Goal: Task Accomplishment & Management: Use online tool/utility

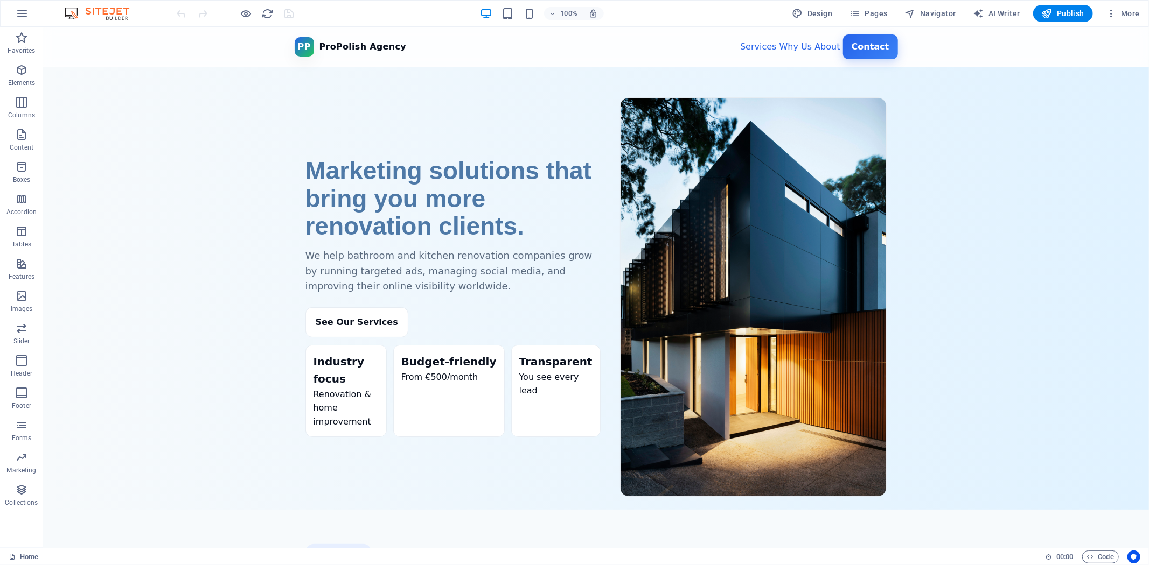
click at [526, 5] on div "100%" at bounding box center [541, 13] width 124 height 17
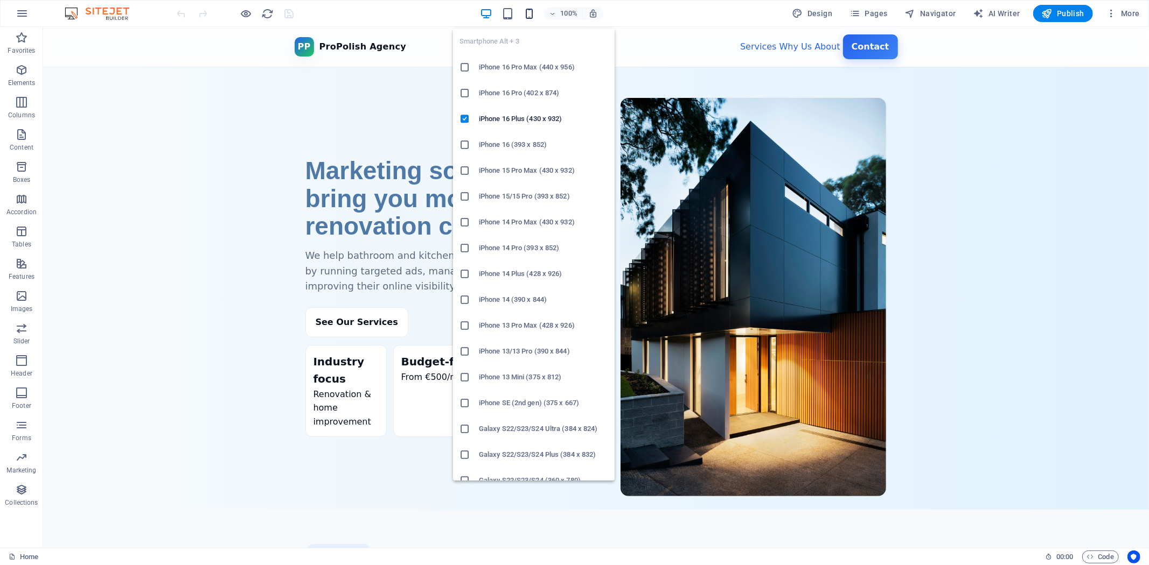
click at [532, 13] on icon "button" at bounding box center [529, 14] width 12 height 12
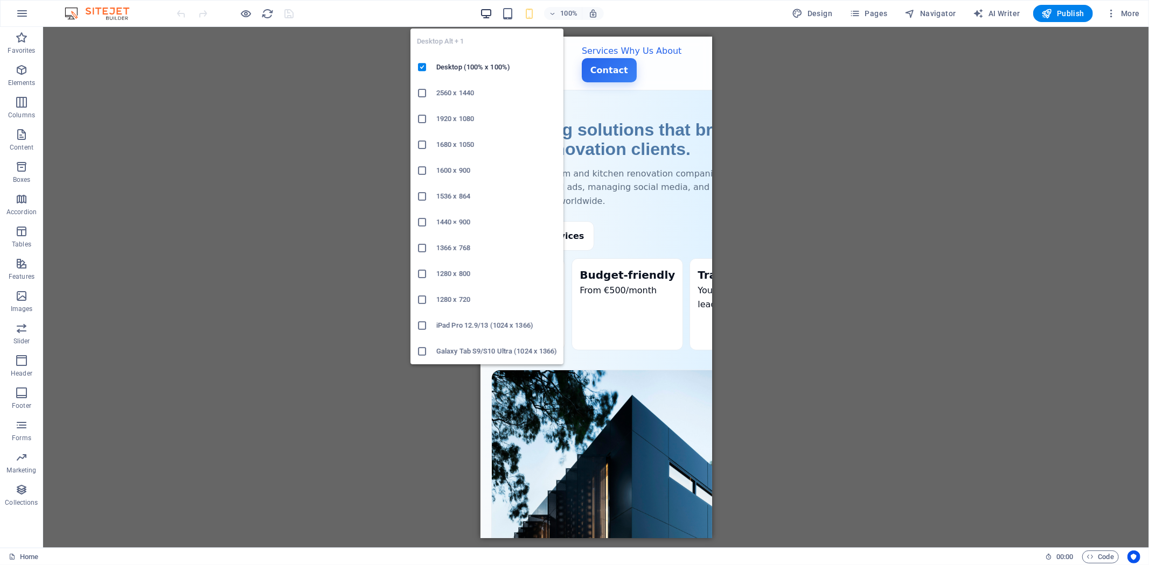
click at [487, 9] on icon "button" at bounding box center [486, 14] width 12 height 12
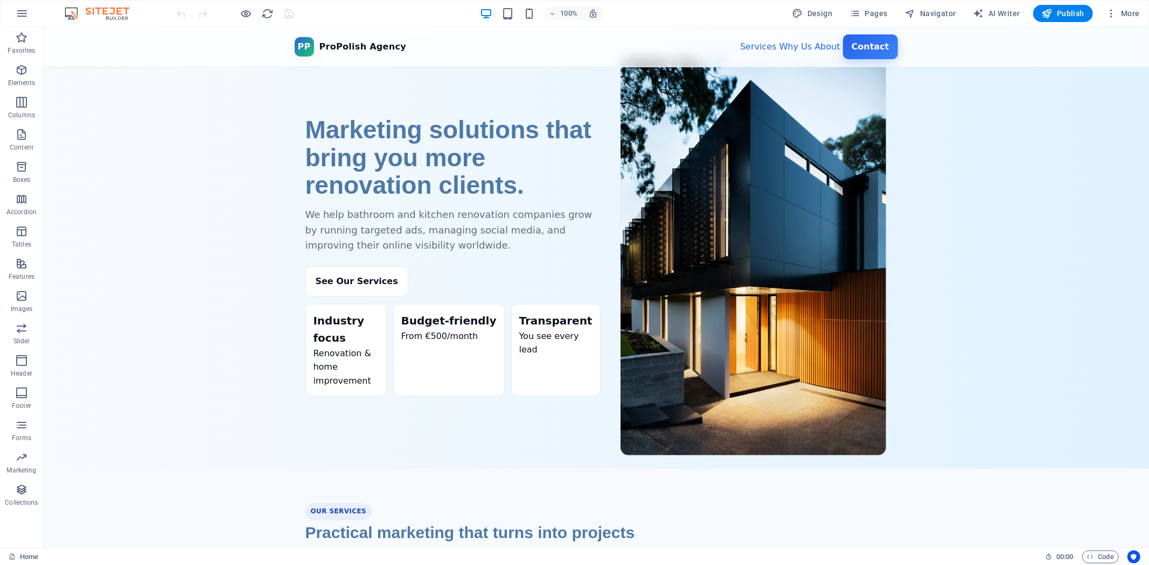
scroll to position [60, 0]
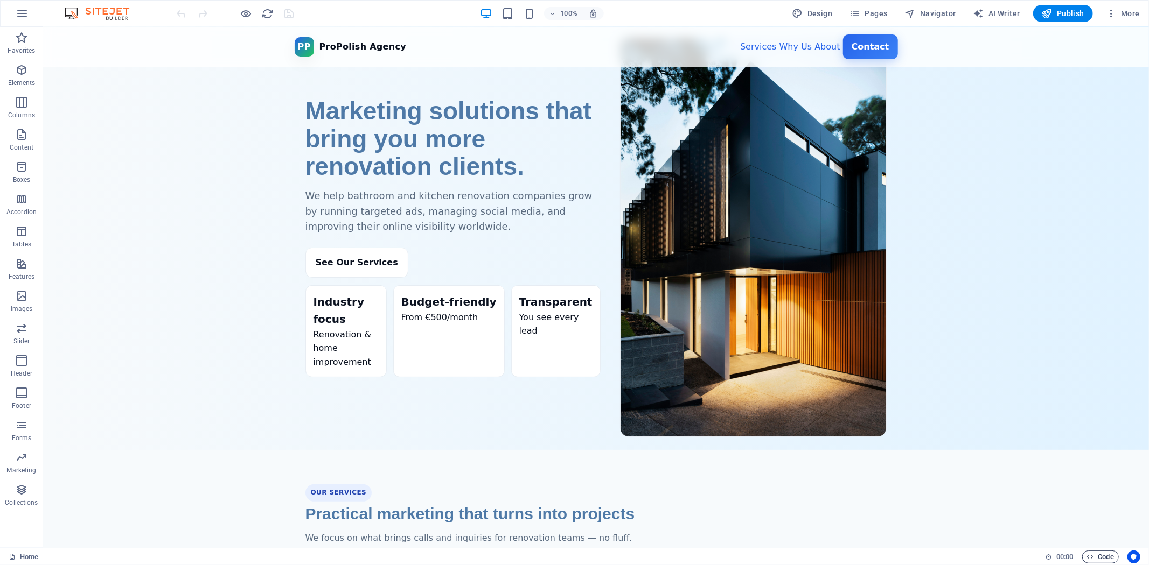
click at [1033, 508] on span "Code" at bounding box center [1100, 557] width 27 height 13
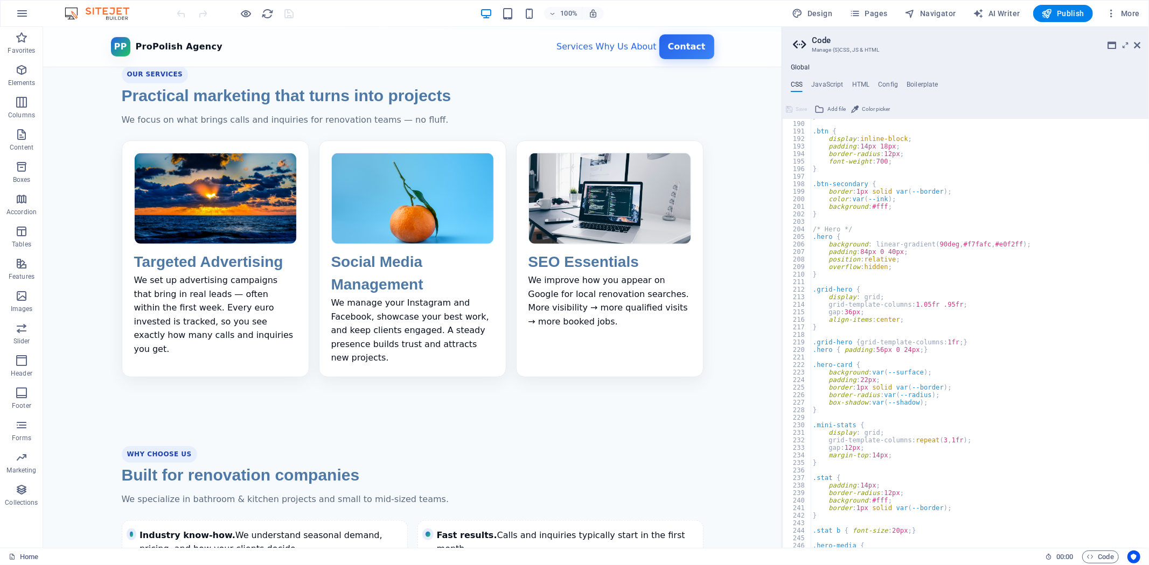
scroll to position [1460, 0]
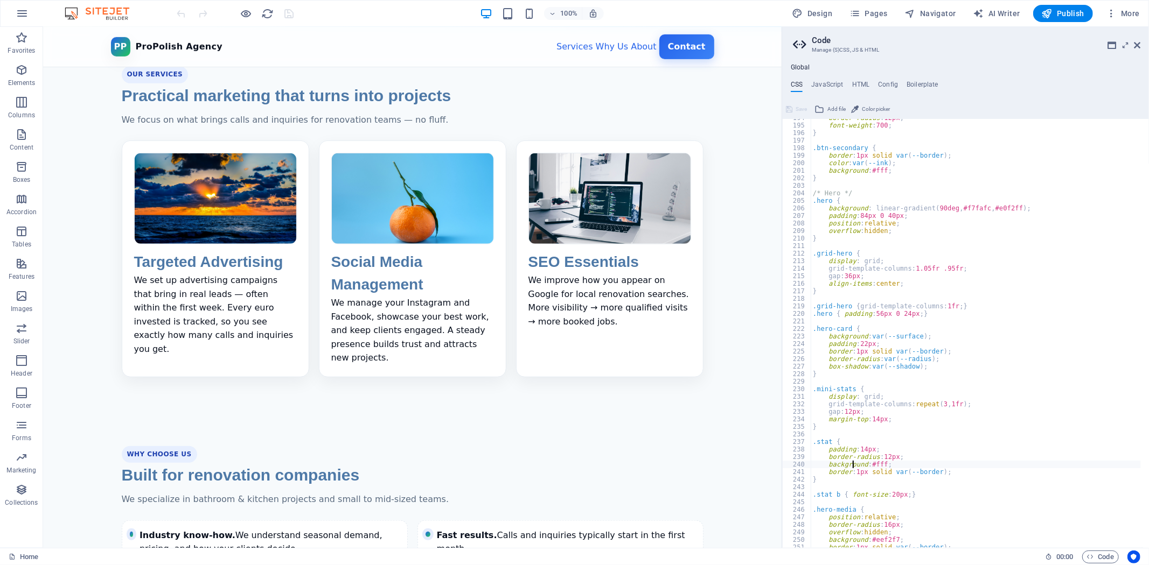
click at [853, 464] on div "border-radius : 12px ; font-weight : 700 ; } .btn-secondary { border : 1px soli…" at bounding box center [976, 336] width 330 height 445
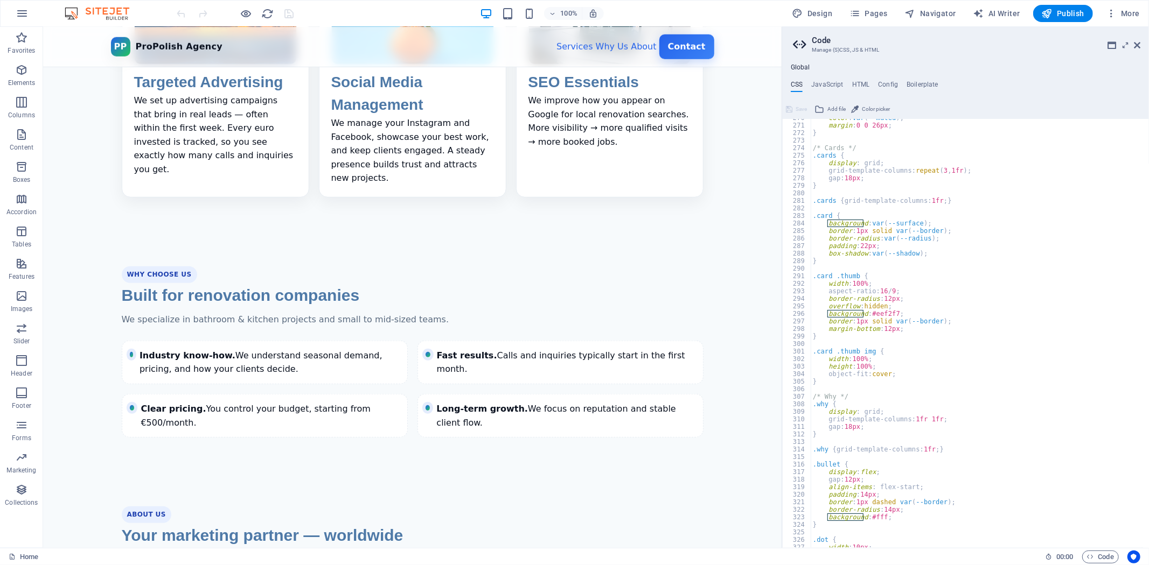
scroll to position [2033, 0]
click at [903, 401] on div "color : var ( --muted ) ; margin : 0 0 26px ; } /* Cards */ .cards { display : …" at bounding box center [976, 336] width 330 height 445
type textarea ".why {"
paste textarea "background: linear-gradient(180deg, #ffffff, #f9f9ff);"
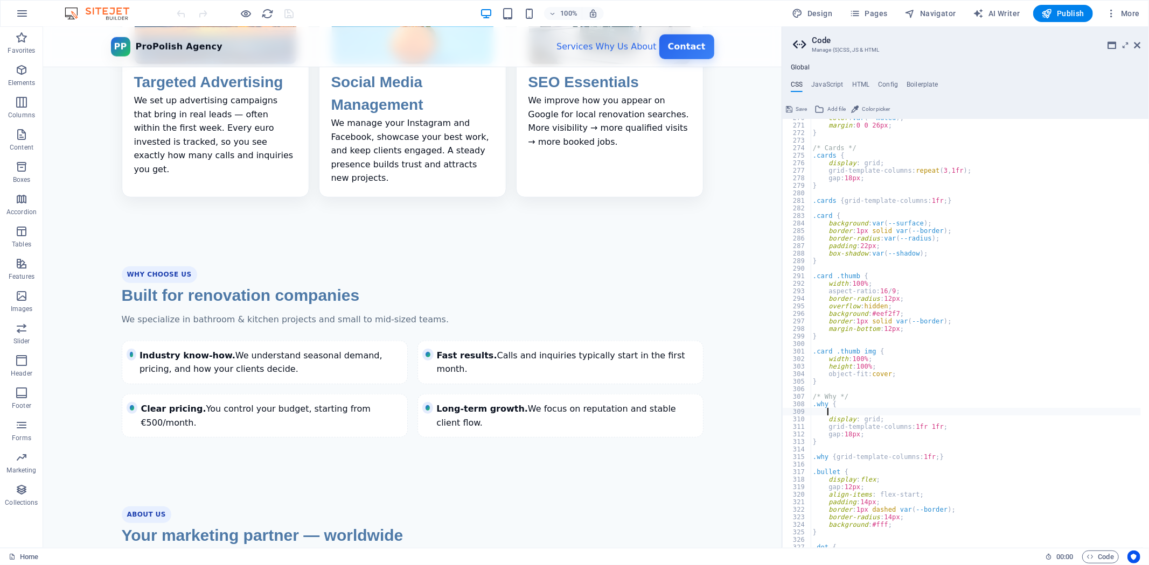
type textarea "background: linear-gradient(180deg, #ffffff, #f9f9ff);"
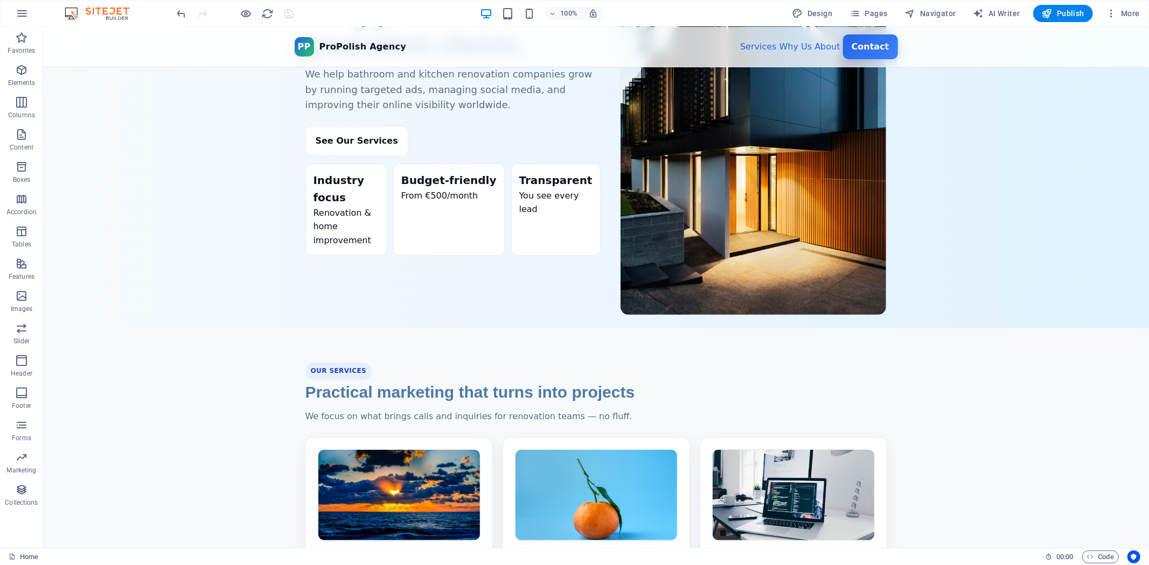
scroll to position [539, 0]
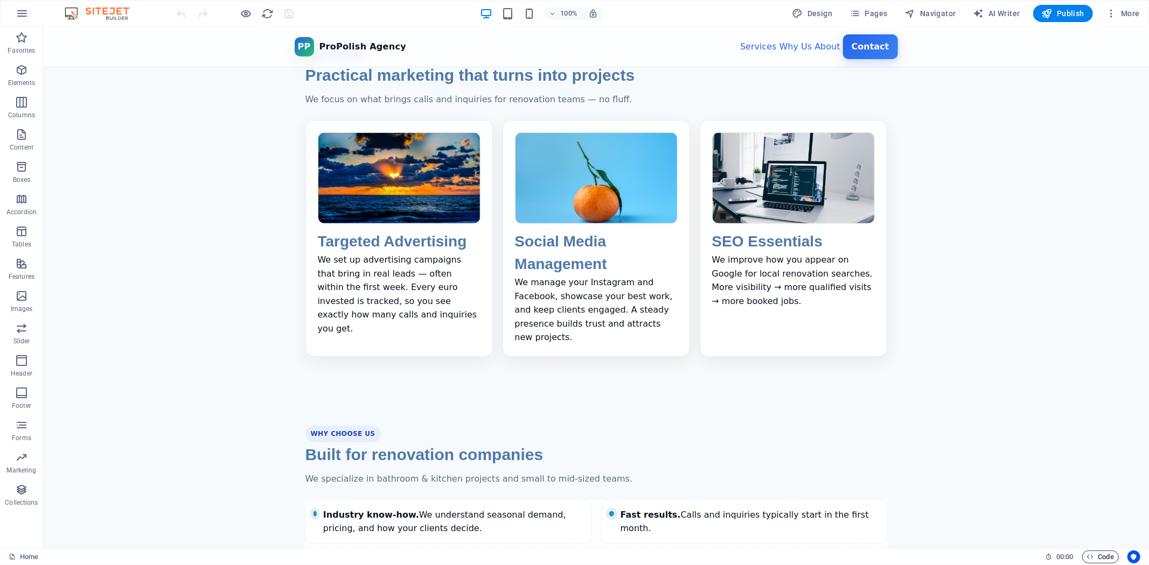
scroll to position [563, 0]
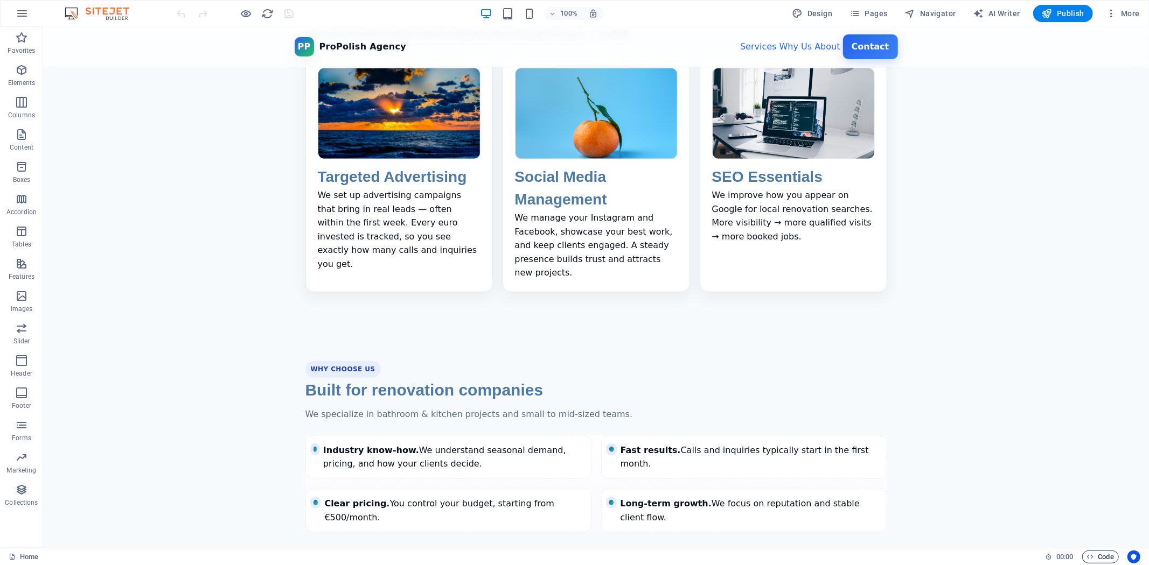
click at [1096, 557] on span "Code" at bounding box center [1100, 557] width 27 height 13
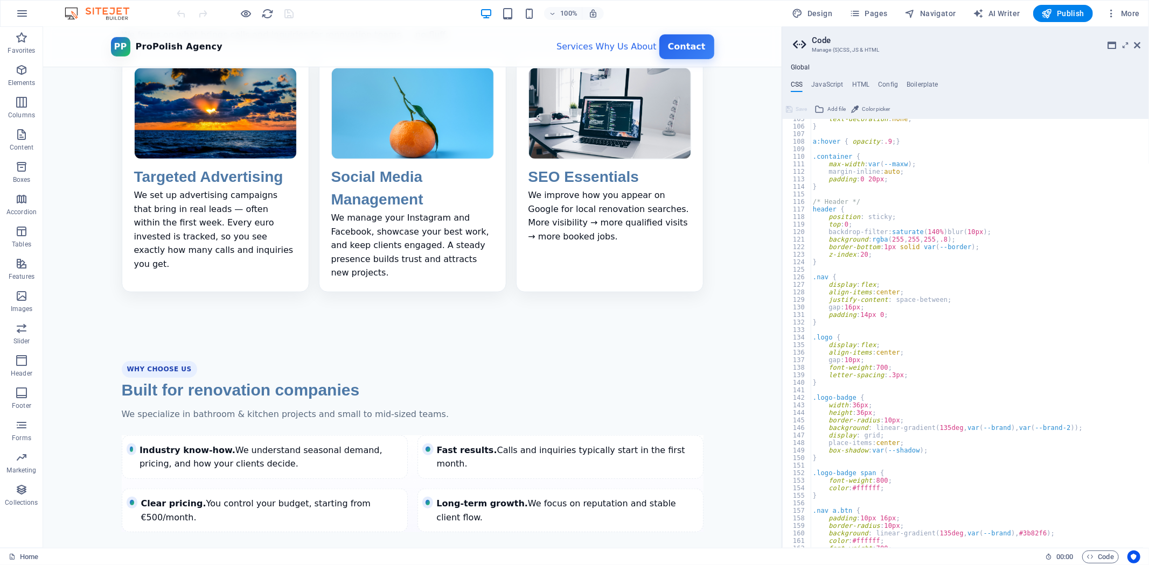
scroll to position [824, 0]
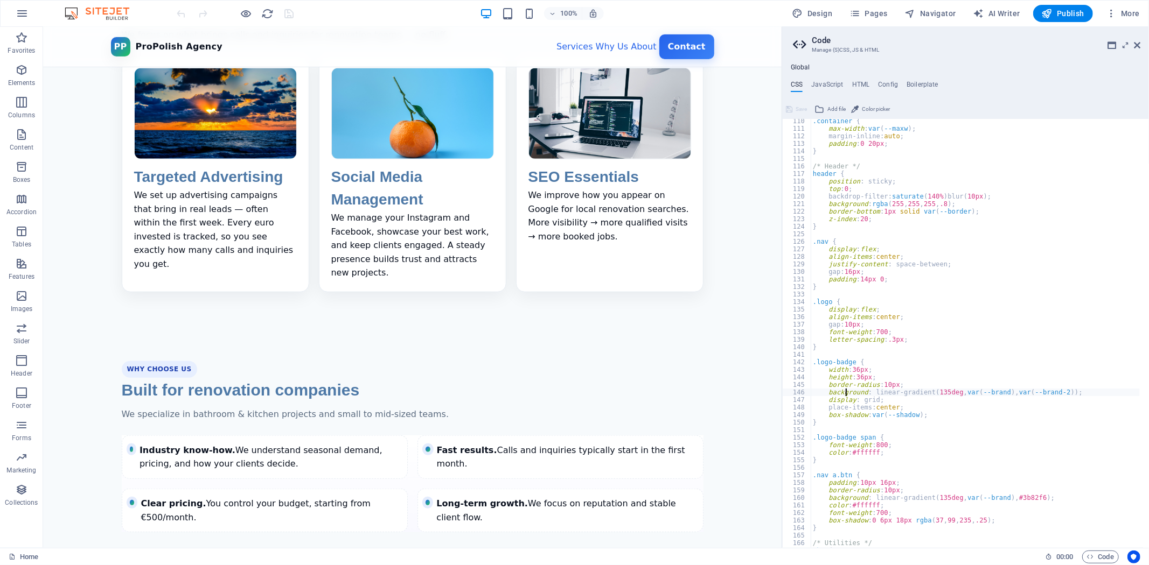
click at [844, 394] on div ".container { max-width : var ( --maxw ) ; margin-inline: auto ; padding : 0 20p…" at bounding box center [975, 339] width 329 height 445
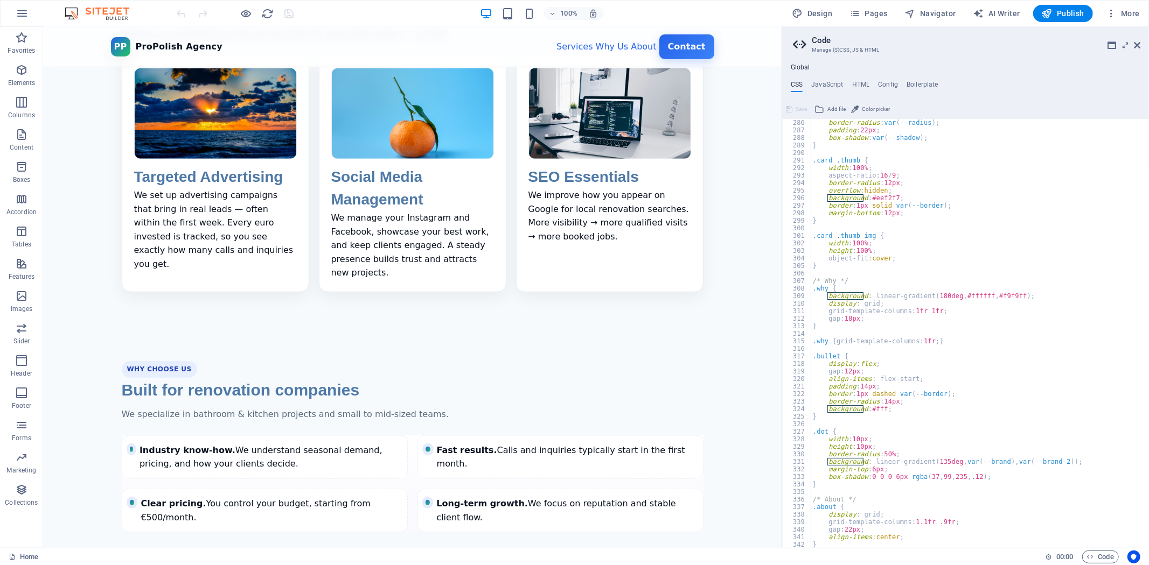
scroll to position [2149, 0]
drag, startPoint x: 1033, startPoint y: 298, endPoint x: 828, endPoint y: 295, distance: 205.2
click at [828, 295] on div "border-radius : var ( --radius ) ; padding : 22px ; box-shadow : var ( --shadow…" at bounding box center [975, 341] width 329 height 445
type textarea "background: linear-gradient(180deg, #ffffff, #f9f9ff);"
click at [897, 291] on div "border-radius : var ( --radius ) ; padding : 22px ; box-shadow : var ( --shadow…" at bounding box center [975, 341] width 329 height 445
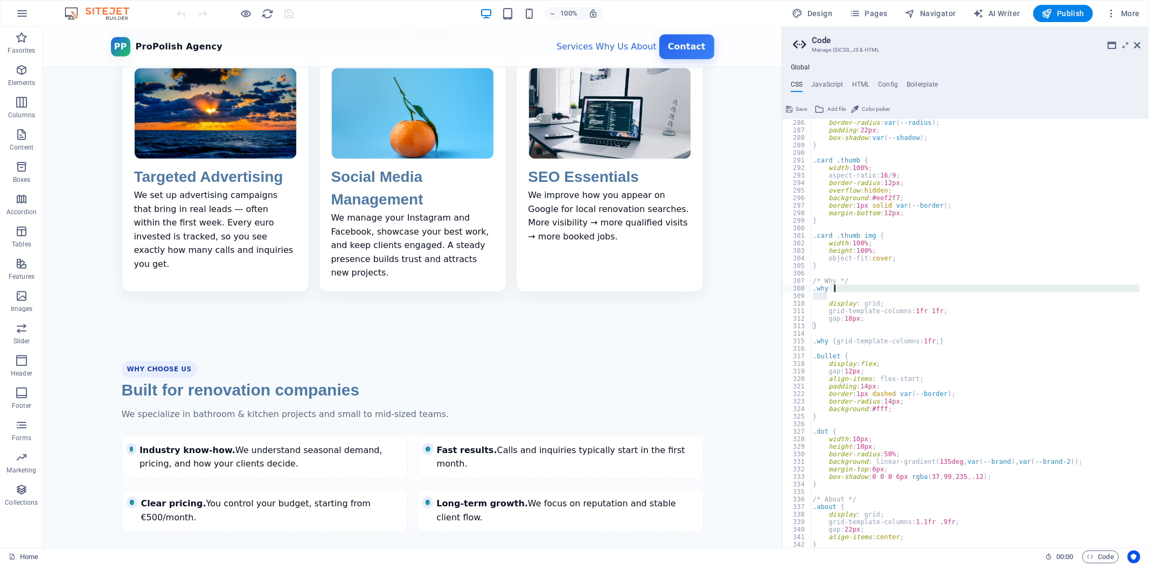
drag, startPoint x: 897, startPoint y: 296, endPoint x: 895, endPoint y: 288, distance: 8.2
click at [895, 288] on div "border-radius : var ( --radius ) ; padding : 22px ; box-shadow : var ( --shadow…" at bounding box center [975, 341] width 329 height 445
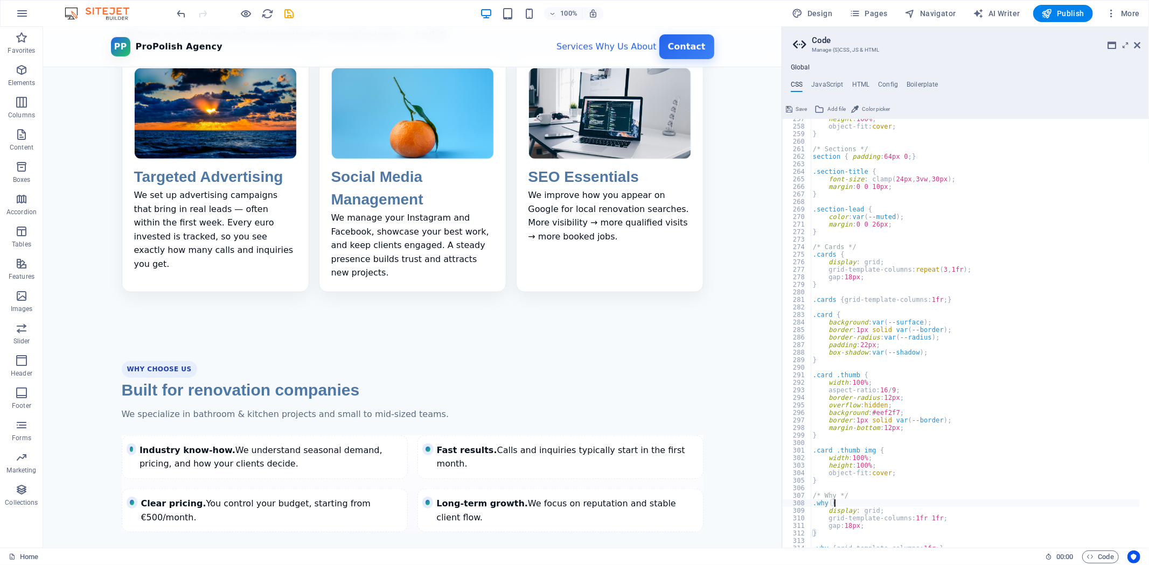
scroll to position [1862, 0]
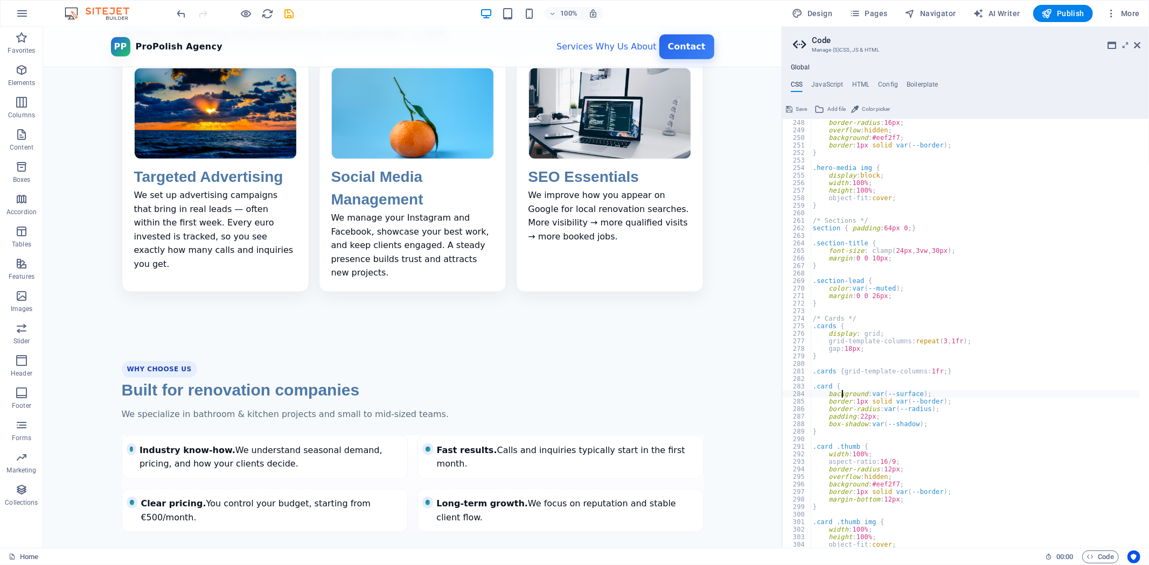
click at [843, 393] on div "border-radius : 16px ; overflow : hidden ; background : #eef2f7 ; border : 1px …" at bounding box center [975, 341] width 329 height 445
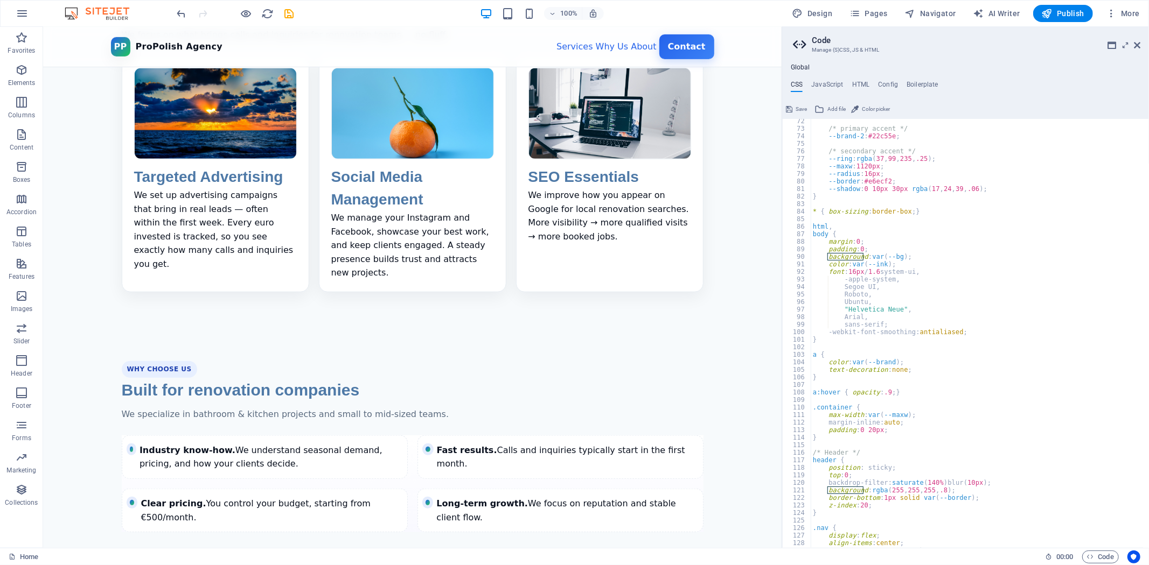
scroll to position [537, 0]
drag, startPoint x: 921, startPoint y: 254, endPoint x: 827, endPoint y: 256, distance: 93.7
click at [827, 256] on div "/* primary accent */ --brand-2 : #22c55e ; /* secondary accent */ --ring : rgba…" at bounding box center [975, 339] width 329 height 445
paste textarea "linear-gradient(135deg, #f7fafc 0%, #eef2f7 50%, #ffffff 100%"
type textarea "background: linear-gradient(135deg, #f7fafc 0%, #eef2f7 50%, #ffffff 100%);"
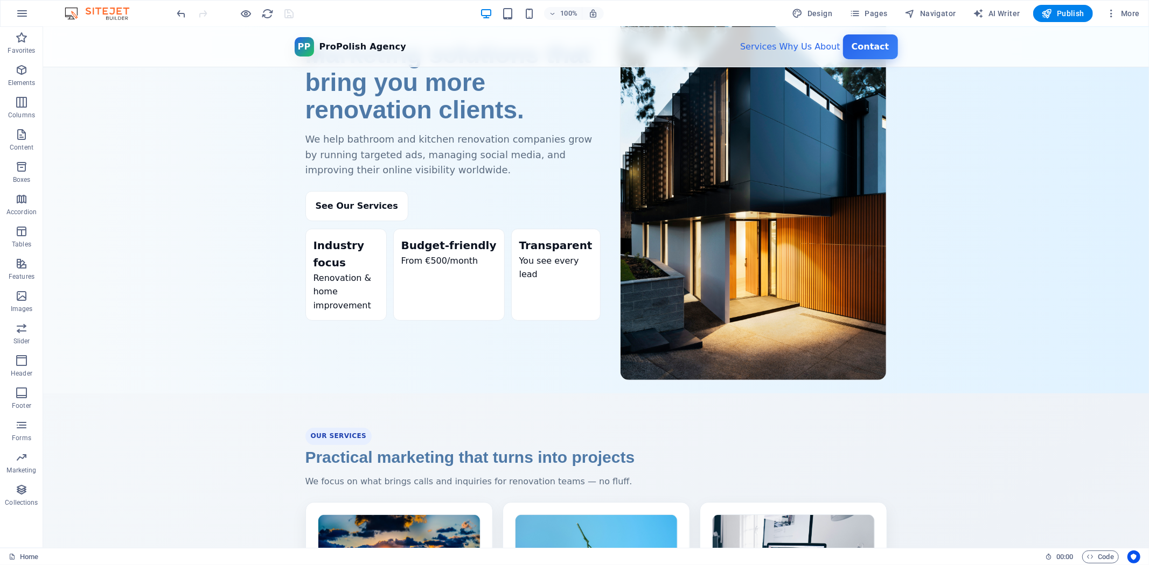
scroll to position [0, 0]
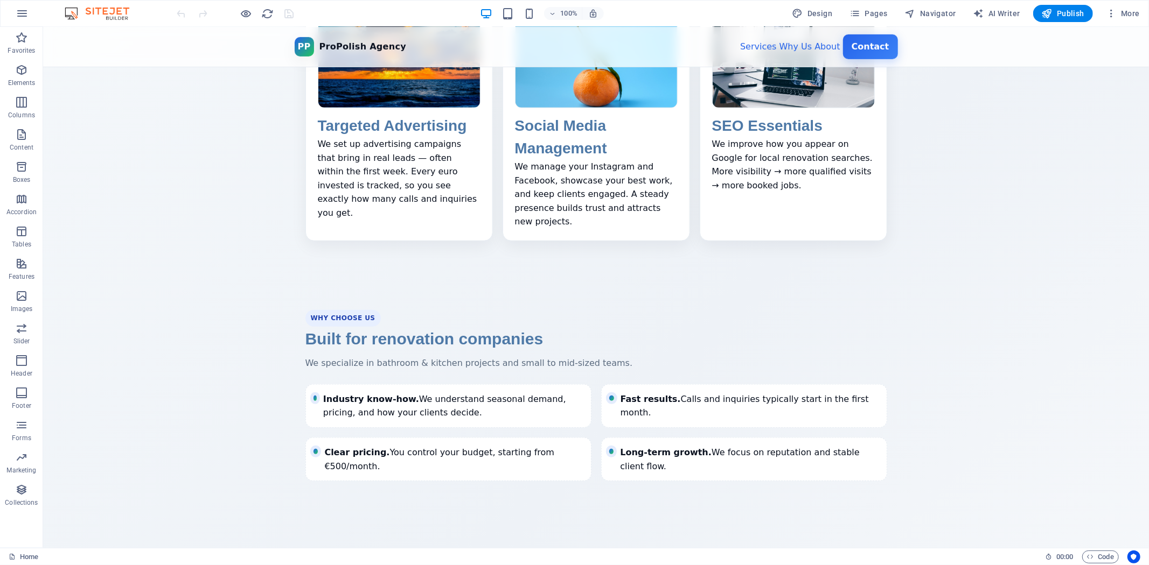
scroll to position [324, 0]
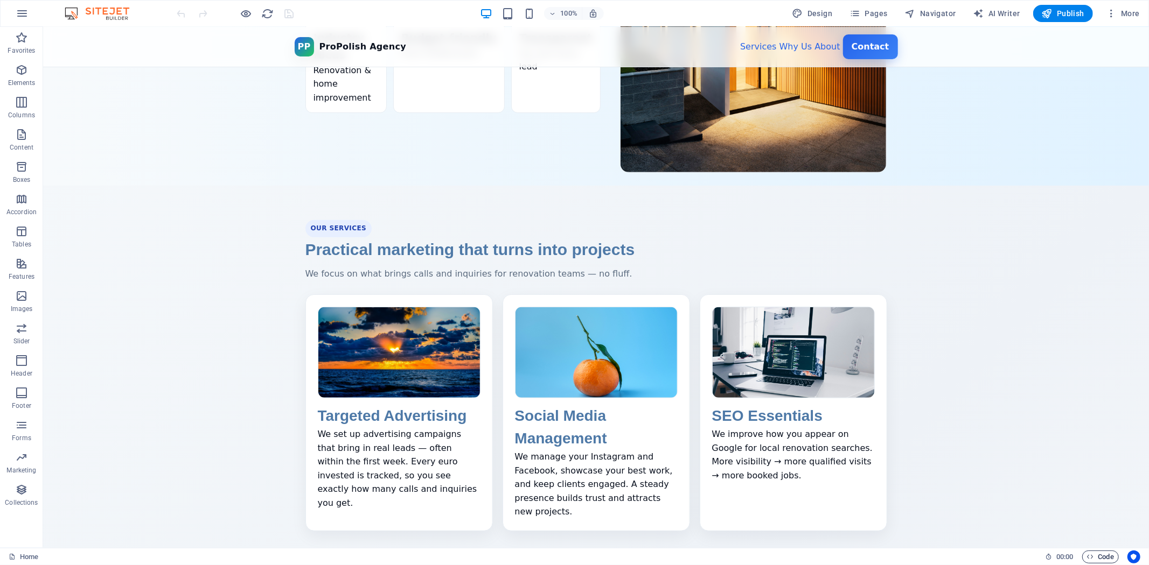
click at [1107, 562] on span "Code" at bounding box center [1100, 557] width 27 height 13
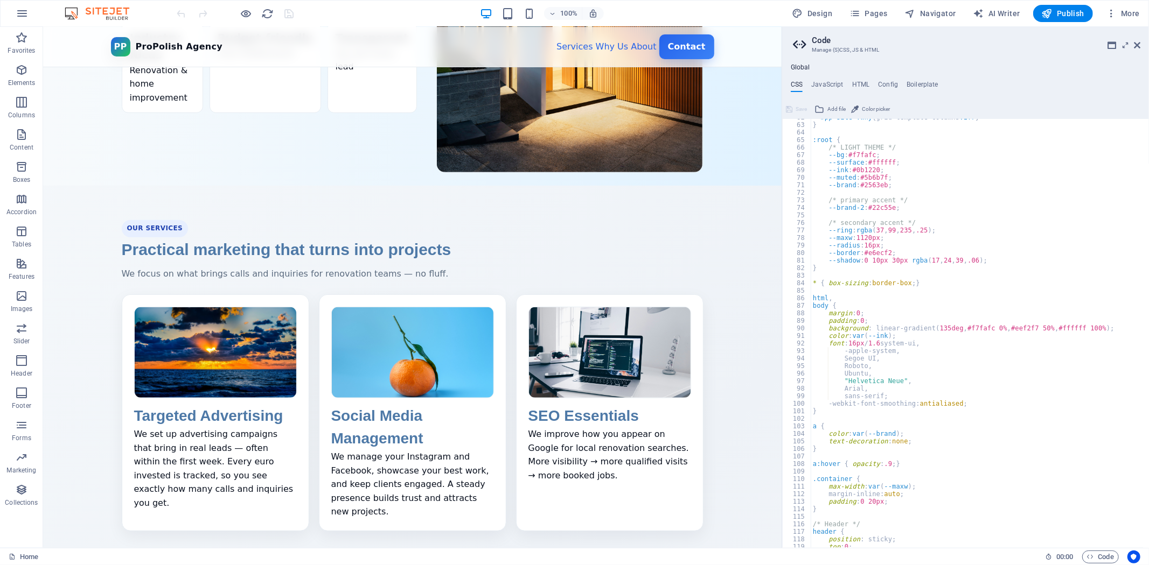
scroll to position [465, 0]
click at [1063, 326] on div "#pp-site .why { grid-template-columns :1fr } } :root { /* LIGHT THEME */ --bg :…" at bounding box center [975, 336] width 329 height 445
click at [1049, 325] on div "#pp-site .why { grid-template-columns :1fr } } :root { /* LIGHT THEME */ --bg :…" at bounding box center [975, 336] width 329 height 445
click at [1032, 343] on div "#pp-site .why { grid-template-columns :1fr } } :root { /* LIGHT THEME */ --bg :…" at bounding box center [975, 336] width 329 height 445
click at [1024, 326] on div "#pp-site .why { grid-template-columns :1fr } } :root { /* LIGHT THEME */ --bg :…" at bounding box center [975, 336] width 329 height 445
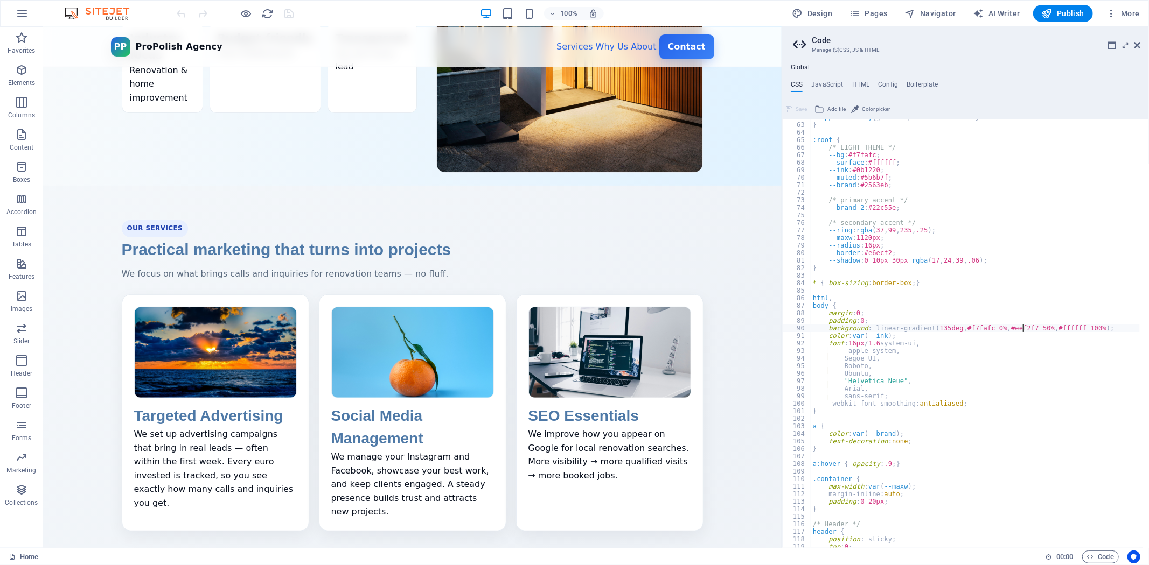
click at [1101, 327] on div "#pp-site .why { grid-template-columns :1fr } } :root { /* LIGHT THEME */ --bg :…" at bounding box center [975, 336] width 329 height 445
drag, startPoint x: 1109, startPoint y: 327, endPoint x: 827, endPoint y: 325, distance: 282.2
click at [827, 325] on div "#pp-site .why { grid-template-columns :1fr } } :root { /* LIGHT THEME */ --bg :…" at bounding box center [975, 336] width 329 height 445
paste textarea "html,body{background: var(--bg);}"
type textarea "html,body{background: var(--bg);}"
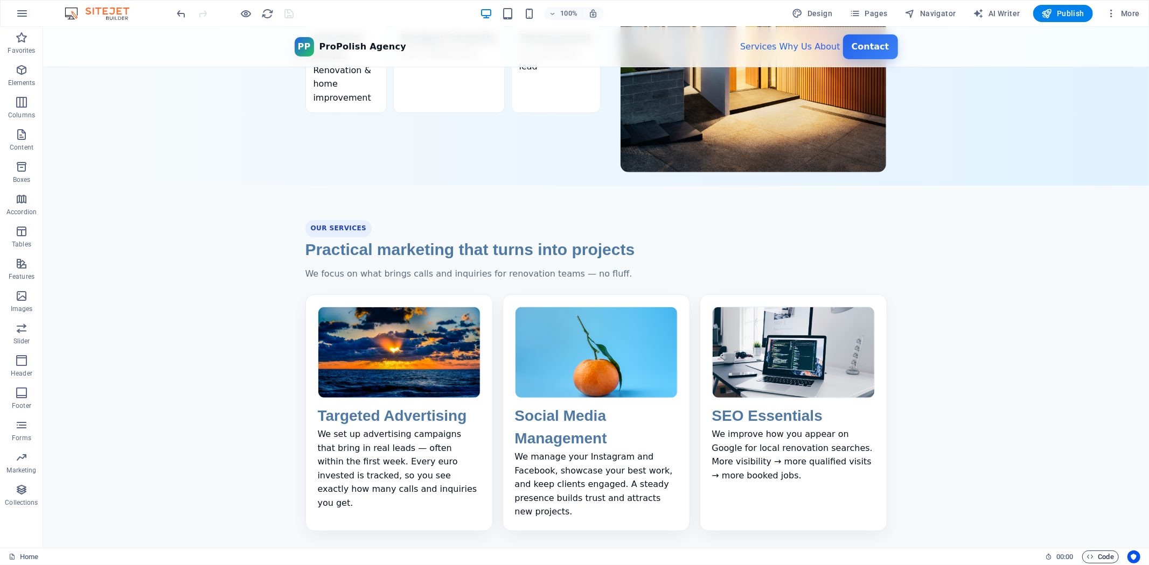
click at [1094, 556] on span "Code" at bounding box center [1100, 557] width 27 height 13
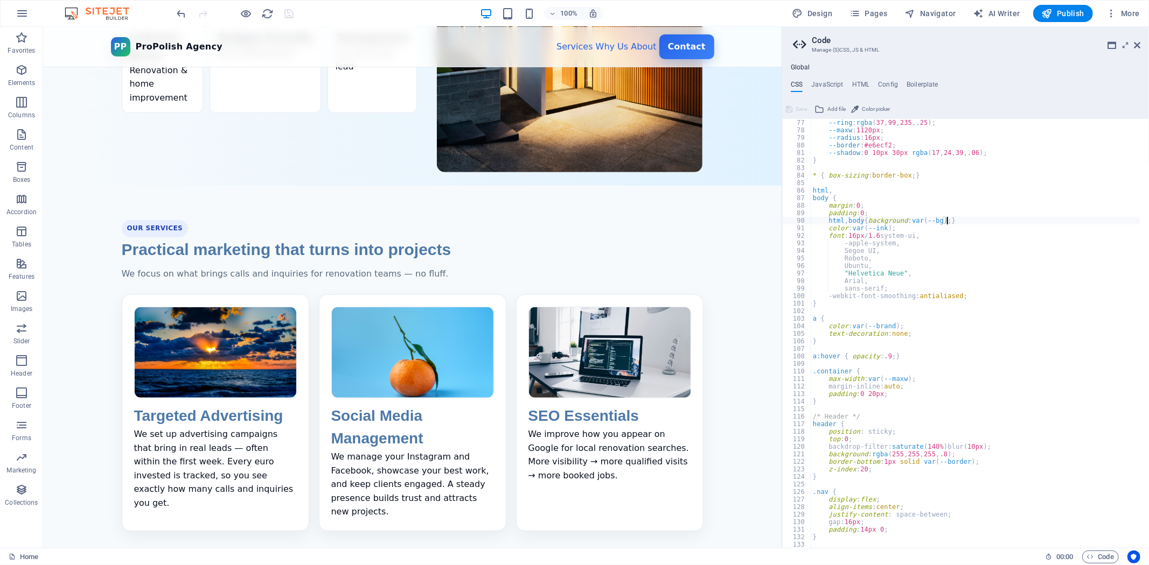
scroll to position [537, 0]
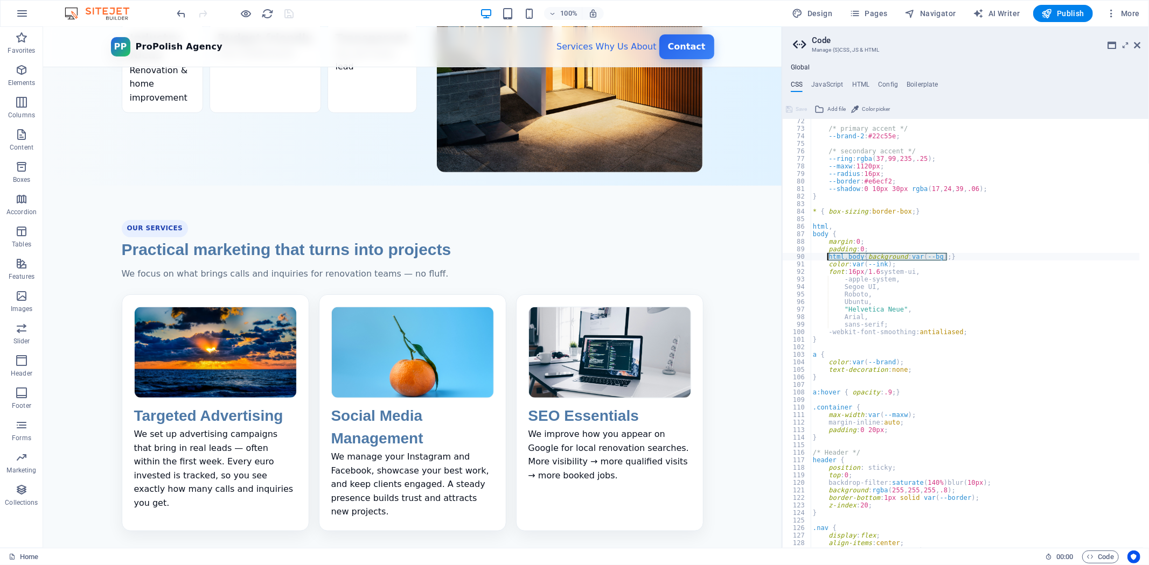
drag, startPoint x: 964, startPoint y: 257, endPoint x: 827, endPoint y: 257, distance: 137.3
click at [827, 257] on div "/* primary accent */ --brand-2 : #22c55e ; /* secondary accent */ --ring : rgba…" at bounding box center [975, 339] width 329 height 445
paste textarea "background: linear-gradient(160deg, #f7fafc, #ebf8ff 40%, #f0fdf4 100%);"
type textarea "background: linear-gradient(160deg, #f7fafc, #ebf8ff 40%, #f0fdf4 100%);"
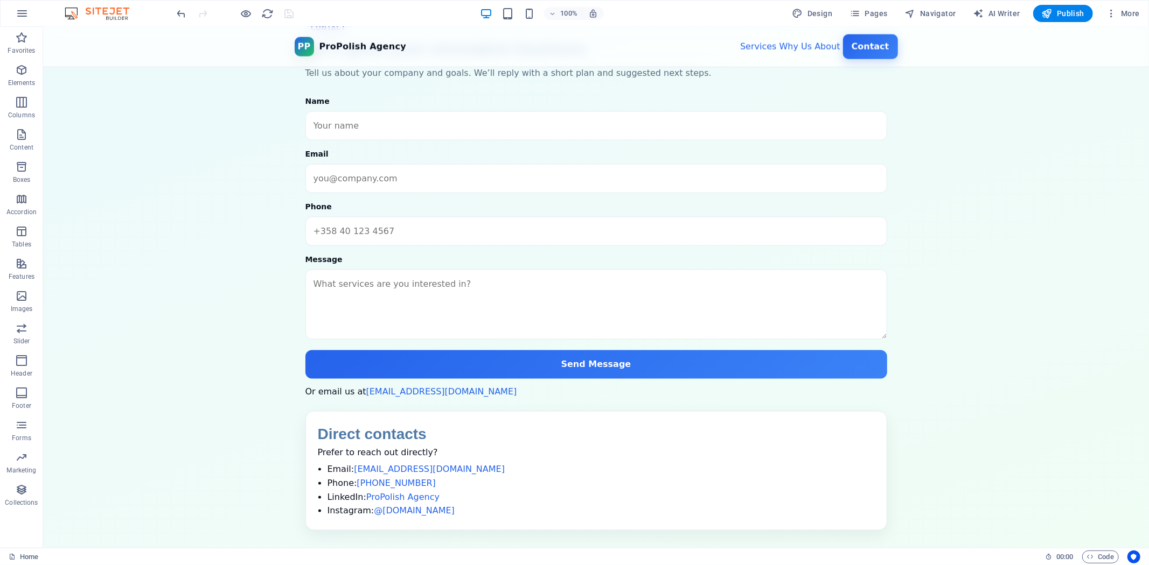
scroll to position [1342, 0]
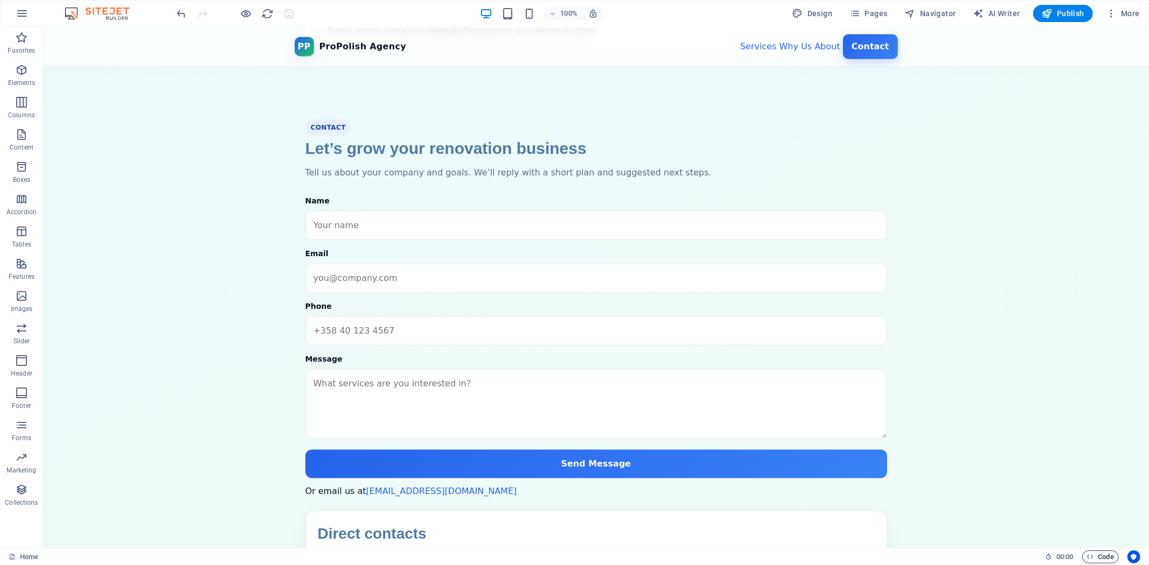
click at [1089, 551] on span "Code" at bounding box center [1100, 557] width 27 height 13
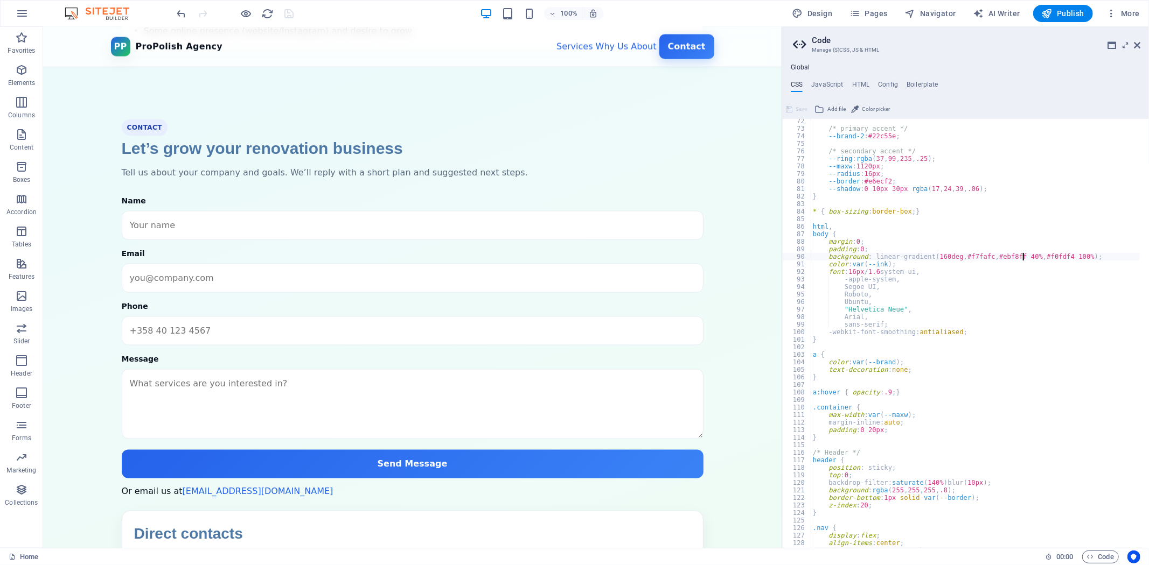
click at [1023, 255] on div "/* primary accent */ --brand-2 : #22c55e ; /* secondary accent */ --ring : rgba…" at bounding box center [975, 339] width 329 height 445
click at [1025, 257] on div "/* primary accent */ --brand-2 : #22c55e ; /* secondary accent */ --ring : rgba…" at bounding box center [975, 339] width 329 height 445
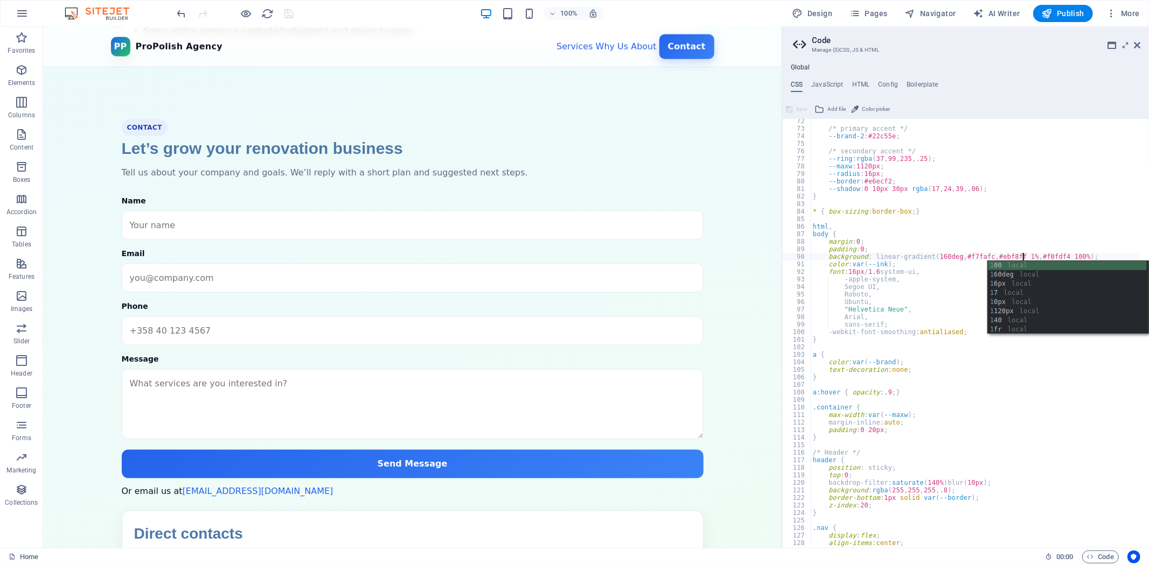
scroll to position [537, 0]
type textarea "background: linear-gradient(160deg, #f7fafc, #ebf8ff 10%, #f0fdf4 100%);"
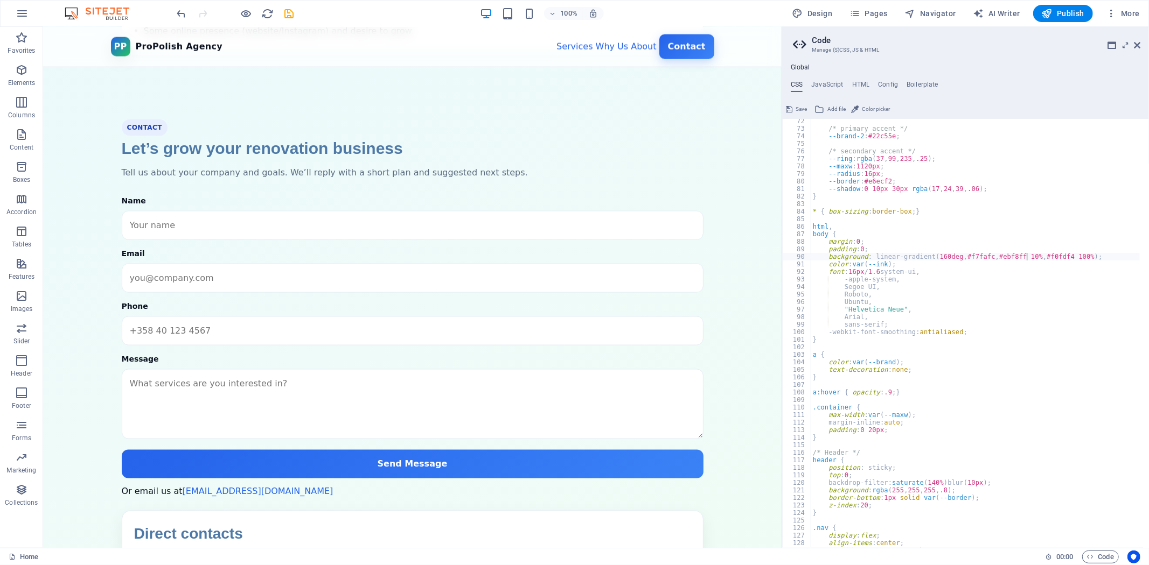
click at [724, 327] on section "Contact Let’s grow your renovation business Tell us about your company and goal…" at bounding box center [412, 375] width 738 height 580
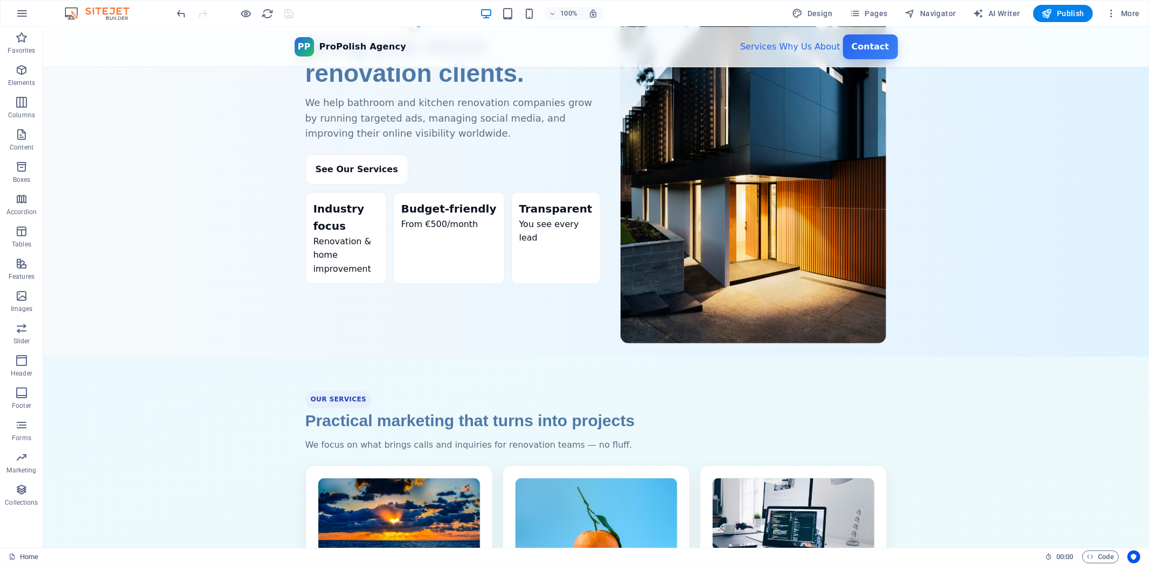
scroll to position [299, 0]
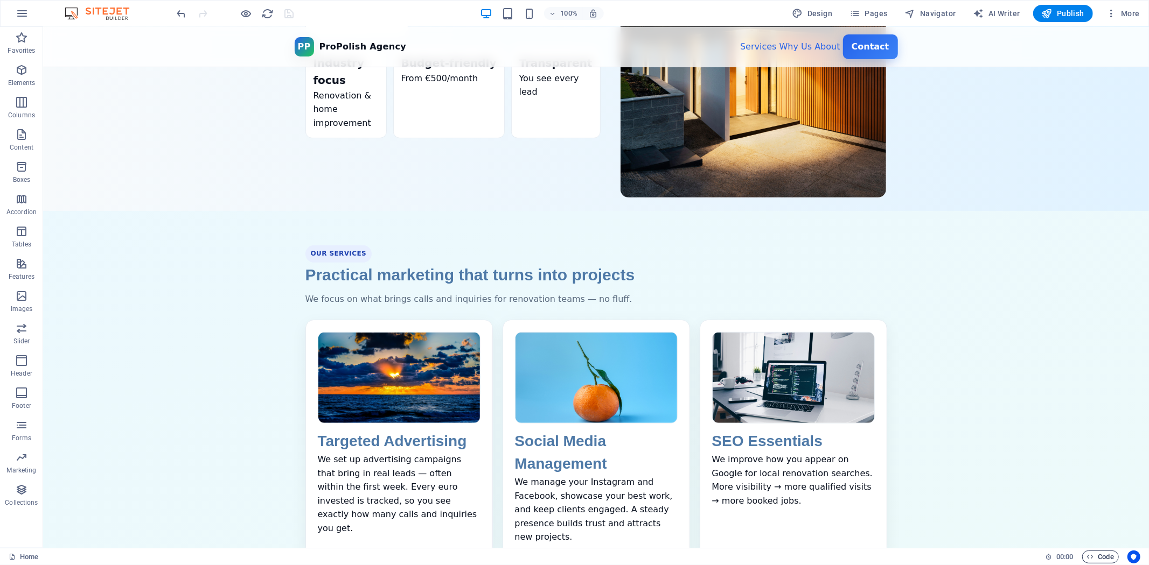
click at [1095, 551] on span "Code" at bounding box center [1100, 557] width 27 height 13
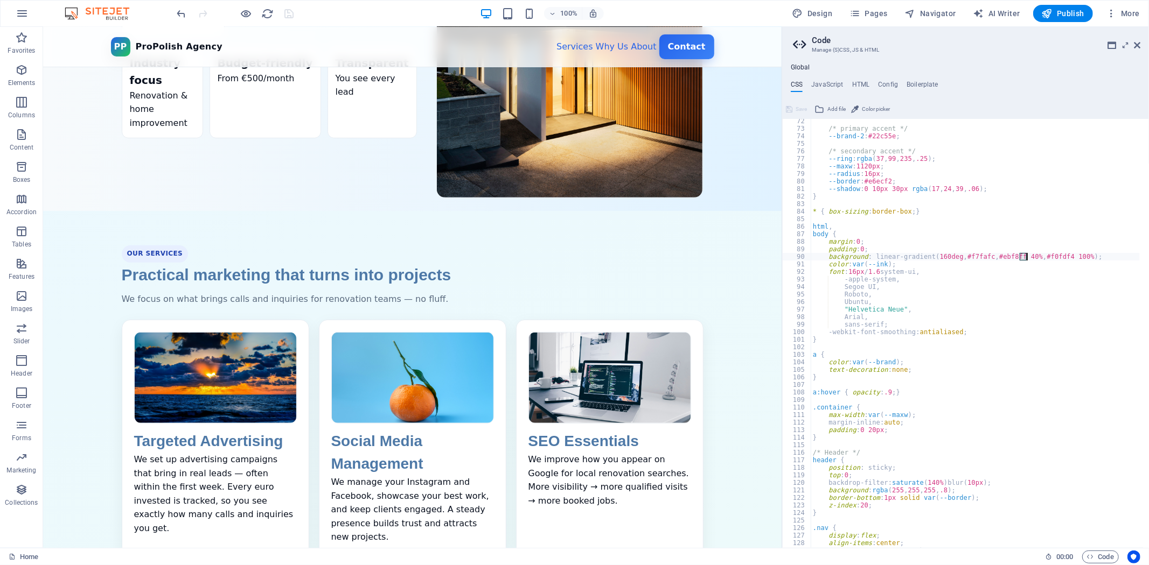
scroll to position [537, 0]
type textarea "html,body{background: var(--bg);}"
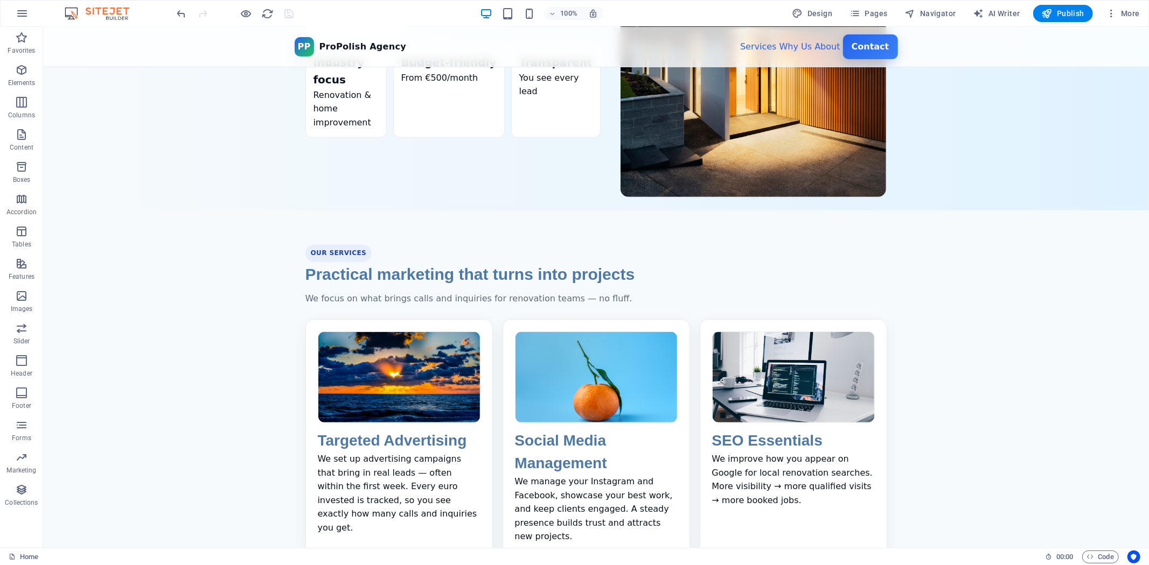
scroll to position [299, 0]
click at [1099, 552] on span "Code" at bounding box center [1100, 557] width 27 height 13
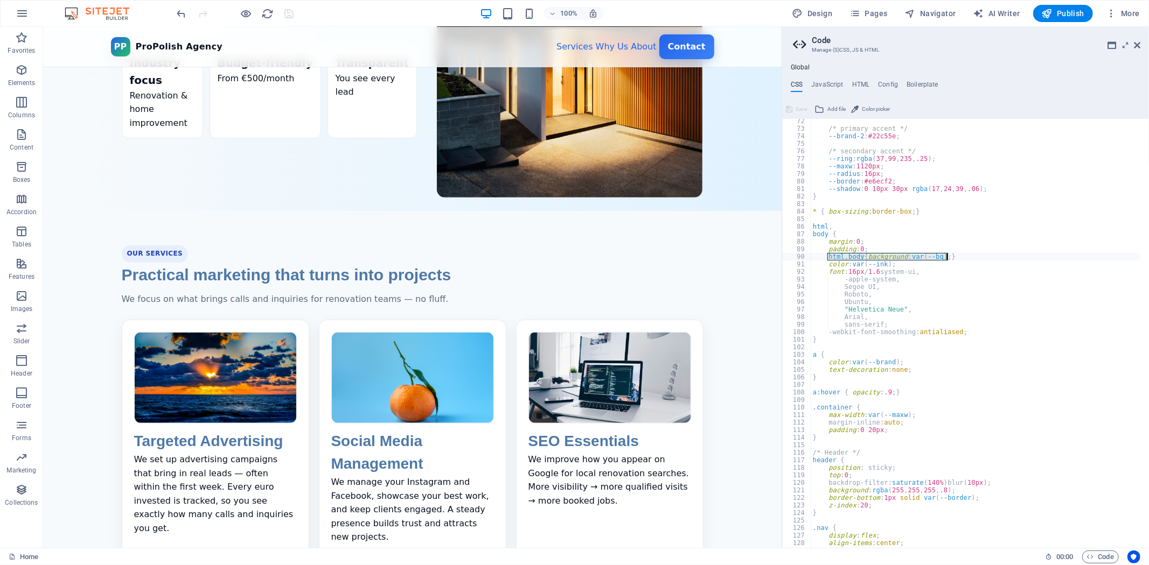
click at [998, 293] on div "/* primary accent */ --brand-2 : #22c55e ; /* secondary accent */ --ring : rgba…" at bounding box center [975, 339] width 329 height 445
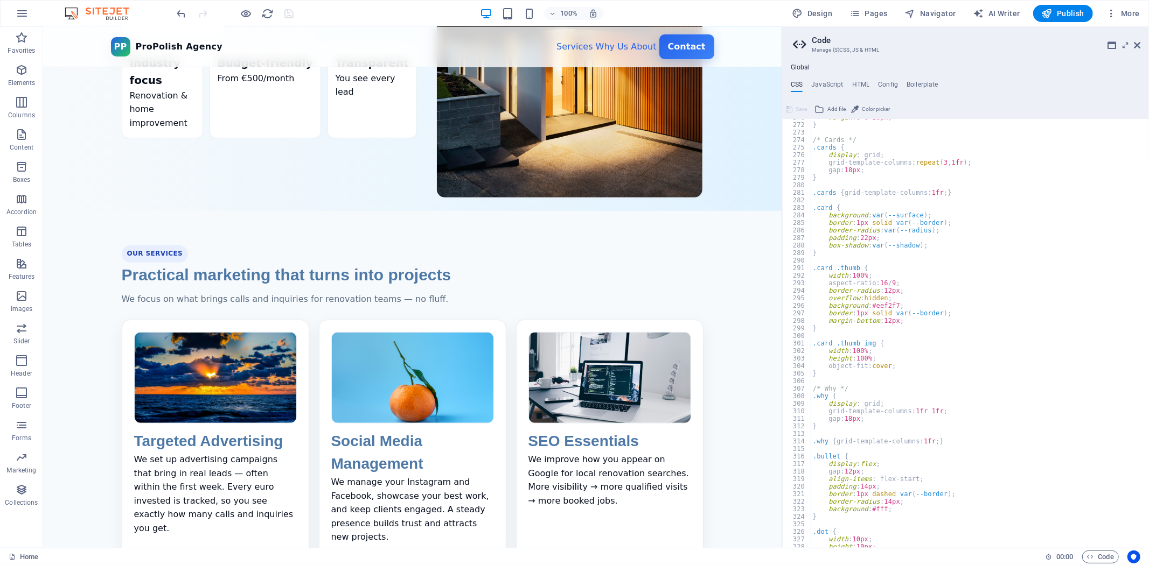
scroll to position [2041, 0]
click at [942, 416] on div "margin : 0 0 26px ; } /* Cards */ .cards { display : grid; grid-template-column…" at bounding box center [975, 336] width 329 height 445
type textarea "gap: 18px;"
type textarea "background: linear-gradient(180deg, #ffffff 0%, #f9fbff 100%);"
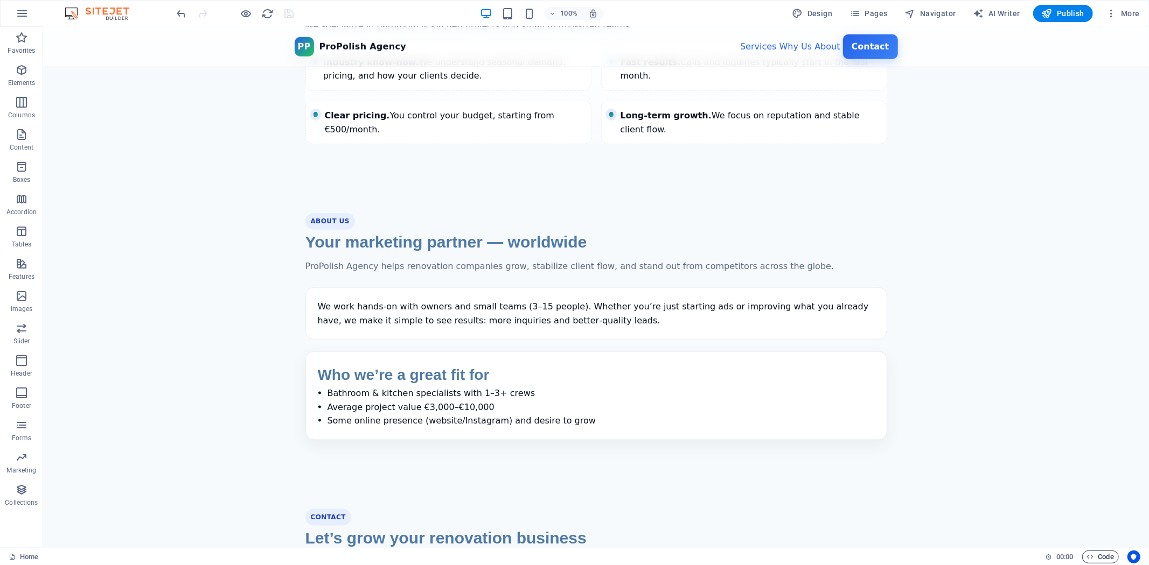
scroll to position [837, 0]
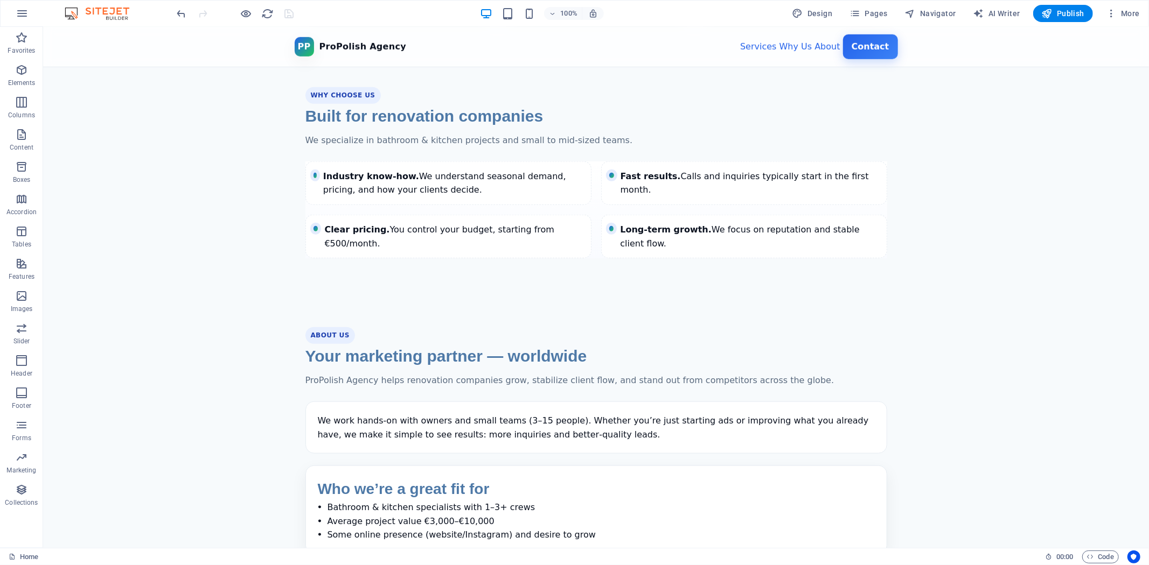
click at [1092, 550] on div "Home 00 : 00 Code" at bounding box center [574, 556] width 1149 height 17
click at [1101, 557] on span "Code" at bounding box center [1100, 557] width 27 height 13
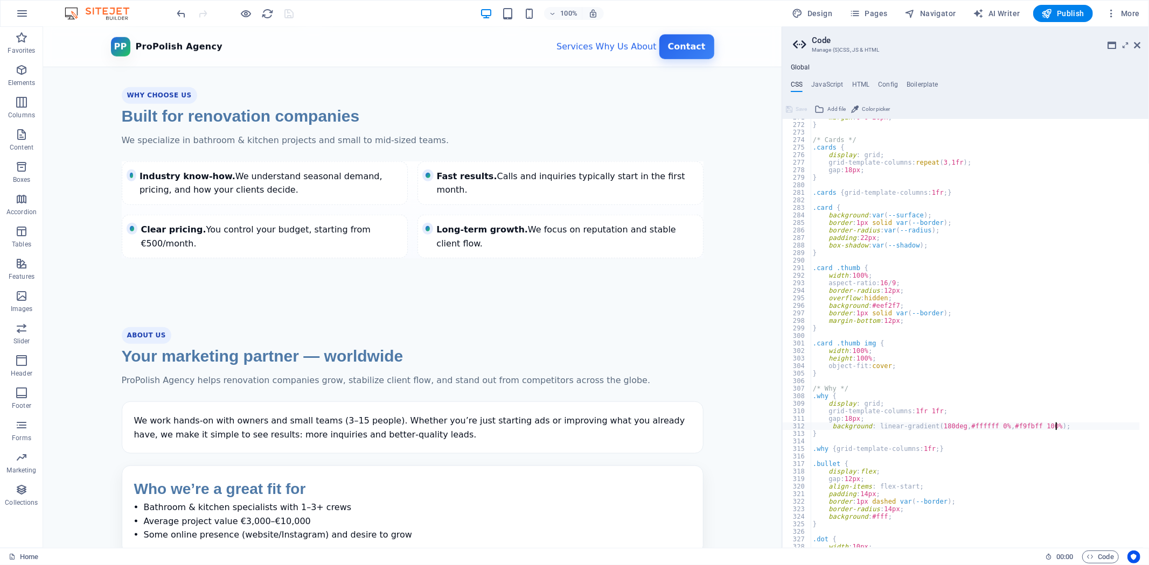
scroll to position [2041, 0]
click at [936, 442] on div "margin : 0 0 26px ; } /* Cards */ .cards { display : grid; grid-template-column…" at bounding box center [975, 336] width 329 height 445
type textarea ".why { grid-template-columns: 1fr; background: linear-gradient(180deg, #ffffff …"
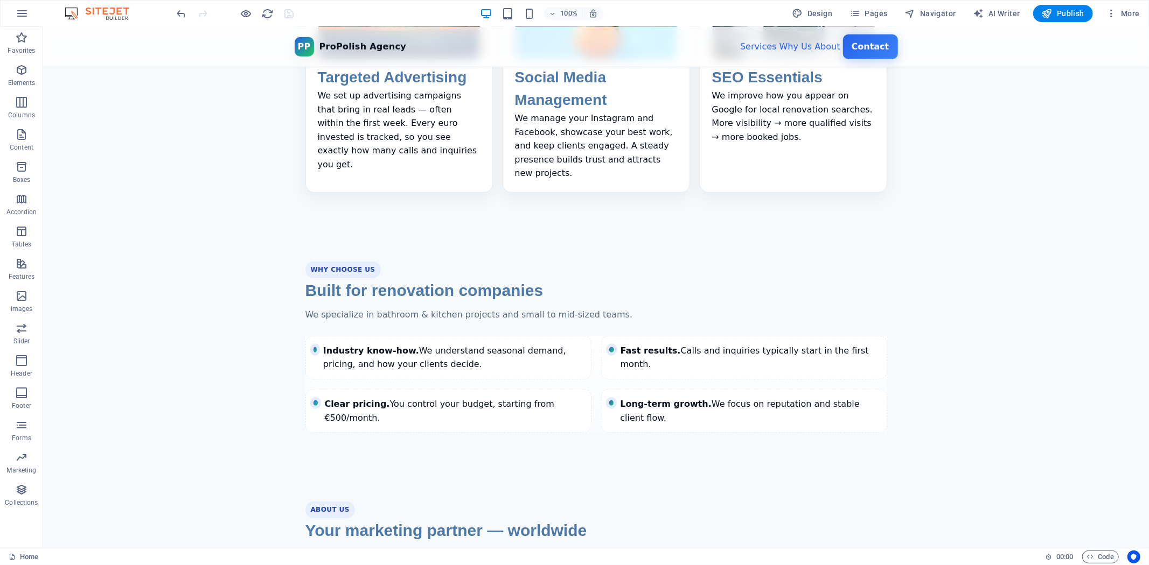
scroll to position [718, 0]
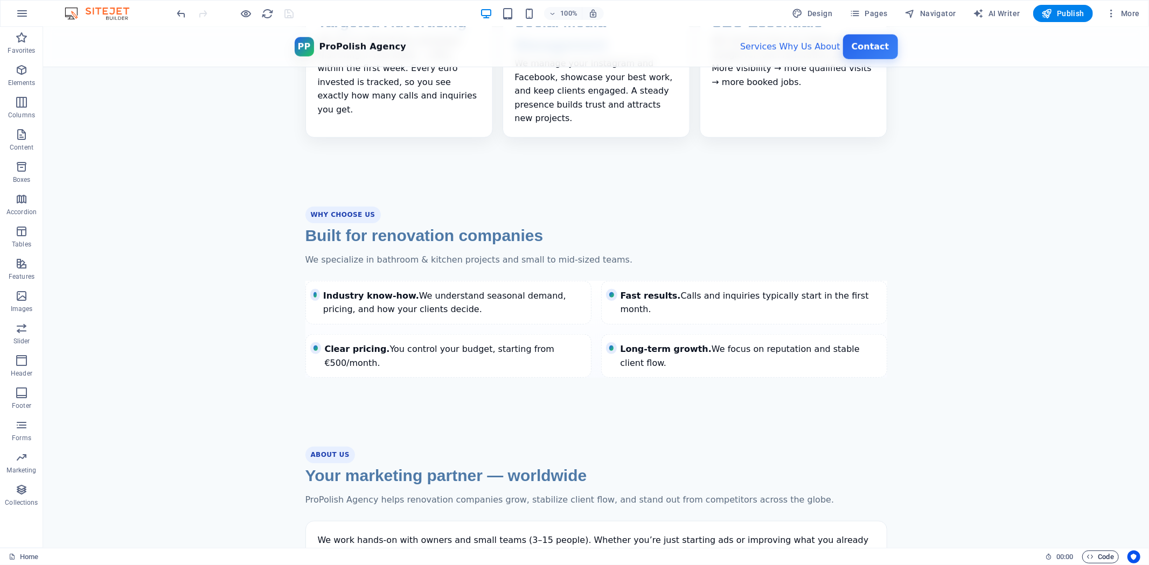
click at [1113, 556] on span "Code" at bounding box center [1100, 557] width 27 height 13
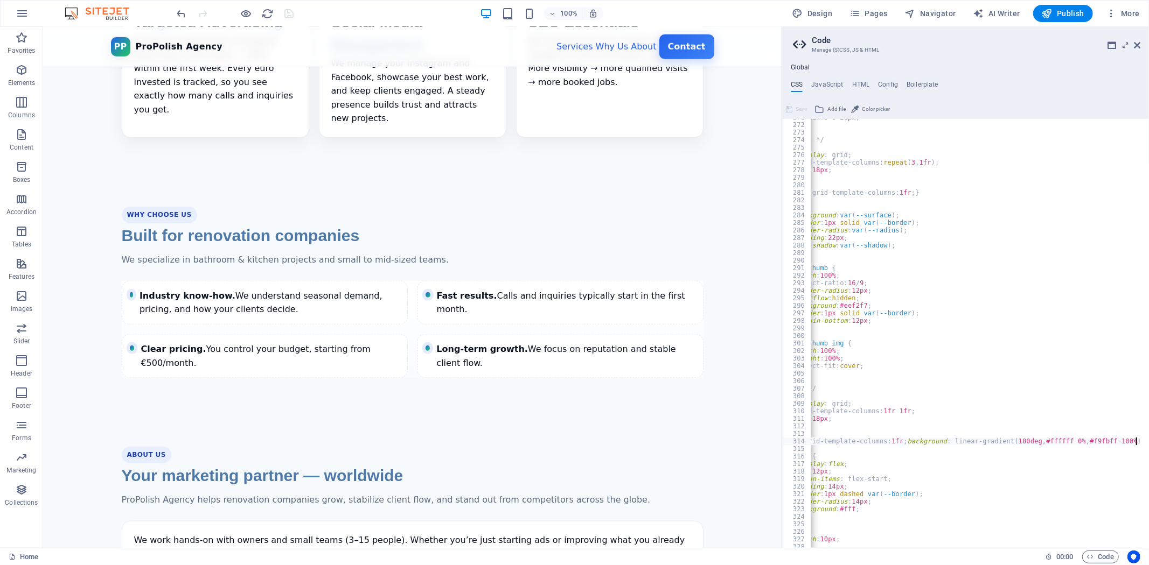
scroll to position [2041, 0]
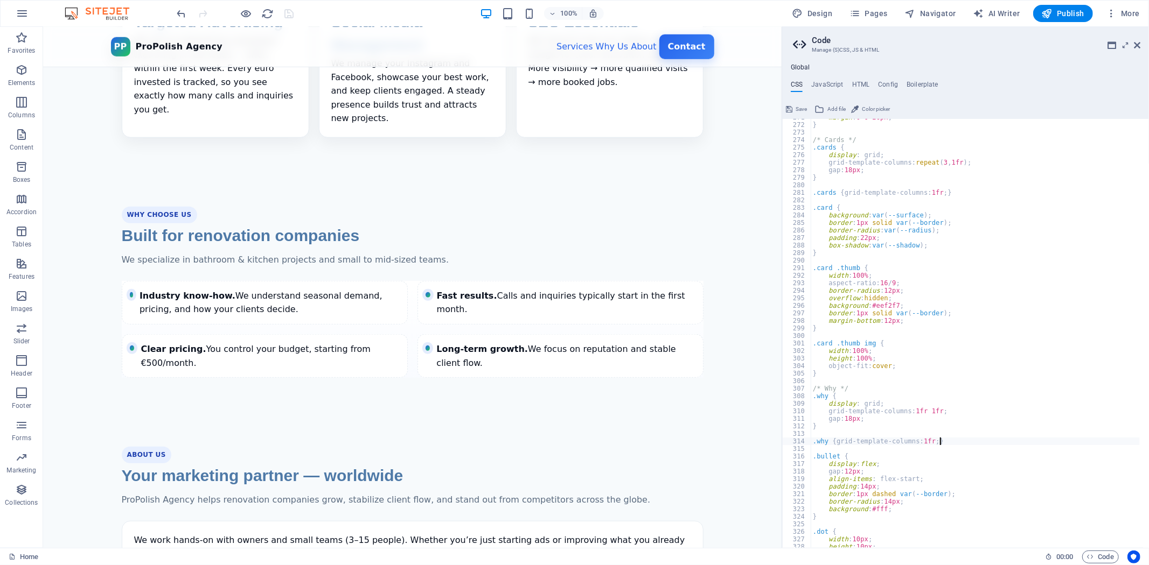
type textarea ".why { grid-template-columns: 1fr; }"
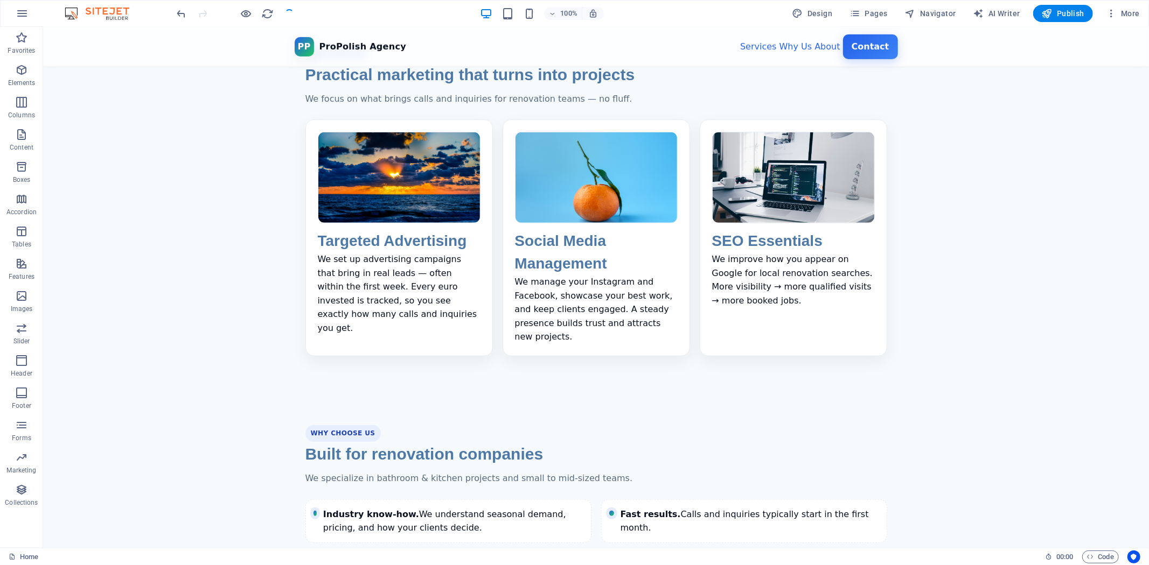
scroll to position [598, 0]
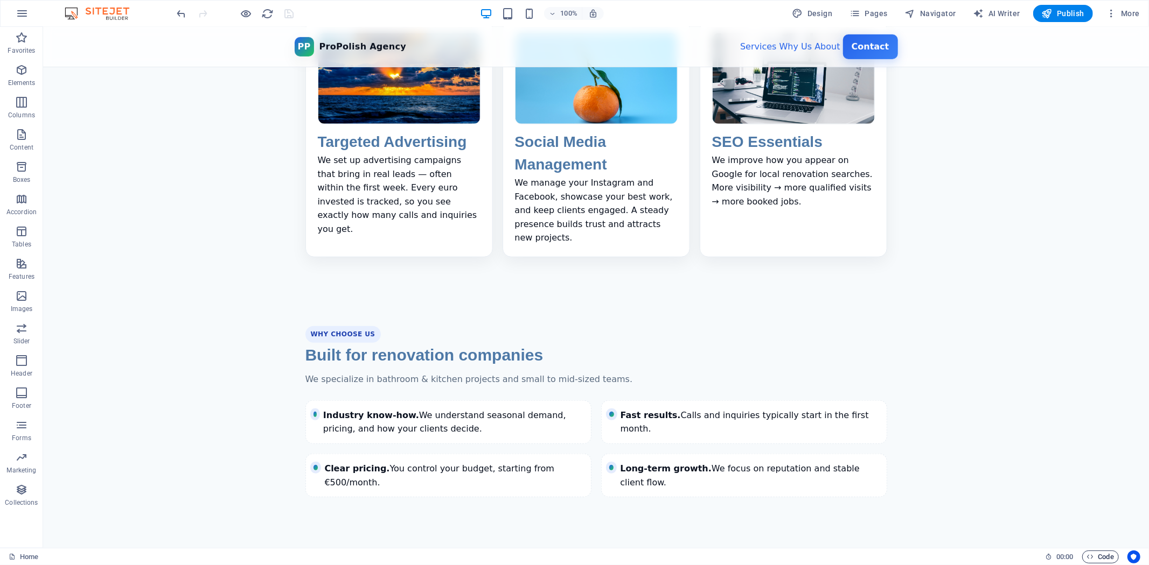
click at [1088, 557] on icon "button" at bounding box center [1090, 557] width 7 height 7
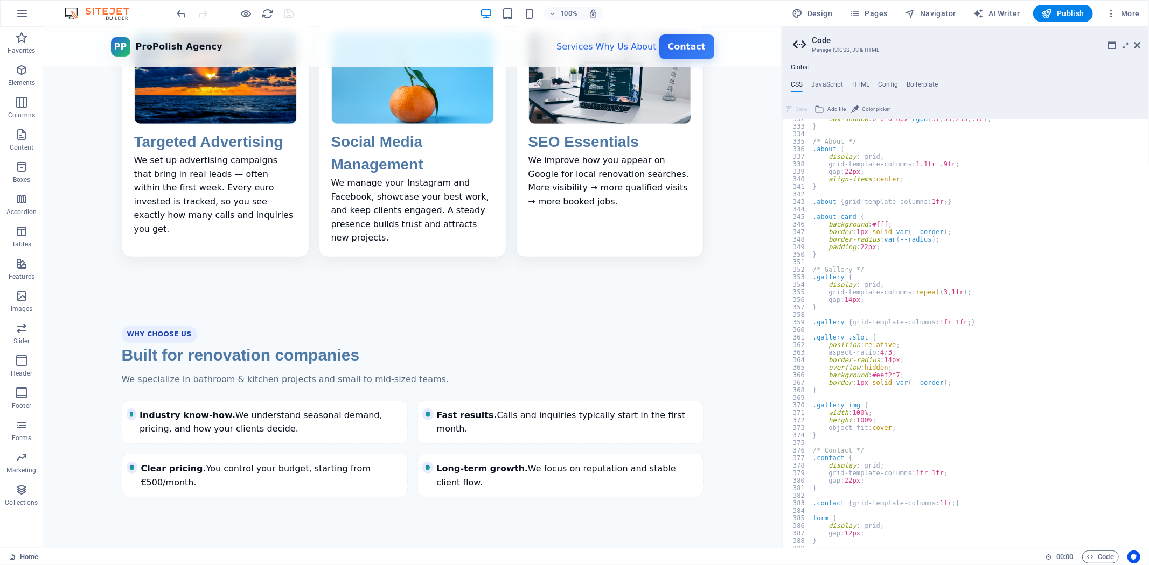
scroll to position [2535, 0]
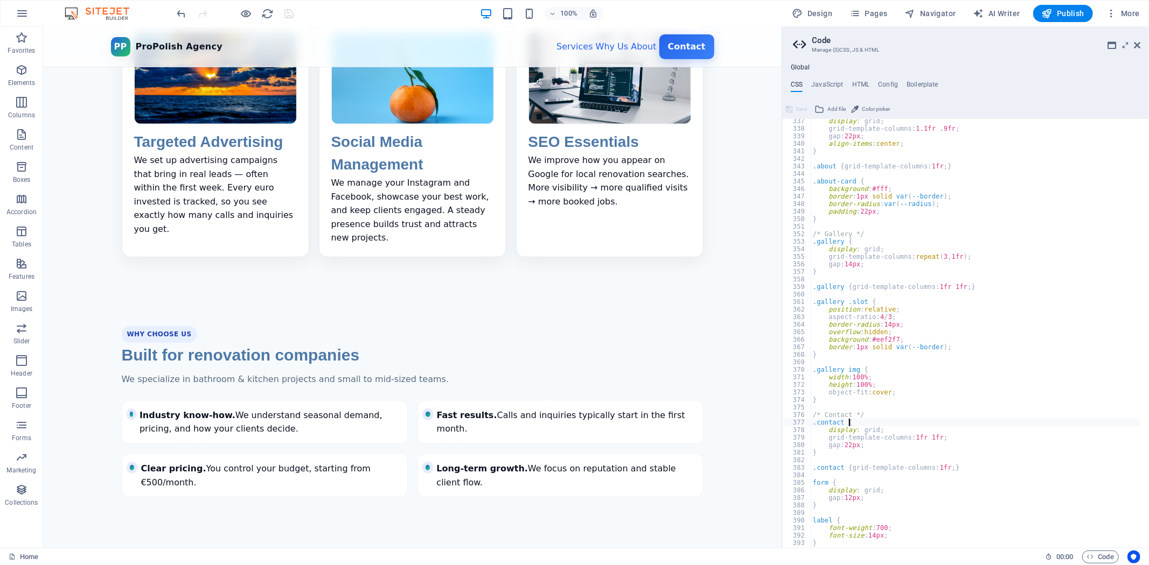
click at [896, 421] on div "display : grid; grid-template-columns: 1.1fr .9fr ; gap: 22px ; align-items : c…" at bounding box center [975, 339] width 329 height 445
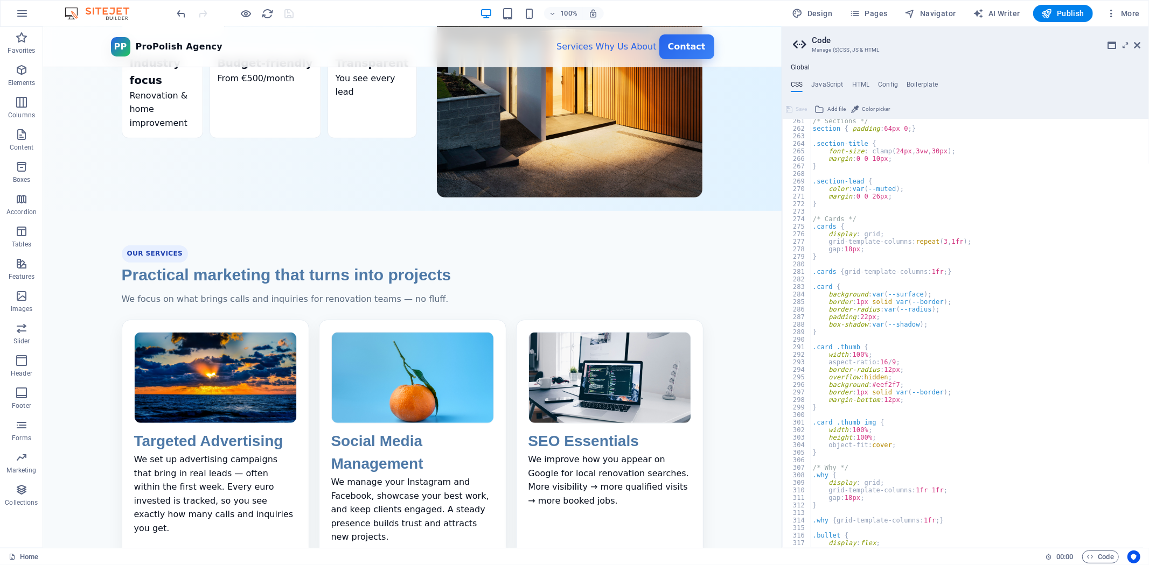
scroll to position [1962, 0]
click at [883, 474] on div "/* Sections */ section { padding : 64px 0 ; } .section-title { font-size : clam…" at bounding box center [975, 339] width 329 height 445
type textarea ".why {"
paste textarea "background: linear-gradient(180deg, #ffffff 0%, #f9fbff 100%);"
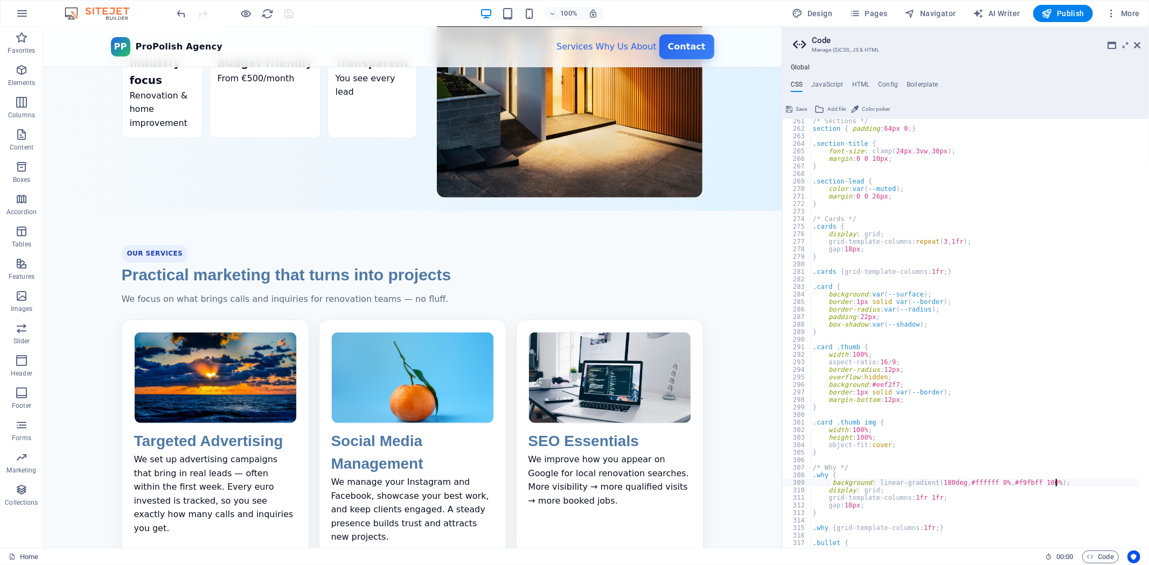
type textarea "background: linear-gradient(180deg, #ffffff 0%, #f9fbff 100%);"
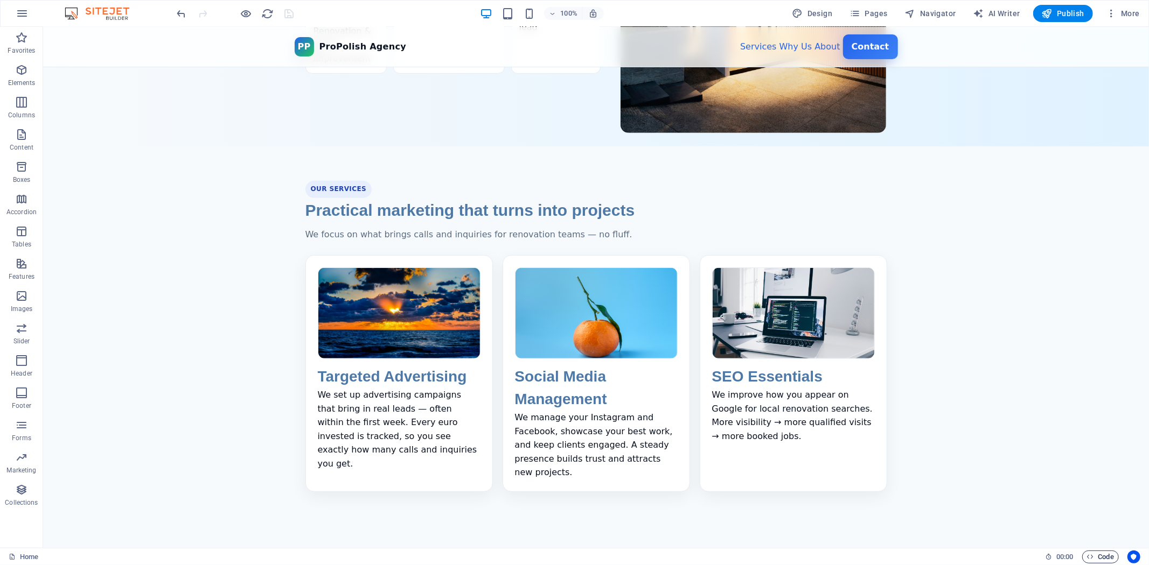
scroll to position [359, 0]
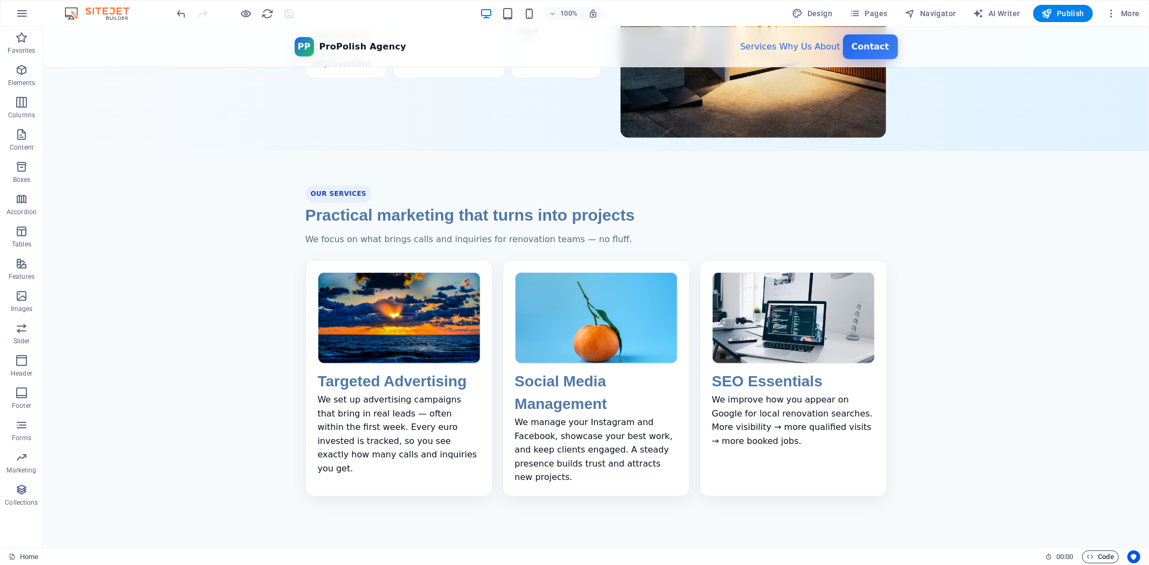
click at [1099, 552] on span "Code" at bounding box center [1100, 557] width 27 height 13
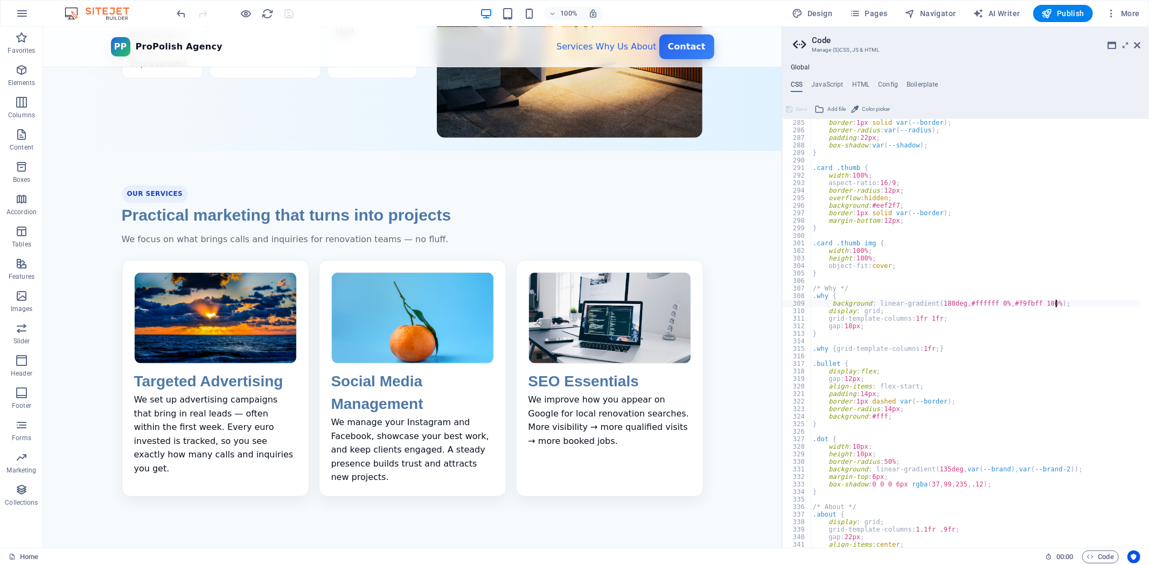
scroll to position [2177, 0]
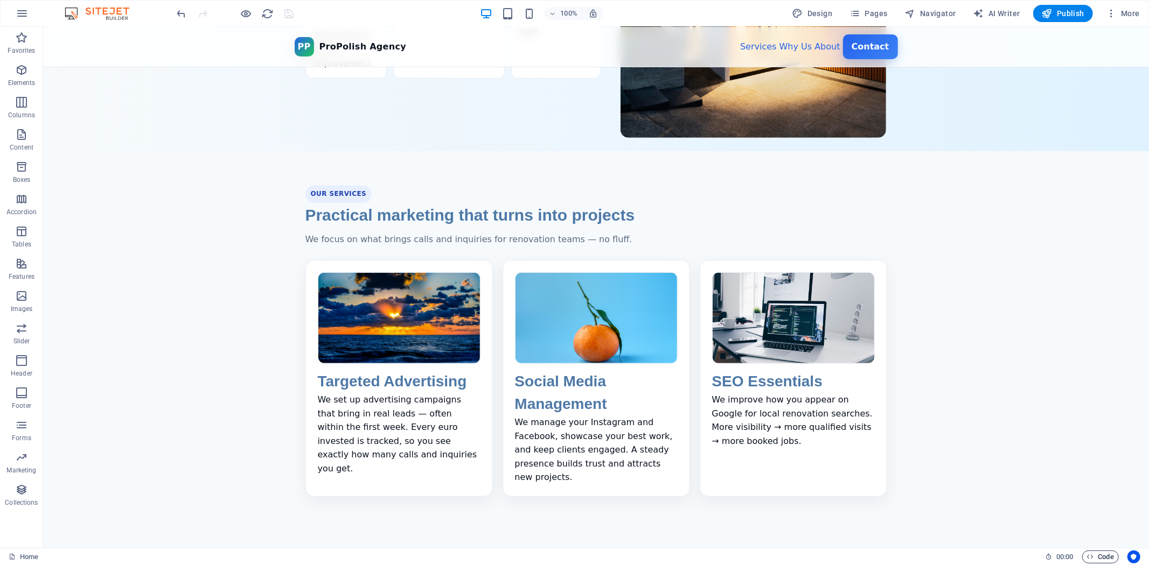
click at [1096, 555] on span "Code" at bounding box center [1100, 557] width 27 height 13
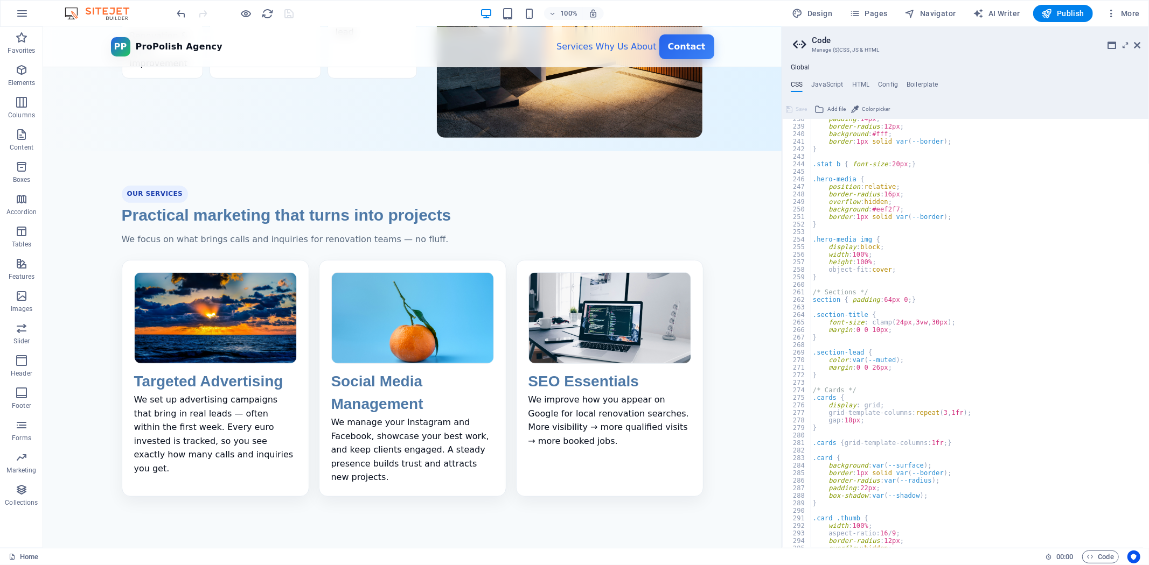
scroll to position [1791, 0]
click at [891, 395] on div "padding : 14px ; border-radius : 12px ; background : #fff ; border : 1px solid …" at bounding box center [975, 337] width 329 height 445
type textarea ".cards {"
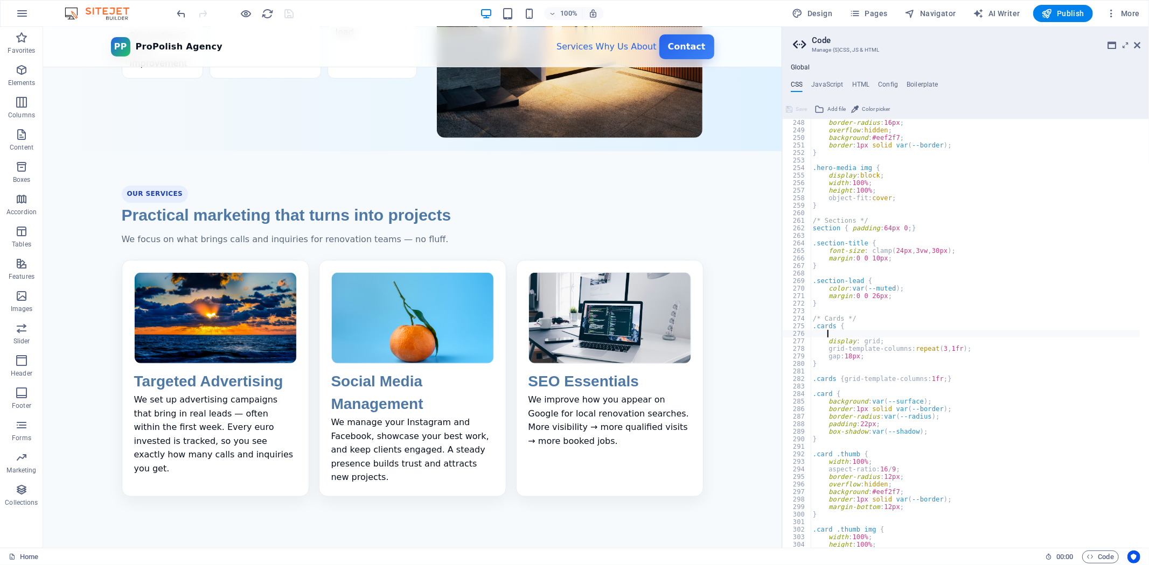
scroll to position [0, 1]
paste textarea "background: linear-gradient(180deg, #ffffff 0%, #f9fbff 100%);"
click at [830, 331] on div "border-radius : 16px ; overflow : hidden ; background : #eef2f7 ; border : 1px …" at bounding box center [975, 341] width 329 height 445
type textarea "background: linear-gradient(180deg, #ffffff 0%, #f9fbff 100%);"
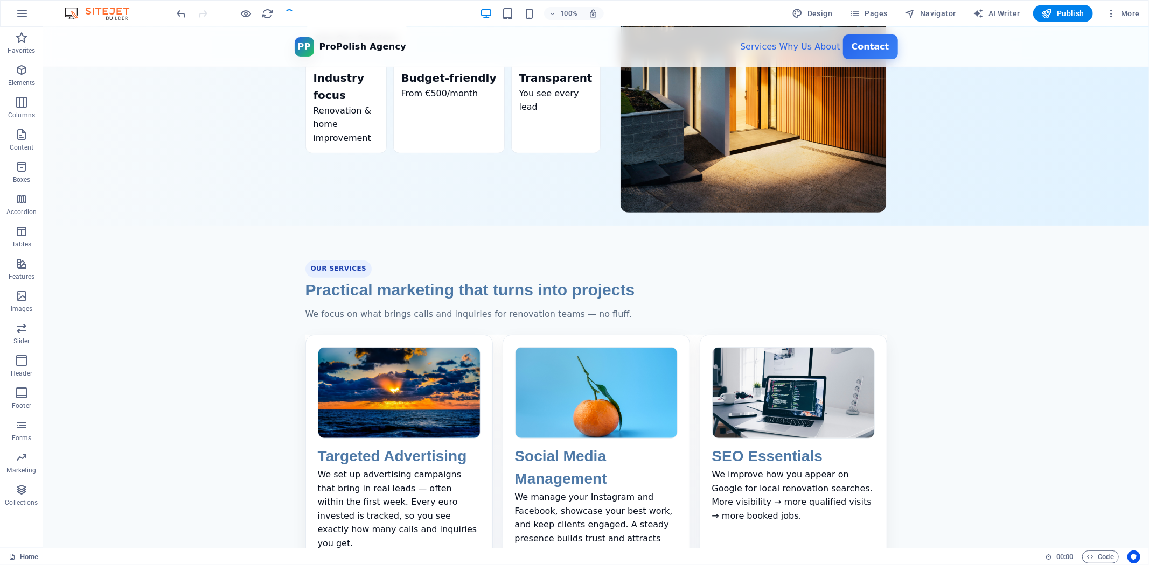
scroll to position [239, 0]
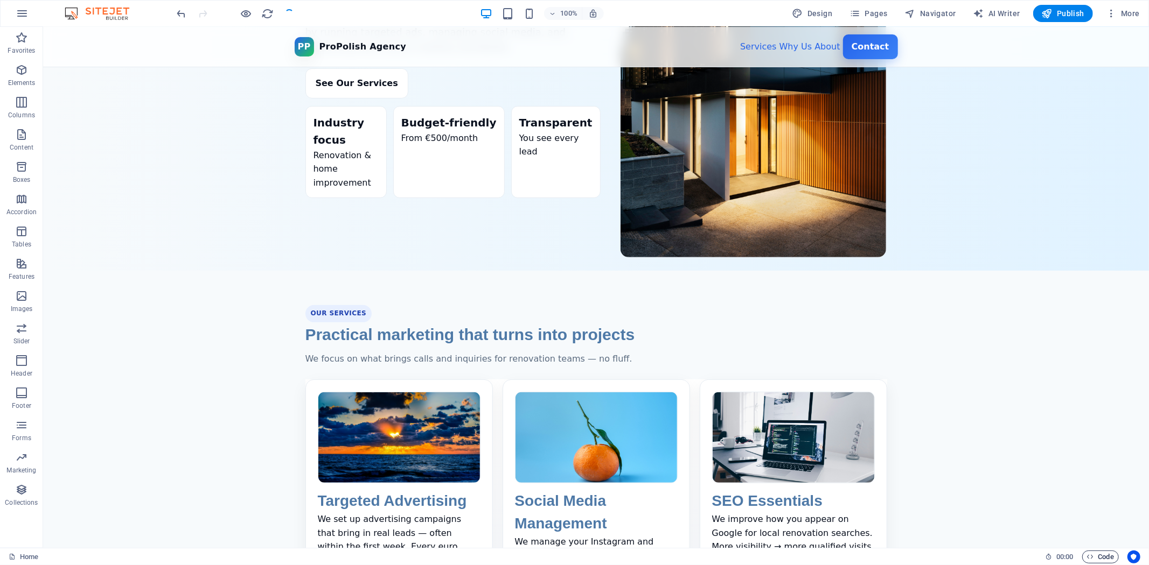
click at [1096, 553] on span "Code" at bounding box center [1100, 557] width 27 height 13
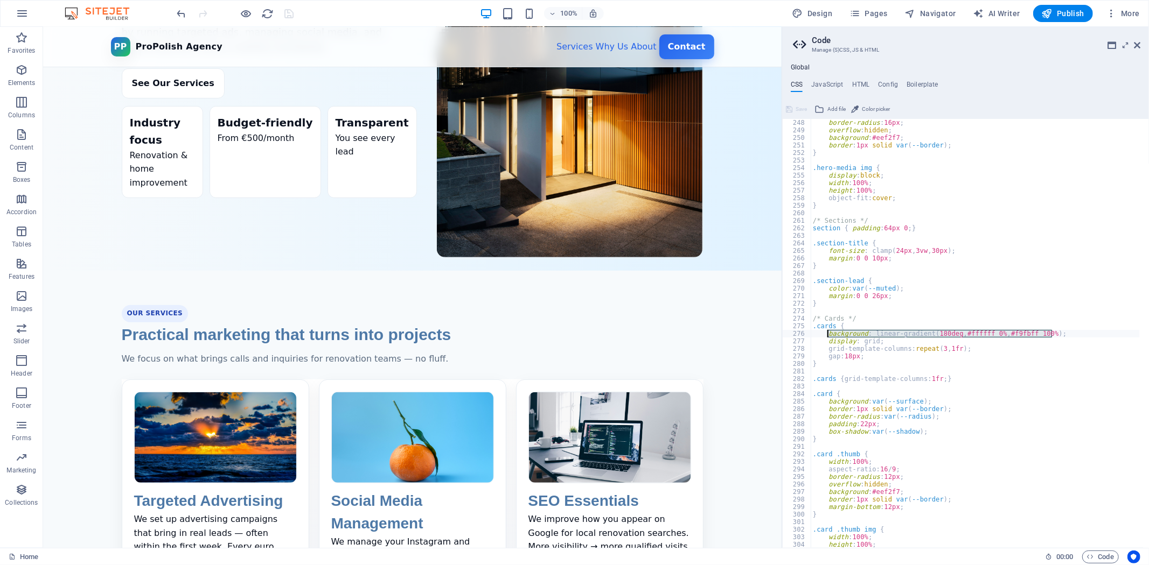
drag, startPoint x: 1060, startPoint y: 332, endPoint x: 826, endPoint y: 337, distance: 233.8
click at [826, 337] on div "border-radius : 16px ; overflow : hidden ; background : #eef2f7 ; border : 1px …" at bounding box center [975, 341] width 329 height 445
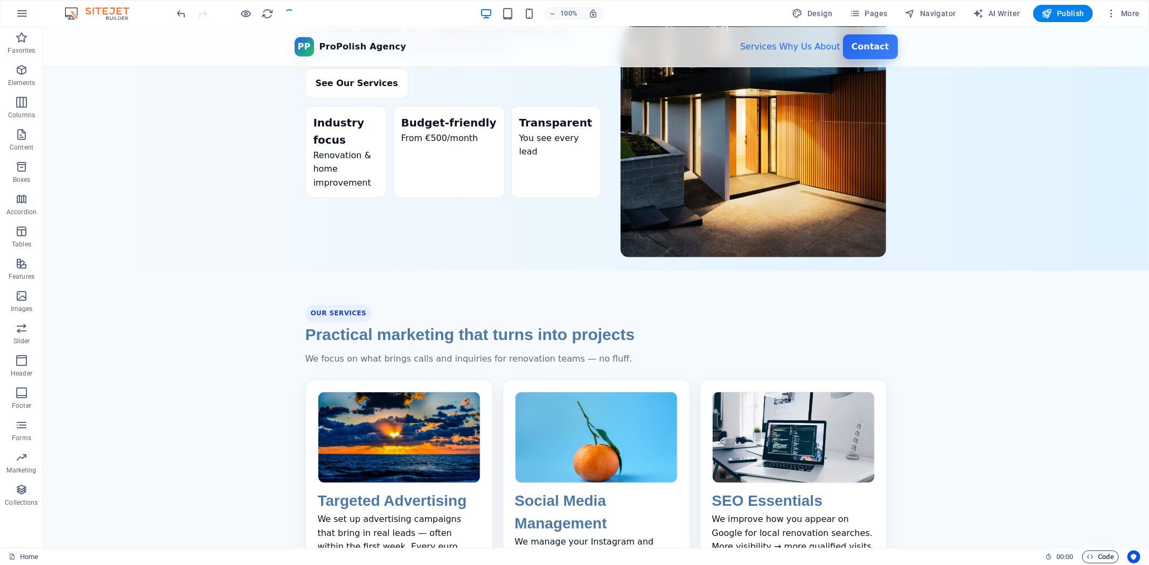
click at [1106, 559] on span "Code" at bounding box center [1100, 557] width 27 height 13
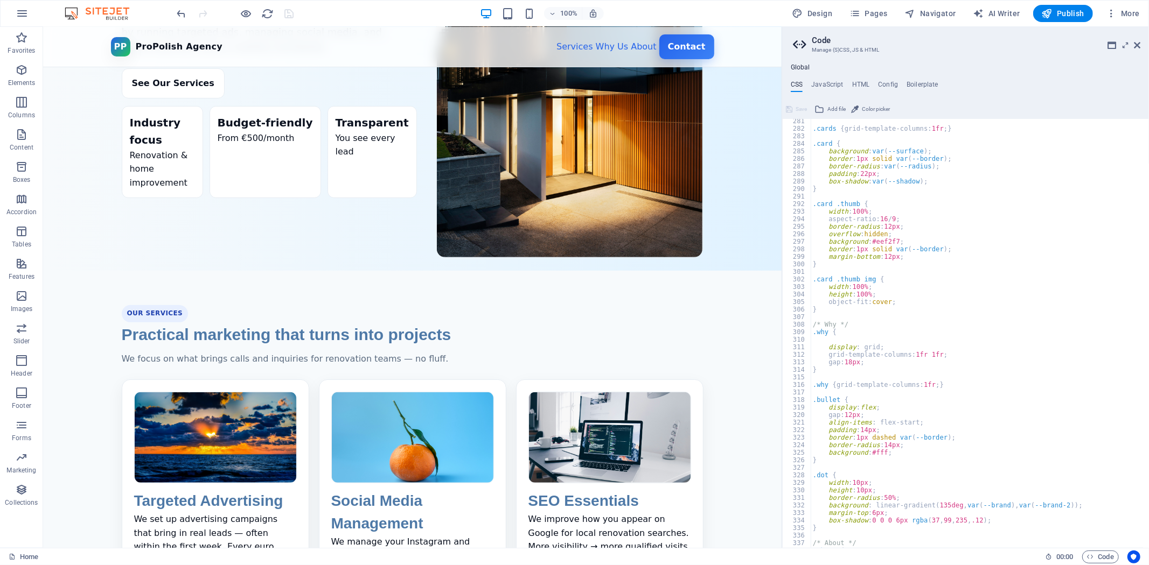
scroll to position [2113, 0]
click at [822, 333] on div ".cards { grid-template-columns: 1fr ; } .card { background : var ( --surface ) …" at bounding box center [975, 339] width 329 height 445
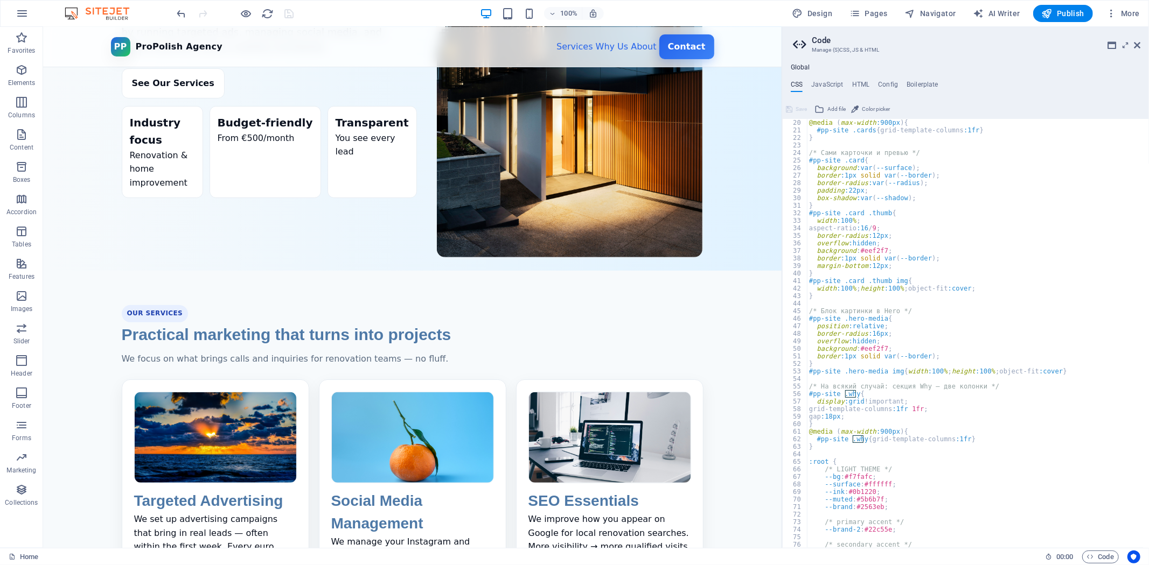
scroll to position [143, 0]
click at [895, 394] on div "@media ( max-width :900px ) { #pp-site .cards { grid-template-columns :1fr } } …" at bounding box center [973, 341] width 333 height 445
type textarea "#pp-site .why{"
type textarea "background: linear-gradient(180deg, #ffffff 0%, #f9fbff 100%);"
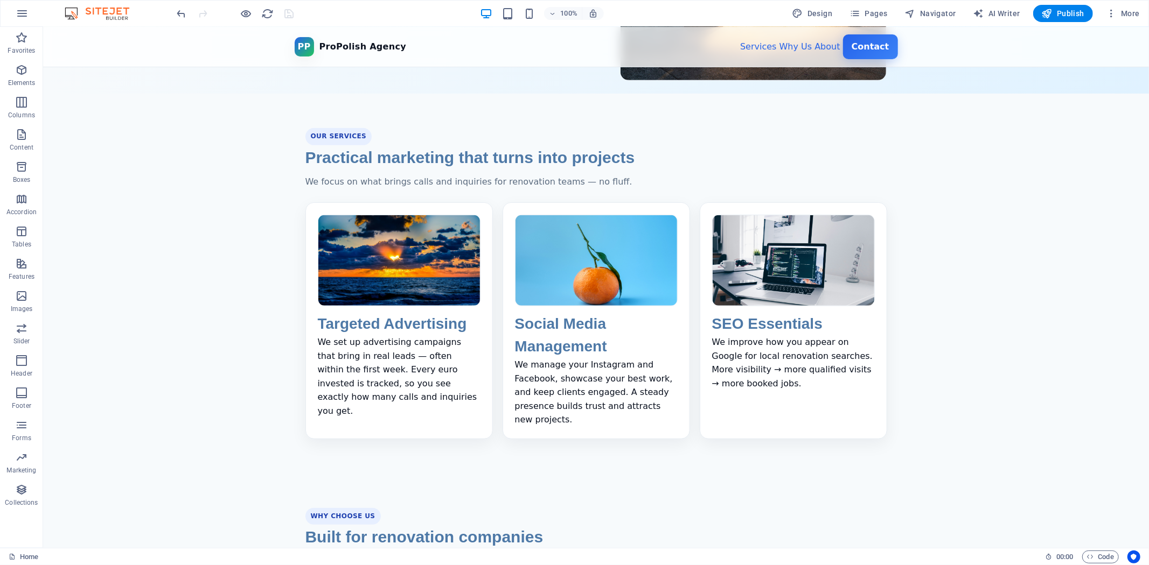
scroll to position [359, 0]
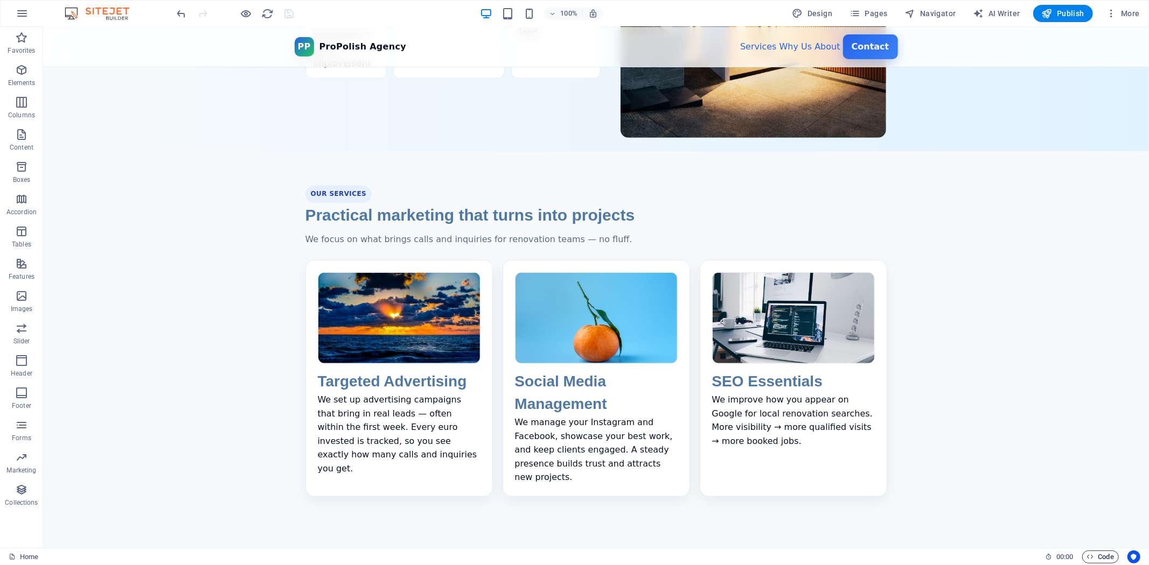
click at [1100, 553] on span "Code" at bounding box center [1100, 557] width 27 height 13
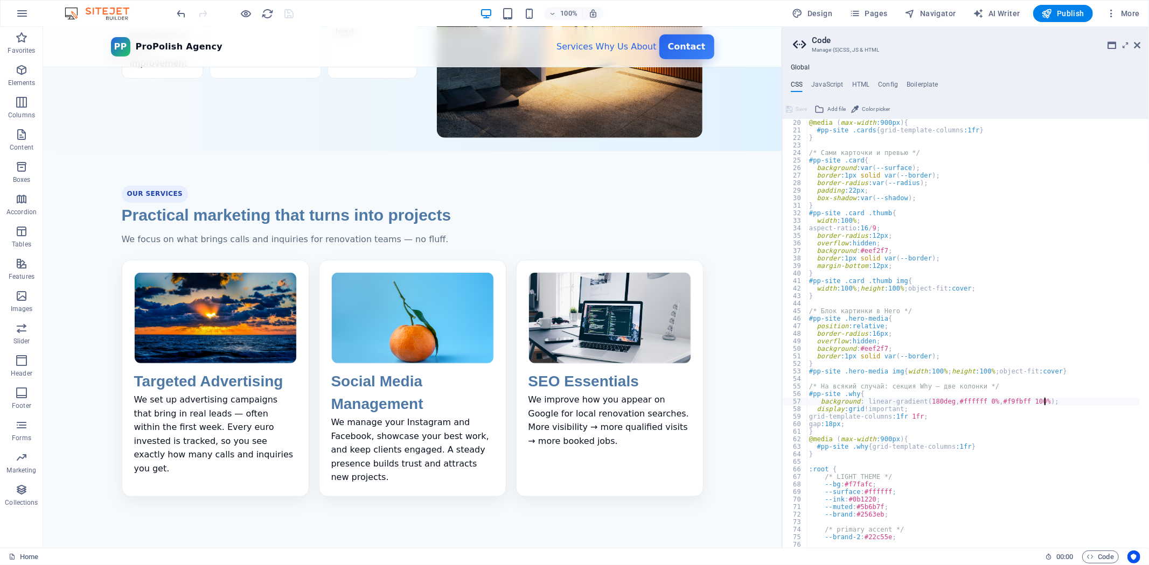
scroll to position [143, 0]
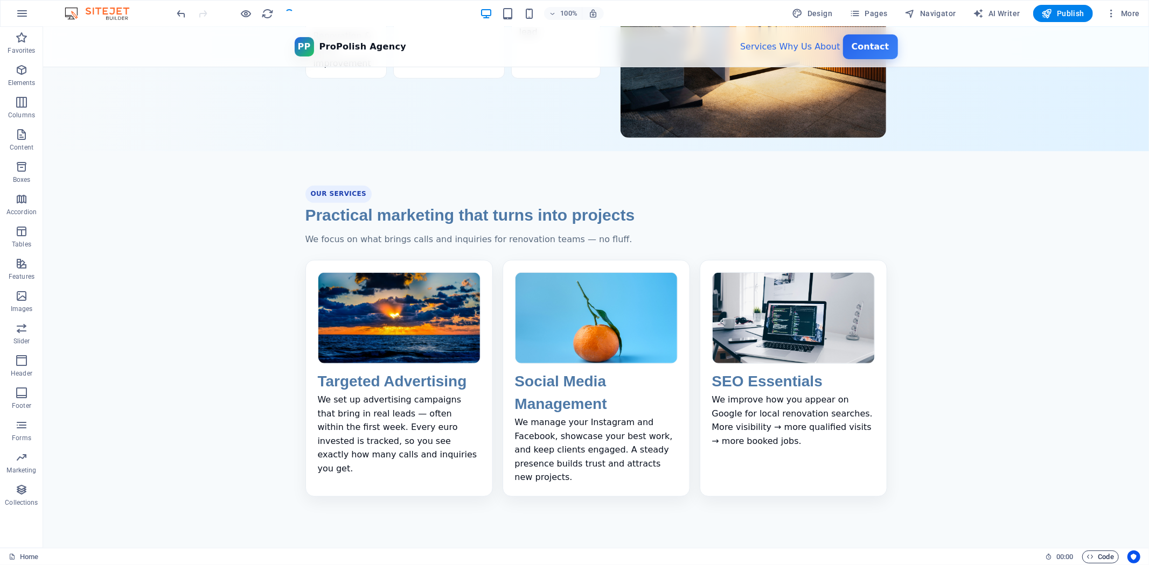
click at [1095, 557] on span "Code" at bounding box center [1100, 557] width 27 height 13
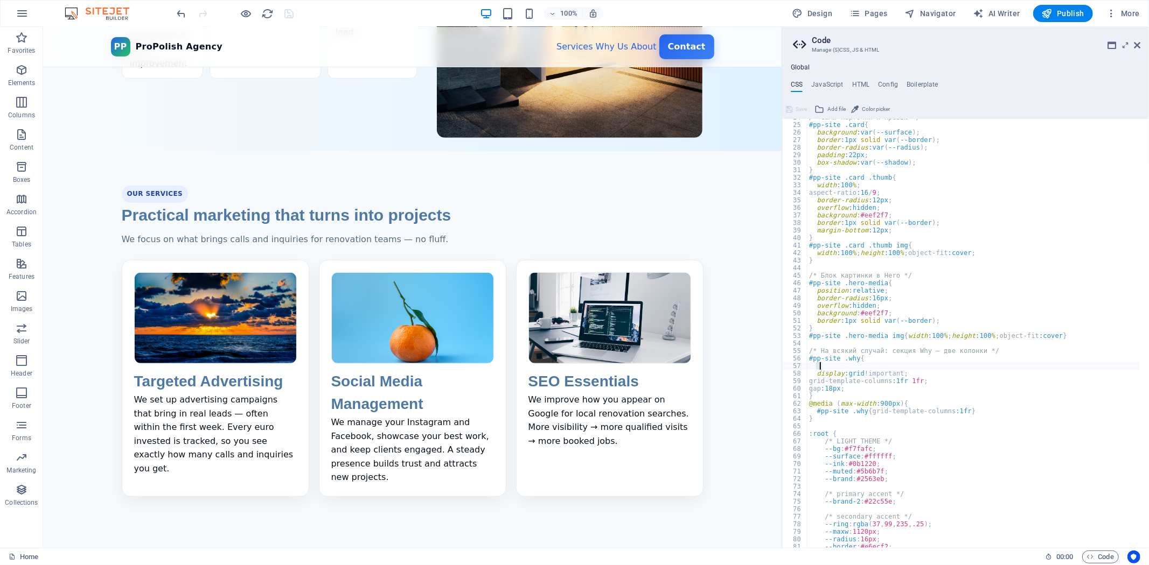
scroll to position [214, 0]
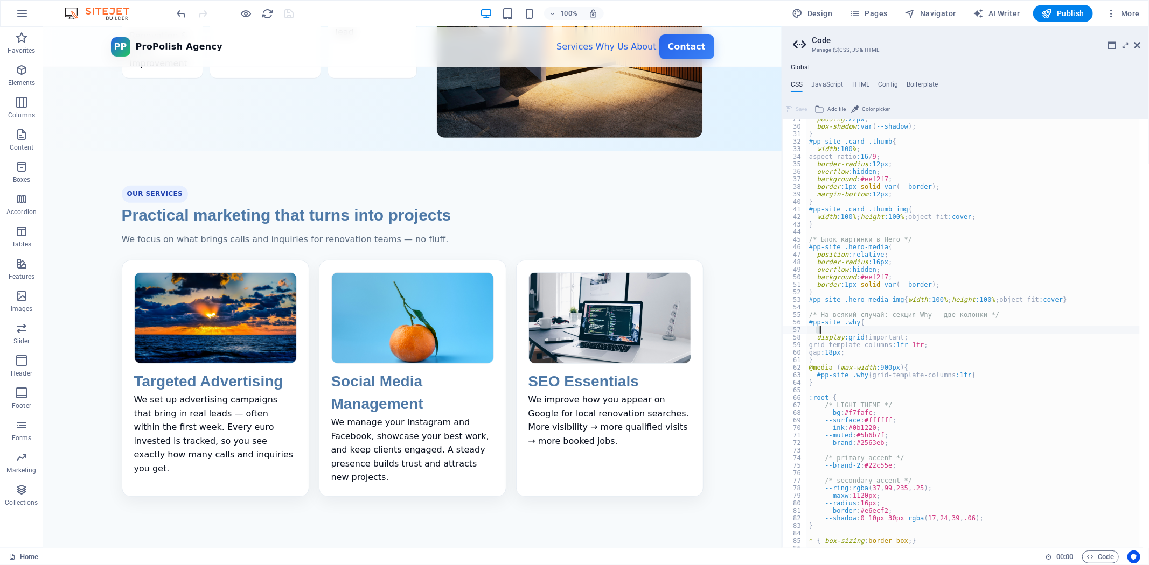
click at [966, 327] on div "padding :22px ; box-shadow :var ( --shadow ) ; } #pp-site .card .thumb { width …" at bounding box center [973, 333] width 333 height 429
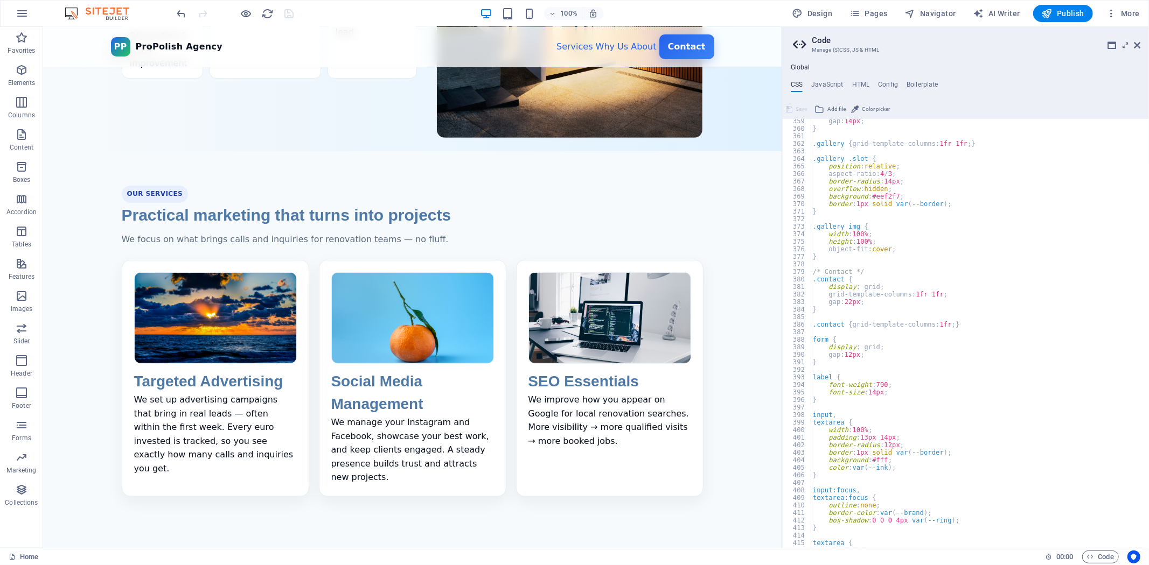
scroll to position [2737, 0]
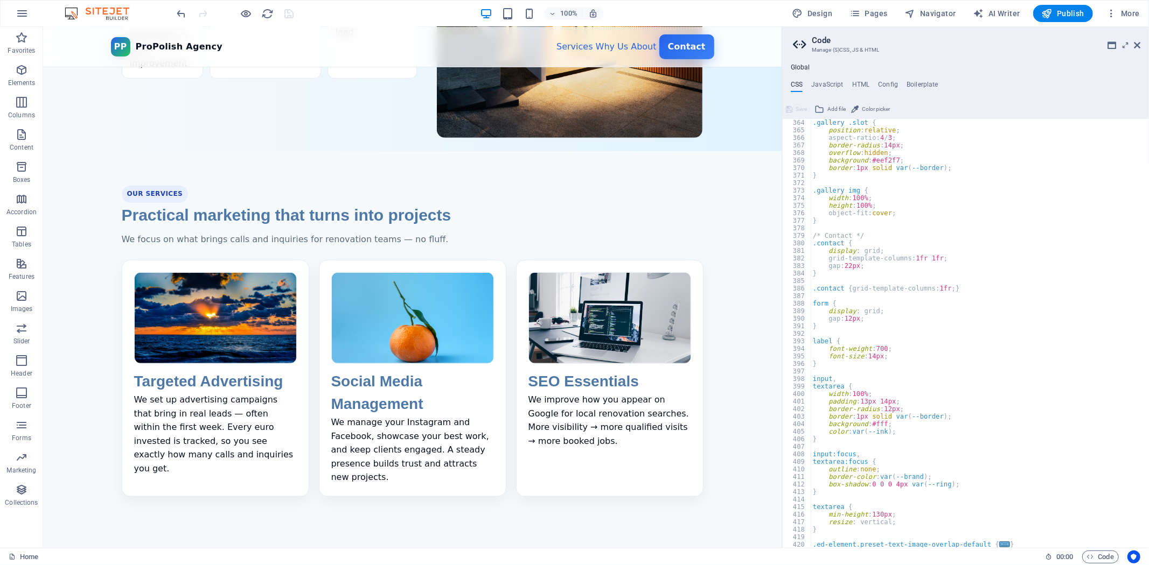
click at [836, 401] on div ".gallery .slot { position : relative ; aspect-ratio: 4 / 3 ; border-radius : 14…" at bounding box center [975, 341] width 329 height 445
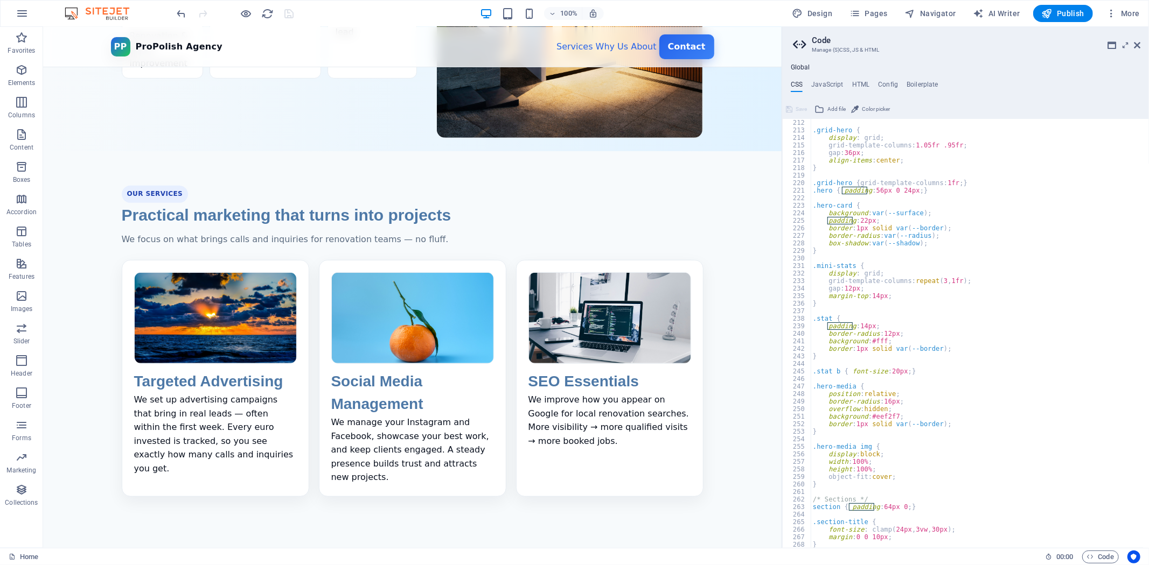
scroll to position [1662, 0]
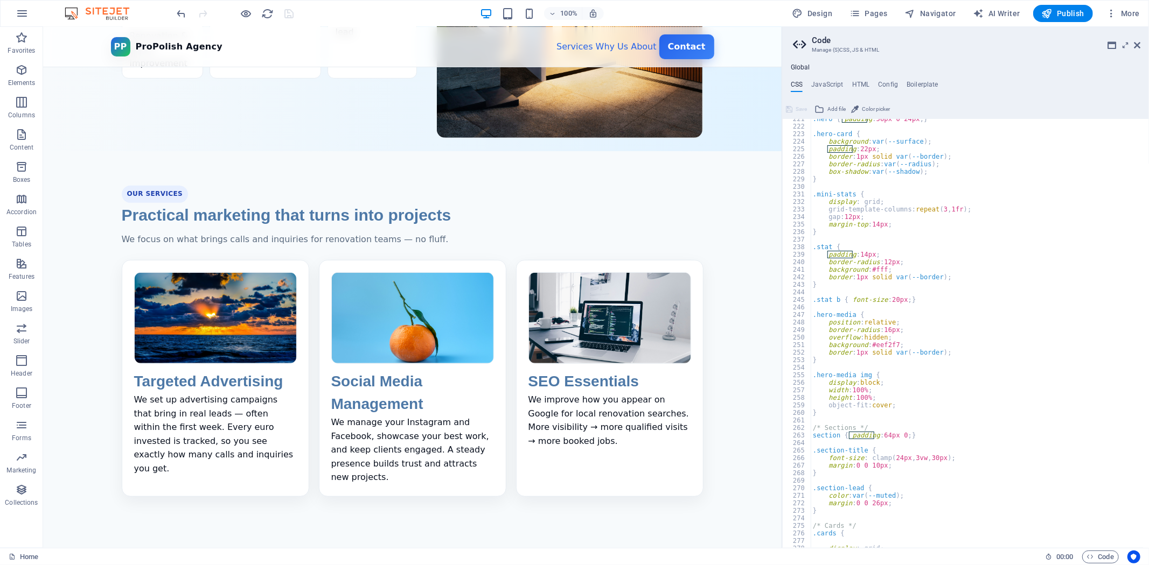
click at [908, 437] on div ".hero { padding : 56px 0 24px ; } .hero-card { background : var ( --surface ) ;…" at bounding box center [975, 337] width 329 height 445
paste textarea "background: linear-gradient(180deg, #ffffff 0%, #f9fbff 100%);"
type textarea "section { padding: 64px 0; background: linear-gradient(180deg, #ffffff 0%, #f9f…"
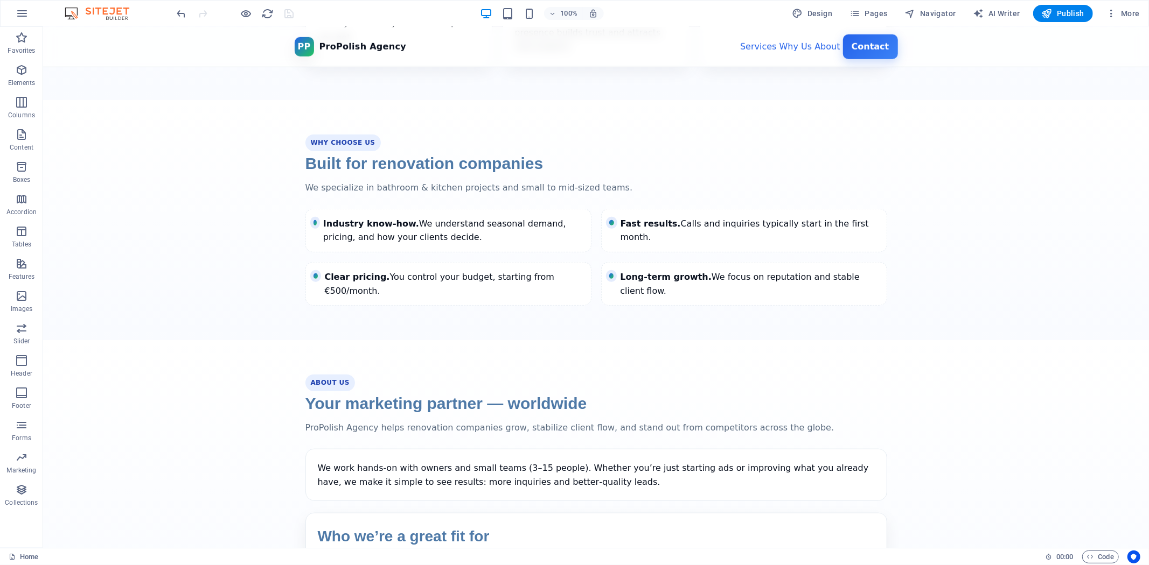
scroll to position [897, 0]
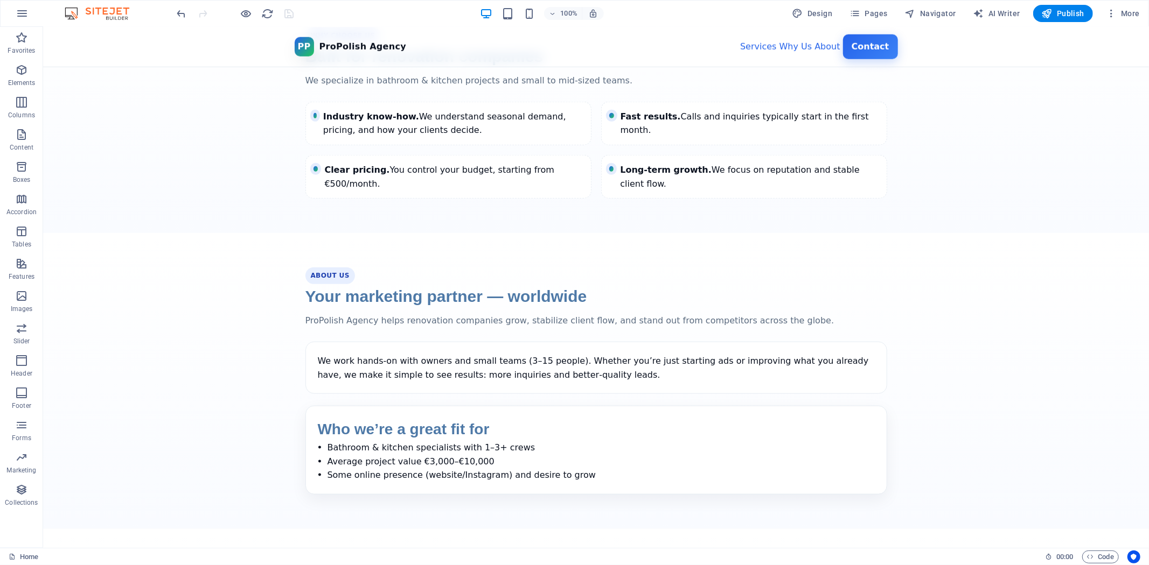
click at [1082, 301] on section "About Us Your marketing partner — worldwide ProPolish Agency helps renovation c…" at bounding box center [596, 381] width 1106 height 296
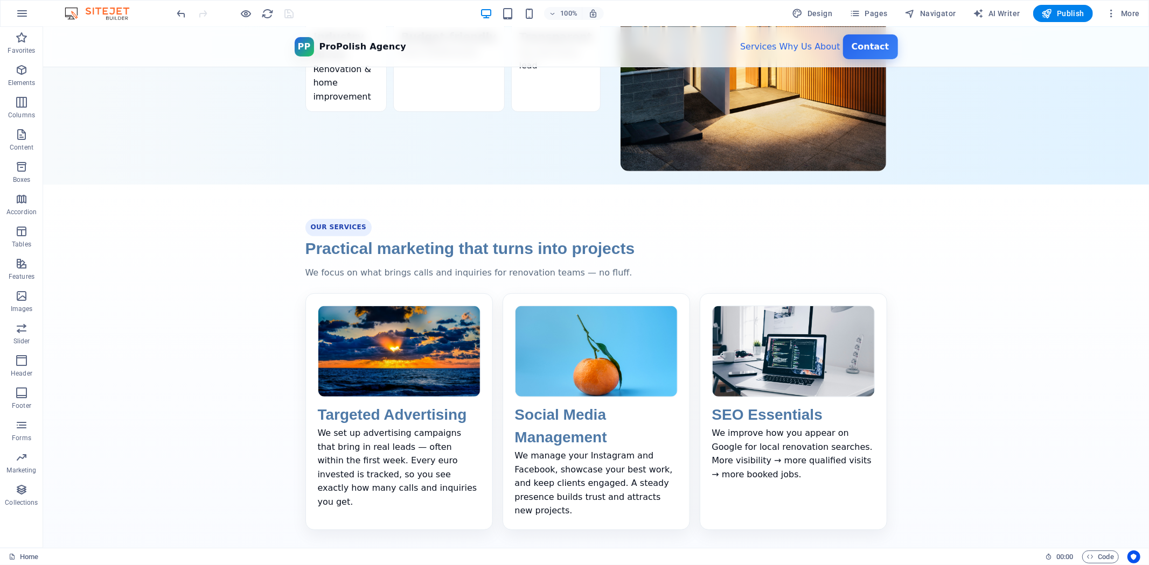
scroll to position [444, 0]
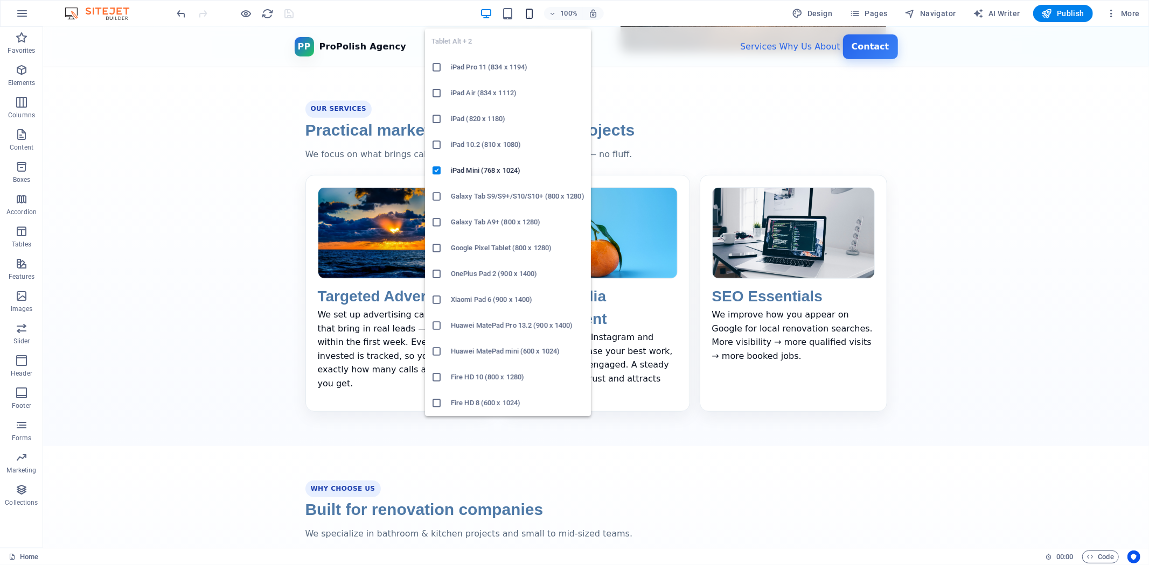
click at [532, 10] on icon "button" at bounding box center [529, 14] width 12 height 12
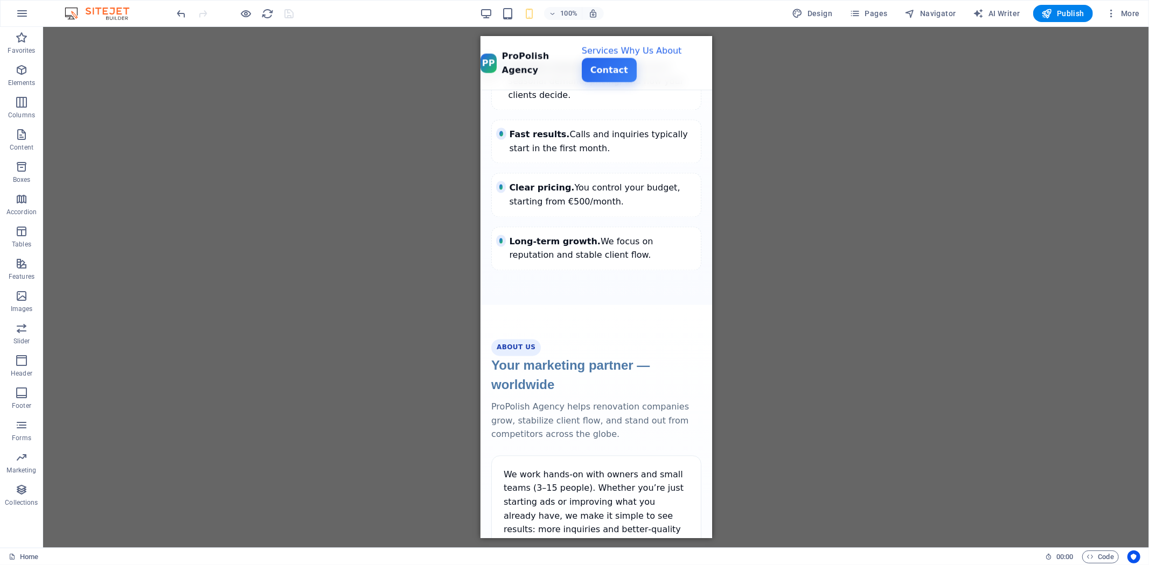
scroll to position [1714, 0]
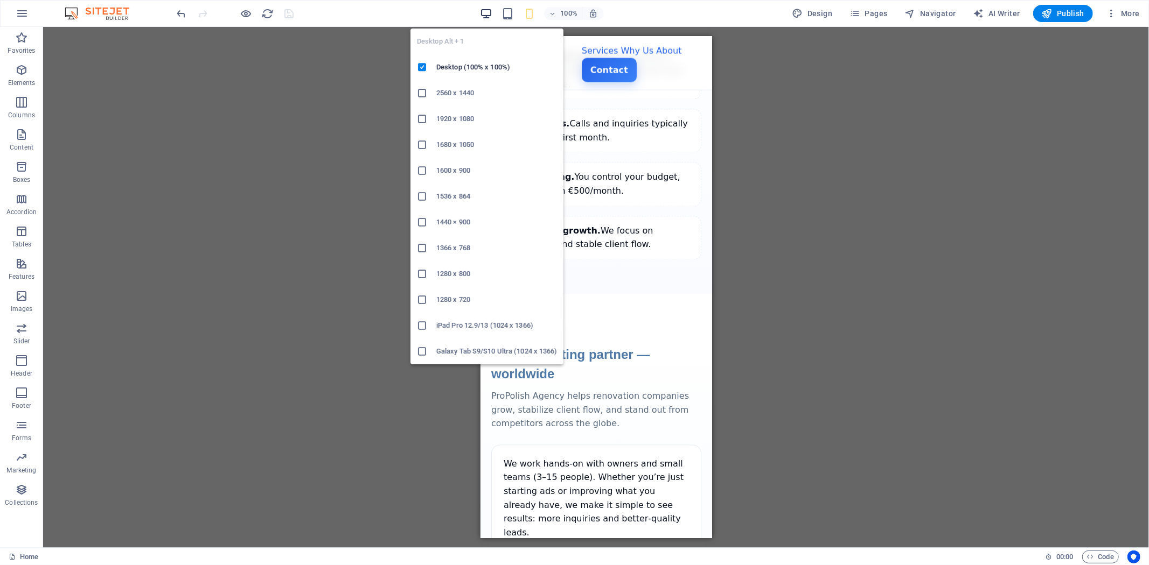
click at [489, 10] on icon "button" at bounding box center [486, 14] width 12 height 12
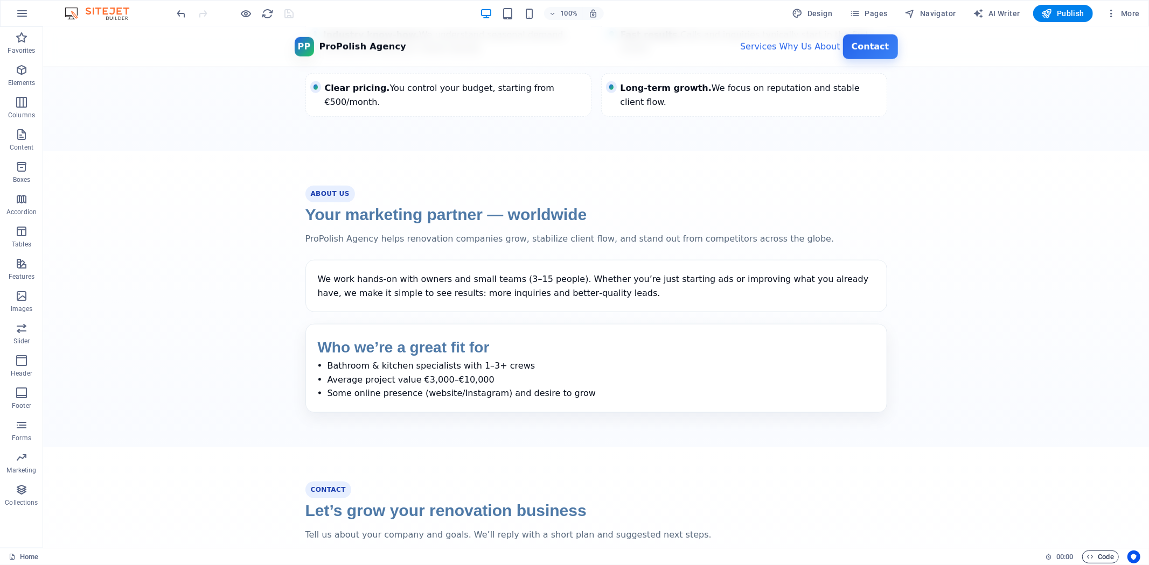
click at [1097, 558] on span "Code" at bounding box center [1100, 557] width 27 height 13
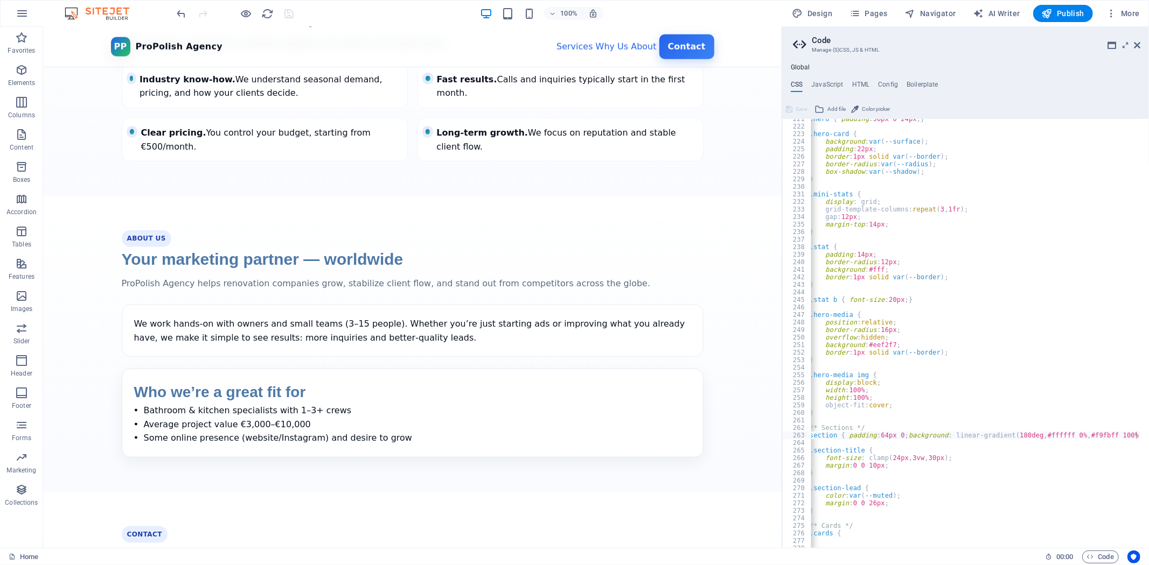
scroll to position [919, 0]
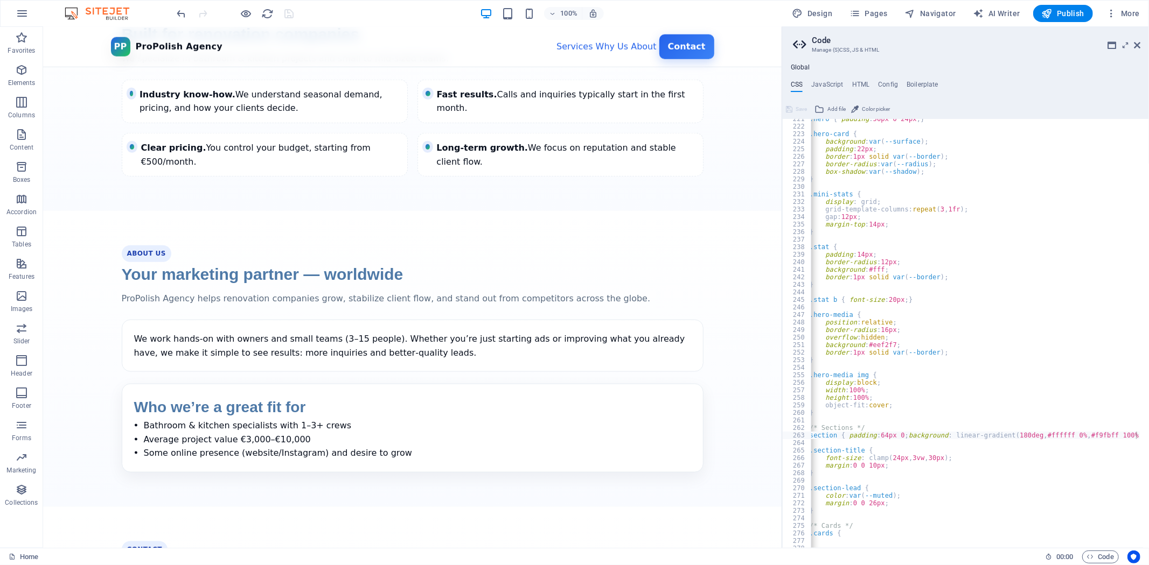
click at [781, 392] on aside "Code Manage (S)CSS, JS & HTML Global CSS JavaScript HTML Config Boilerplate sec…" at bounding box center [964, 287] width 367 height 521
drag, startPoint x: 825, startPoint y: 420, endPoint x: 739, endPoint y: 391, distance: 90.3
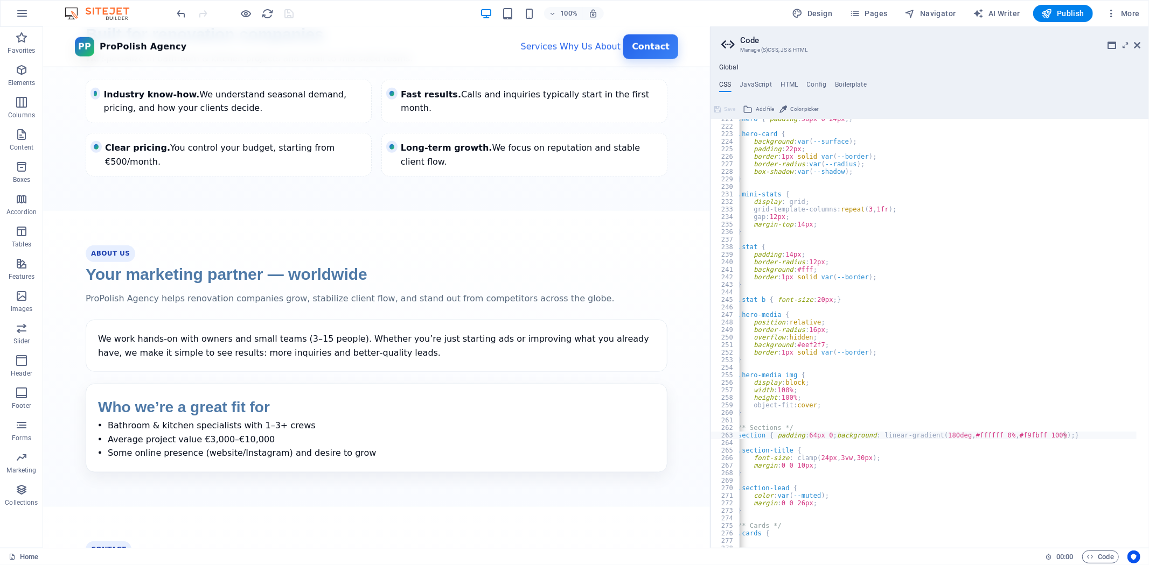
drag, startPoint x: 782, startPoint y: 401, endPoint x: 712, endPoint y: 400, distance: 70.0
click at [710, 400] on div "Drag here to replace the existing content. Press “Ctrl” if you want to create a…" at bounding box center [376, 287] width 667 height 521
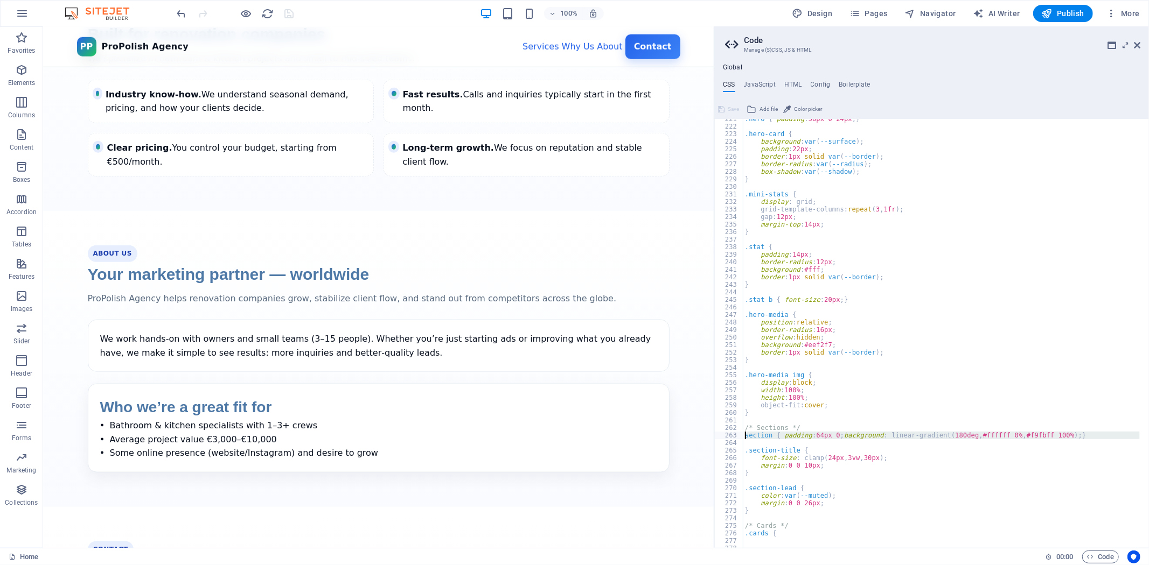
drag, startPoint x: 771, startPoint y: 439, endPoint x: 749, endPoint y: 435, distance: 22.5
click at [749, 435] on div ".hero { padding : 56px 0 24px ; } .hero-card { background : var ( --surface ) ;…" at bounding box center [941, 333] width 397 height 436
click at [802, 436] on div ".hero { padding : 56px 0 24px ; } .hero-card { background : var ( --surface ) ;…" at bounding box center [941, 333] width 397 height 429
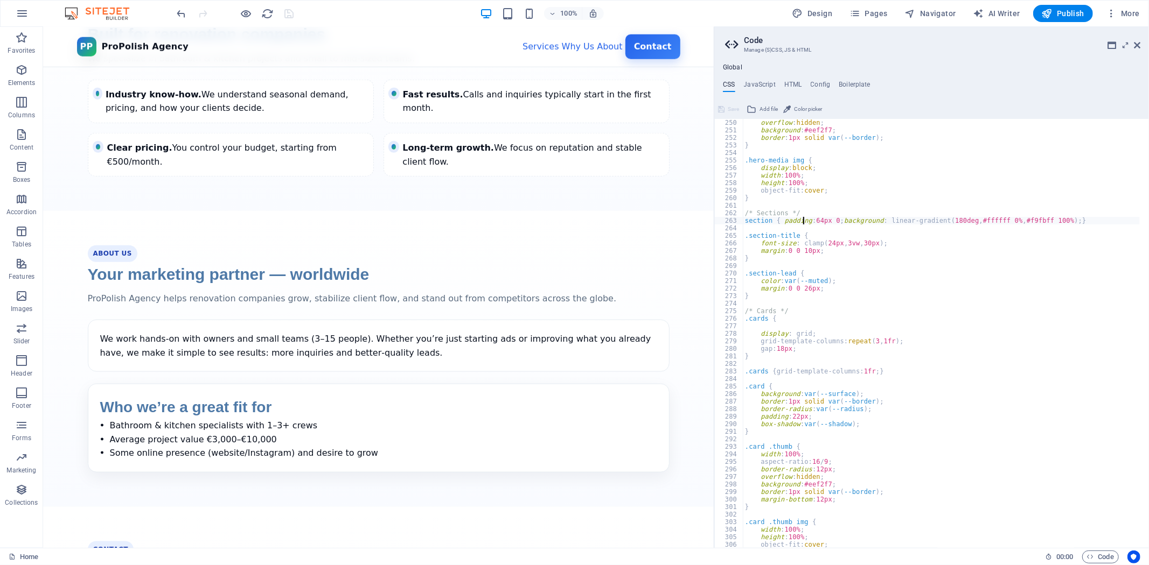
scroll to position [1877, 0]
drag, startPoint x: 863, startPoint y: 393, endPoint x: 760, endPoint y: 395, distance: 102.3
click at [760, 395] on div "overflow : hidden ; background : #eef2f7 ; border : 1px solid var ( --border ) …" at bounding box center [941, 337] width 397 height 436
paste textarea "linear-gradient(180deg, #f9fbff 0%, #f0fdf4 100%"
type textarea "background: linear-gradient(180deg, #f9fbff 0%, #f0fdf4 100%);"
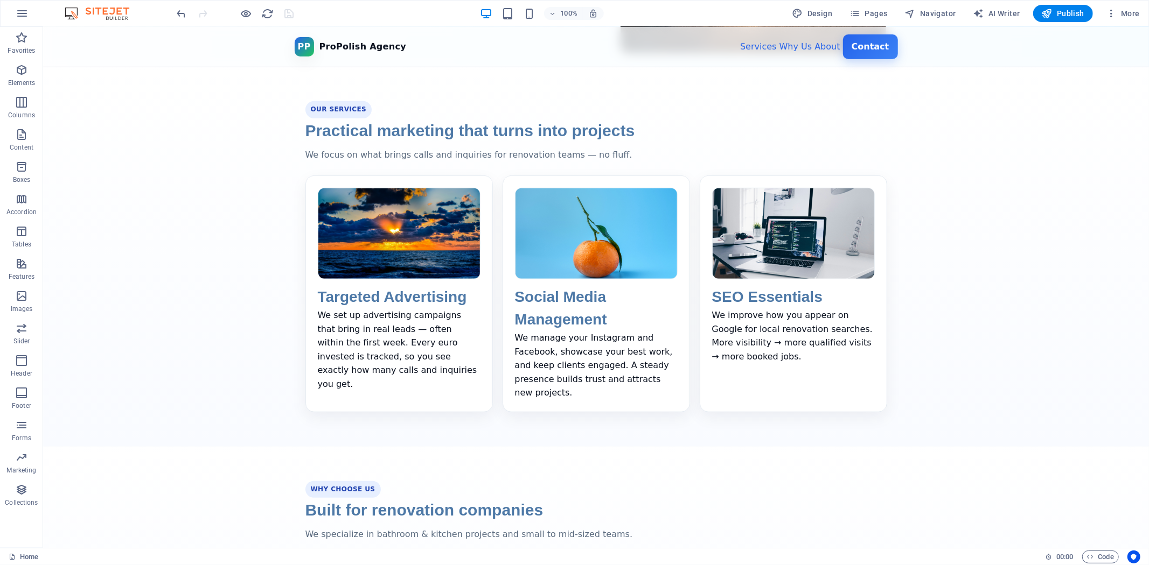
scroll to position [441, 0]
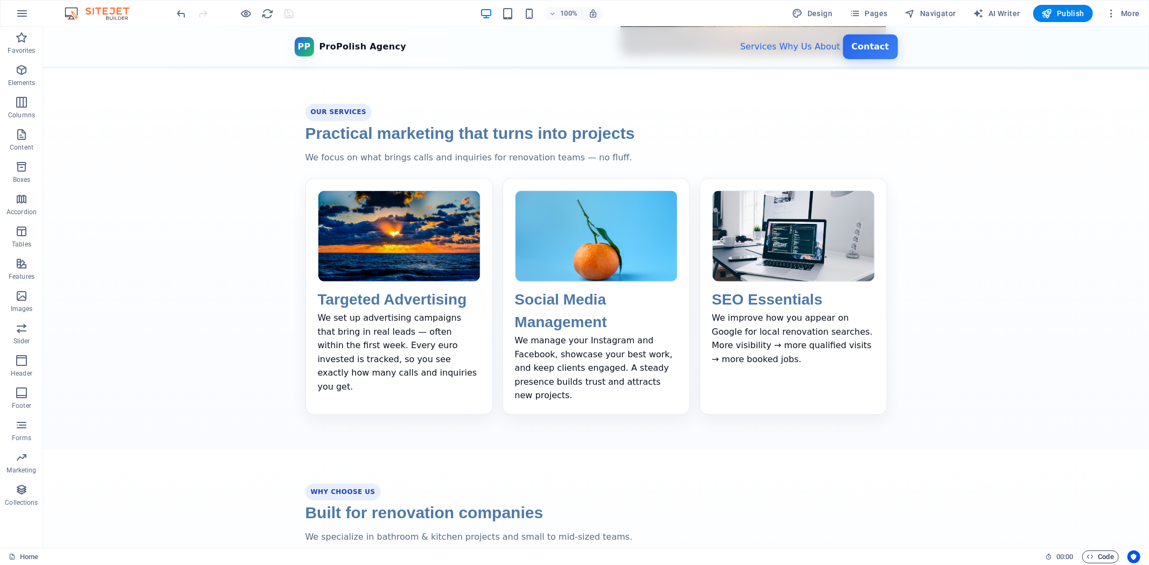
click at [1108, 557] on span "Code" at bounding box center [1100, 557] width 27 height 13
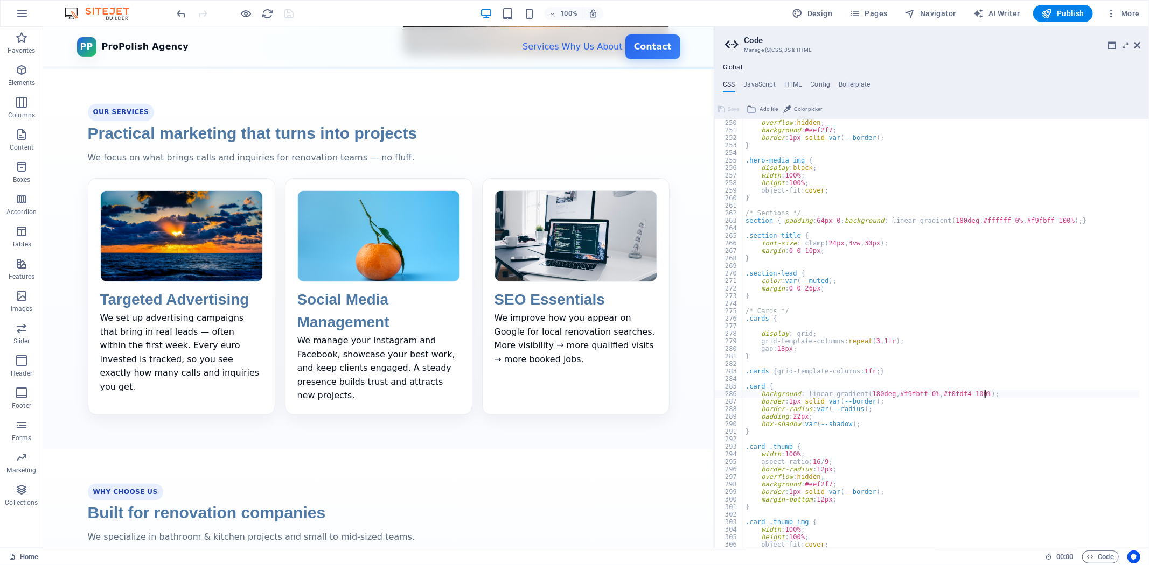
scroll to position [1877, 0]
type textarea "background: var(--surface);"
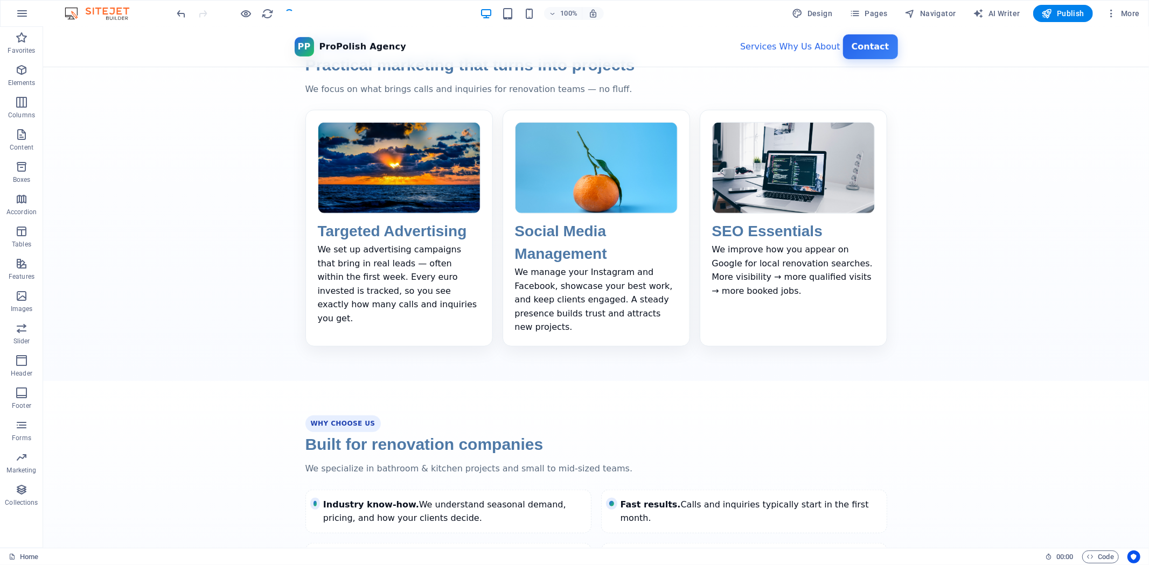
scroll to position [561, 0]
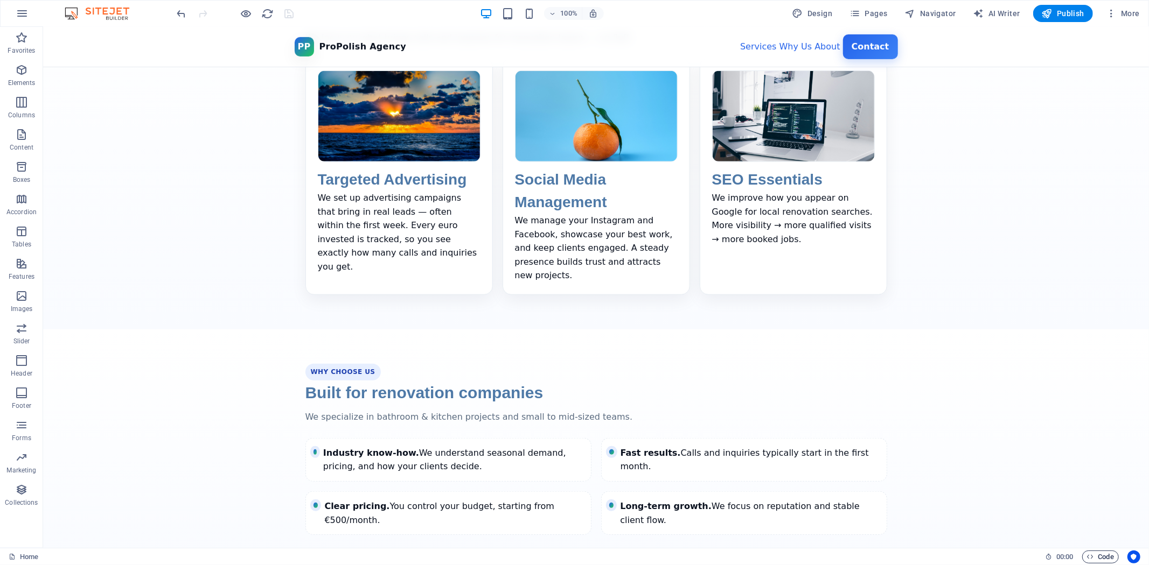
click at [1094, 561] on span "Code" at bounding box center [1100, 557] width 27 height 13
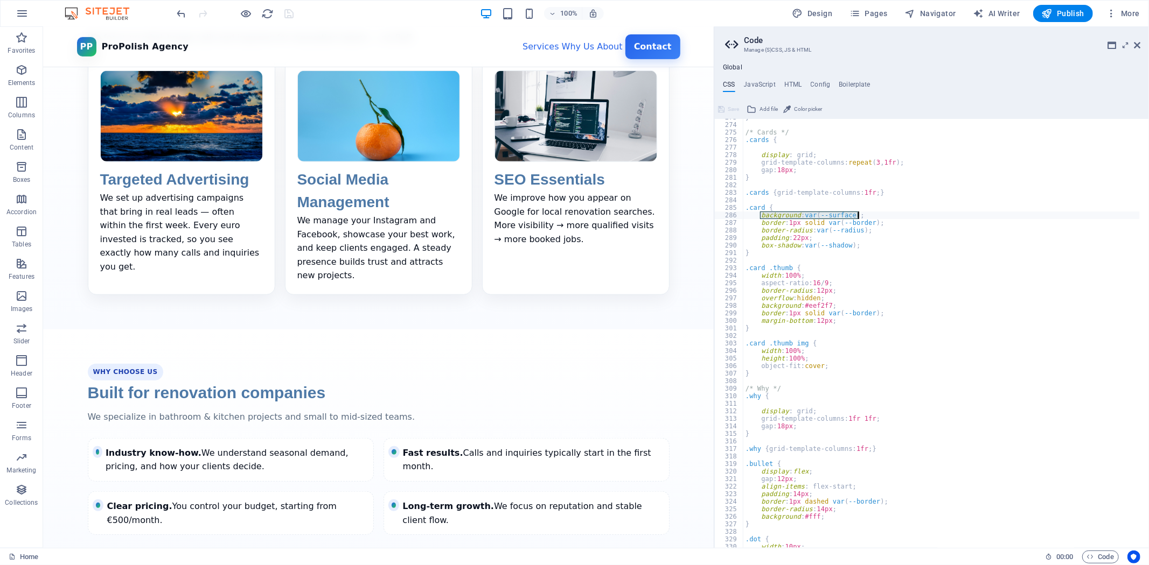
scroll to position [2092, 0]
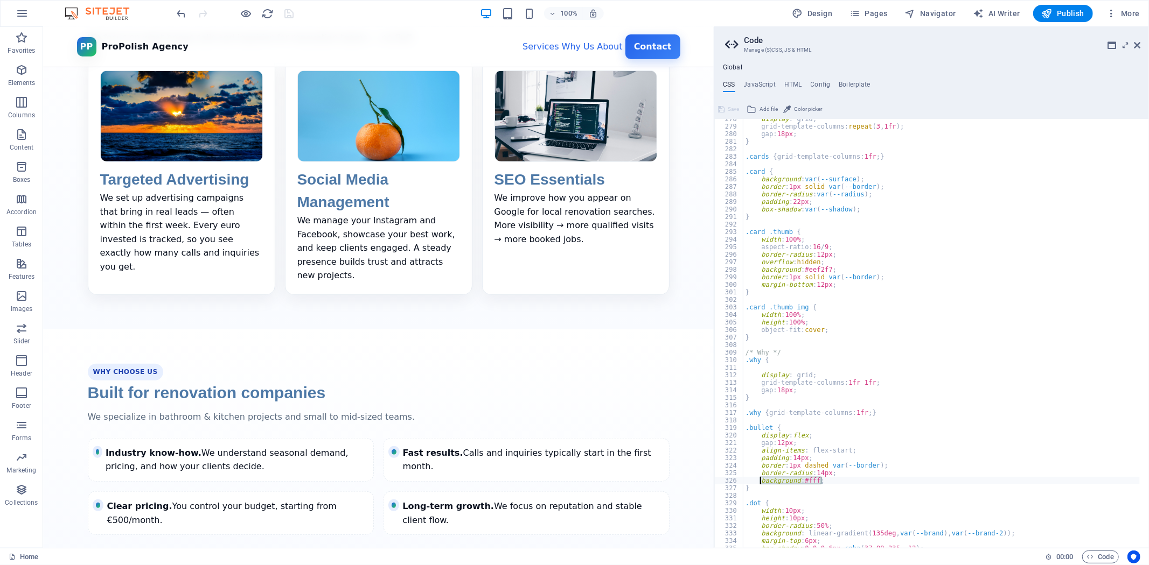
drag, startPoint x: 832, startPoint y: 481, endPoint x: 761, endPoint y: 478, distance: 71.2
click at [761, 478] on div "display : grid; grid-template-columns: repeat ( 3 , 1fr ) ; gap: 18px ; } .card…" at bounding box center [941, 337] width 396 height 445
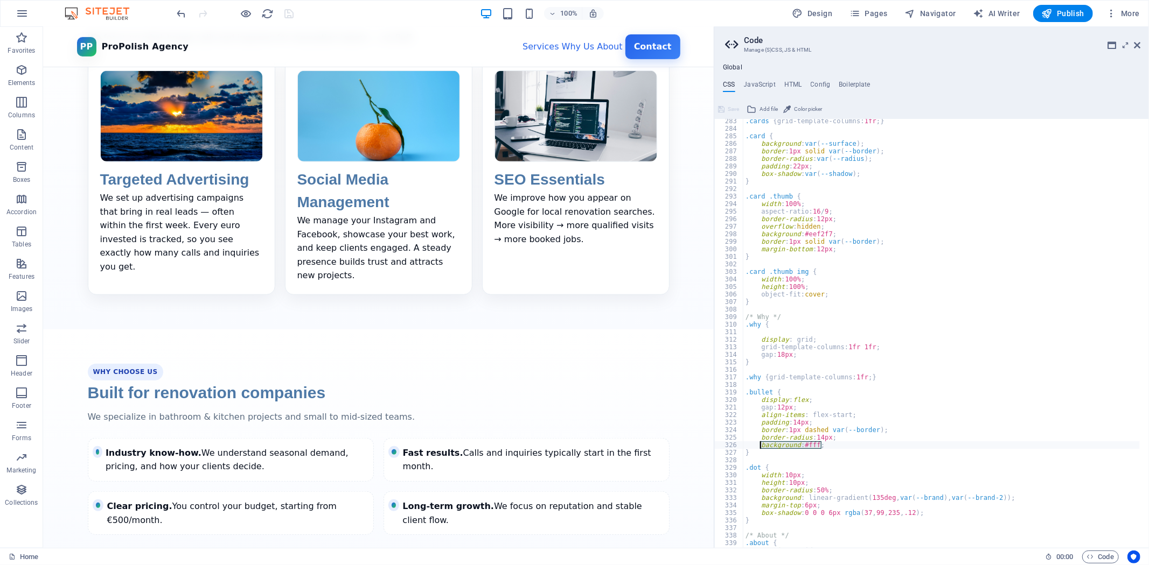
type textarea "background: linear-gradient(180deg, #f9fbff 0%, #f0fdf4 100%);"
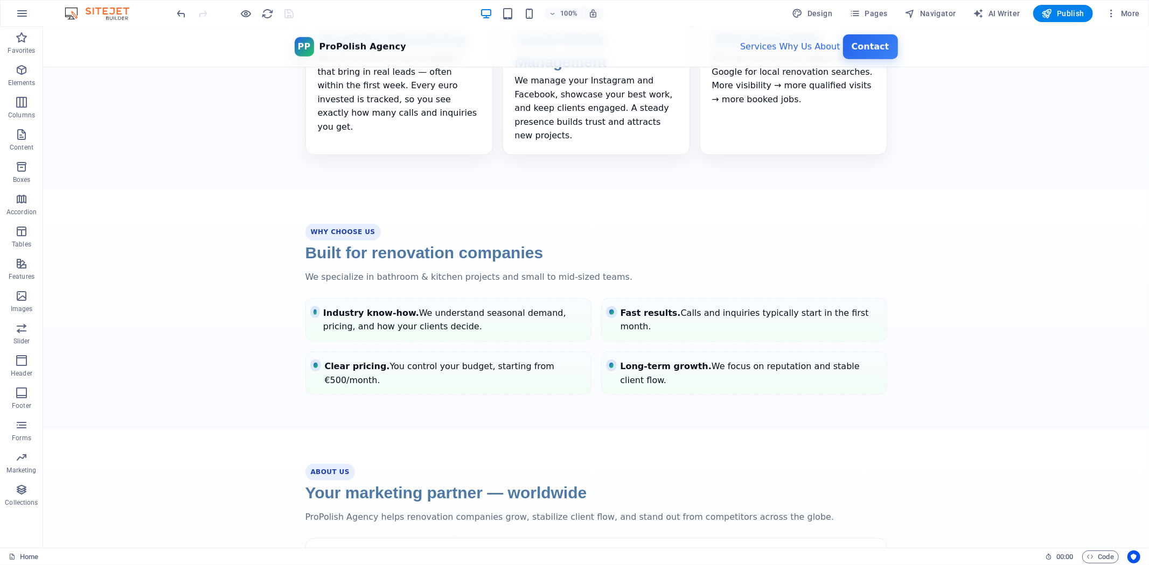
scroll to position [680, 0]
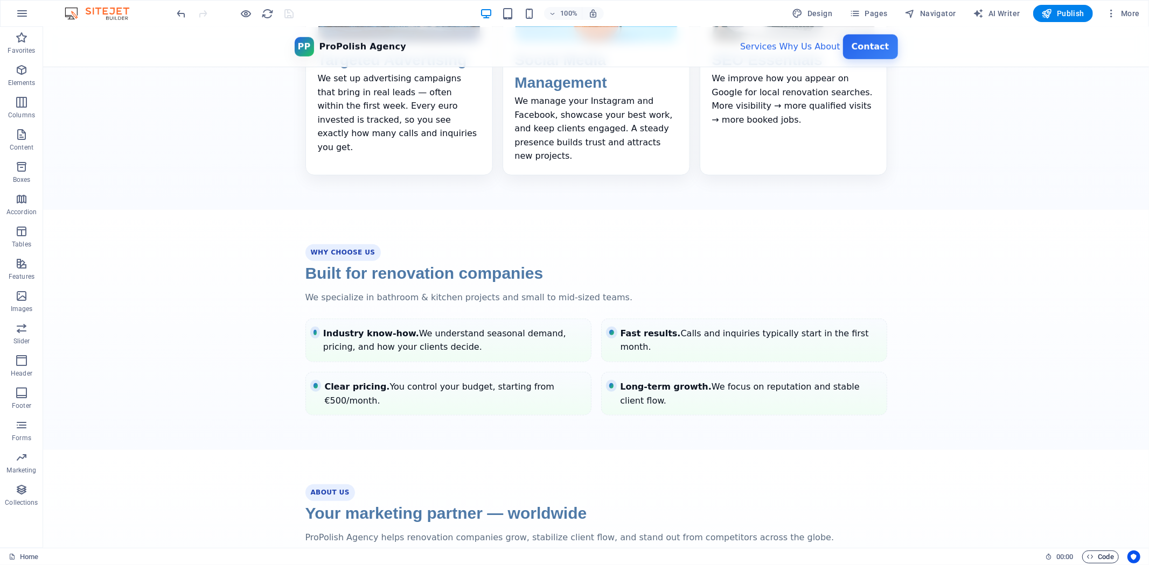
click at [1094, 553] on span "Code" at bounding box center [1100, 557] width 27 height 13
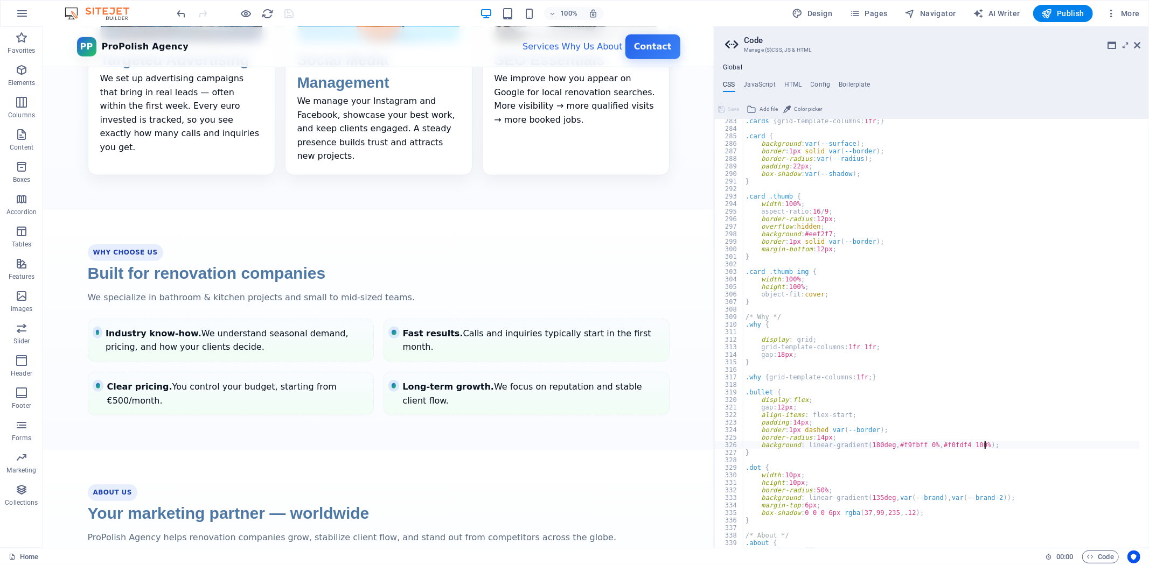
type textarea "background: #fff;"
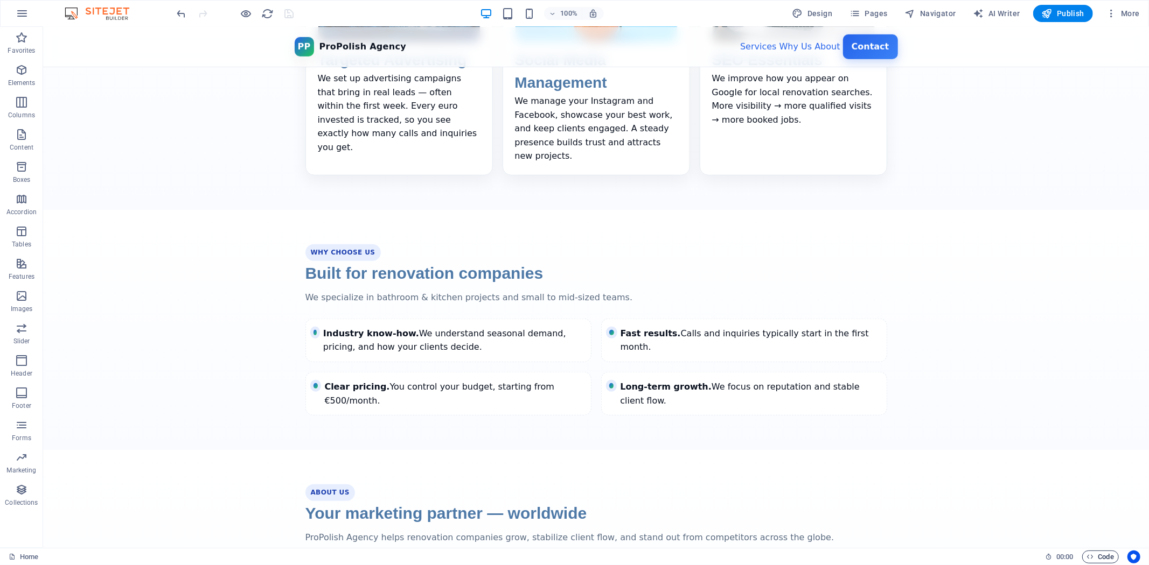
click at [1100, 557] on span "Code" at bounding box center [1100, 557] width 27 height 13
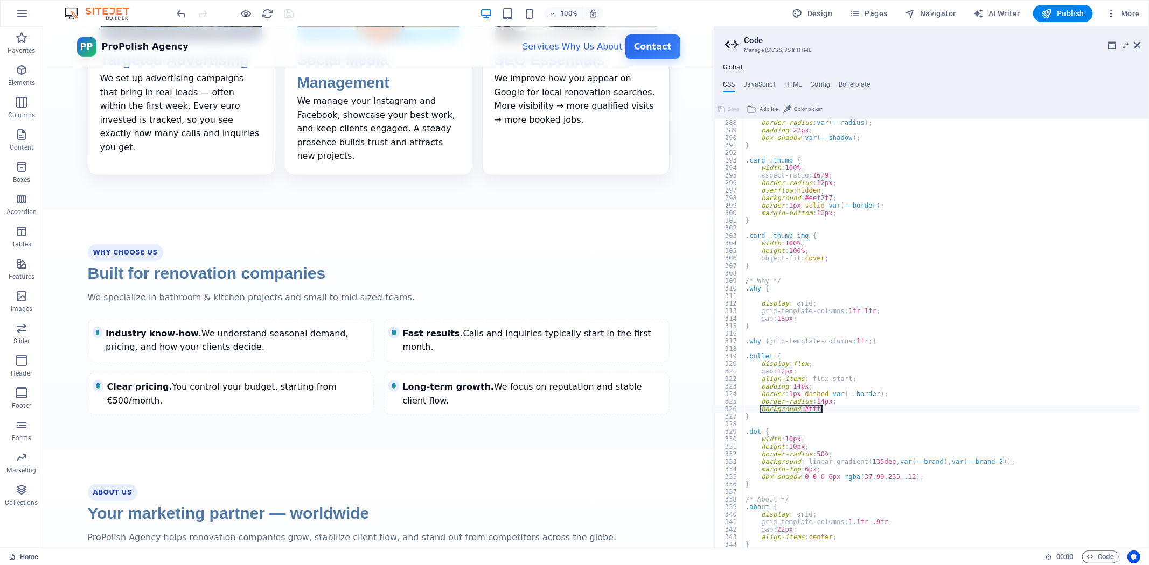
scroll to position [2163, 0]
drag, startPoint x: 996, startPoint y: 460, endPoint x: 762, endPoint y: 458, distance: 234.3
click at [762, 458] on div "border-radius : var ( --radius ) ; padding : 22px ; box-shadow : var ( --shadow…" at bounding box center [941, 341] width 396 height 445
type textarea "background: linear-gradient(180deg, #f9fbff 0%, #f0fdf4 100%);"
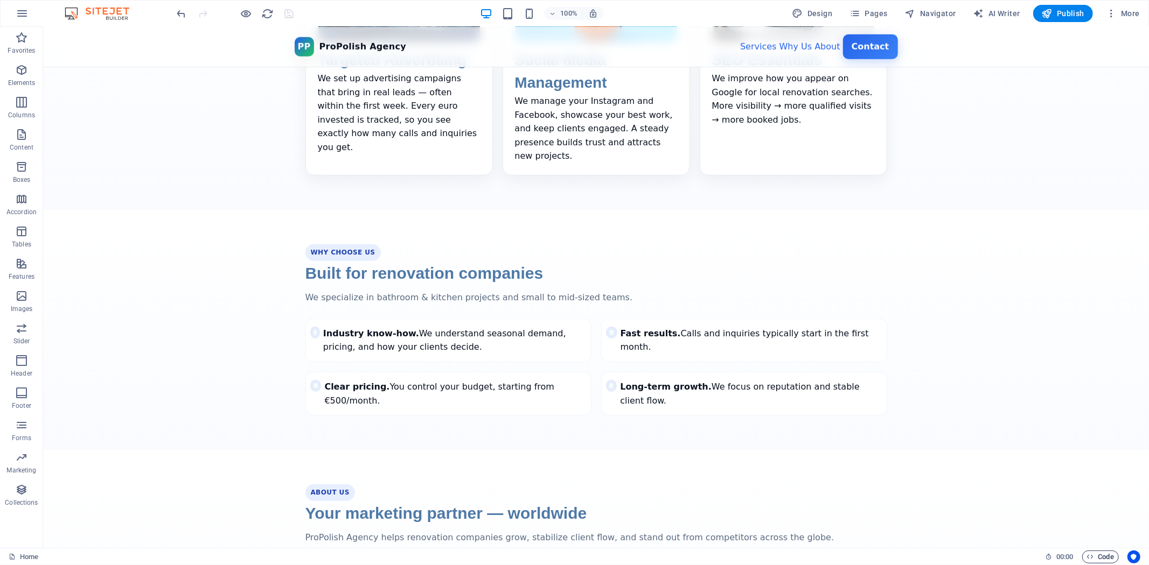
click at [1096, 557] on span "Code" at bounding box center [1100, 557] width 27 height 13
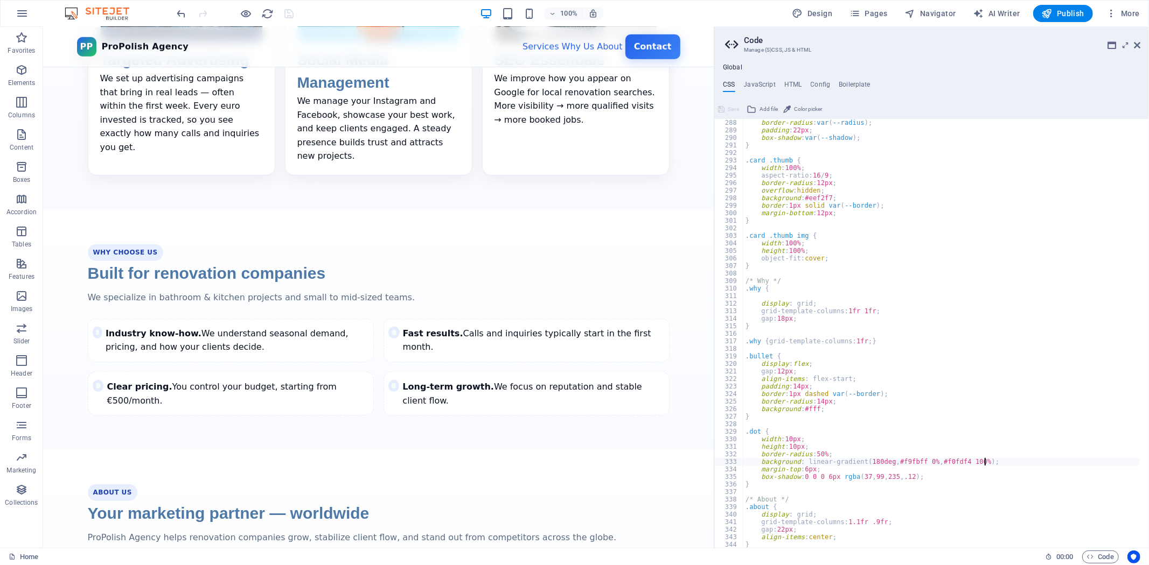
type textarea "background: linear-gradient(135deg,var(--brand),var(--brand-2));"
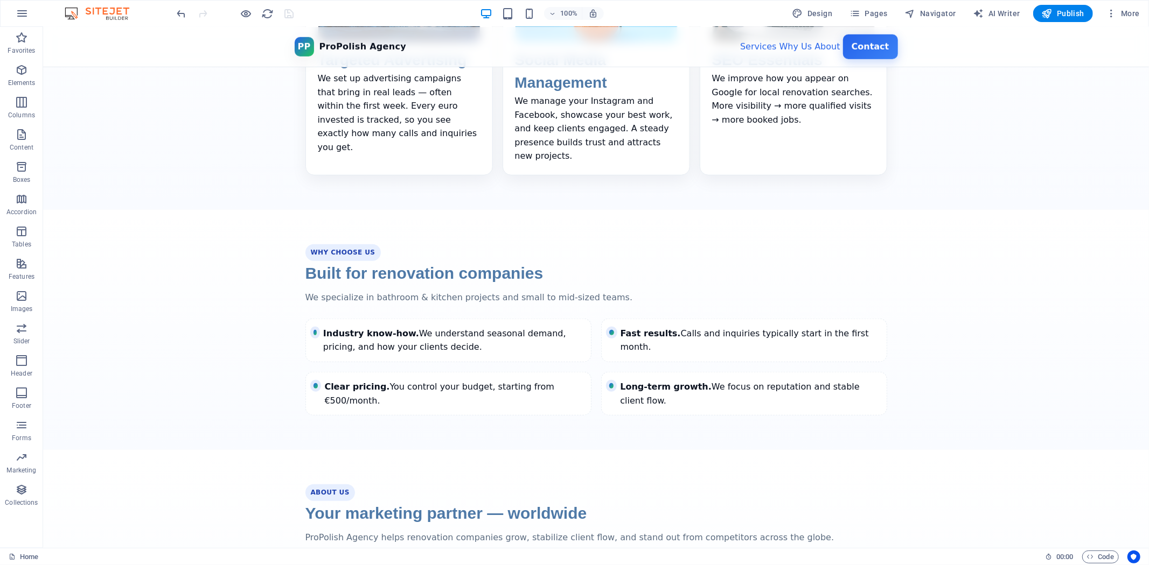
click at [1046, 393] on section "Why Choose Us Built for renovation companies We specialize in bathroom & kitche…" at bounding box center [596, 329] width 1106 height 240
click at [1110, 551] on span "Code" at bounding box center [1100, 557] width 27 height 13
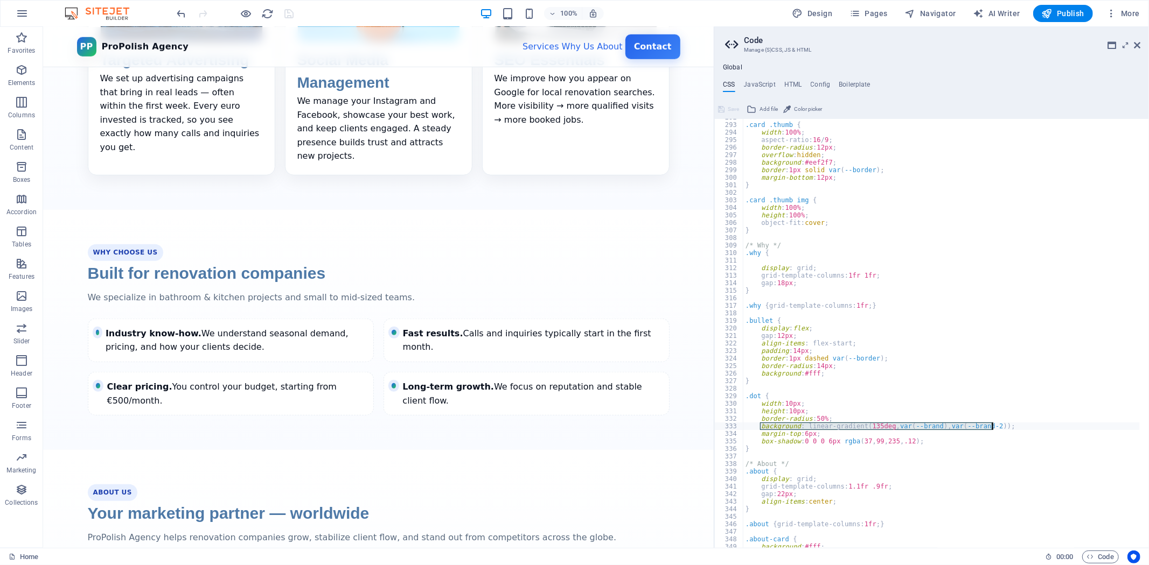
scroll to position [2235, 0]
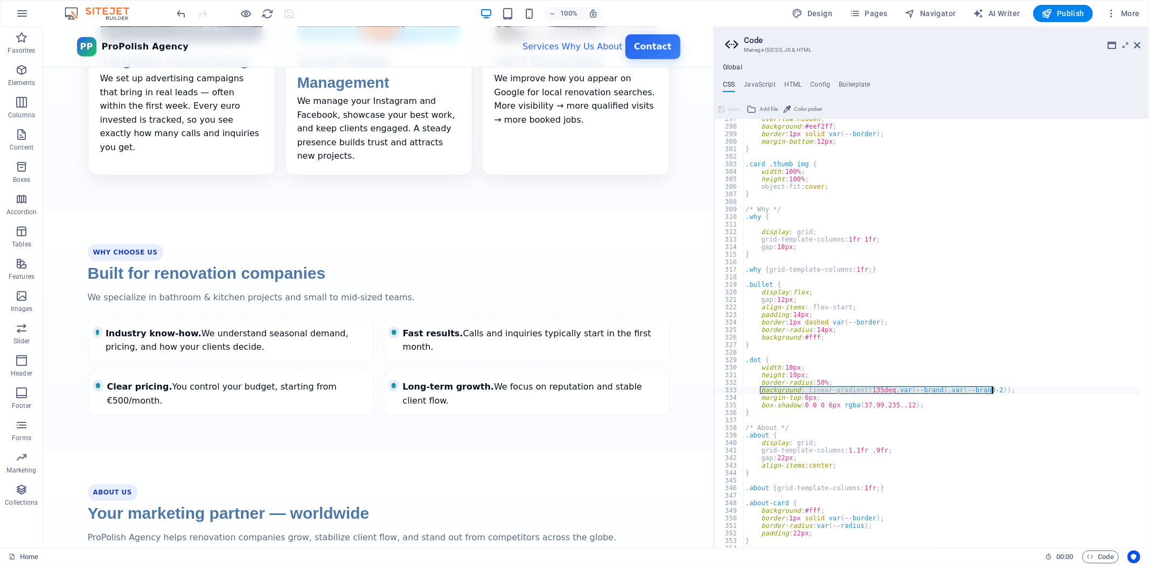
click at [799, 219] on div "overflow : hidden ; background : #eef2f7 ; border : 1px solid var ( --border ) …" at bounding box center [941, 337] width 396 height 445
type textarea ".why {"
click at [803, 225] on div "overflow : hidden ; background : #eef2f7 ; border : 1px solid var ( --border ) …" at bounding box center [941, 337] width 396 height 445
type textarea "background: linear-gradient(180deg, #f9fbff 0%, #f0fdf4 100%);"
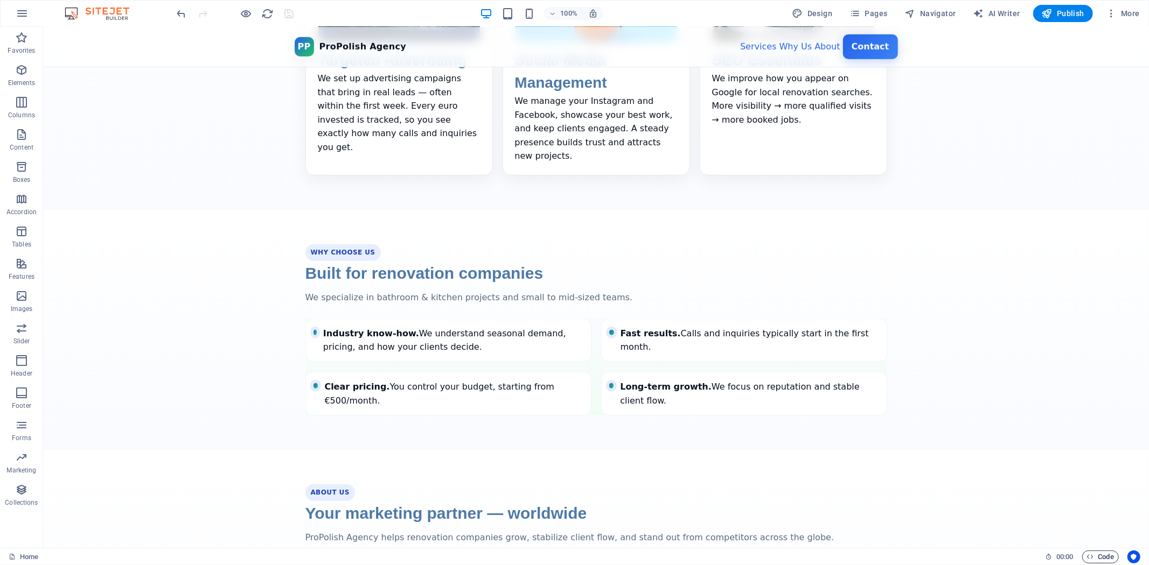
click at [1092, 554] on icon "button" at bounding box center [1090, 557] width 7 height 7
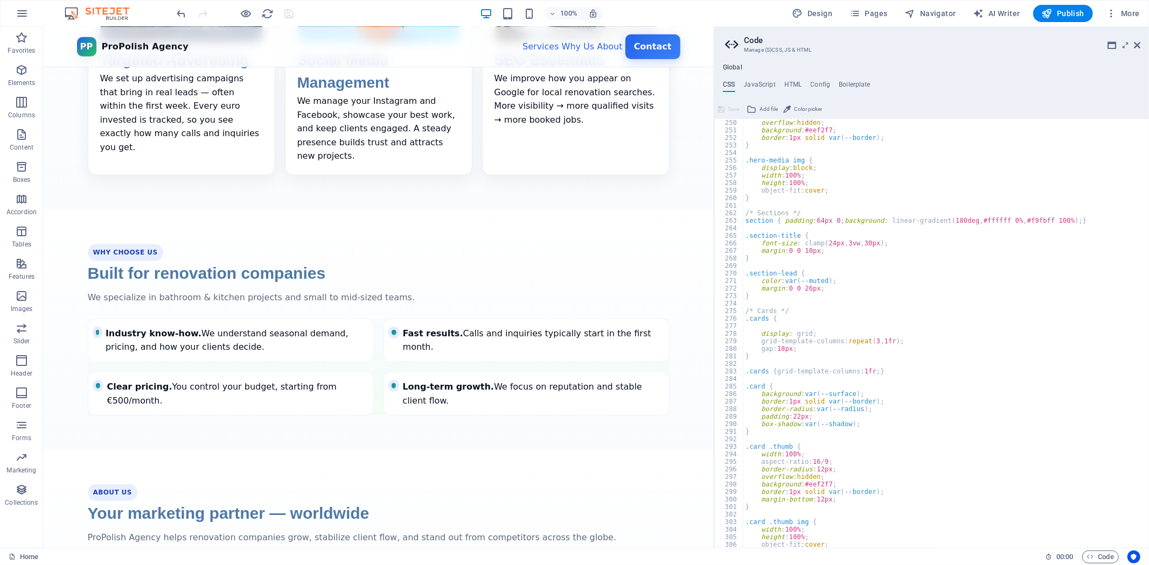
scroll to position [1877, 0]
drag, startPoint x: 844, startPoint y: 219, endPoint x: 1072, endPoint y: 220, distance: 227.3
click at [1072, 220] on div "overflow : hidden ; background : #eef2f7 ; border : 1px solid var ( --border ) …" at bounding box center [941, 341] width 396 height 445
type textarea "section { padding: 64px 0; }"
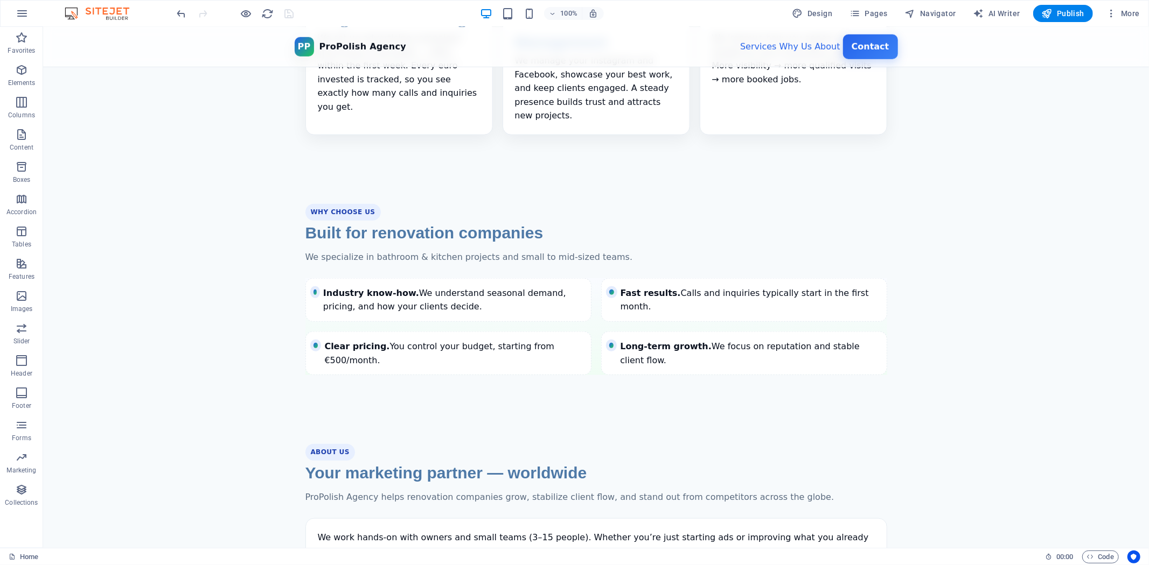
scroll to position [740, 0]
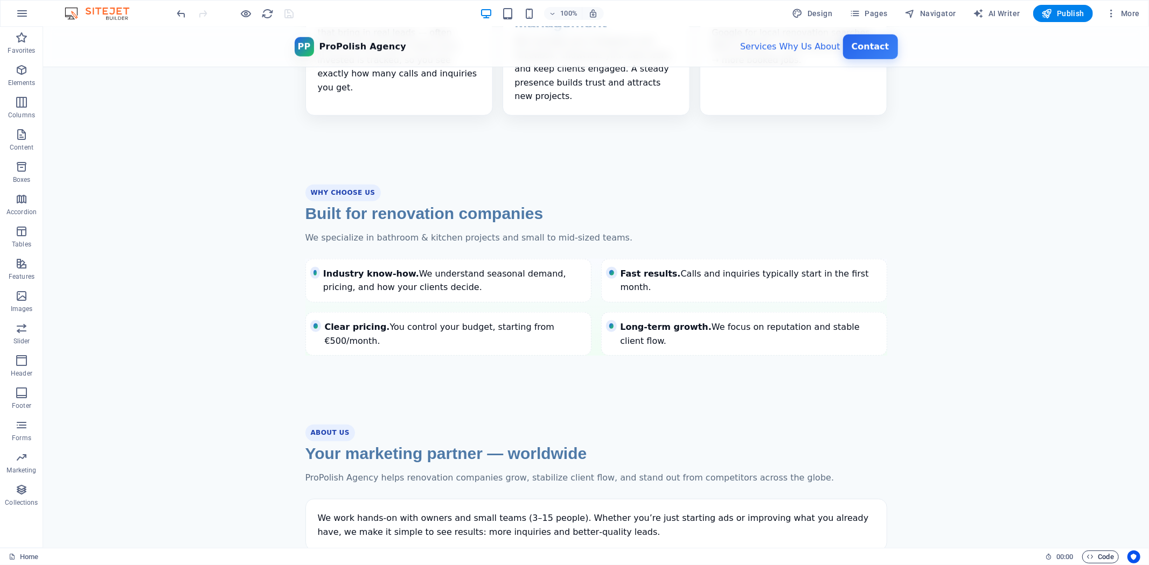
click at [1088, 554] on icon "button" at bounding box center [1090, 557] width 7 height 7
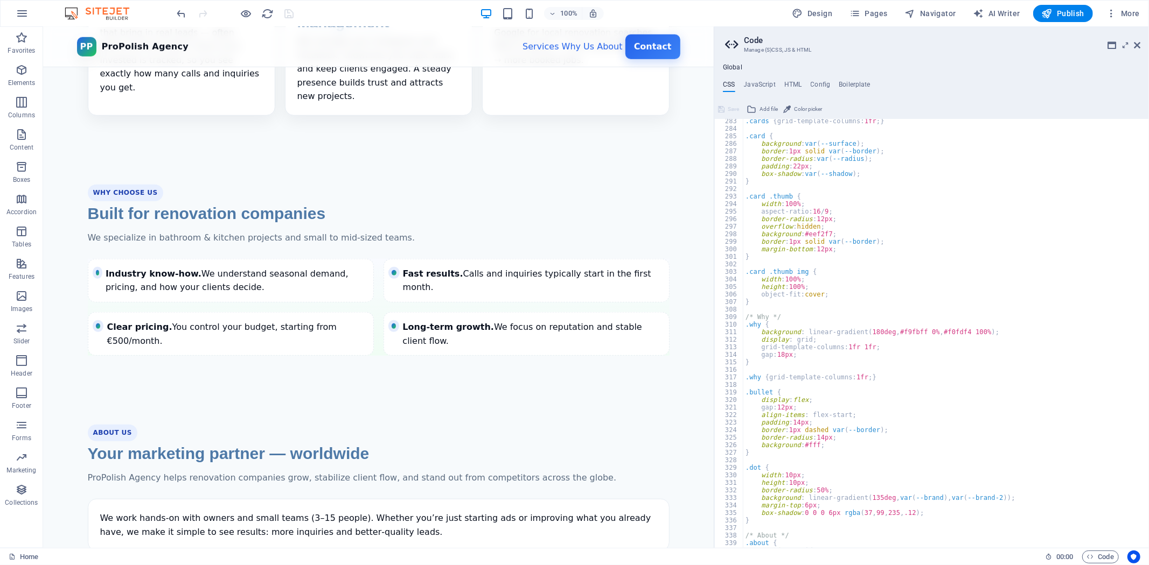
scroll to position [2128, 0]
drag, startPoint x: 987, startPoint y: 330, endPoint x: 759, endPoint y: 332, distance: 227.3
click at [759, 332] on div ".cards { grid-template-columns: 1fr ; } .card { background : var ( --surface ) …" at bounding box center [941, 339] width 396 height 445
type textarea "background: linear-gradient(180deg, #f9fbff 0%, #f0fdf4 100%);"
click at [832, 353] on div ".cards { grid-template-columns: 1fr ; } .card { background : var ( --surface ) …" at bounding box center [941, 339] width 396 height 445
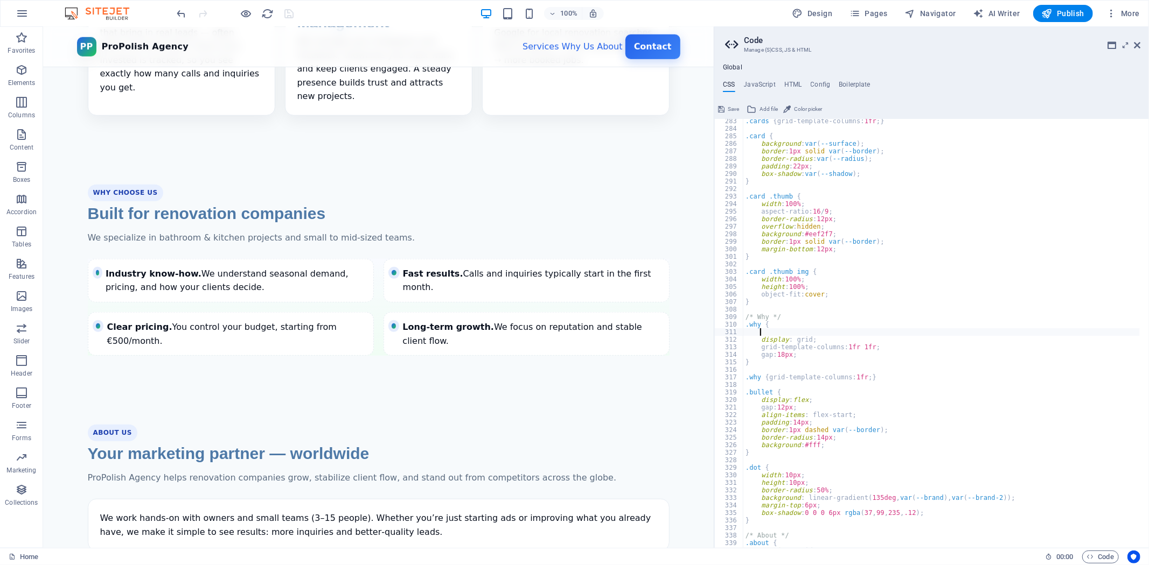
type textarea "gap: 18px;"
type textarea "background: linear-gradient(180deg, #f9fbff 0%, #f0fdf4 100%);"
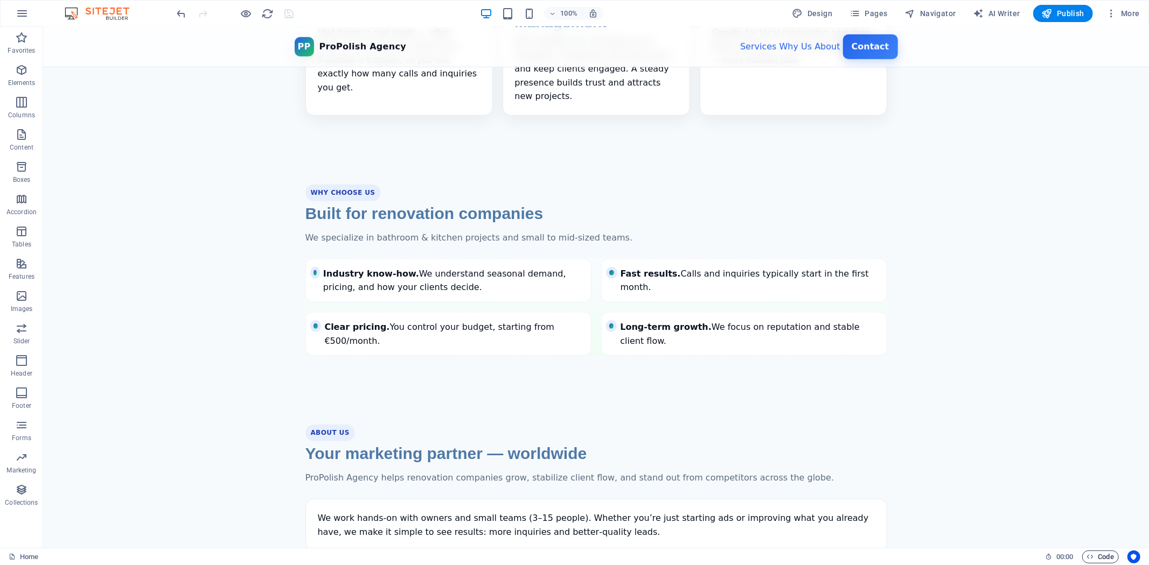
click at [1106, 553] on span "Code" at bounding box center [1100, 557] width 27 height 13
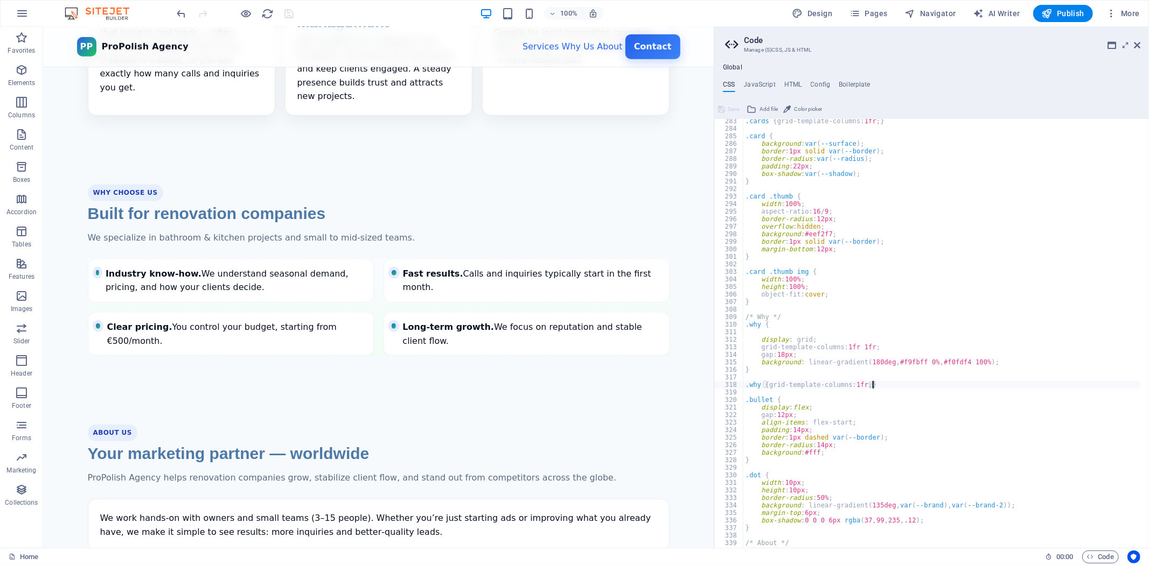
click at [871, 384] on div ".cards { grid-template-columns: 1fr ; } .card { background : var ( --surface ) …" at bounding box center [941, 339] width 396 height 445
type textarea ".why { grid-template-columns: 1fr;background: linear-gradient(180deg, #f9fbff 0…"
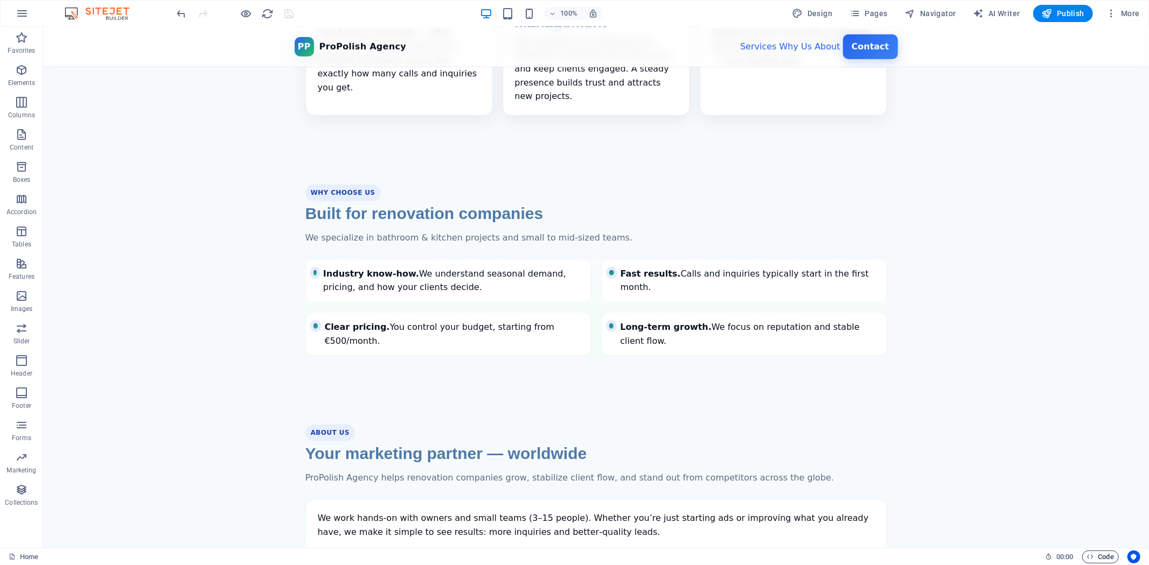
click at [1098, 556] on span "Code" at bounding box center [1100, 557] width 27 height 13
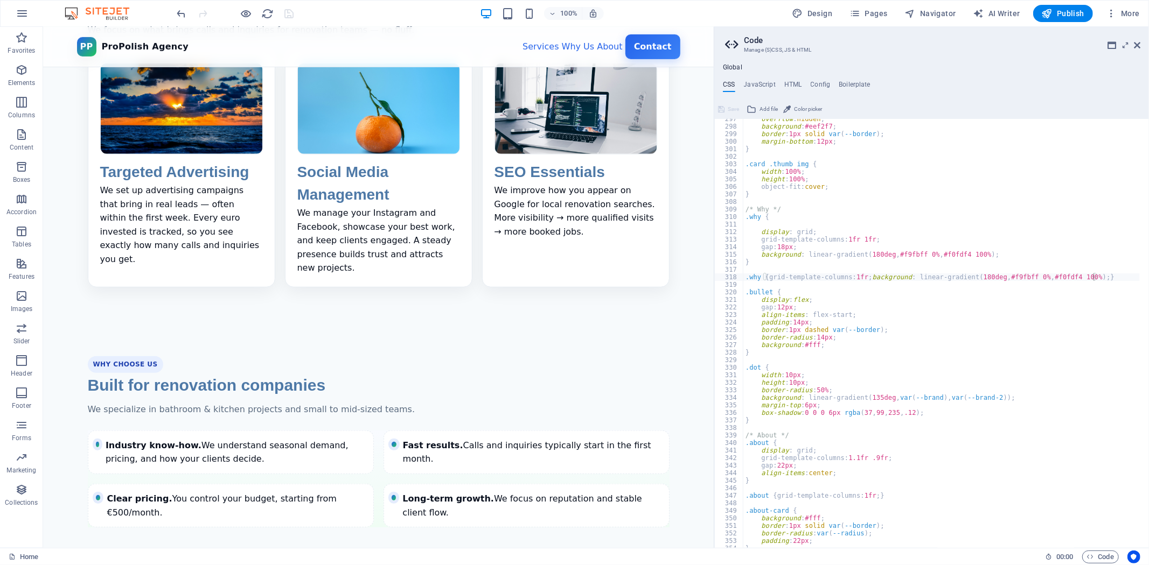
scroll to position [620, 0]
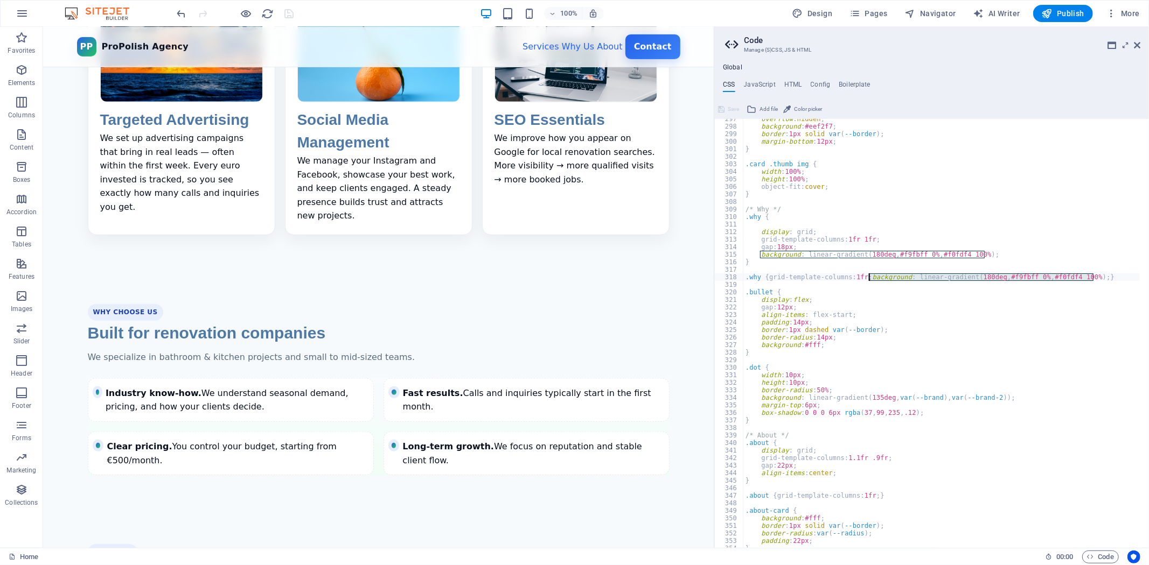
drag, startPoint x: 1094, startPoint y: 275, endPoint x: 869, endPoint y: 277, distance: 224.6
click at [869, 277] on div "overflow : hidden ; background : #eef2f7 ; border : 1px solid var ( --border ) …" at bounding box center [941, 337] width 396 height 445
type textarea ".why { grid-template-columns: 1fr;}"
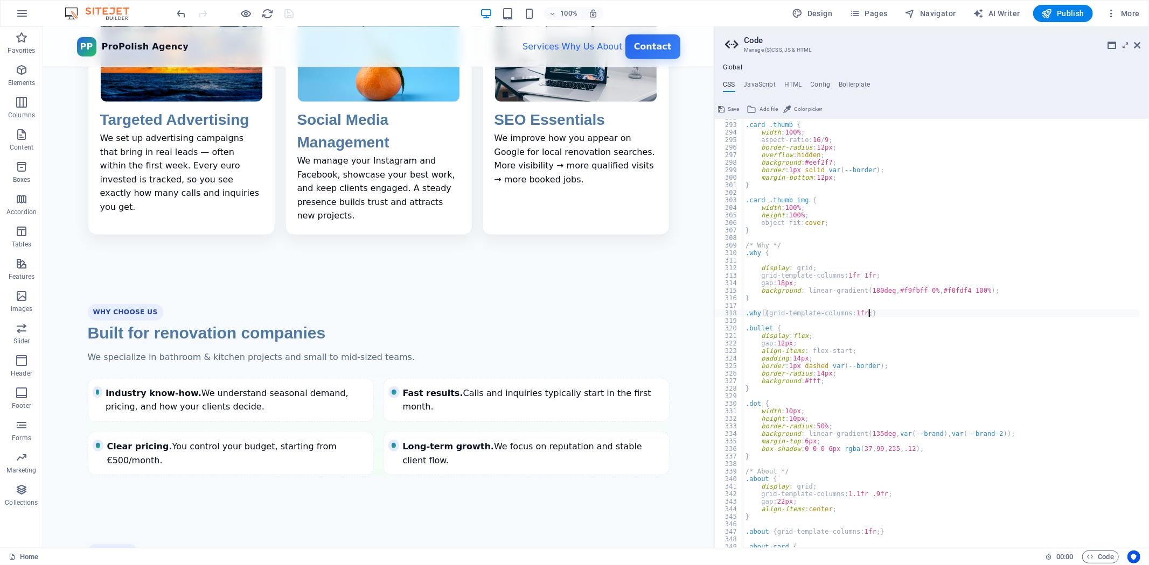
scroll to position [2199, 0]
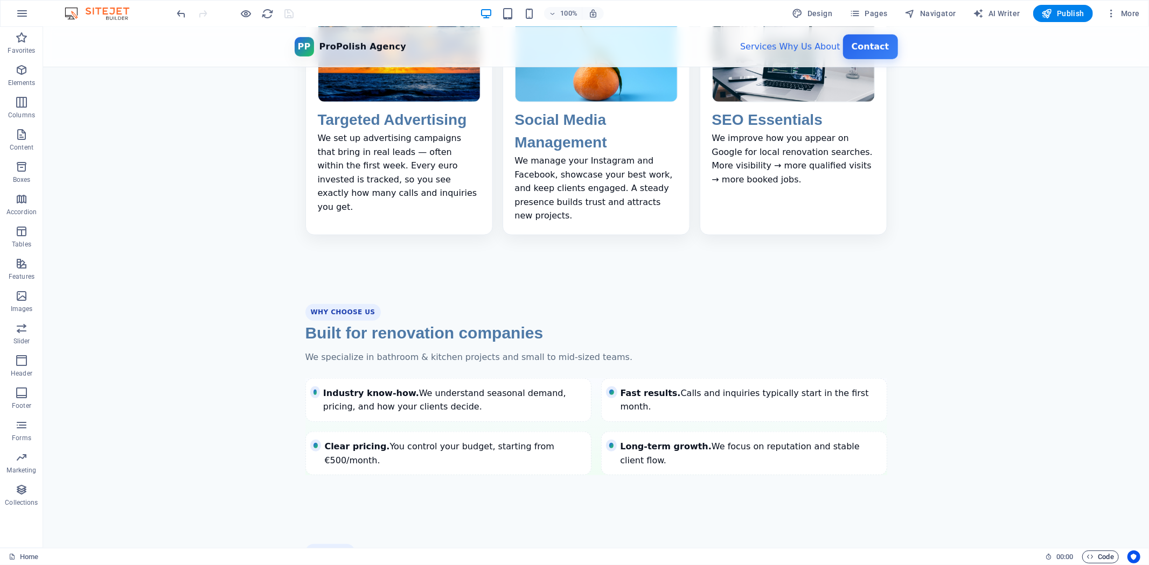
click at [1087, 559] on icon "button" at bounding box center [1090, 557] width 7 height 7
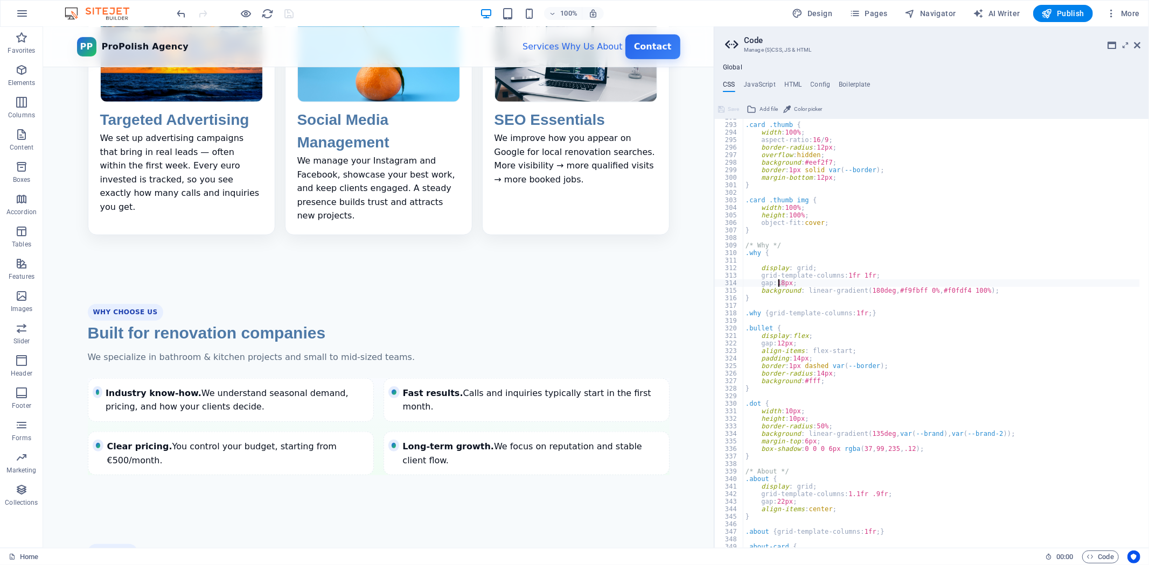
drag, startPoint x: 785, startPoint y: 282, endPoint x: 779, endPoint y: 282, distance: 6.5
click at [779, 282] on div ".card .thumb { width : 100% ; aspect-ratio: 16 / 9 ; border-radius : 12px ; ove…" at bounding box center [941, 336] width 396 height 445
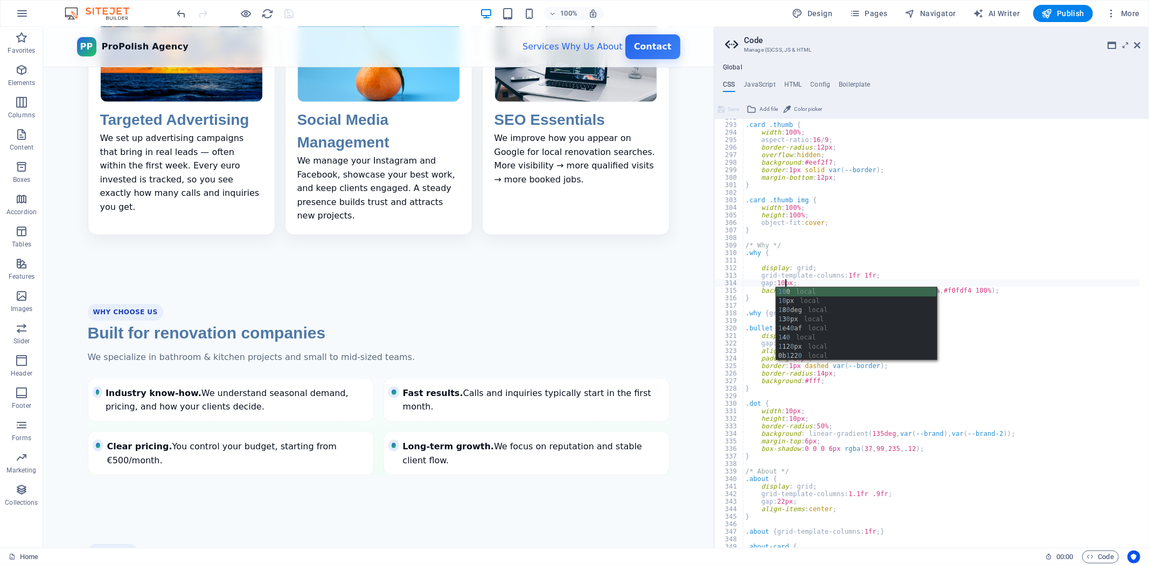
scroll to position [0, 4]
type textarea "gap: 100px;"
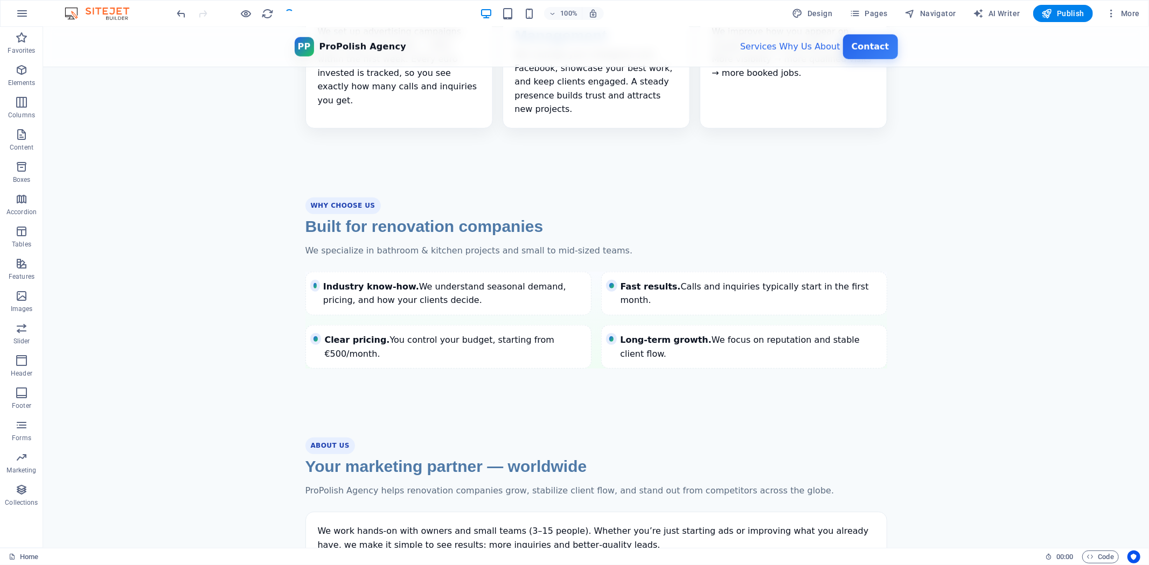
scroll to position [740, 0]
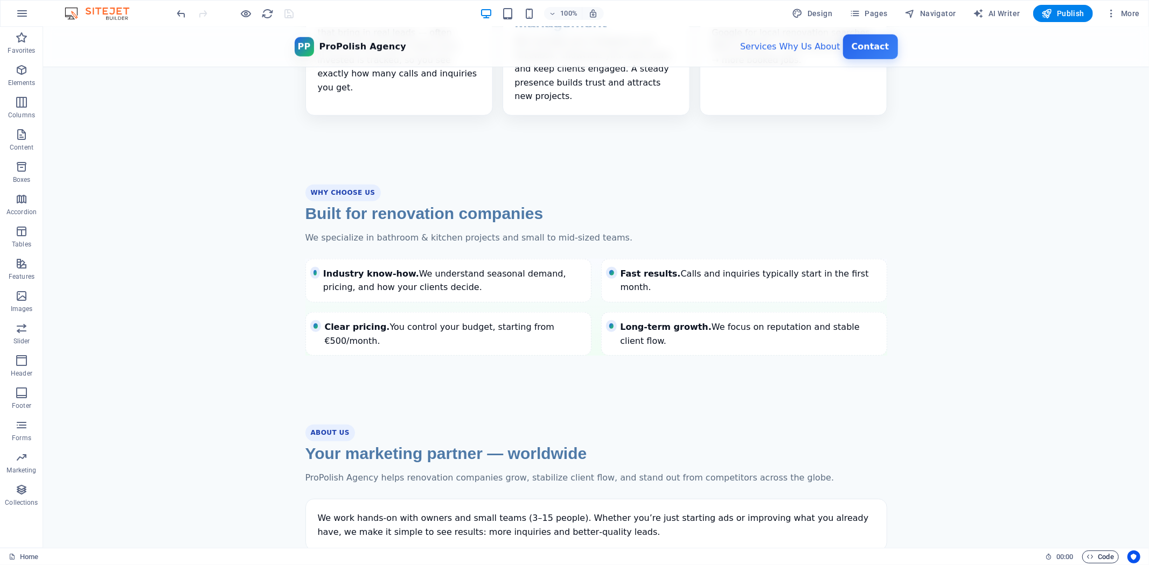
click at [1090, 555] on icon "button" at bounding box center [1090, 557] width 7 height 7
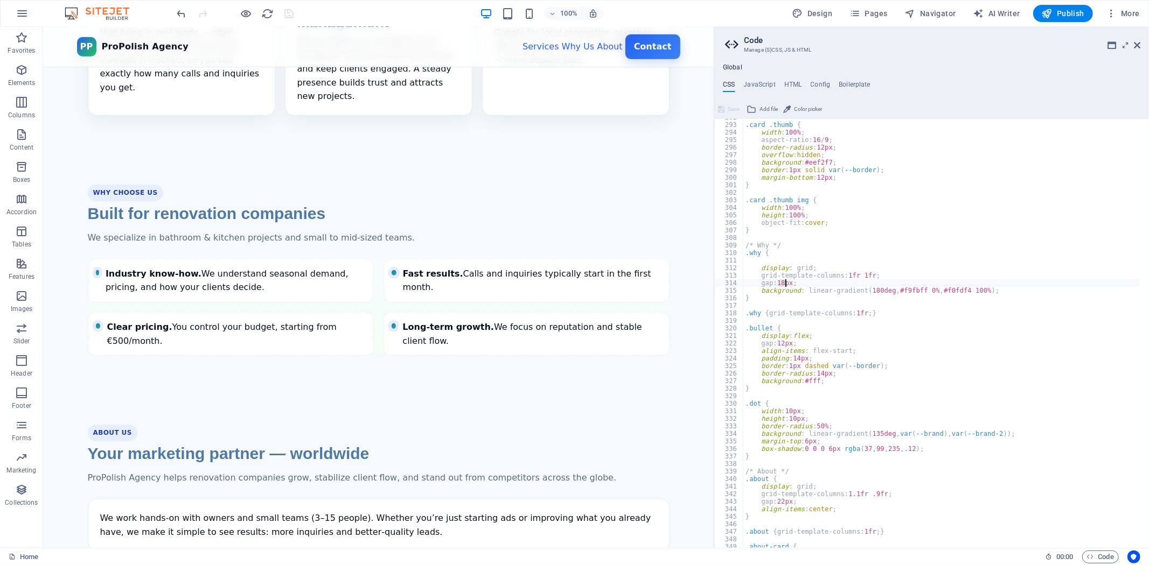
scroll to position [2199, 0]
click at [885, 276] on div ".card .thumb { width : 100% ; aspect-ratio: 16 / 9 ; border-radius : 12px ; ove…" at bounding box center [941, 336] width 396 height 445
click at [844, 276] on div ".card .thumb { width : 100% ; aspect-ratio: 16 / 9 ; border-radius : 12px ; ove…" at bounding box center [941, 336] width 396 height 445
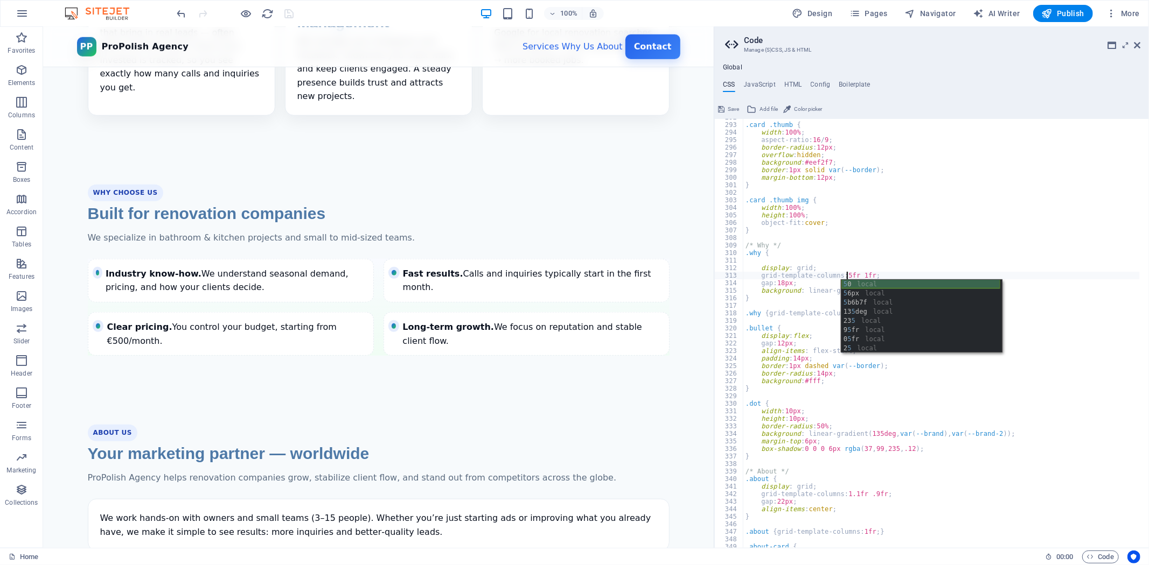
scroll to position [0, 9]
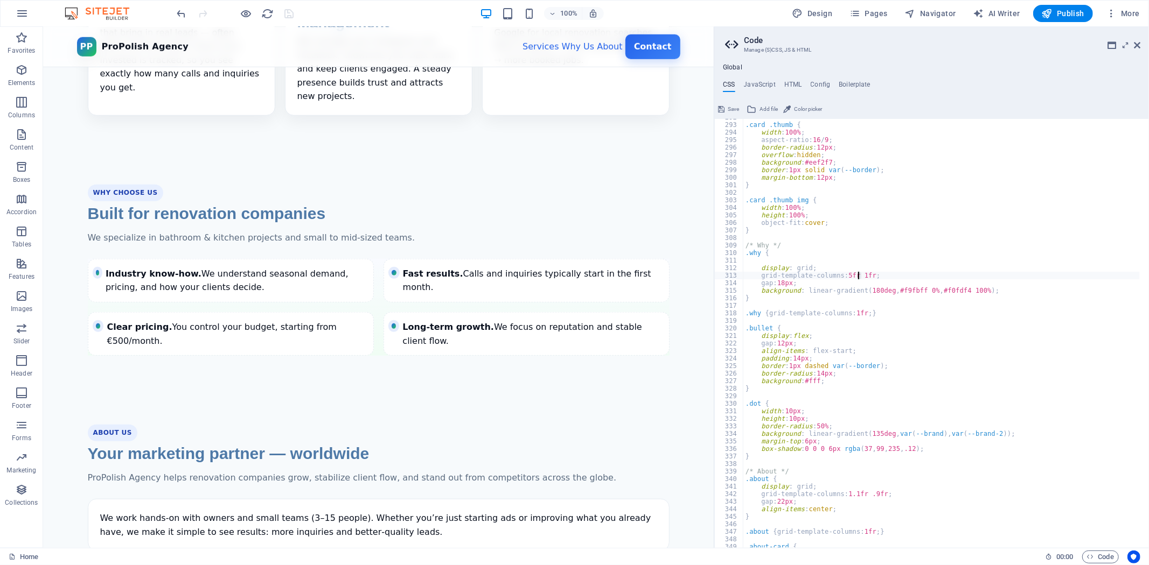
click at [859, 273] on div ".card .thumb { width : 100% ; aspect-ratio: 16 / 9 ; border-radius : 12px ; ove…" at bounding box center [941, 336] width 396 height 445
type textarea "grid-template-columns: 5fr 5fr;"
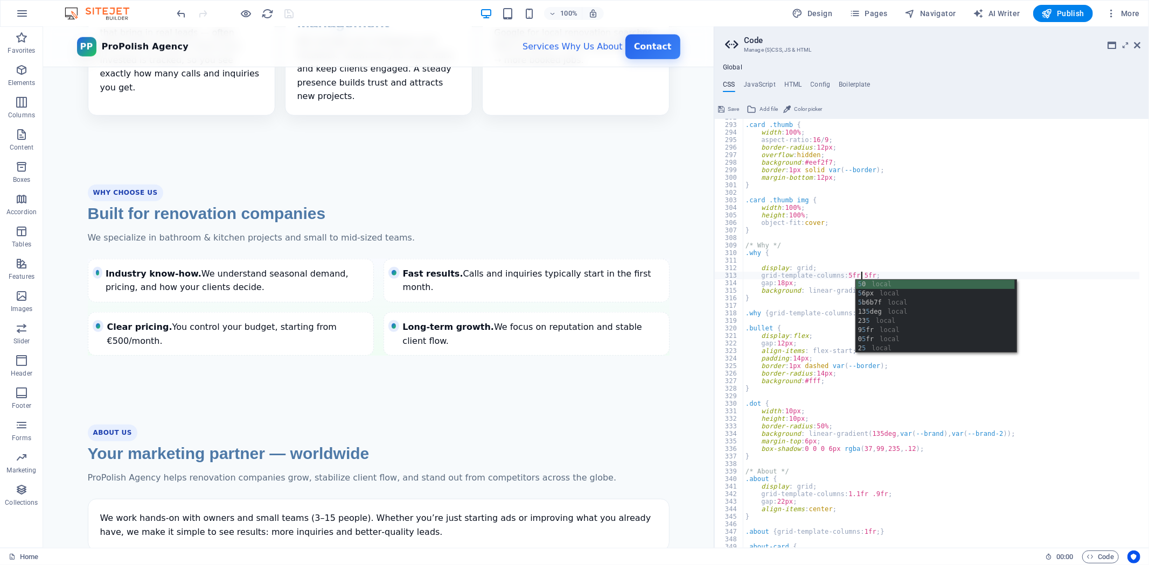
scroll to position [0, 11]
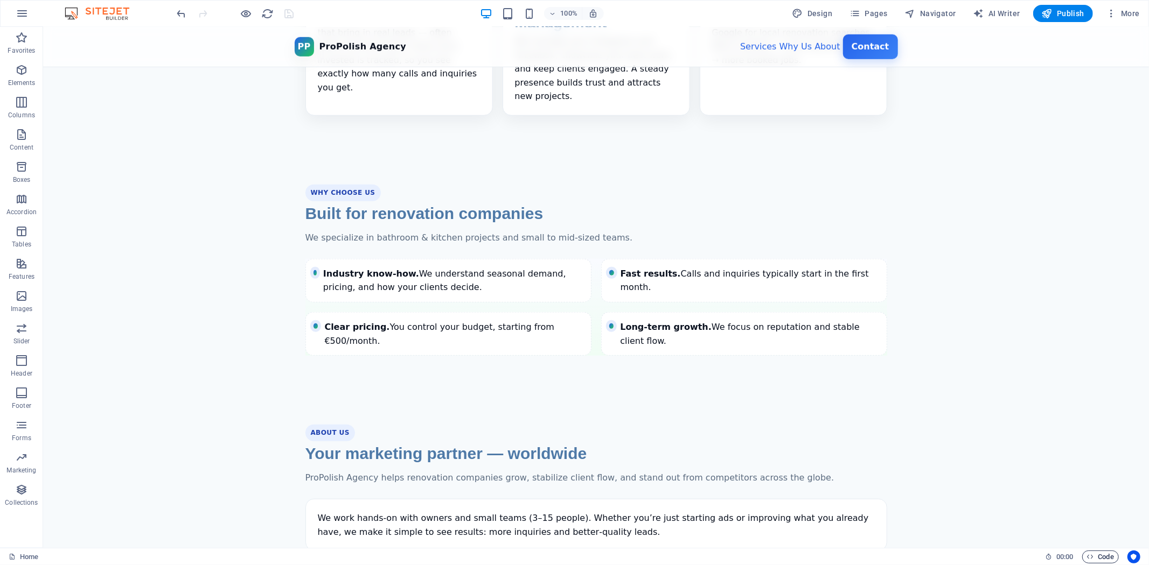
click at [1087, 561] on span "Code" at bounding box center [1100, 557] width 27 height 13
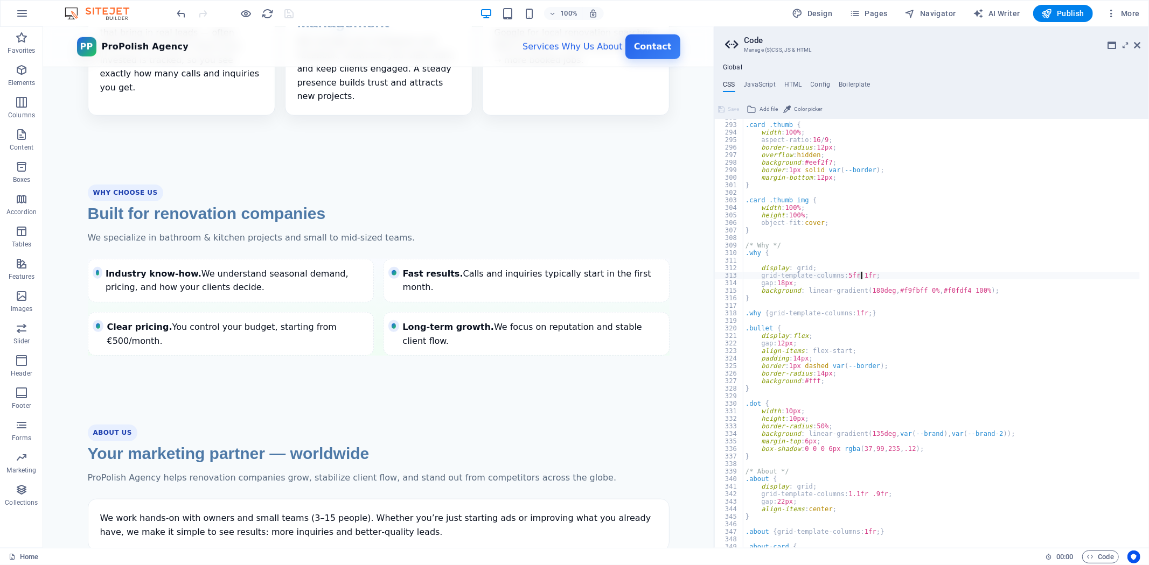
scroll to position [2199, 0]
type textarea "grid-template-columns: [DEMOGRAPHIC_DATA] 1fr;"
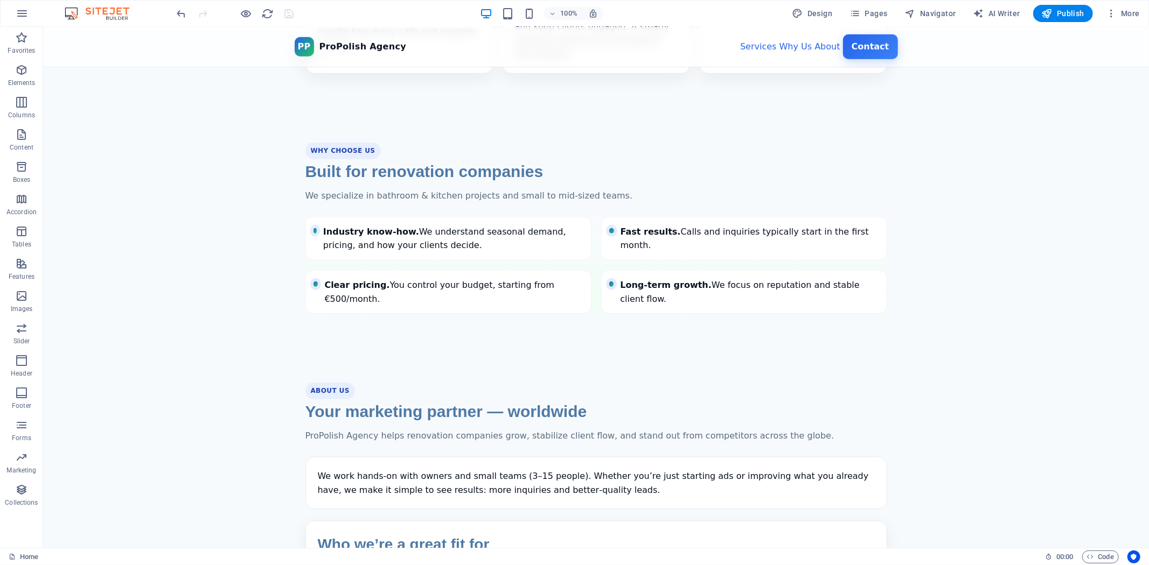
scroll to position [800, 0]
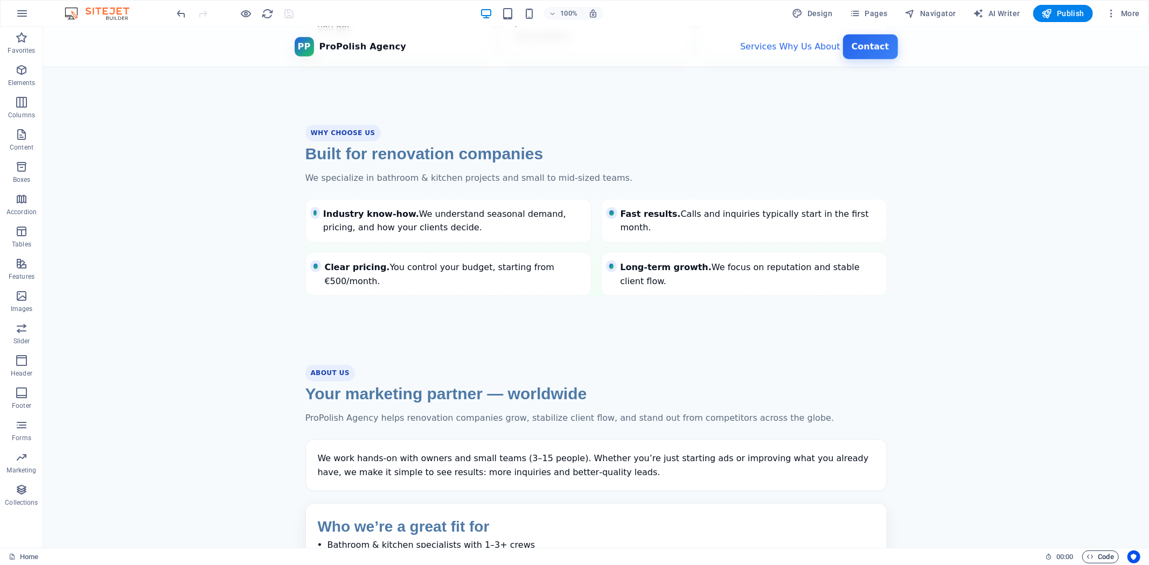
click at [1101, 551] on span "Code" at bounding box center [1100, 557] width 27 height 13
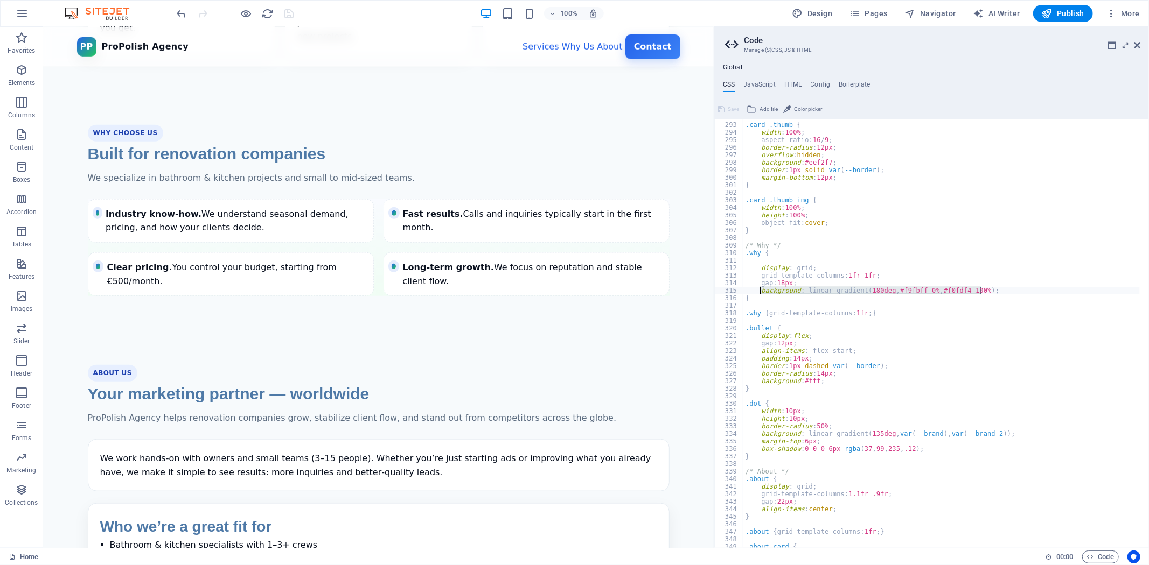
drag, startPoint x: 981, startPoint y: 291, endPoint x: 761, endPoint y: 291, distance: 220.3
click at [761, 291] on div ".card .thumb { width : 100% ; aspect-ratio: 16 / 9 ; border-radius : 12px ; ove…" at bounding box center [941, 336] width 396 height 445
type textarea ";"
click at [890, 291] on div ".card .thumb { width : 100% ; aspect-ratio: 16 / 9 ; border-radius : 12px ; ove…" at bounding box center [941, 336] width 396 height 445
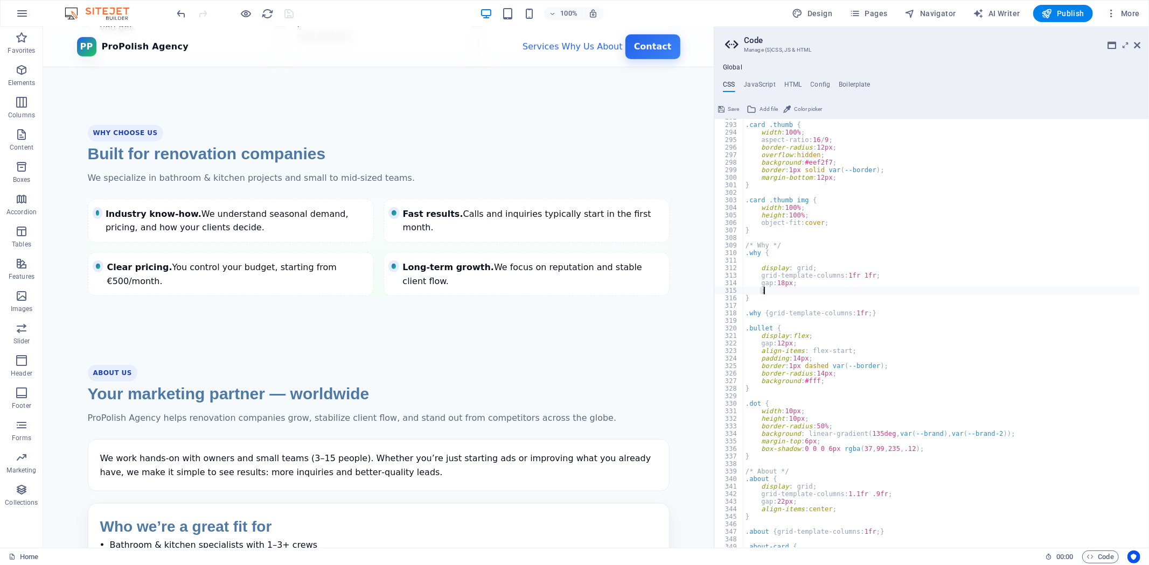
type textarea "background: linear-gradient(180deg, #f9fbff 0%, #f0fdf4 100%);"
click at [1004, 288] on div ".card .thumb { width : 100% ; aspect-ratio: 16 / 9 ; border-radius : 12px ; ove…" at bounding box center [941, 336] width 396 height 445
drag, startPoint x: 1002, startPoint y: 289, endPoint x: 760, endPoint y: 290, distance: 242.3
click at [760, 290] on div ".card .thumb { width : 100% ; aspect-ratio: 16 / 9 ; border-radius : 12px ; ove…" at bounding box center [941, 336] width 396 height 445
drag, startPoint x: 876, startPoint y: 291, endPoint x: 879, endPoint y: 285, distance: 6.3
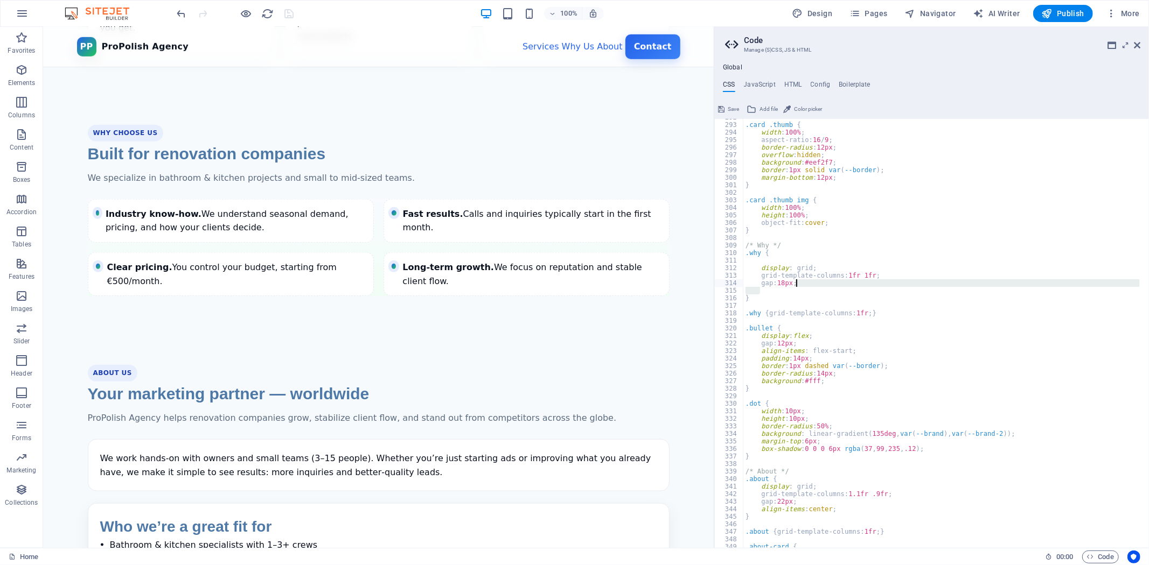
click at [879, 285] on div ".card .thumb { width : 100% ; aspect-ratio: 16 / 9 ; border-radius : 12px ; ove…" at bounding box center [941, 336] width 396 height 445
type textarea "gap: 18px;"
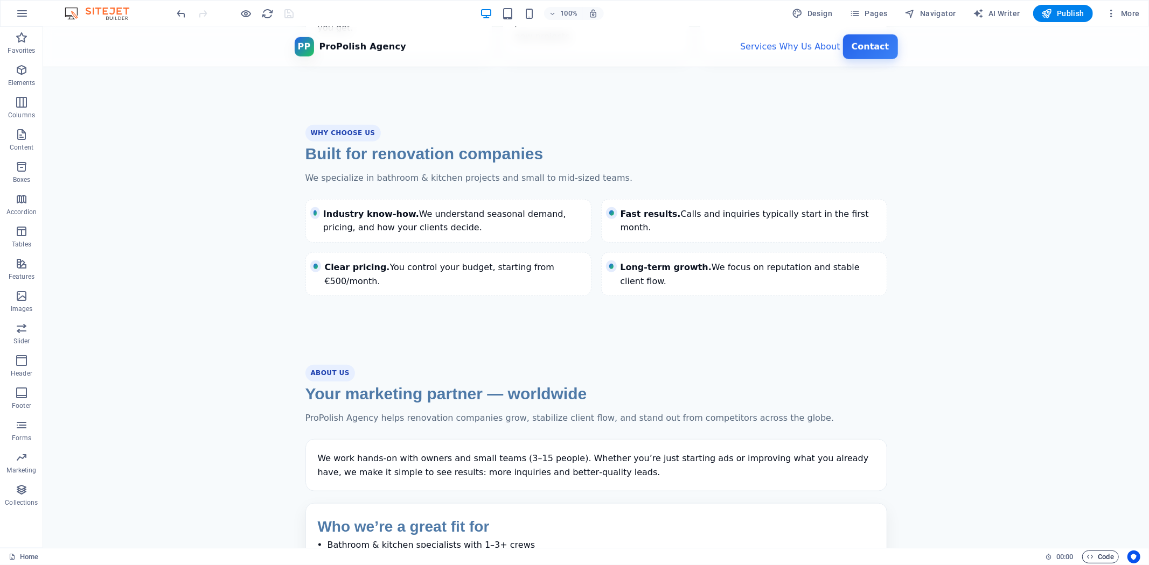
click at [1102, 551] on span "Code" at bounding box center [1100, 557] width 27 height 13
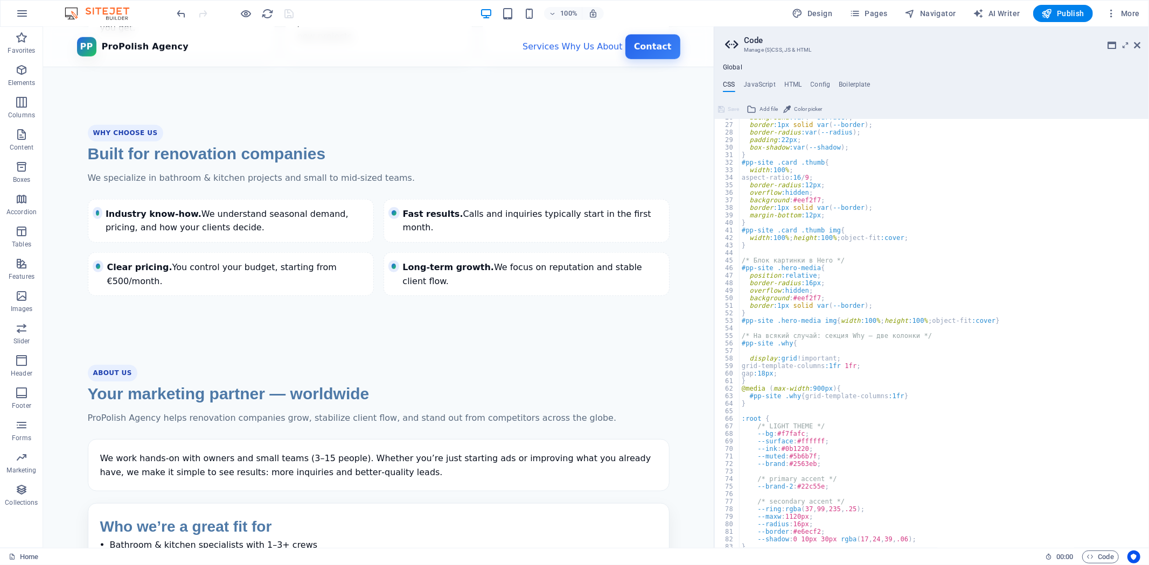
scroll to position [229, 0]
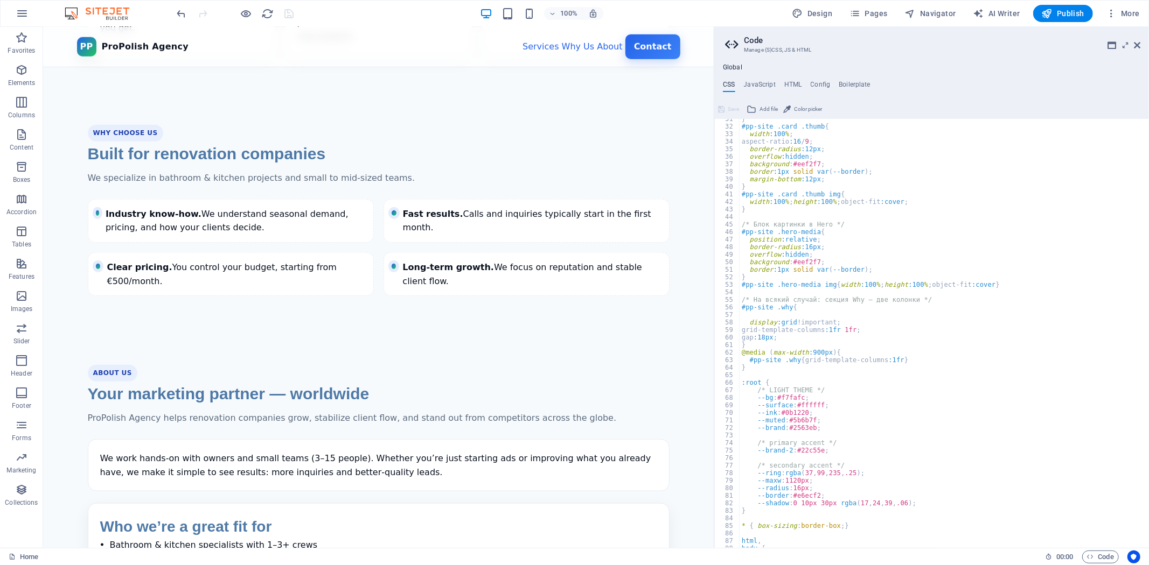
click at [814, 336] on div "} #pp-site .card .thumb { width :100 % ; aspect-ratio :16 / 9 ; border-radius :…" at bounding box center [939, 337] width 401 height 445
type textarea "gap:18px;"
type textarea "background: linear-gradient(180deg, #f9fbff 0%, #f0fdf4 100%);"
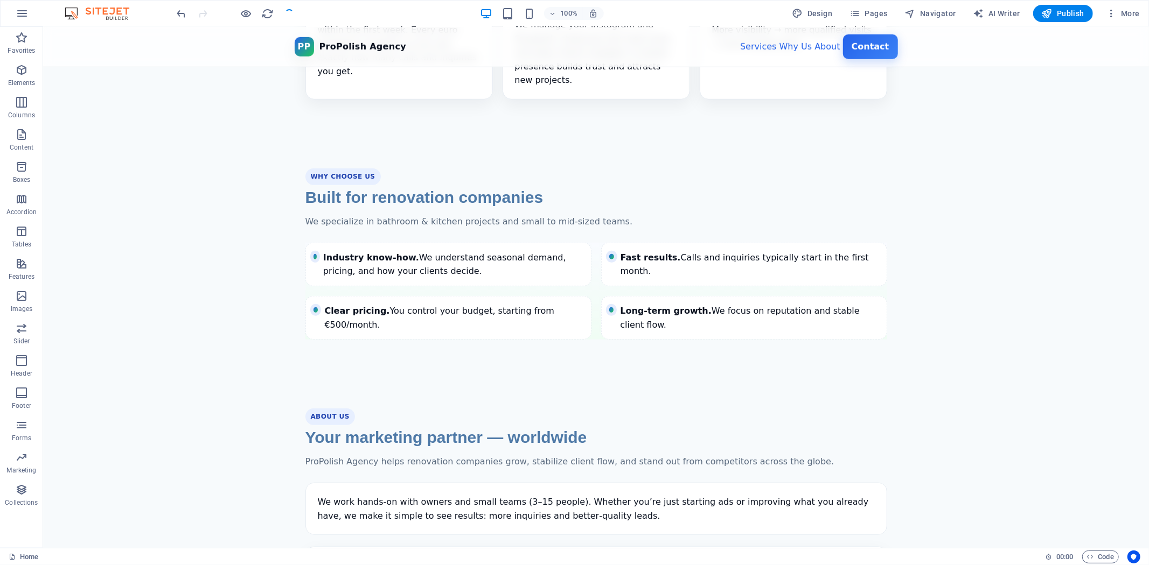
scroll to position [740, 0]
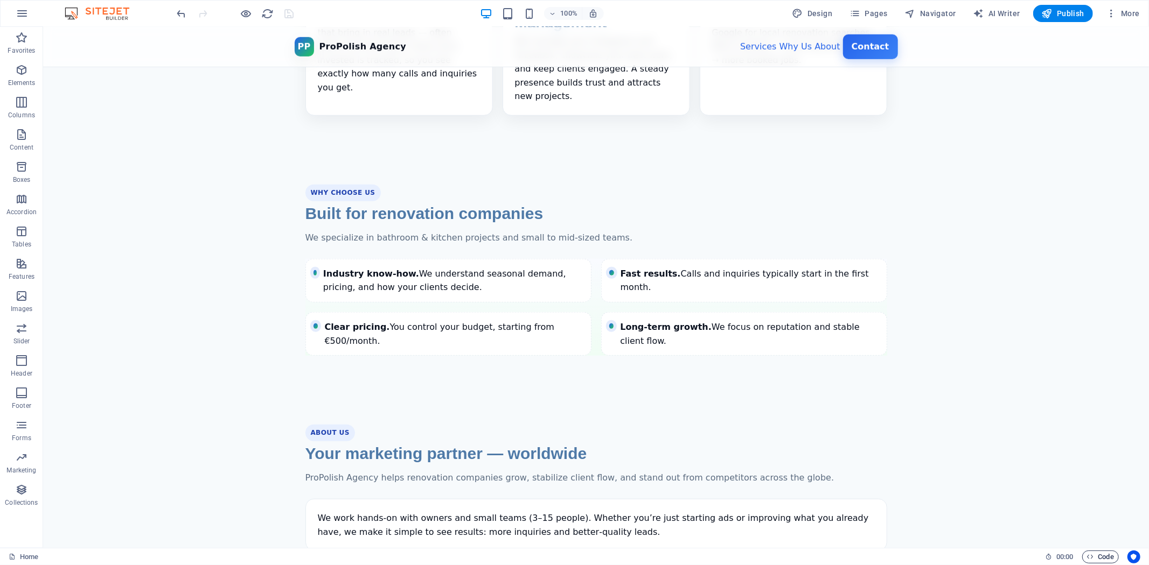
click at [1102, 555] on span "Code" at bounding box center [1100, 557] width 27 height 13
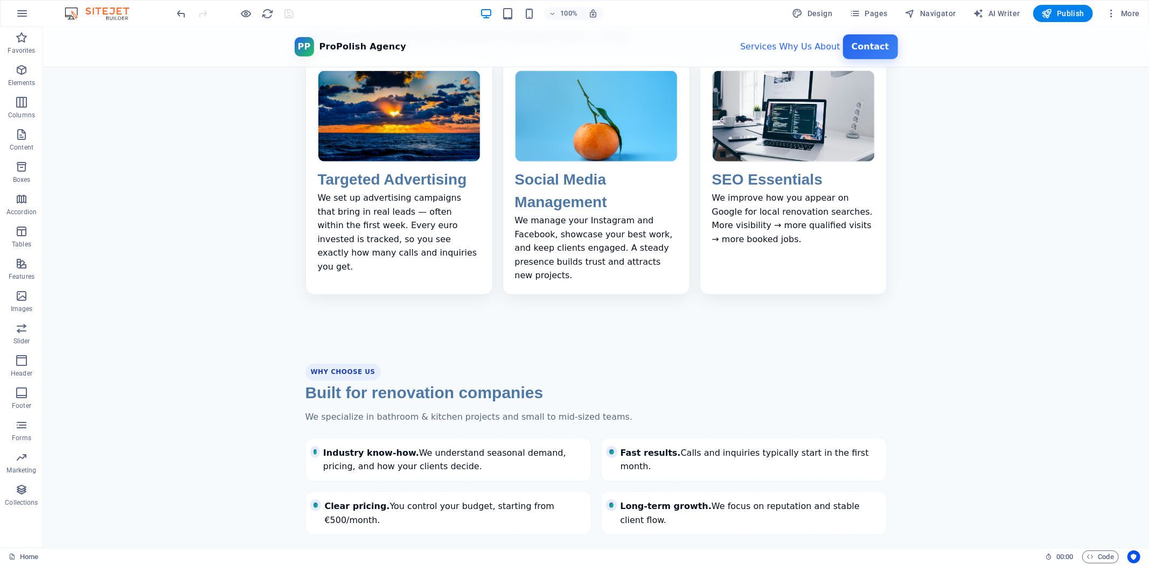
scroll to position [620, 0]
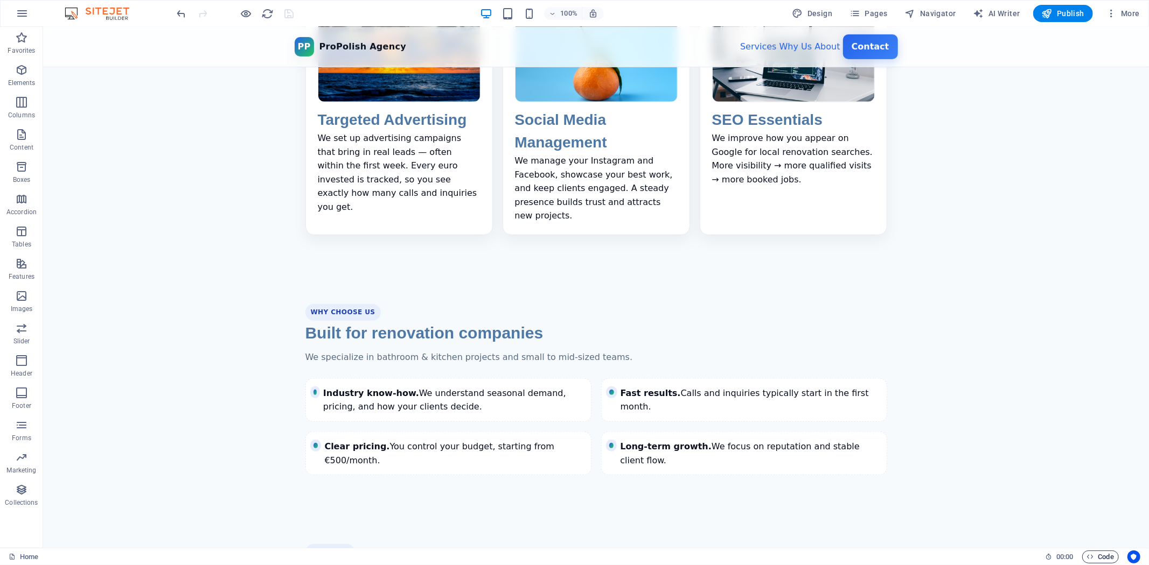
click at [1099, 554] on span "Code" at bounding box center [1100, 557] width 27 height 13
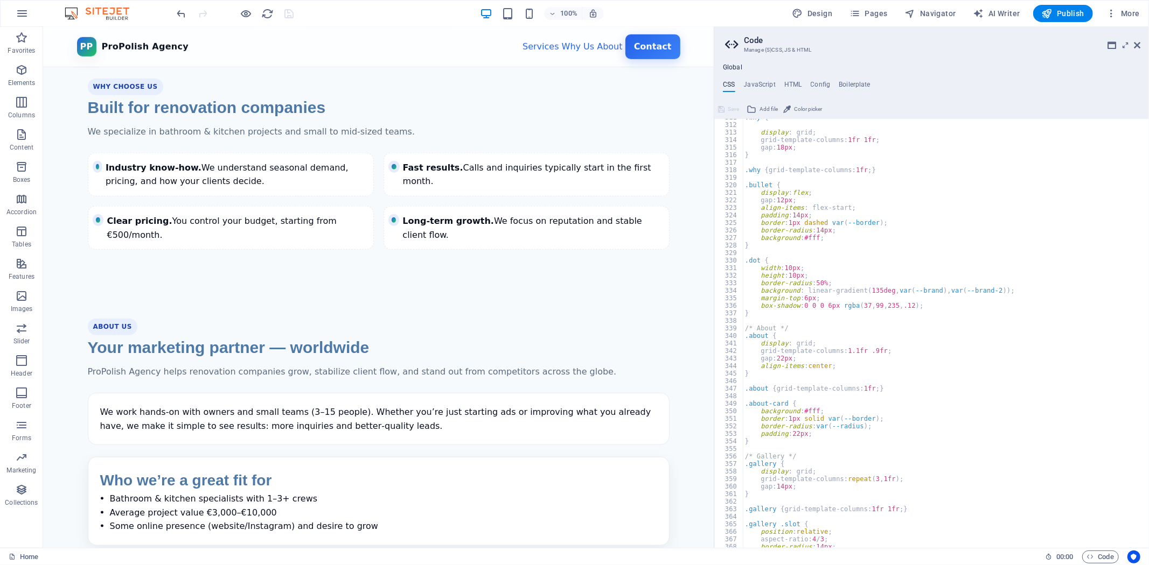
scroll to position [860, 0]
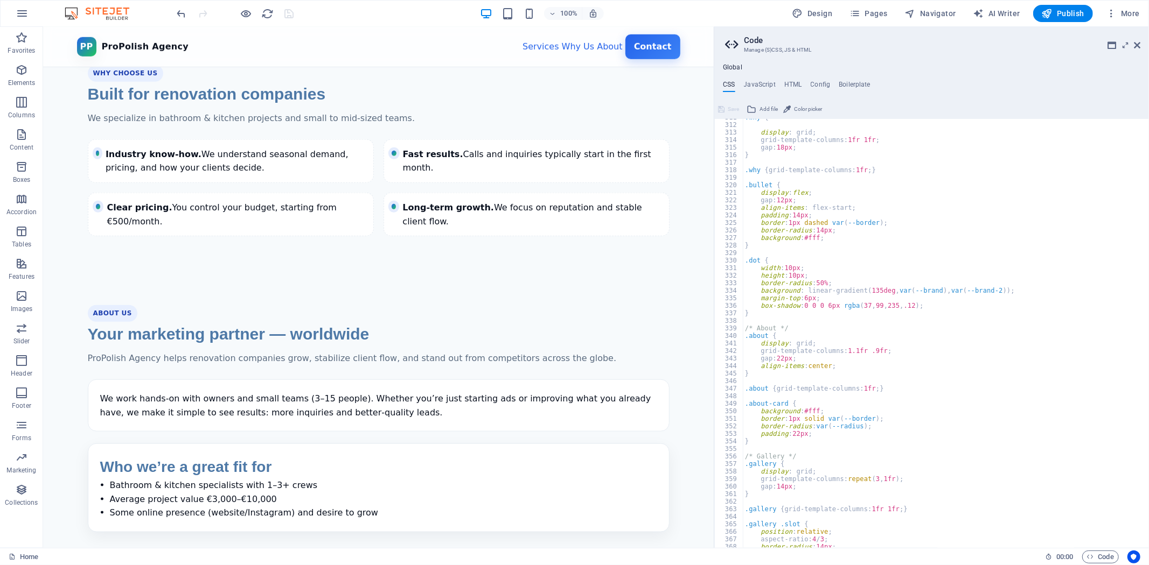
click at [1056, 386] on div ".why { display : grid; grid-template-columns: 1fr 1fr ; gap: 18px ; } .why { gr…" at bounding box center [941, 336] width 397 height 445
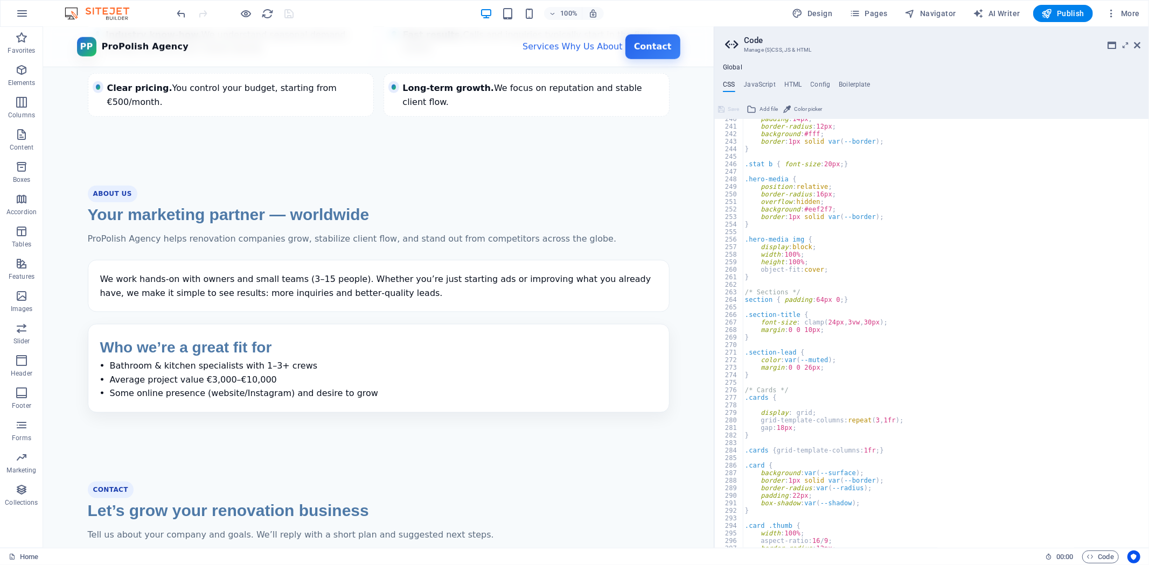
scroll to position [1806, 0]
click at [843, 298] on div "padding : 14px ; border-radius : 12px ; background : #fff ; border : 1px solid …" at bounding box center [941, 337] width 397 height 445
paste textarea "background: linear-gradient(180deg, #f9fbff 0%, #f0fdf4 100%);"
type textarea "section { padding: 64px 0; background: linear-gradient(180deg, #f9fbff 0%, #f0f…"
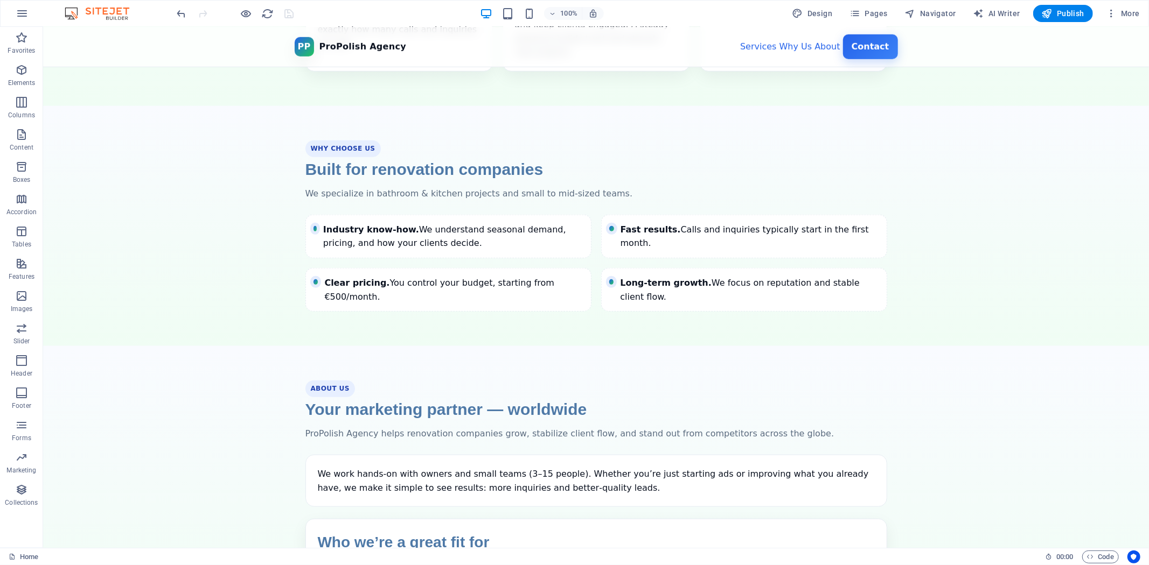
scroll to position [778, 0]
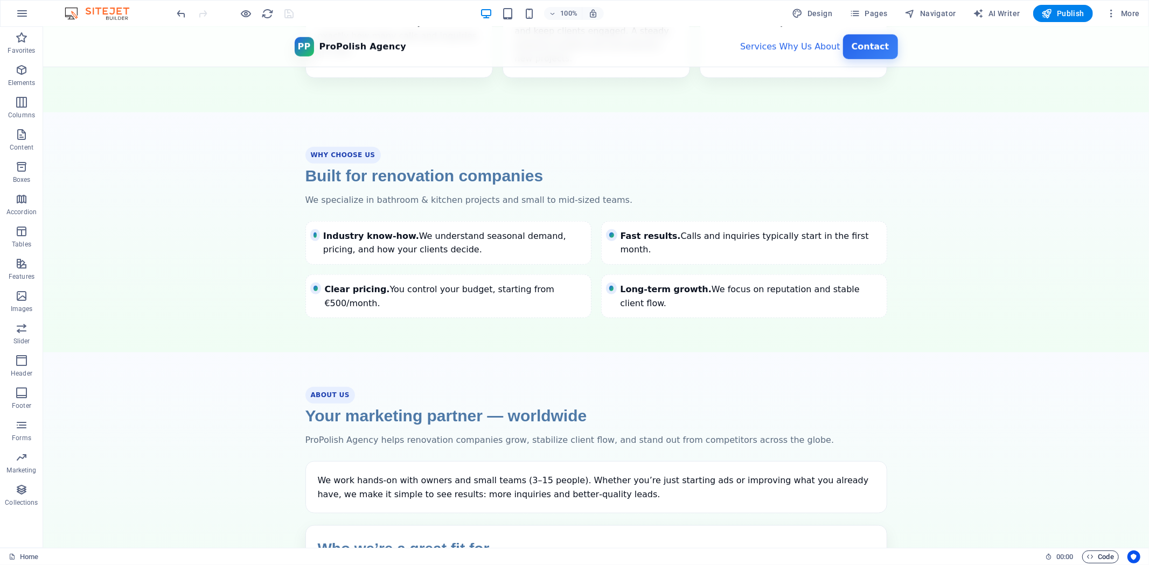
click at [1112, 555] on span "Code" at bounding box center [1100, 557] width 27 height 13
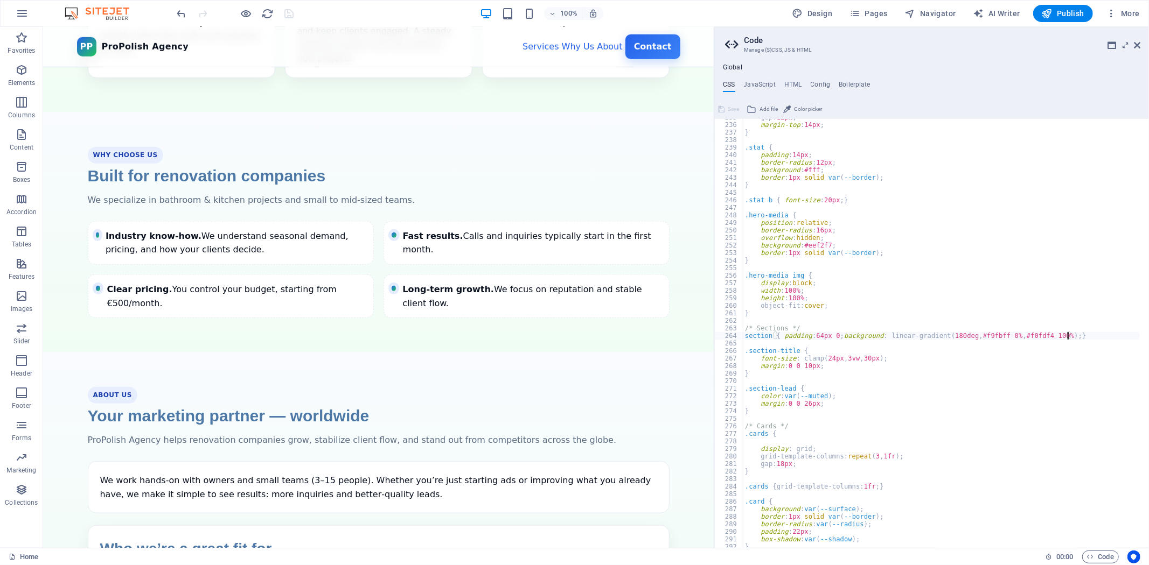
type textarea "section { padding: 64px 0; }"
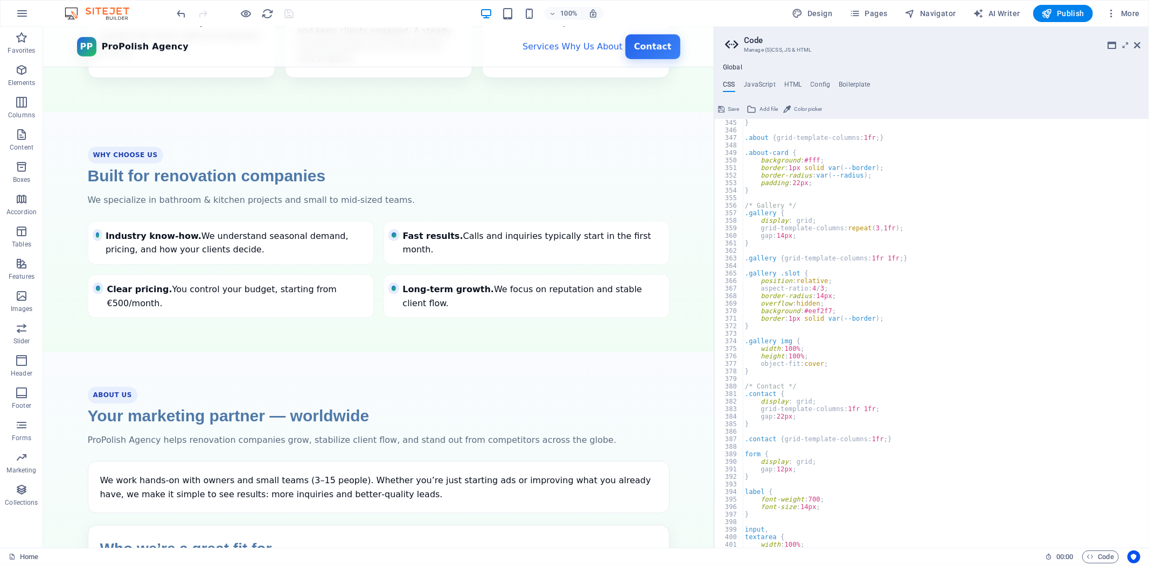
scroll to position [2629, 0]
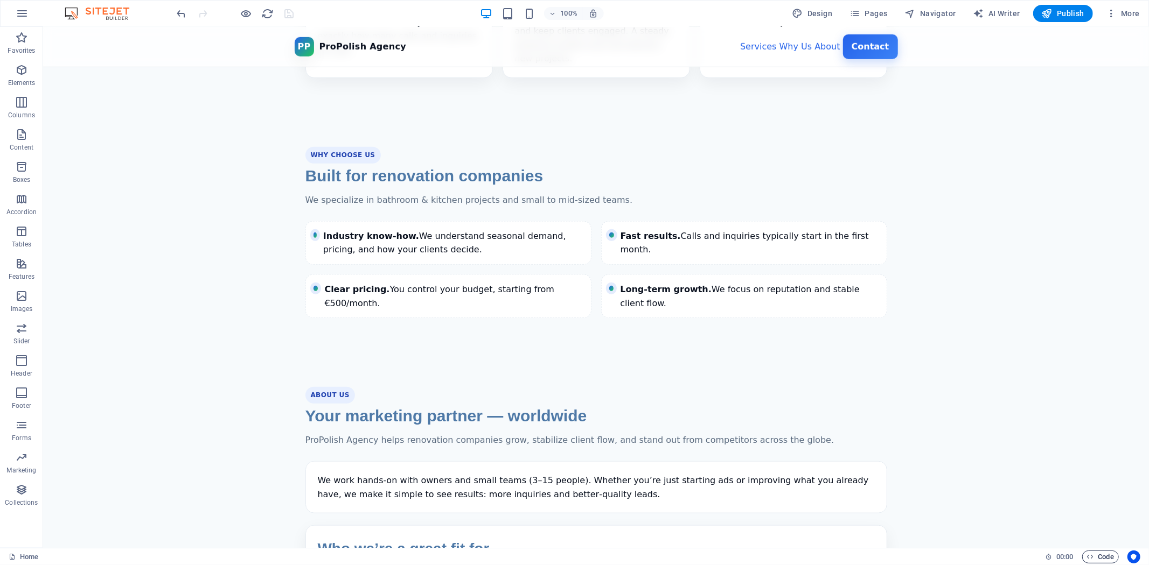
click at [1090, 552] on span "Code" at bounding box center [1100, 557] width 27 height 13
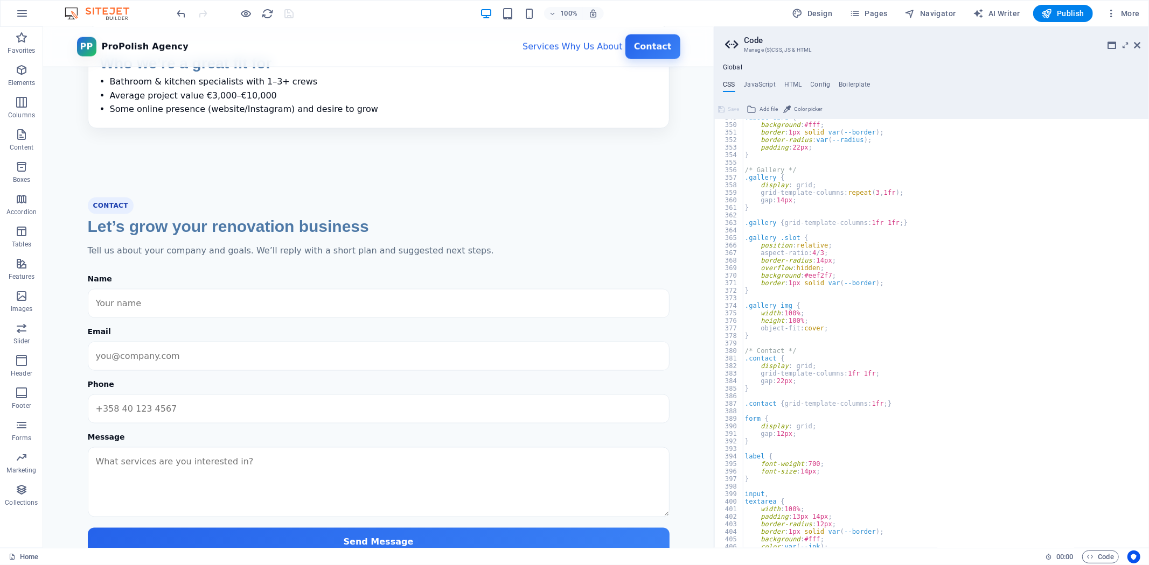
scroll to position [1256, 0]
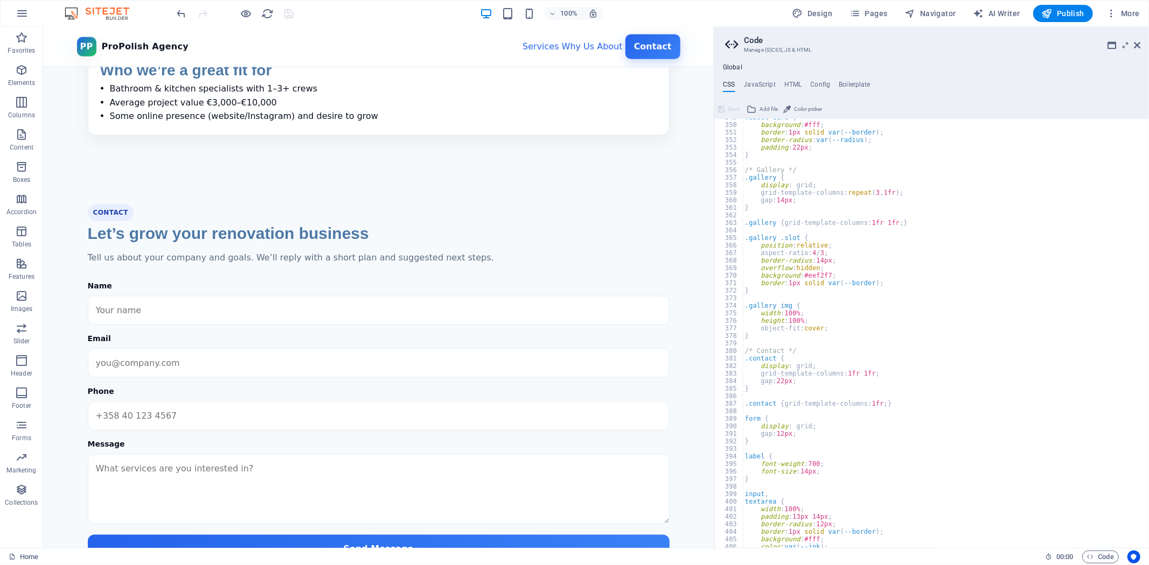
type textarea "gap: 22px;"
click at [812, 383] on div ".about-card { background : #fff ; border : 1px solid var ( --border ) ; border-…" at bounding box center [941, 336] width 397 height 445
paste textarea "background: linear-gradient(180deg, #f9fbff 0%, #f0fdf4 100%);"
type textarea "background: linear-gradient(180deg, #f9fbff 0%, #f0fdf4 100%);"
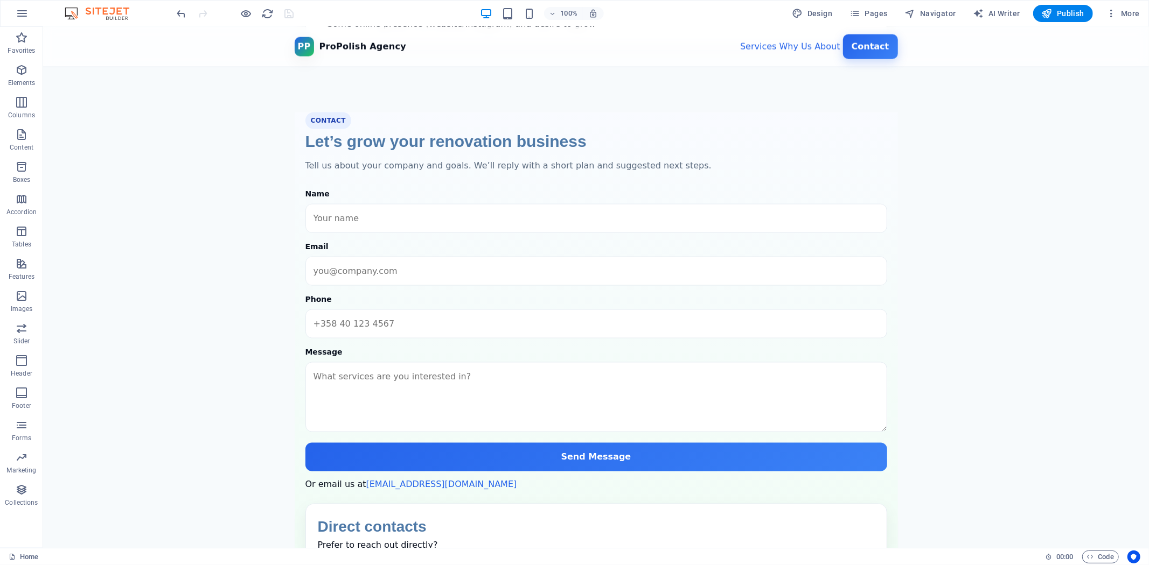
scroll to position [1342, 0]
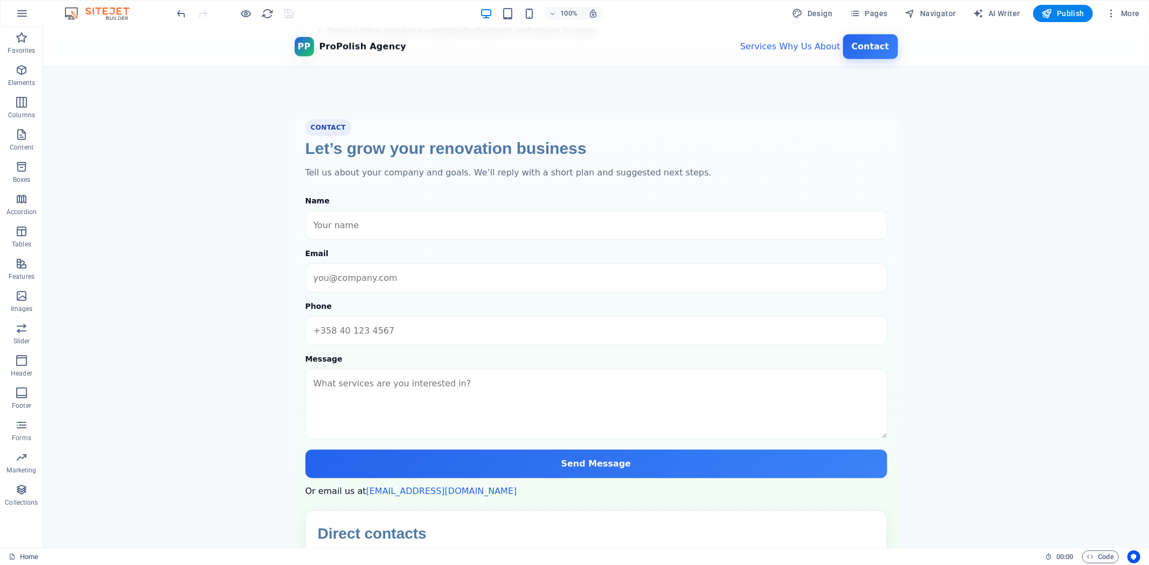
click at [1099, 550] on div "Home 00 : 00 Code" at bounding box center [574, 556] width 1149 height 17
click at [1102, 555] on span "Code" at bounding box center [1100, 557] width 27 height 13
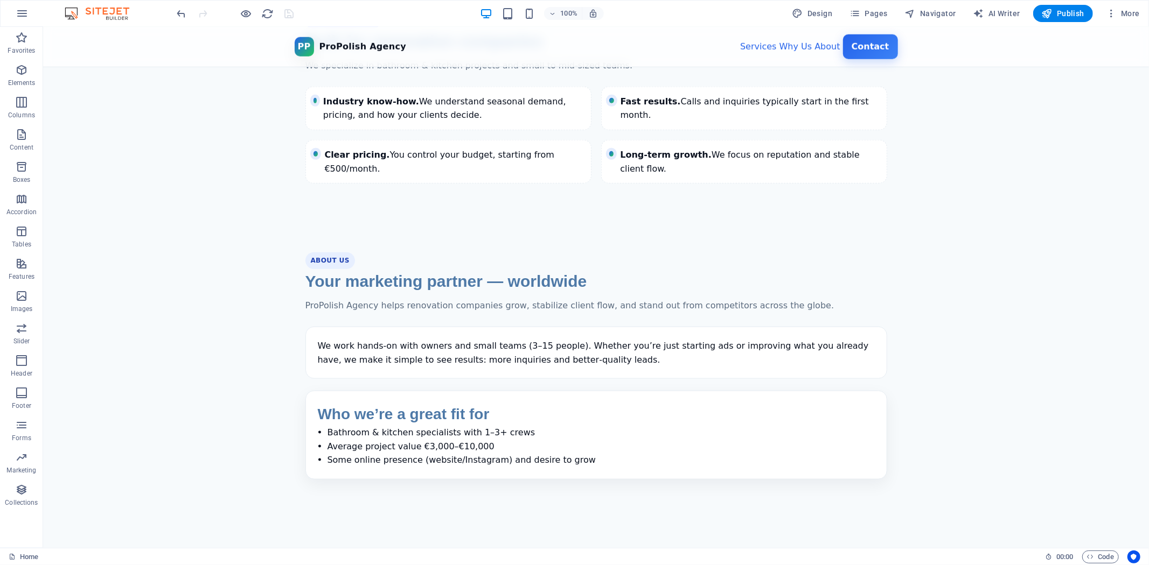
scroll to position [923, 0]
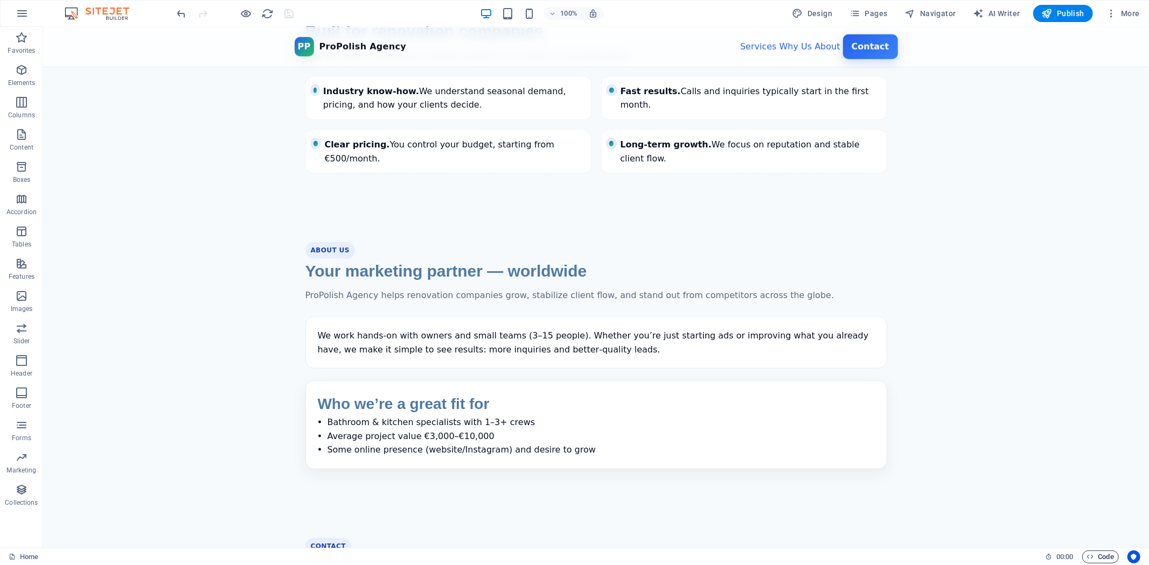
click at [1088, 554] on icon "button" at bounding box center [1090, 557] width 7 height 7
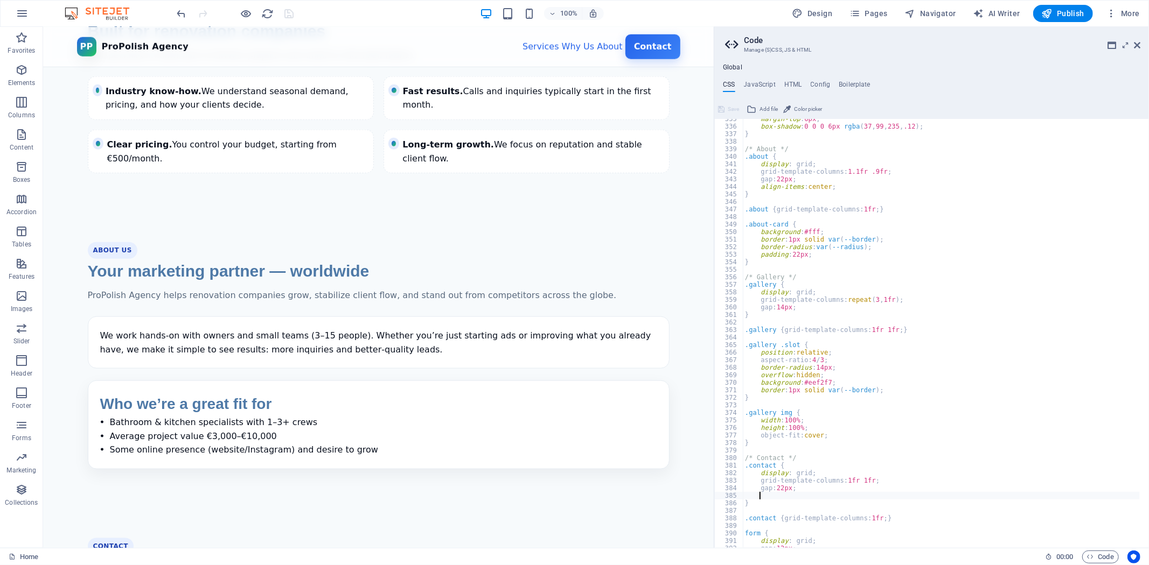
scroll to position [2486, 0]
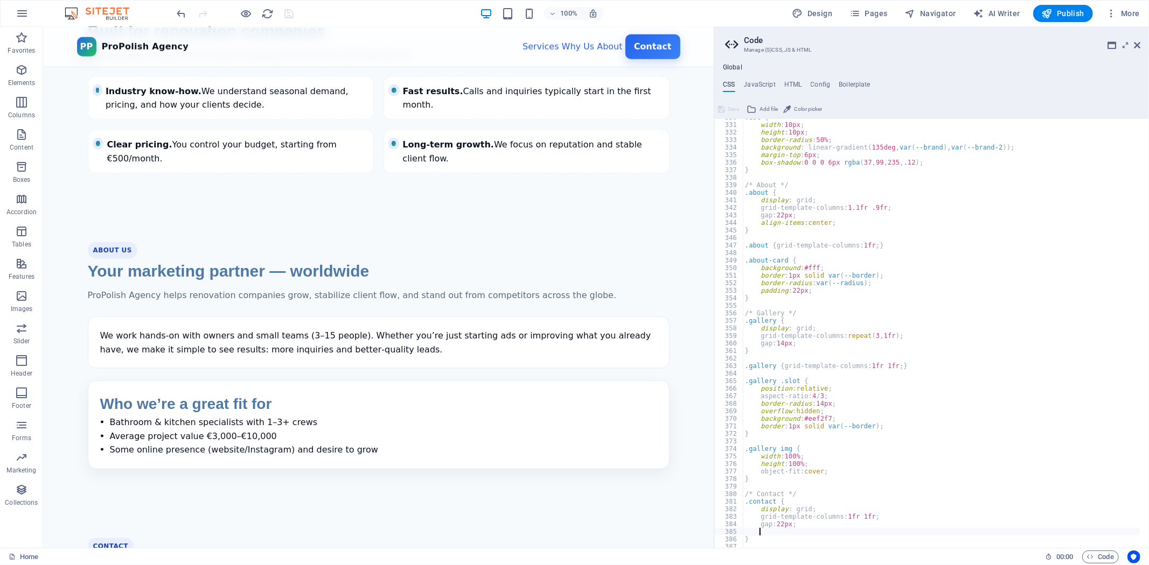
click at [858, 222] on div ".dot { width : 10px ; height : 10px ; border-radius : 50% ; background : linear…" at bounding box center [941, 336] width 397 height 445
type textarea "align-items: center;"
type textarea "background: linear-gradient(180deg, #f9fbff 0%, #f0fdf4 100%);"
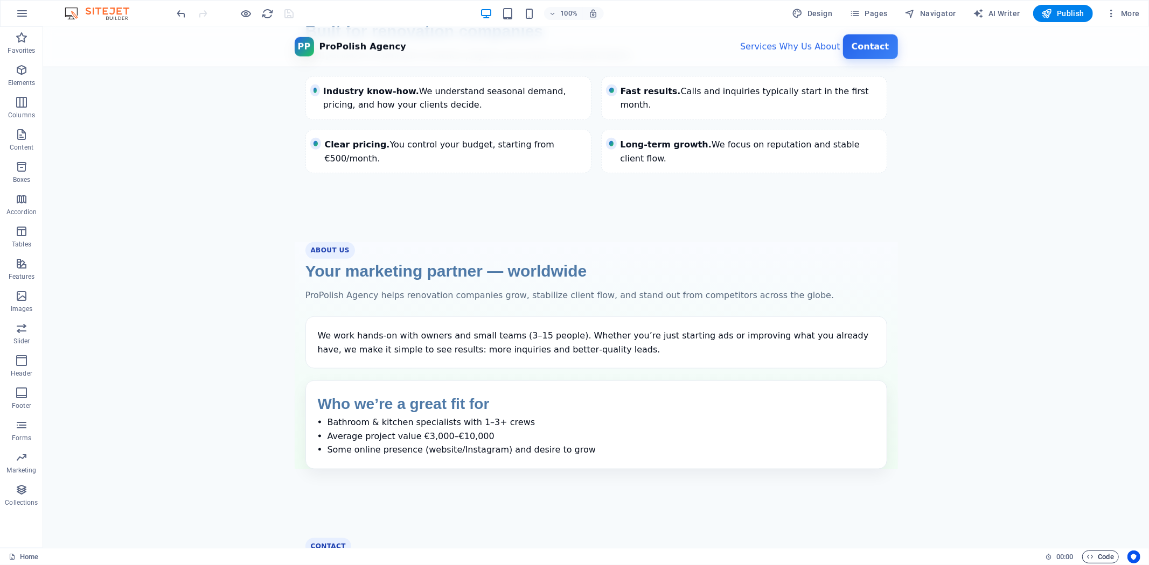
click at [1095, 560] on span "Code" at bounding box center [1100, 557] width 27 height 13
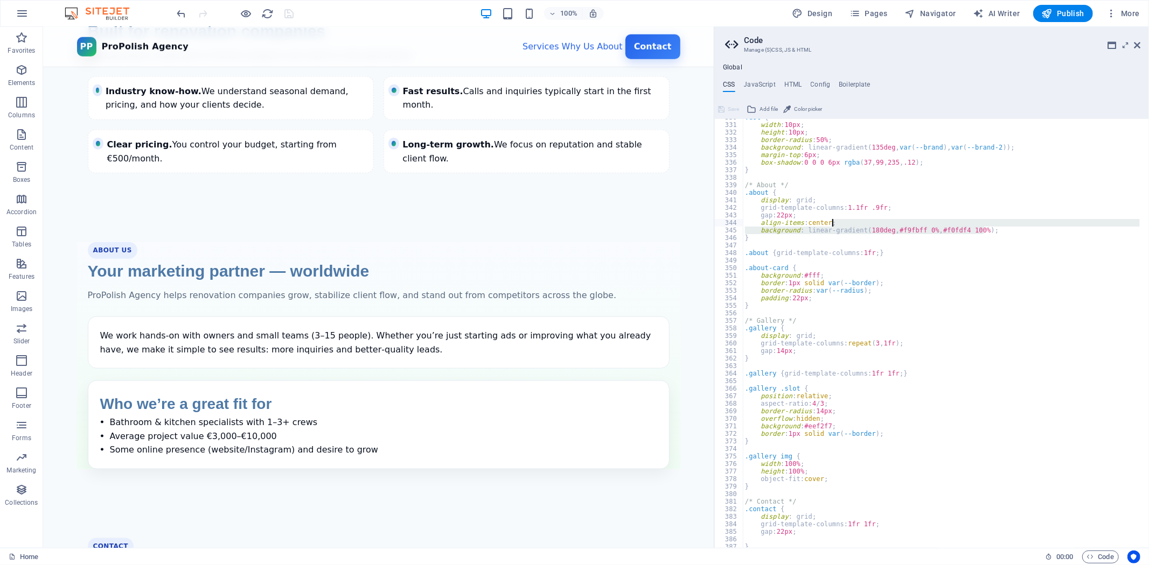
drag, startPoint x: 998, startPoint y: 230, endPoint x: 998, endPoint y: 223, distance: 7.0
click at [998, 223] on div ".dot { width : 10px ; height : 10px ; border-radius : 50% ; background : linear…" at bounding box center [941, 336] width 397 height 445
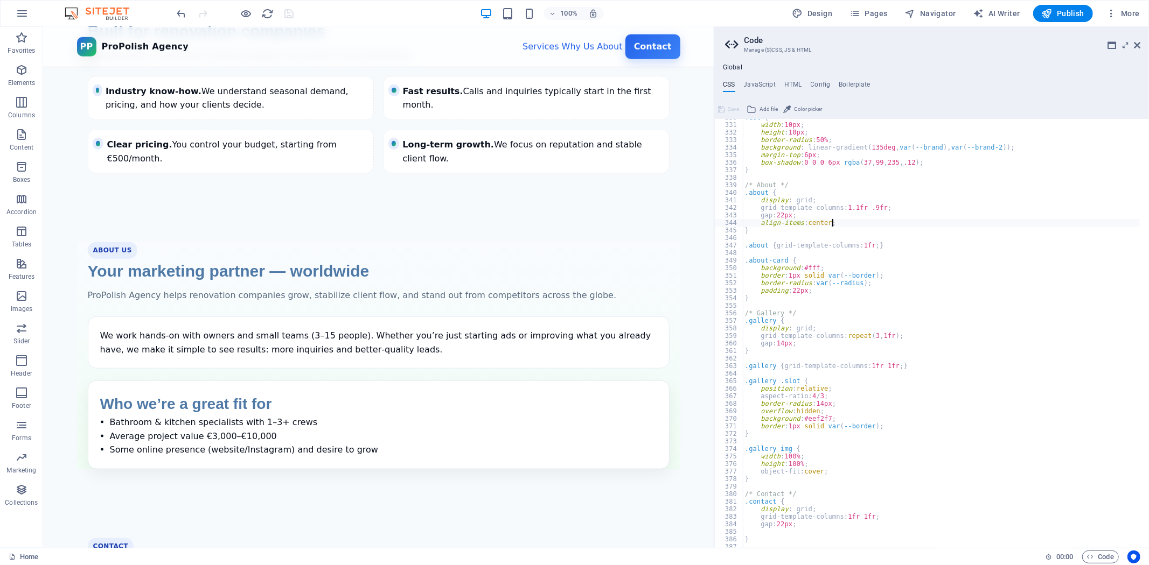
scroll to position [2486, 0]
click at [881, 248] on div ".dot { width : 10px ; height : 10px ; border-radius : 50% ; background : linear…" at bounding box center [941, 336] width 397 height 445
type textarea ".about { grid-template-columns: 1fr; background: linear-gradient(180deg, #f9fbf…"
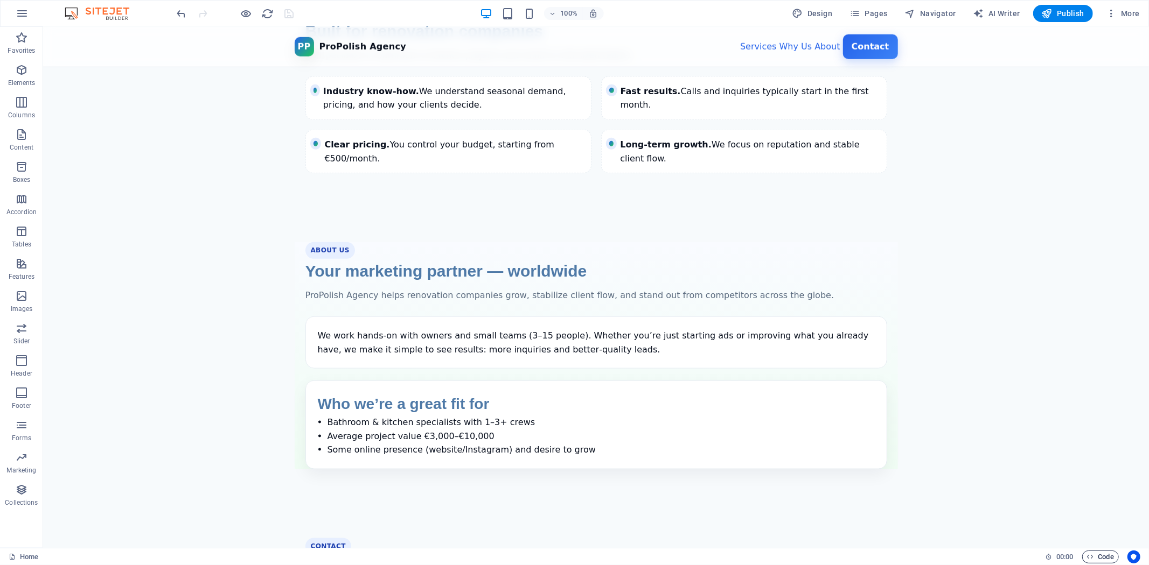
click at [1089, 552] on span "Code" at bounding box center [1100, 557] width 27 height 13
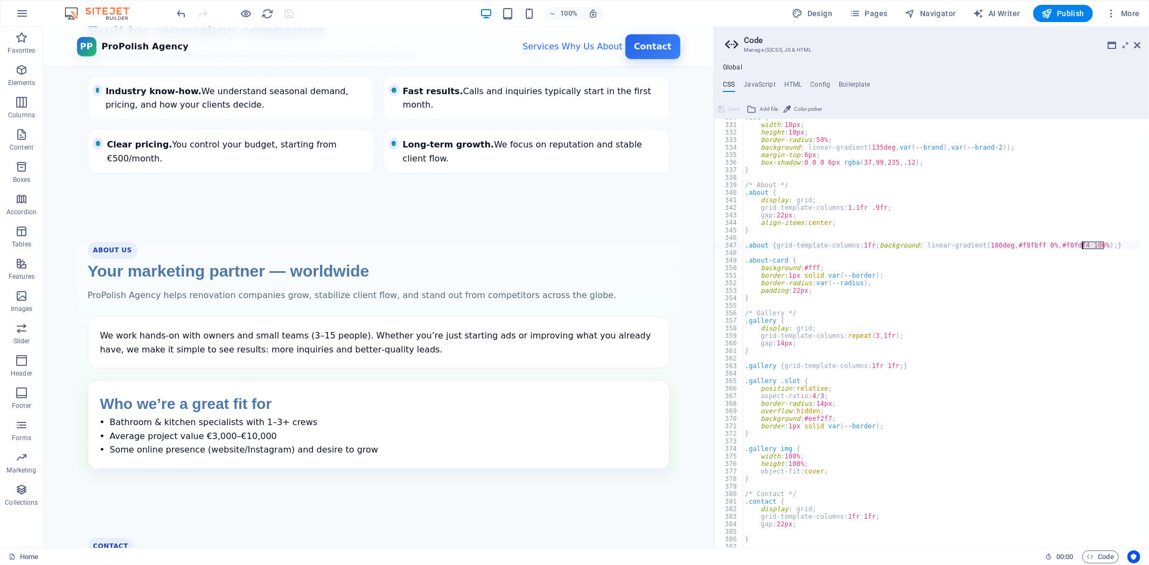
drag, startPoint x: 1104, startPoint y: 244, endPoint x: 1083, endPoint y: 245, distance: 21.0
click at [1083, 245] on div ".dot { width : 10px ; height : 10px ; border-radius : 50% ; background : linear…" at bounding box center [941, 336] width 397 height 445
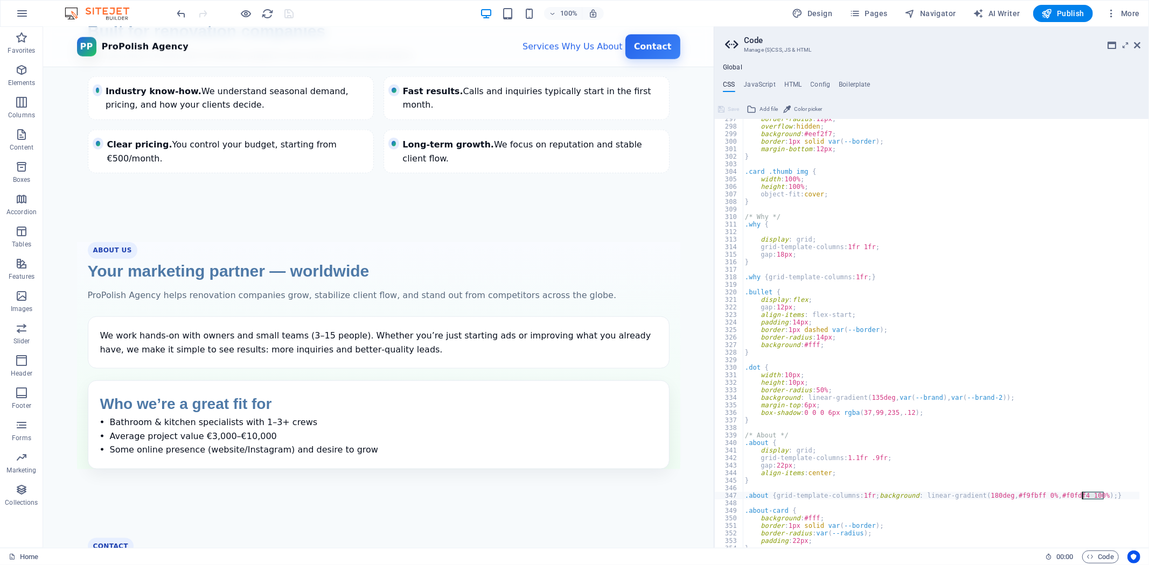
scroll to position [2235, 0]
click at [833, 235] on div "border-radius : 12px ; overflow : hidden ; background : #eef2f7 ; border : 1px …" at bounding box center [941, 337] width 397 height 445
type textarea "background: linear-gradient(180deg, #f9fbff 0%, #f0fdf4 100%);"
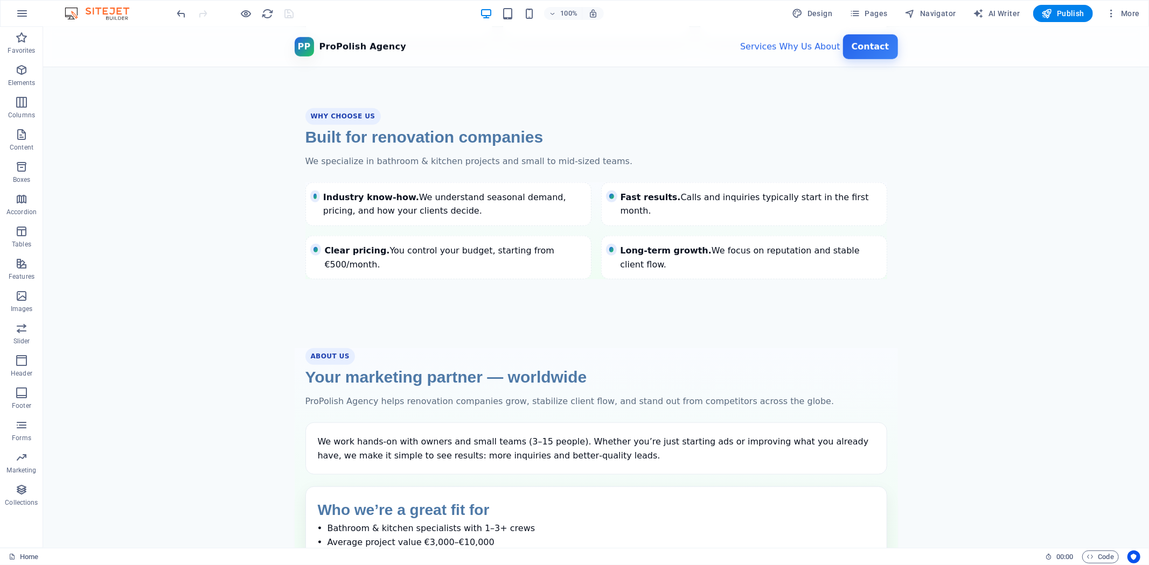
scroll to position [863, 0]
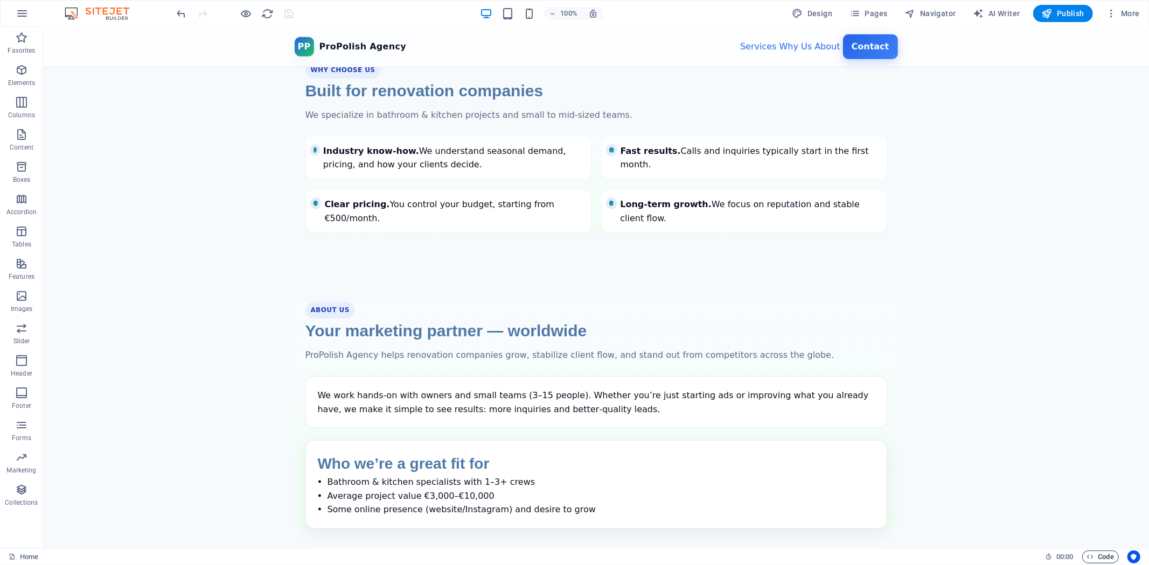
click at [1101, 558] on span "Code" at bounding box center [1100, 557] width 27 height 13
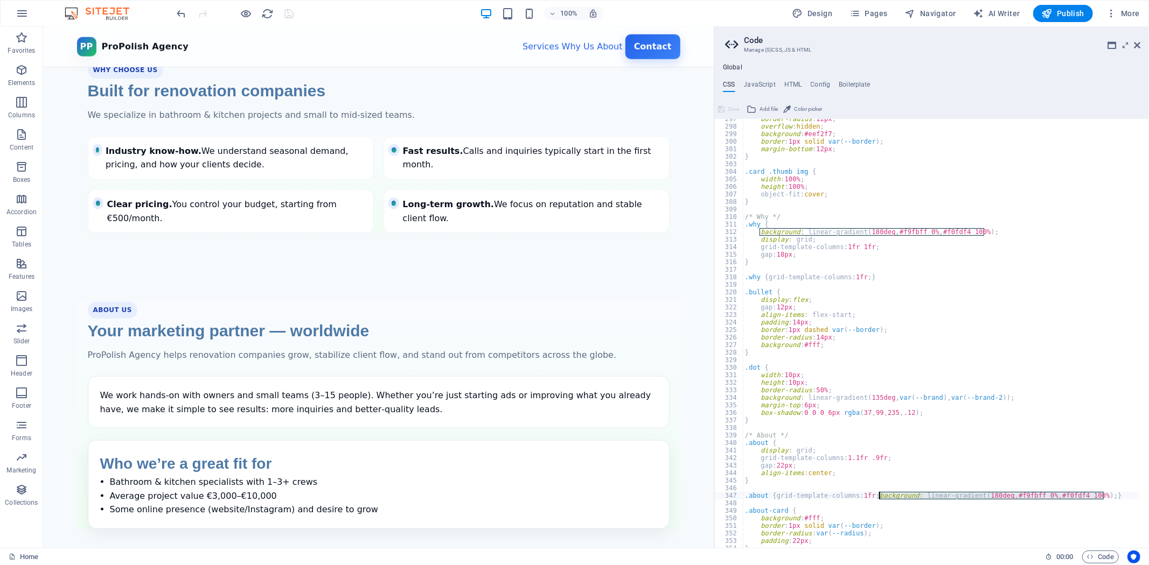
drag, startPoint x: 1106, startPoint y: 494, endPoint x: 881, endPoint y: 493, distance: 225.1
click at [881, 493] on div "border-radius : 12px ; overflow : hidden ; background : #eef2f7 ; border : 1px …" at bounding box center [941, 337] width 397 height 445
click at [898, 471] on div "border-radius : 12px ; overflow : hidden ; background : #eef2f7 ; border : 1px …" at bounding box center [941, 337] width 397 height 445
type textarea "align-items: center;"
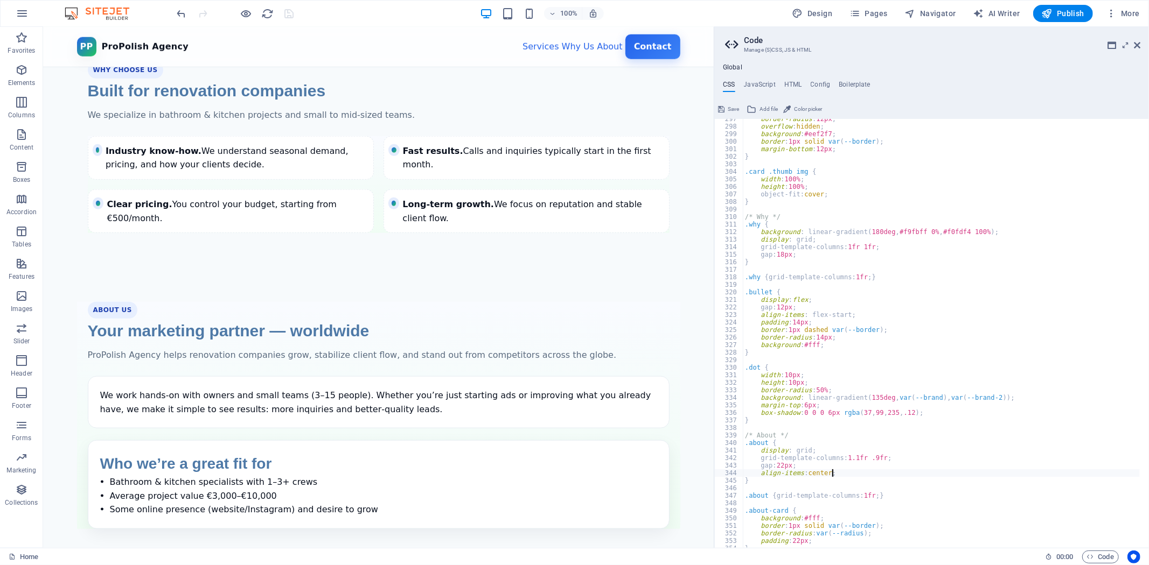
scroll to position [0, 1]
type textarea "background: linear-gradient(180deg, #f9fbff 0%, #f0fdf4 100%);"
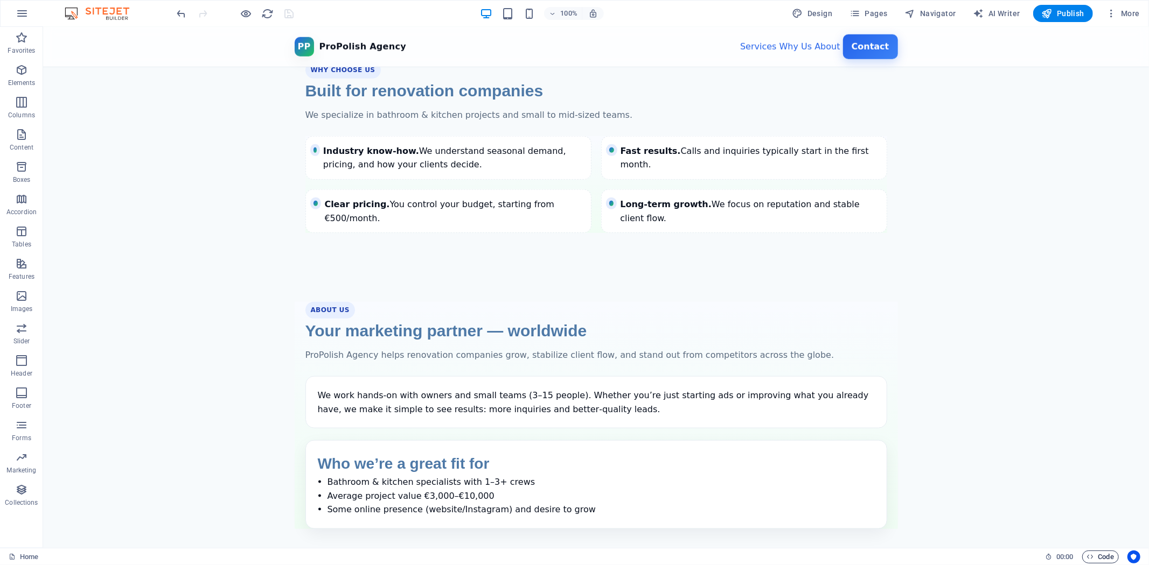
click at [1093, 560] on span "Code" at bounding box center [1100, 557] width 27 height 13
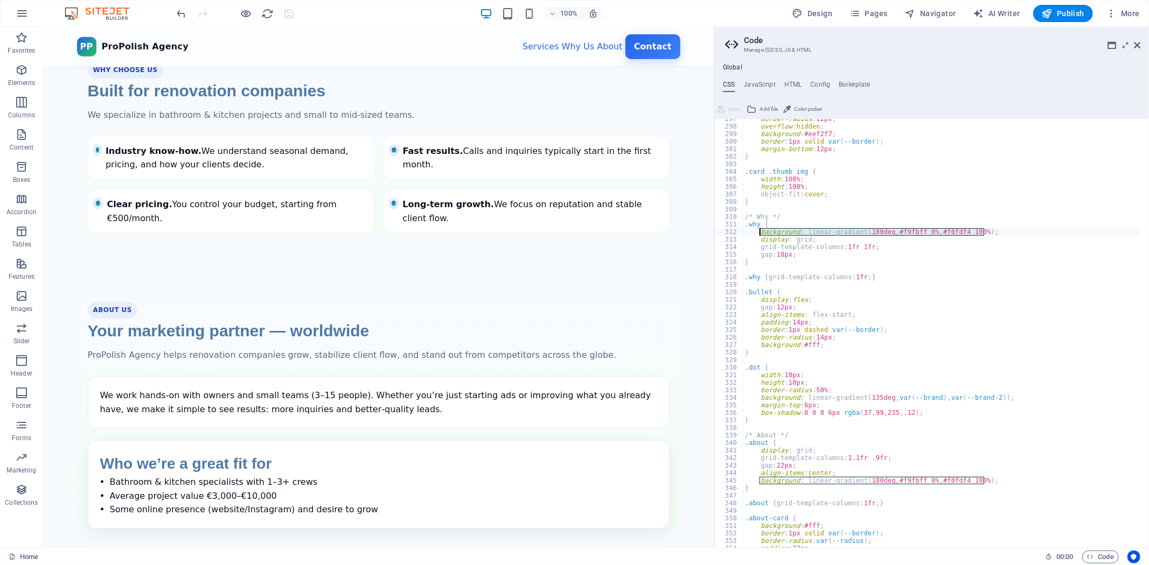
drag, startPoint x: 984, startPoint y: 235, endPoint x: 760, endPoint y: 235, distance: 224.0
click at [760, 235] on div "border-radius : 12px ; overflow : hidden ; background : #eef2f7 ; border : 1px …" at bounding box center [941, 337] width 397 height 445
paste textarea "fffff 0%, #f9fbff"
type textarea "background: linear-gradient(180deg, #ffffff 0%, #f9fbff 100%);"
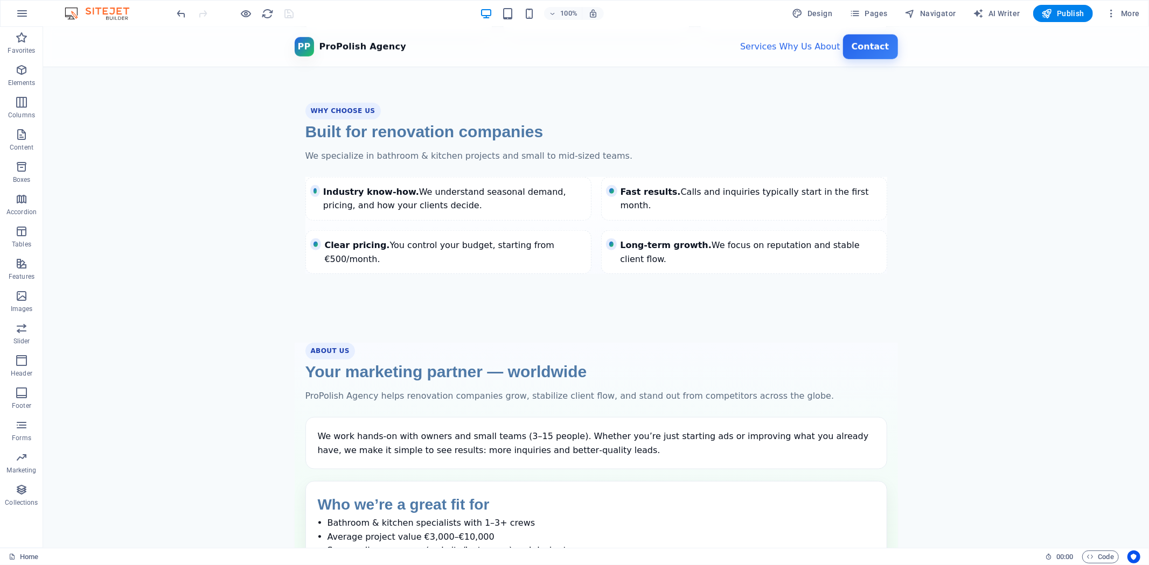
scroll to position [803, 0]
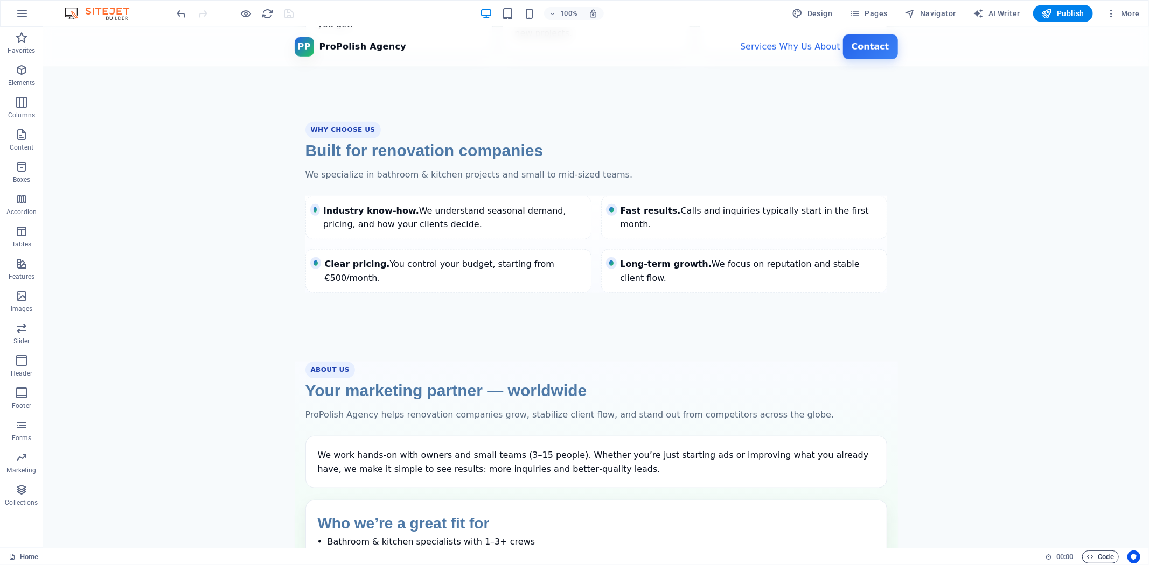
click at [1092, 554] on icon "button" at bounding box center [1090, 557] width 7 height 7
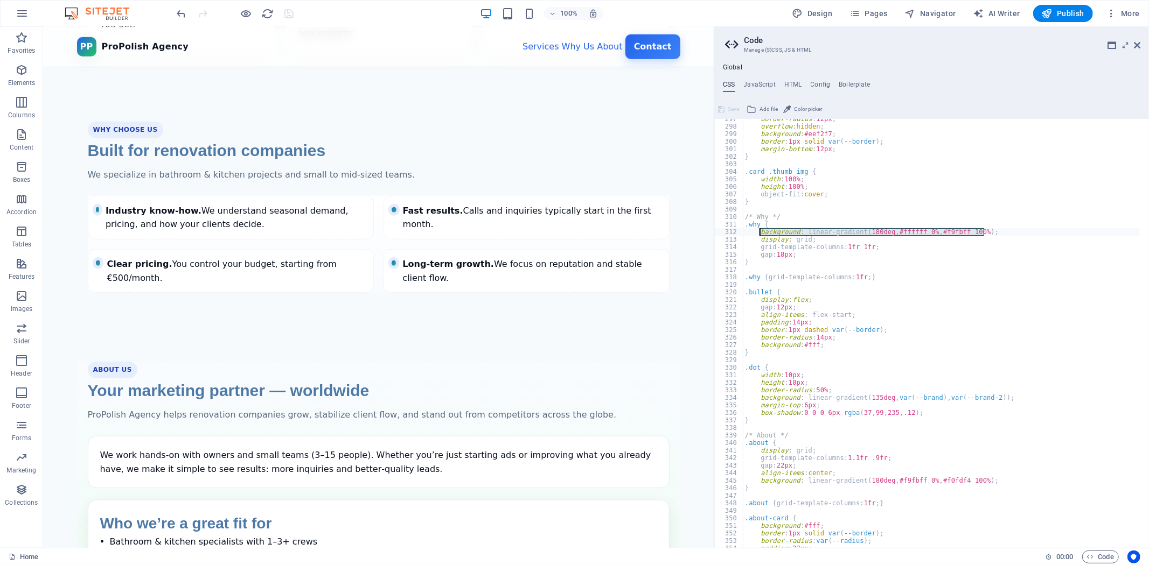
drag, startPoint x: 995, startPoint y: 228, endPoint x: 760, endPoint y: 232, distance: 235.4
click at [760, 232] on div "border-radius : 12px ; overflow : hidden ; background : #eef2f7 ; border : 1px …" at bounding box center [941, 337] width 397 height 445
paste textarea "9fbff 0%, #f0fdf4"
type textarea "background: linear-gradient(180deg, #f9fbff 0%, #f0fdf4 100%);"
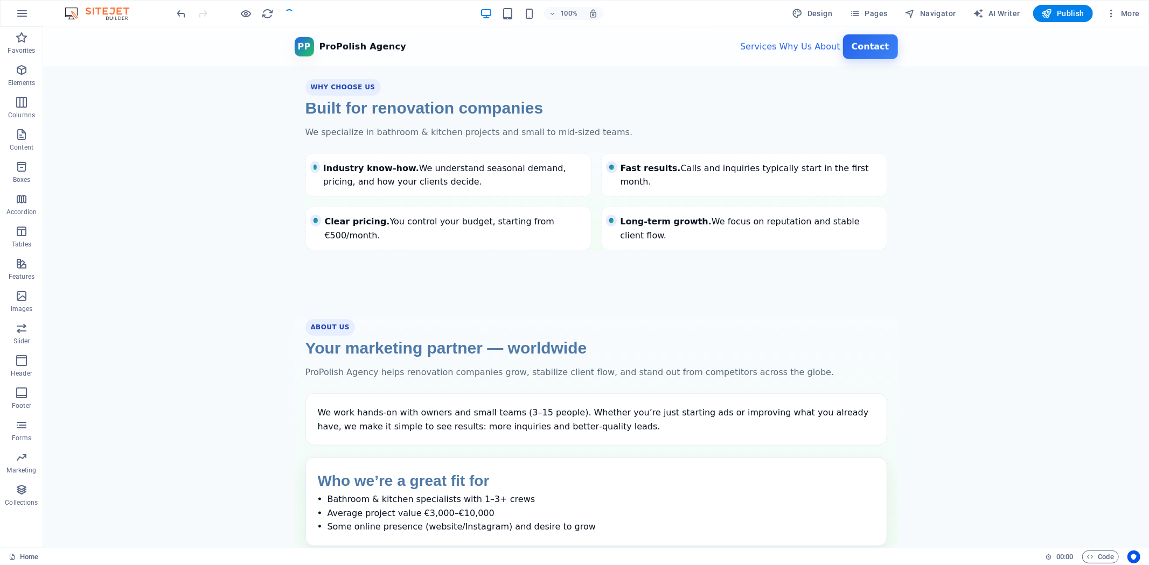
scroll to position [863, 0]
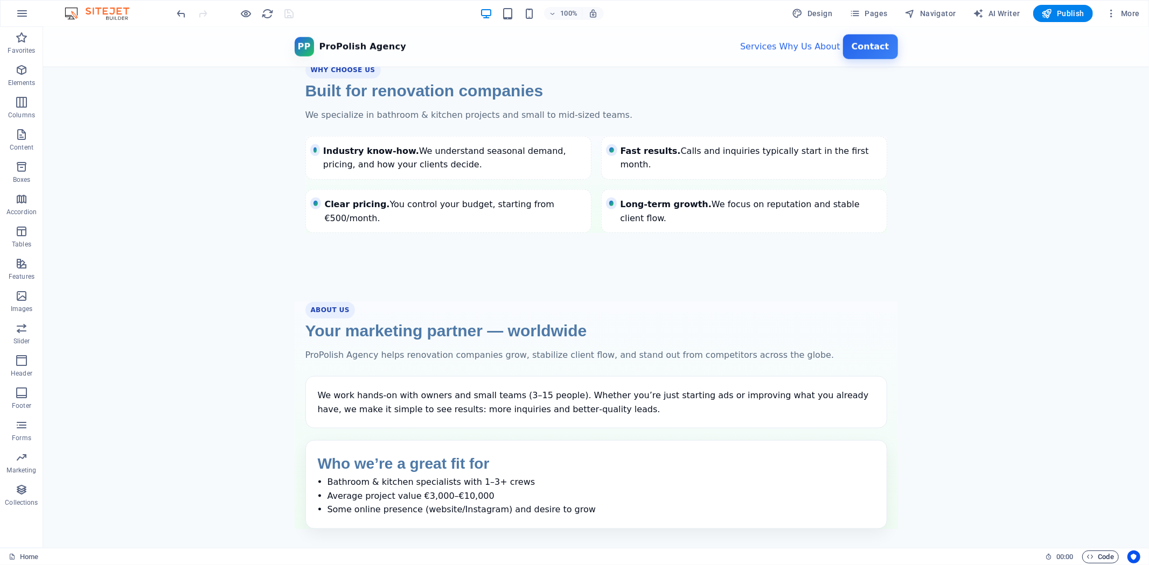
click at [1113, 556] on span "Code" at bounding box center [1100, 557] width 27 height 13
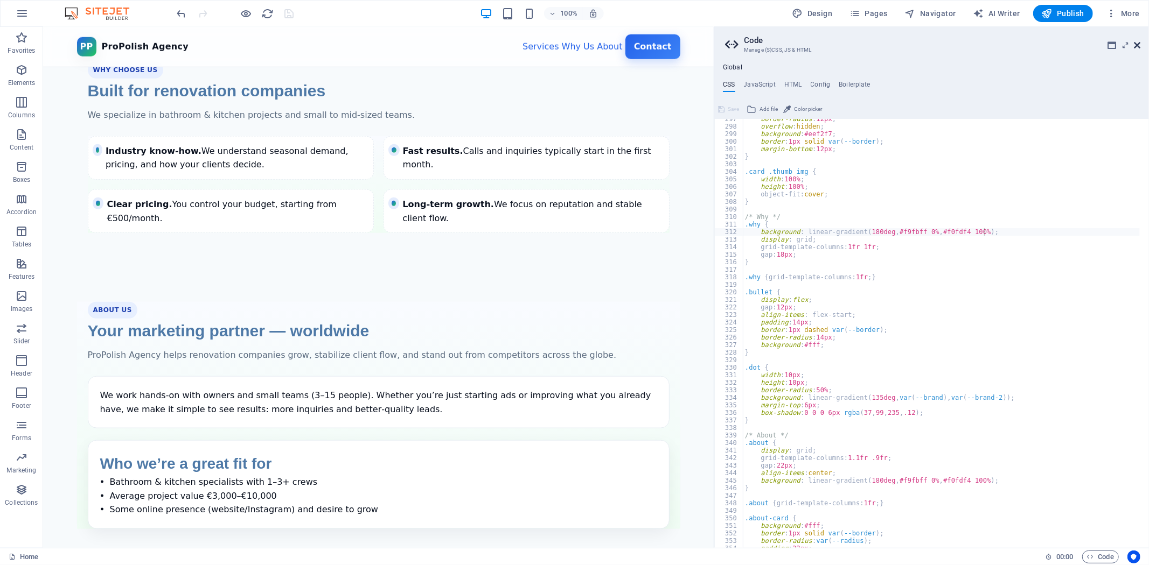
click at [1136, 41] on icon at bounding box center [1137, 45] width 6 height 9
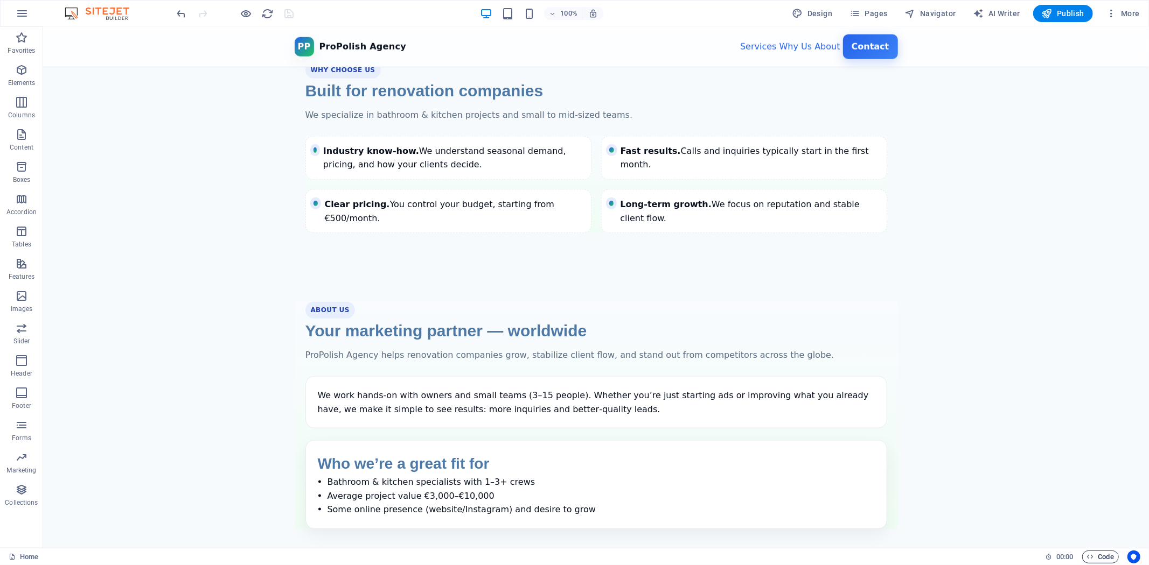
click at [1107, 559] on span "Code" at bounding box center [1100, 557] width 27 height 13
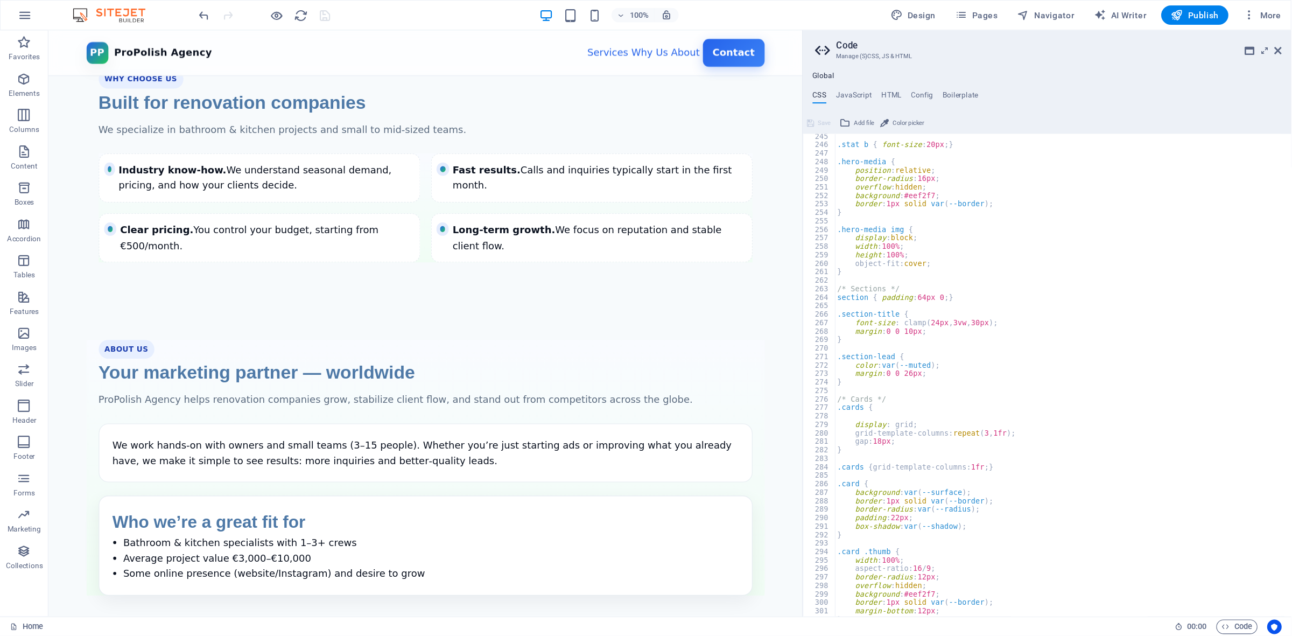
scroll to position [1842, 0]
drag, startPoint x: 851, startPoint y: 264, endPoint x: 745, endPoint y: 266, distance: 105.6
click at [745, 266] on div ".stat b { font-size : 20px ; } .hero-media { position : relative ; border-radiu…" at bounding box center [941, 339] width 397 height 445
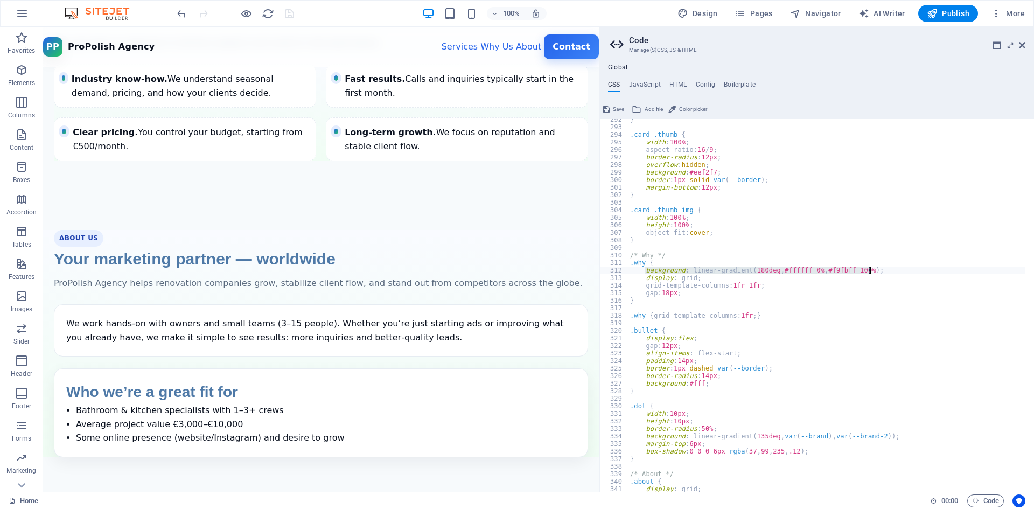
scroll to position [2230, 0]
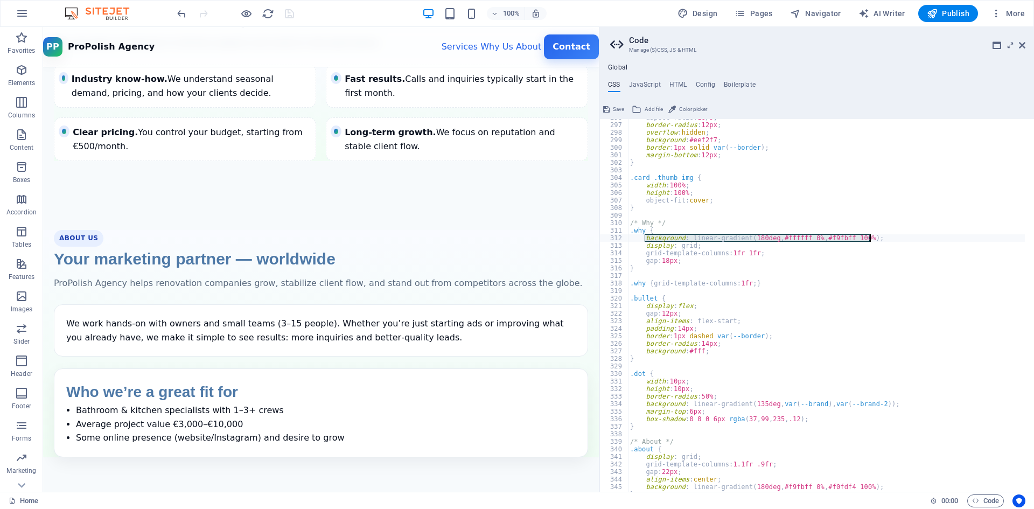
type textarea "background: linear-gradient(180deg, #f9fbff 0%, #f0fdf4 100%);"
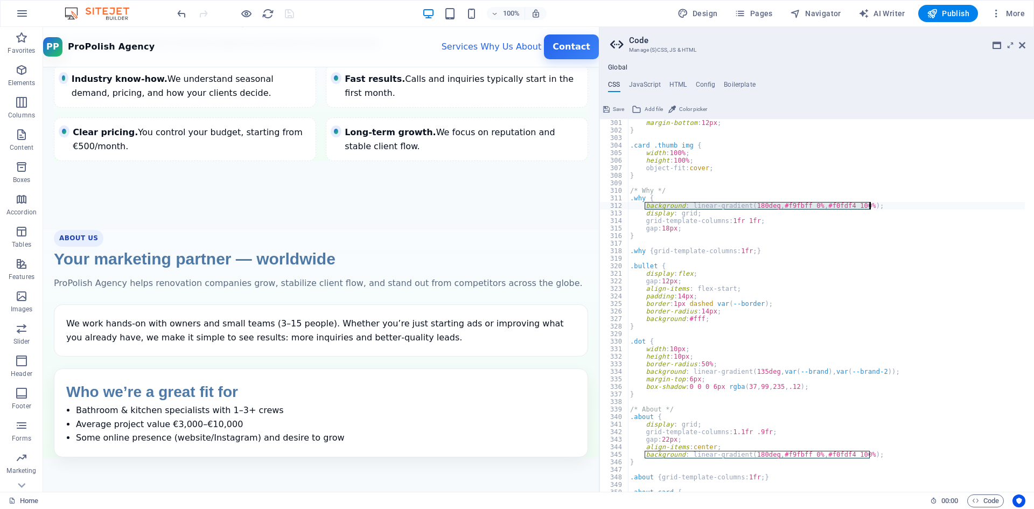
scroll to position [2262, 0]
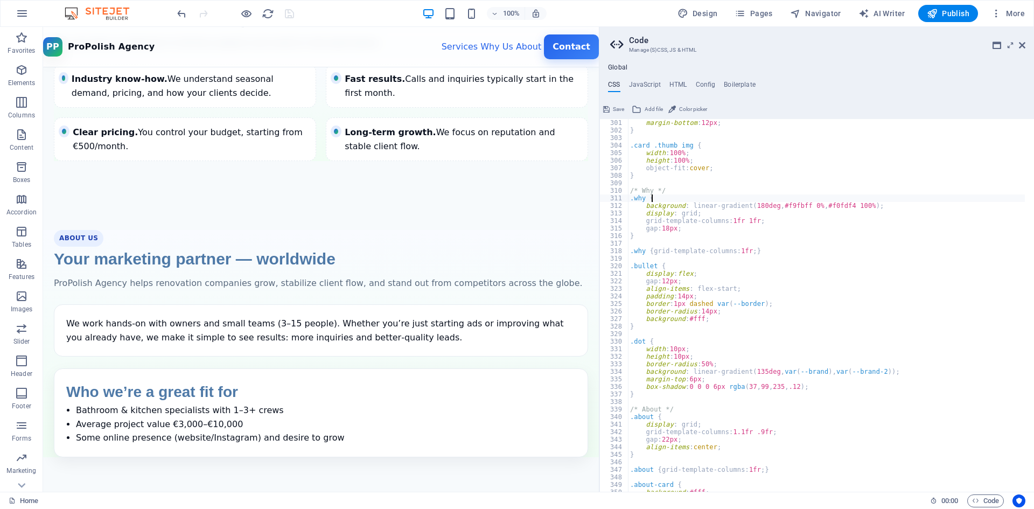
click at [885, 202] on div "margin-bottom : 12px ; } .card .thumb img { width : 100% ; height : 100% ; obje…" at bounding box center [826, 313] width 397 height 388
drag, startPoint x: 889, startPoint y: 209, endPoint x: 886, endPoint y: 200, distance: 10.2
click at [886, 200] on div "margin-bottom : 12px ; } .card .thumb img { width : 100% ; height : 100% ; obje…" at bounding box center [826, 313] width 397 height 388
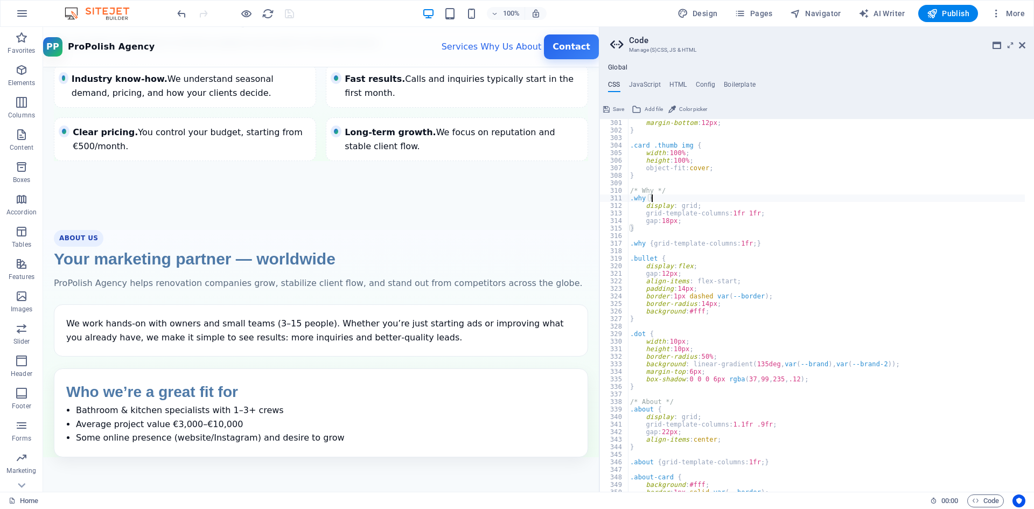
paste textarea "section { padding: 64px 0; }"
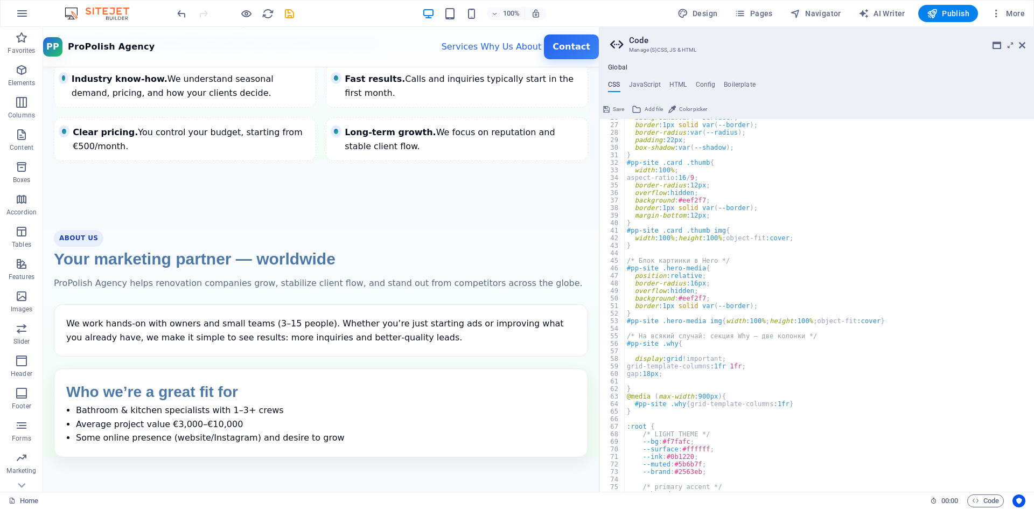
scroll to position [194, 0]
click at [668, 345] on div "background :var ( --surface ) ; border :1px solid var ( --border ) ; border-rad…" at bounding box center [825, 308] width 401 height 388
type textarea "#pp-site .why{"
click at [668, 345] on div "background :var ( --surface ) ; border :1px solid var ( --border ) ; border-rad…" at bounding box center [825, 308] width 401 height 388
click at [681, 351] on div "background :var ( --surface ) ; border :1px solid var ( --border ) ; border-rad…" at bounding box center [825, 308] width 401 height 388
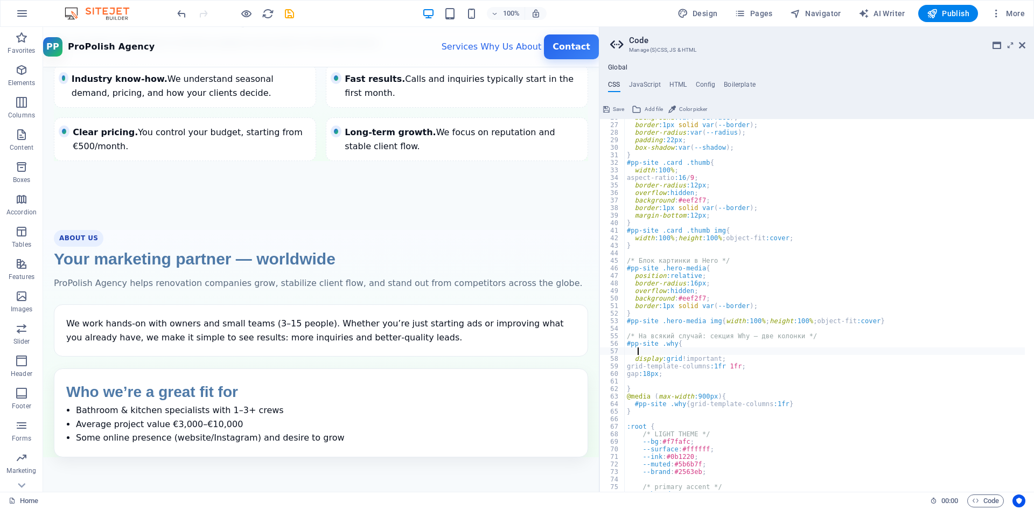
paste textarea "background: linear-gradient(180deg, #f9fbff 0%, #f0fdf4 100%)"
click at [639, 353] on div "background :var ( --surface ) ; border :1px solid var ( --border ) ; border-rad…" at bounding box center [825, 308] width 401 height 388
type textarea "background: linear-gradient(180deg, #f9fbff 0%, #f0fdf4 100%)"
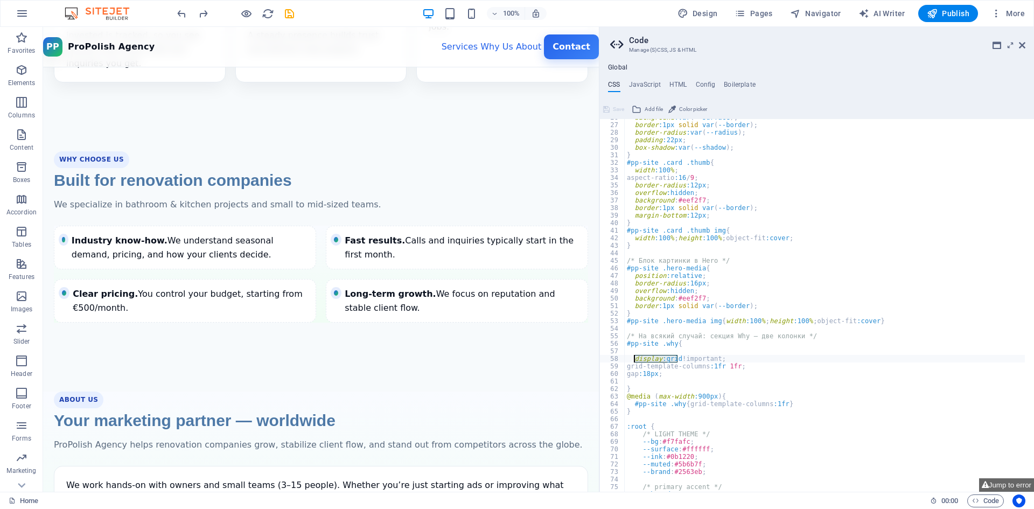
drag, startPoint x: 677, startPoint y: 359, endPoint x: 634, endPoint y: 359, distance: 43.1
click at [634, 359] on div "background :var ( --surface ) ; border :1px solid var ( --border ) ; border-rad…" at bounding box center [825, 308] width 401 height 388
paste textarea "background: linear-gradient(180deg, #f9fbff 0%, #f0fdf4 100%)"
type textarea "background: linear-gradient(180deg, #f9fbff 0%, #f0fdf4 100%) !important;"
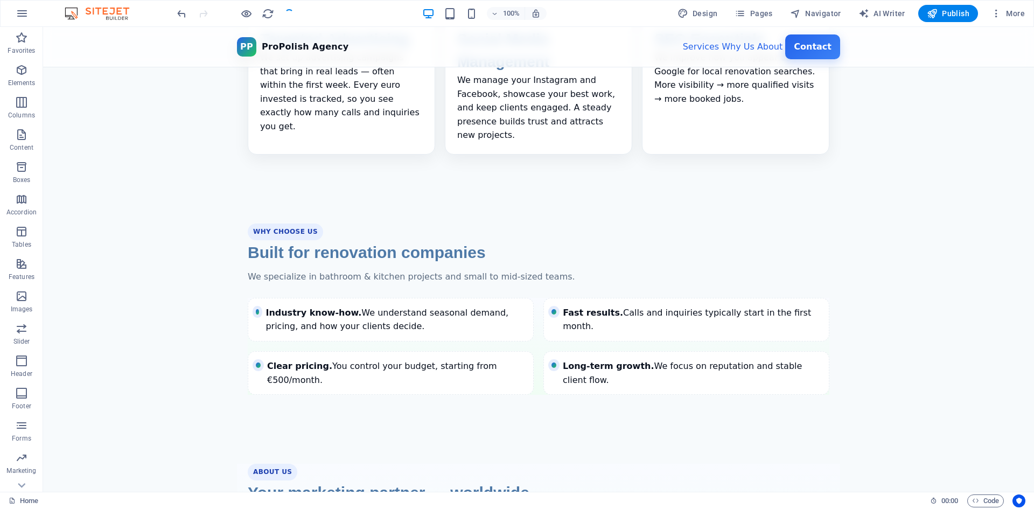
scroll to position [729, 0]
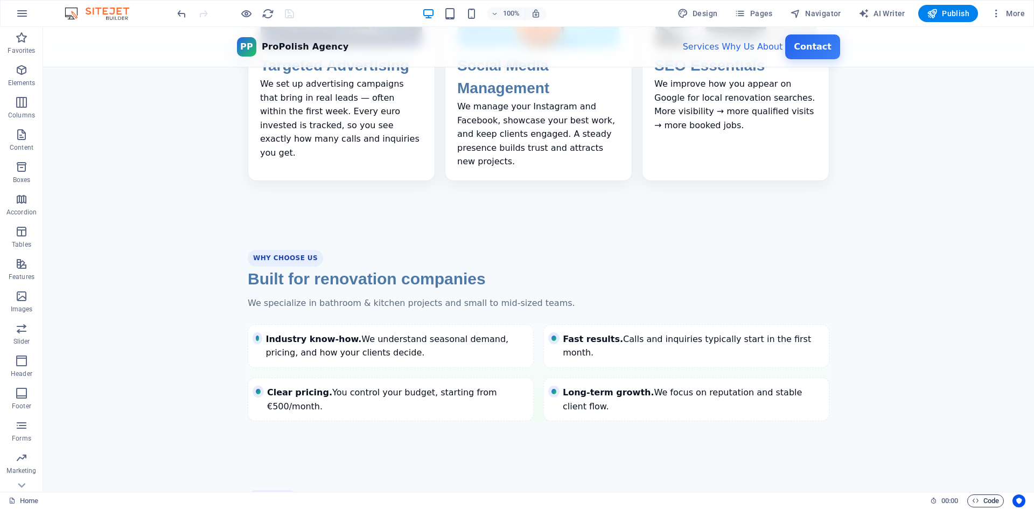
drag, startPoint x: 982, startPoint y: 502, endPoint x: 963, endPoint y: 493, distance: 21.0
click at [981, 502] on span "Code" at bounding box center [985, 500] width 27 height 13
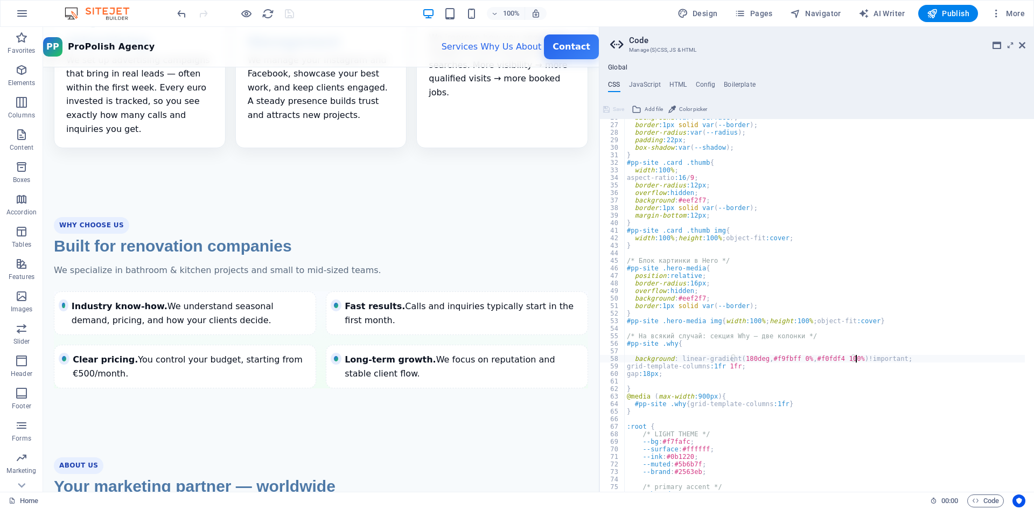
type textarea "display:grid !important;"
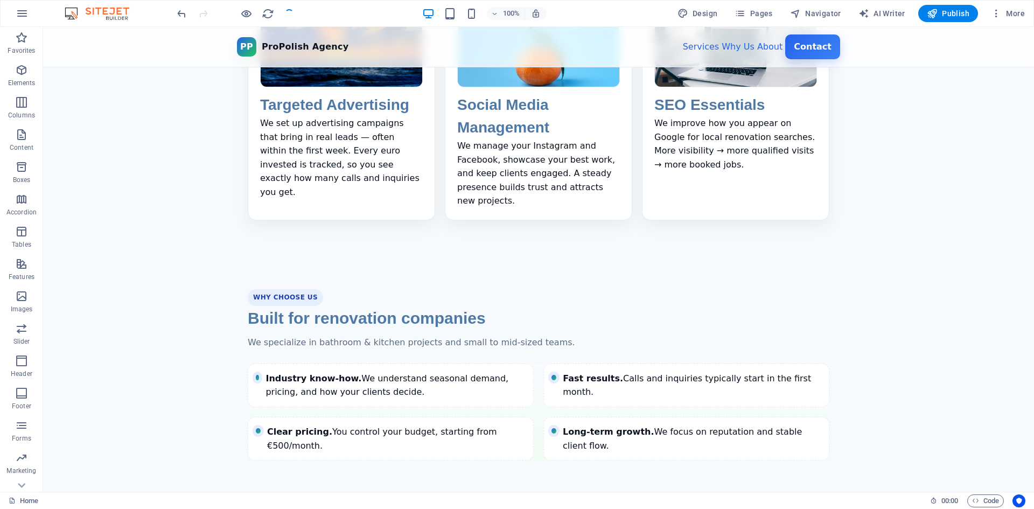
scroll to position [675, 0]
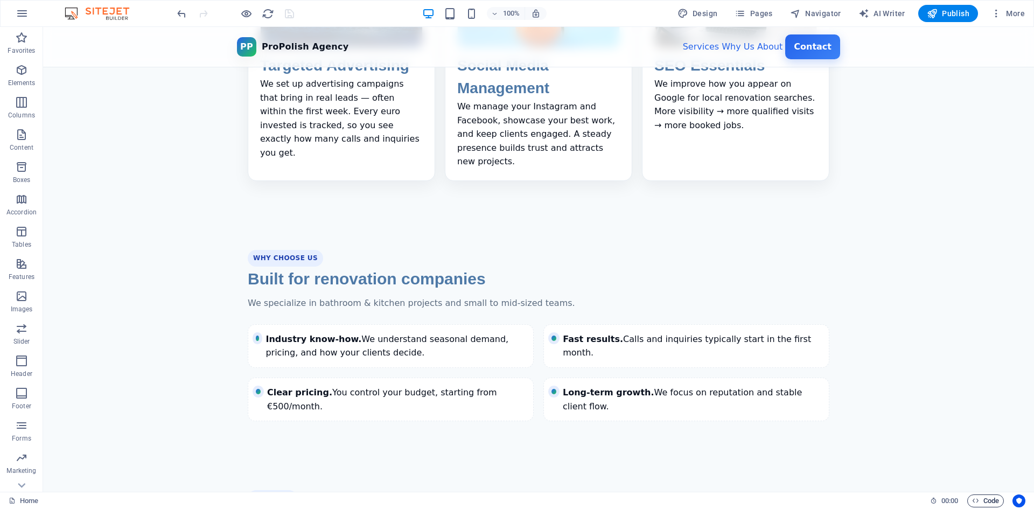
click at [978, 496] on span "Code" at bounding box center [985, 500] width 27 height 13
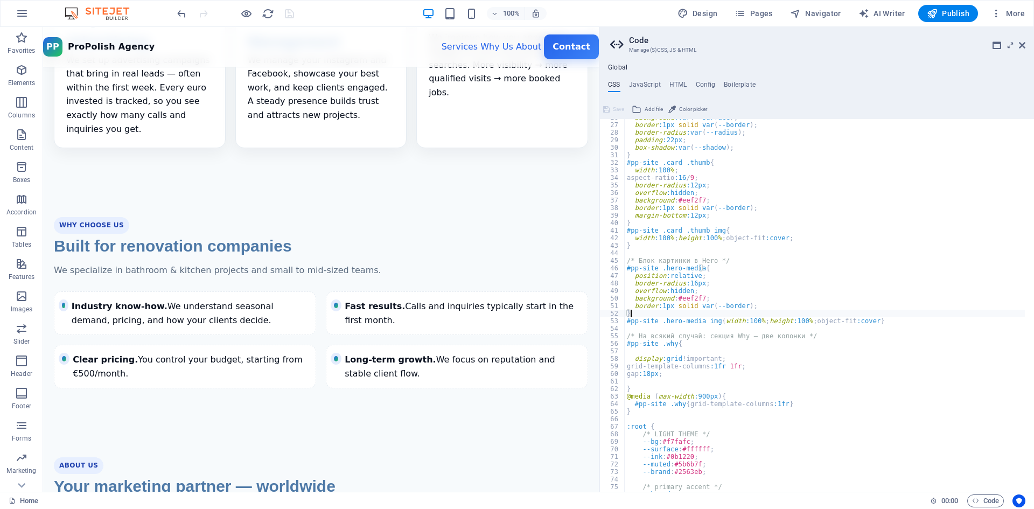
click at [991, 317] on div "background :var ( --surface ) ; border :1px solid var ( --border ) ; border-rad…" at bounding box center [825, 308] width 401 height 388
click at [679, 359] on div "background :var ( --surface ) ; border :1px solid var ( --border ) ; border-rad…" at bounding box center [825, 308] width 401 height 388
click at [665, 346] on div "background :var ( --surface ) ; border :1px solid var ( --border ) ; border-rad…" at bounding box center [825, 308] width 401 height 388
type textarea "#pp-site .why{"
click at [665, 346] on div "background :var ( --surface ) ; border :1px solid var ( --border ) ; border-rad…" at bounding box center [825, 308] width 401 height 388
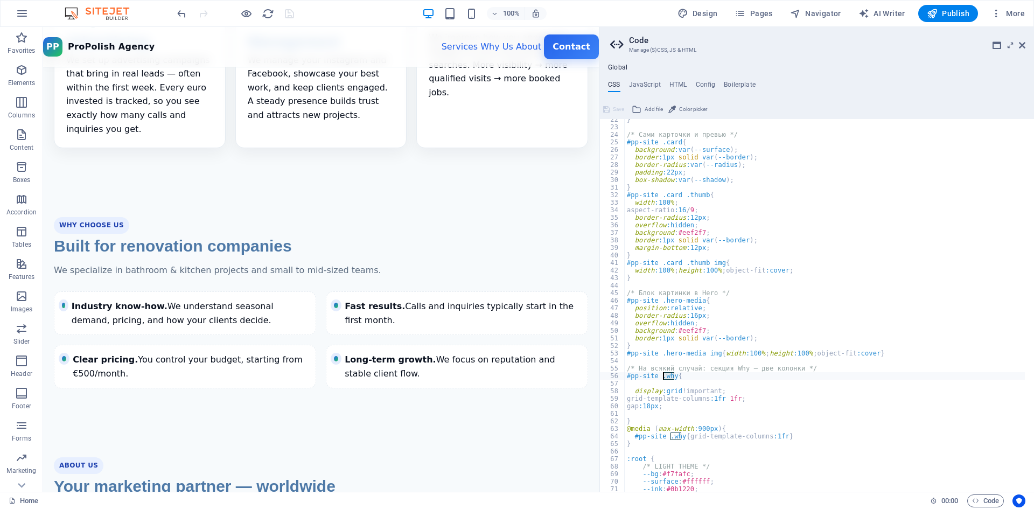
scroll to position [194, 0]
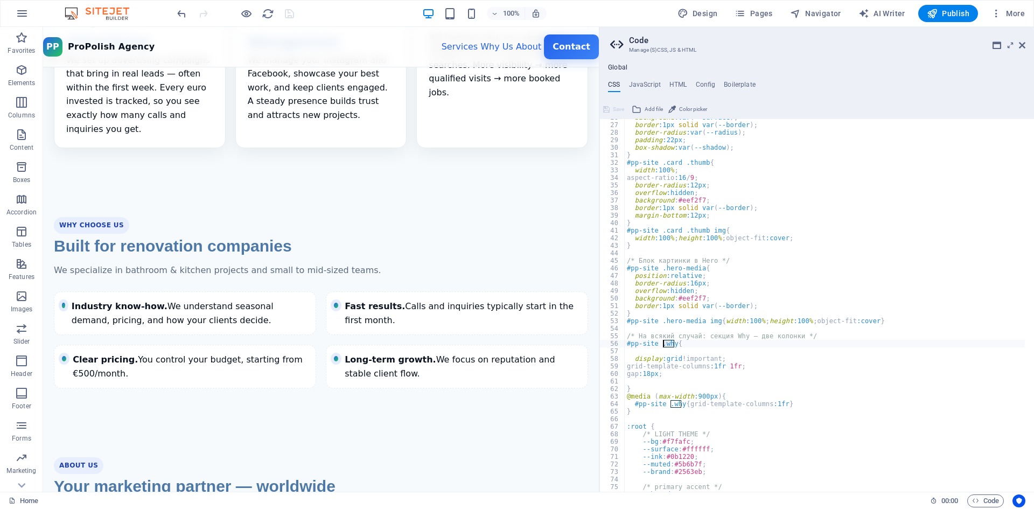
click at [695, 354] on div "background :var ( --surface ) ; border :1px solid var ( --border ) ; border-rad…" at bounding box center [825, 308] width 401 height 388
paste textarea "background: linear-gradient(180deg, #f9fbff 0%, #f0fdf4 100%) !important;"
type textarea "background: linear-gradient(180deg, #f9fbff 0%, #f0fdf4 100%) !important;"
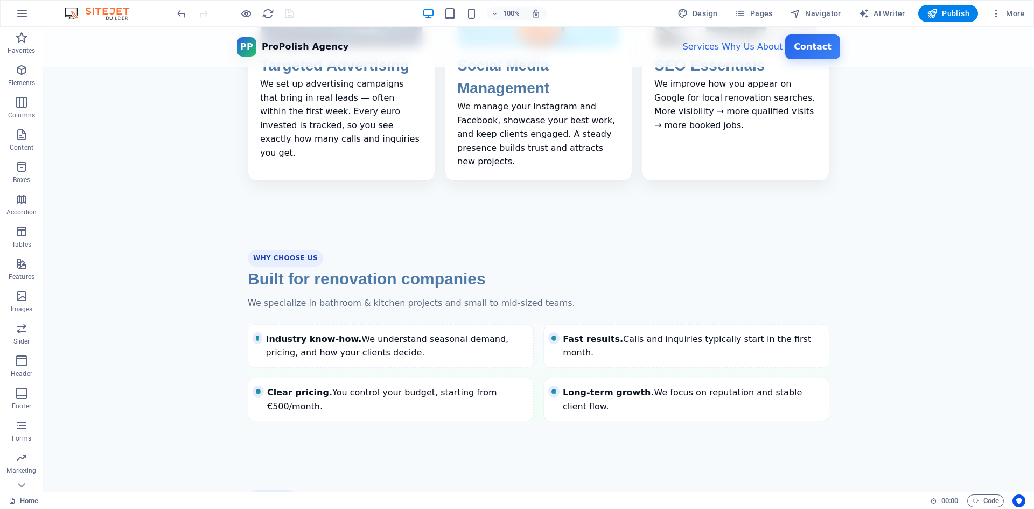
click at [983, 275] on section "Why Choose Us Built for renovation companies We specialize in bathroom & kitche…" at bounding box center [538, 335] width 991 height 240
click at [979, 499] on span "Code" at bounding box center [985, 500] width 27 height 13
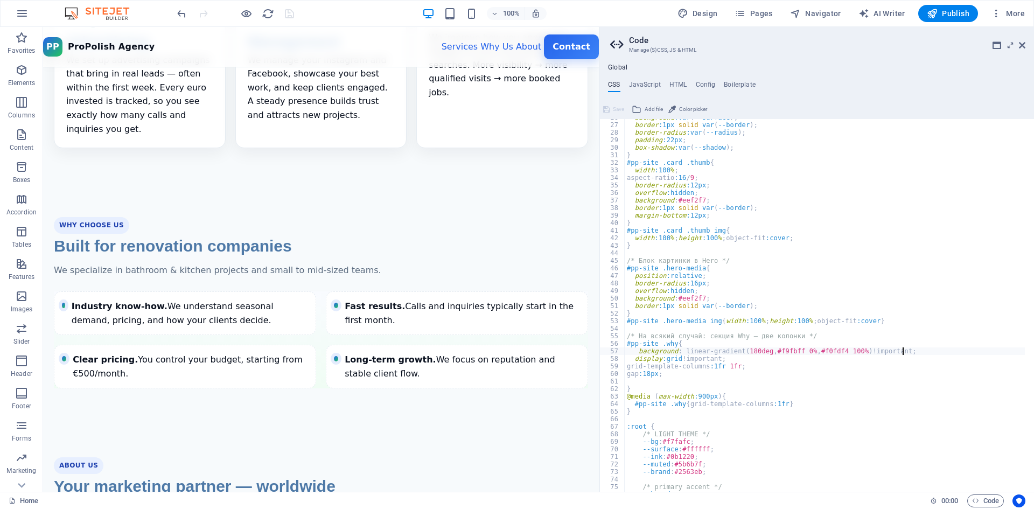
scroll to position [226, 0]
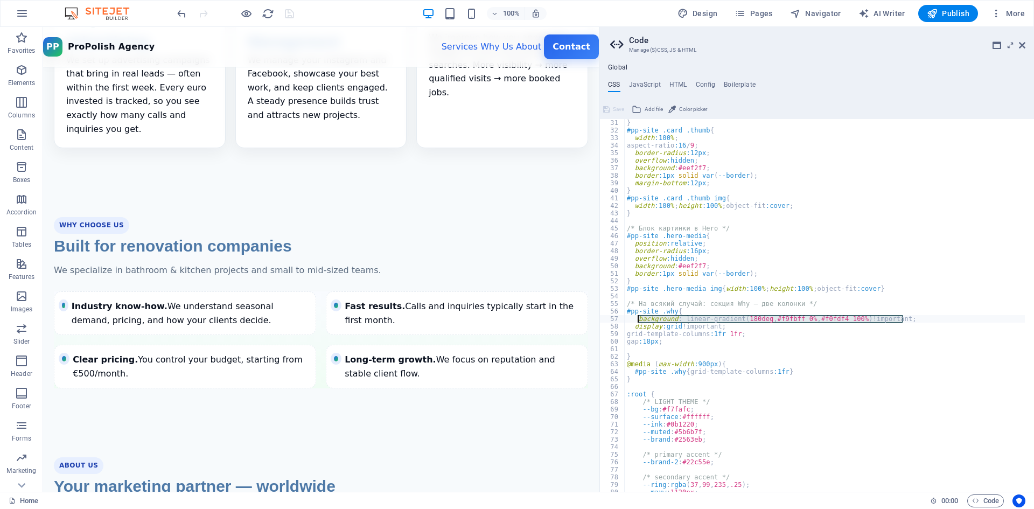
drag, startPoint x: 914, startPoint y: 320, endPoint x: 636, endPoint y: 322, distance: 278.4
click at [638, 322] on div "} #pp-site .card .thumb { width :100 % ; aspect-ratio :16 / 9 ; border-radius :…" at bounding box center [825, 313] width 401 height 388
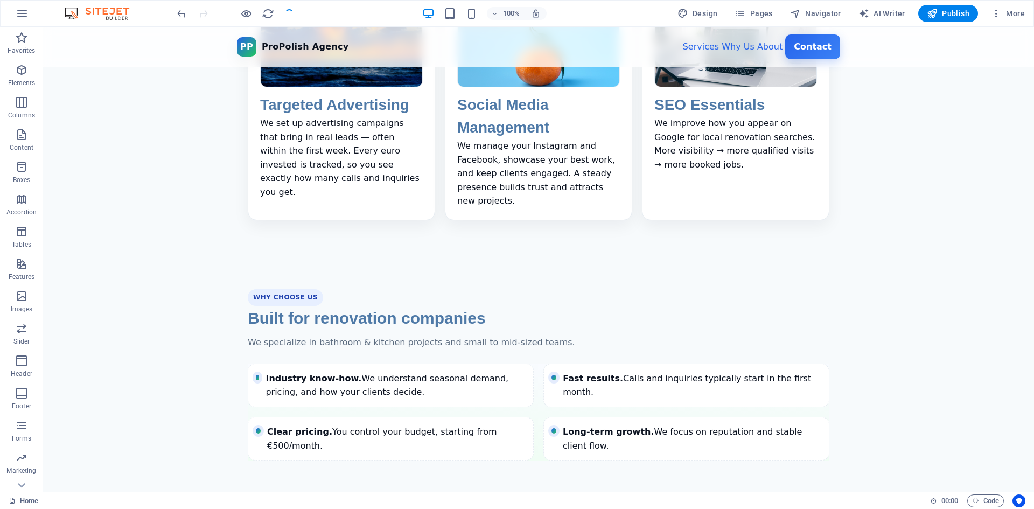
scroll to position [675, 0]
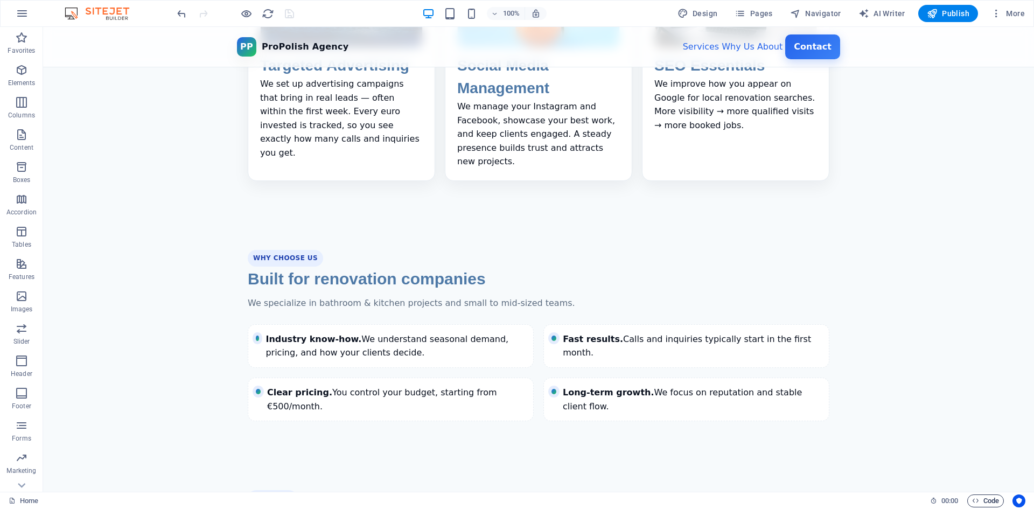
click at [972, 494] on span "Code" at bounding box center [985, 500] width 27 height 13
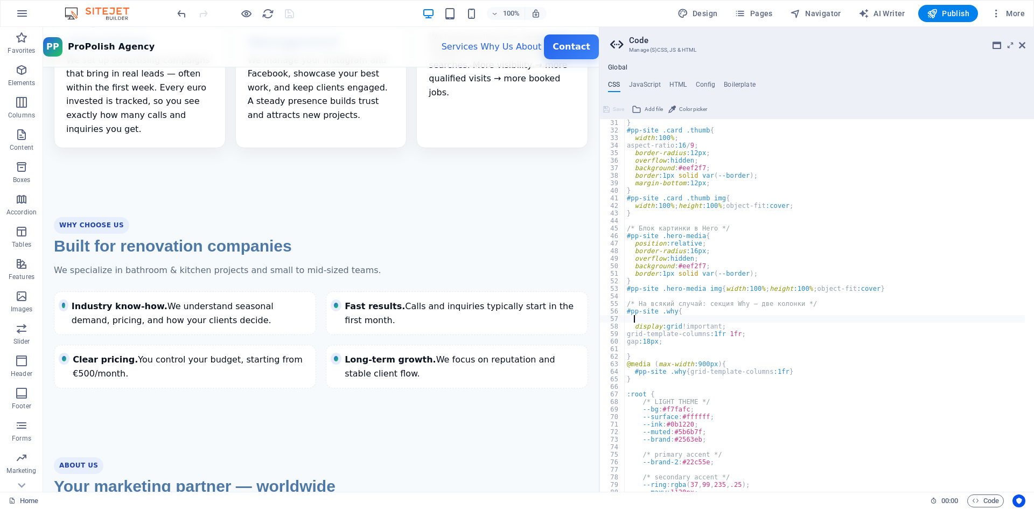
scroll to position [226, 0]
click at [669, 313] on div "} #pp-site .card .thumb { width :100 % ; aspect-ratio :16 / 9 ; border-radius :…" at bounding box center [825, 313] width 401 height 388
click at [775, 374] on div "} #pp-site .card .thumb { width :100 % ; aspect-ratio :16 / 9 ; border-radius :…" at bounding box center [825, 313] width 401 height 388
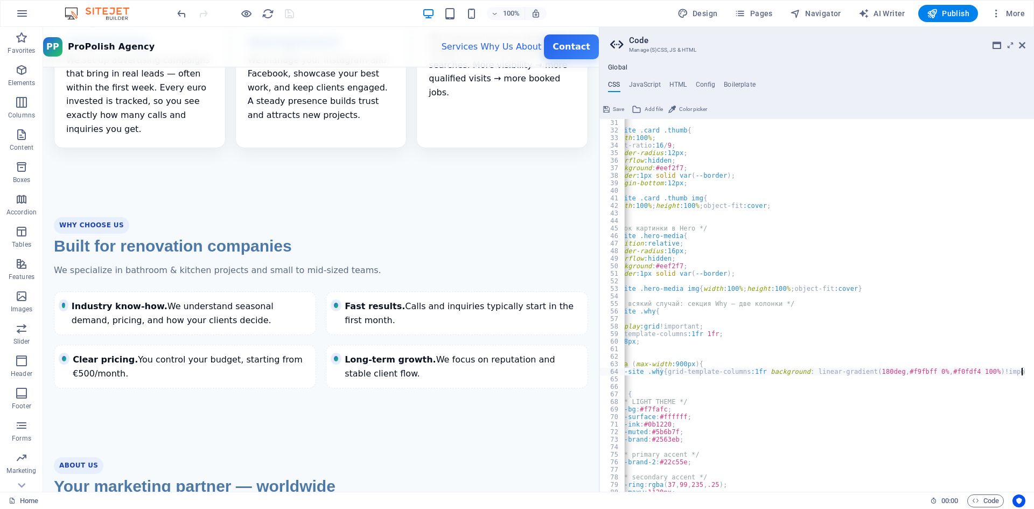
type textarea "#pp-site .why{grid-template-columns:1fr background: linear-gradient(180deg, #f9…"
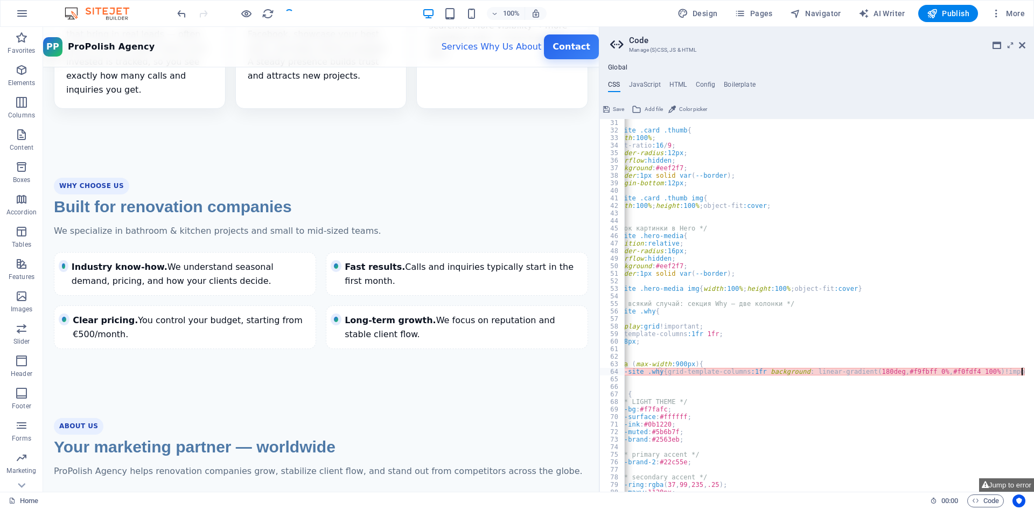
scroll to position [635, 0]
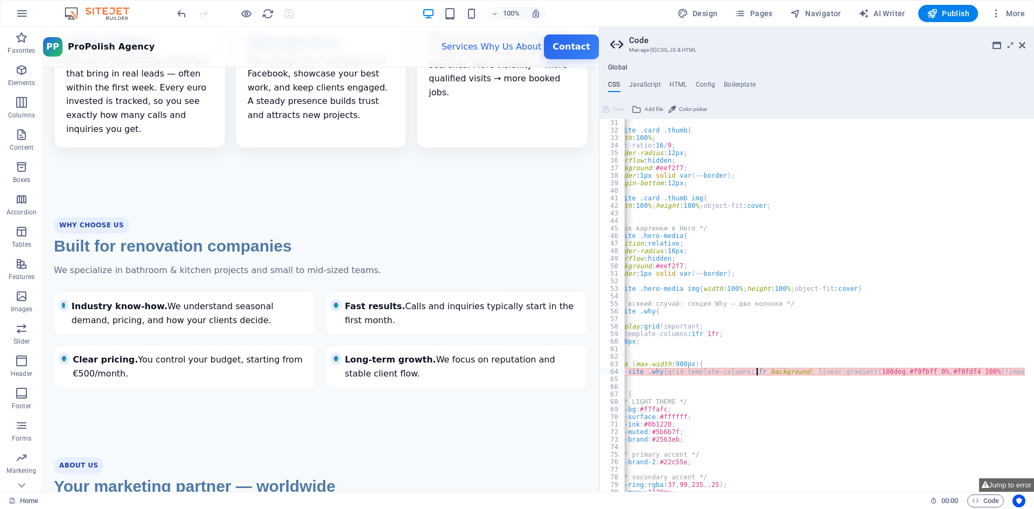
click at [756, 372] on div "} #pp-site .card .thumb { width :100 % ; aspect-ratio :16 / 9 ; border-radius :…" at bounding box center [814, 308] width 425 height 379
click at [752, 372] on div "} #pp-site .card .thumb { width :100 % ; aspect-ratio :16 / 9 ; border-radius :…" at bounding box center [814, 308] width 425 height 379
type textarea "#pp-site .why{grid-template-columns:1fr; background: linear-gradient(180deg, #f…"
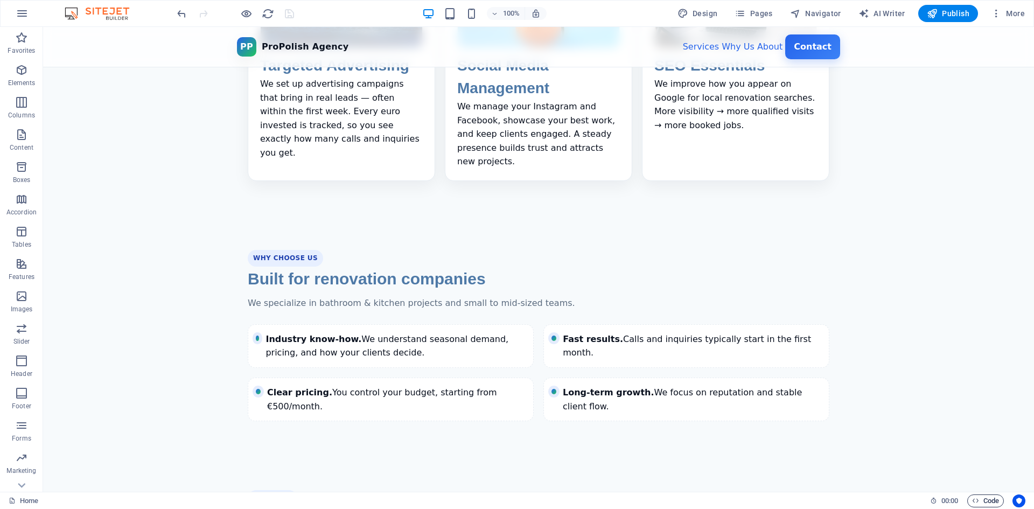
click at [986, 500] on span "Code" at bounding box center [985, 500] width 27 height 13
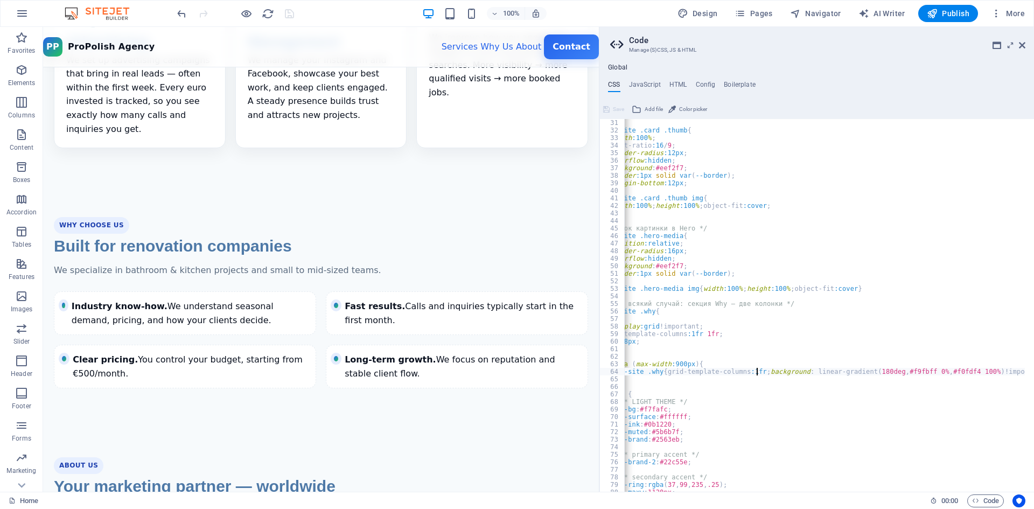
scroll to position [226, 0]
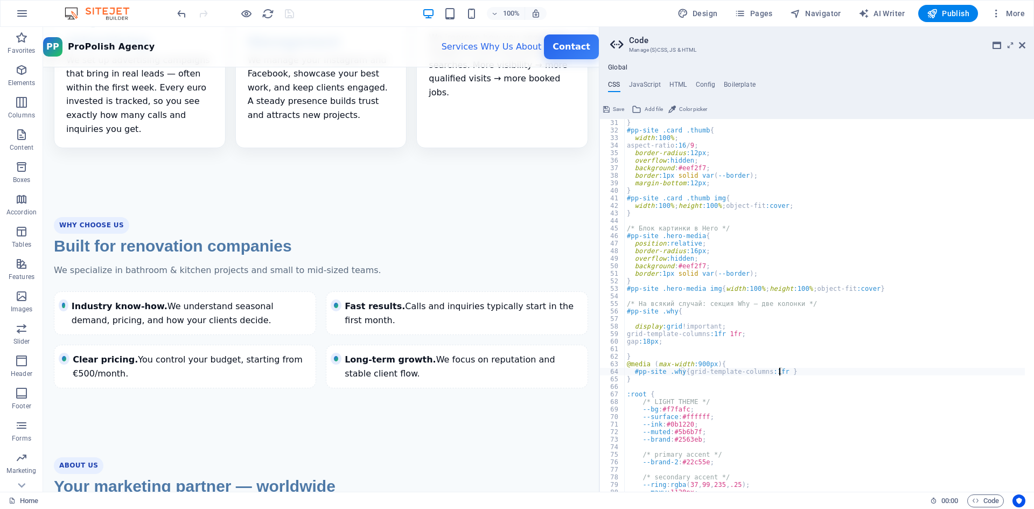
type textarea "#pp-site .why{grid-template-columns:1fr}"
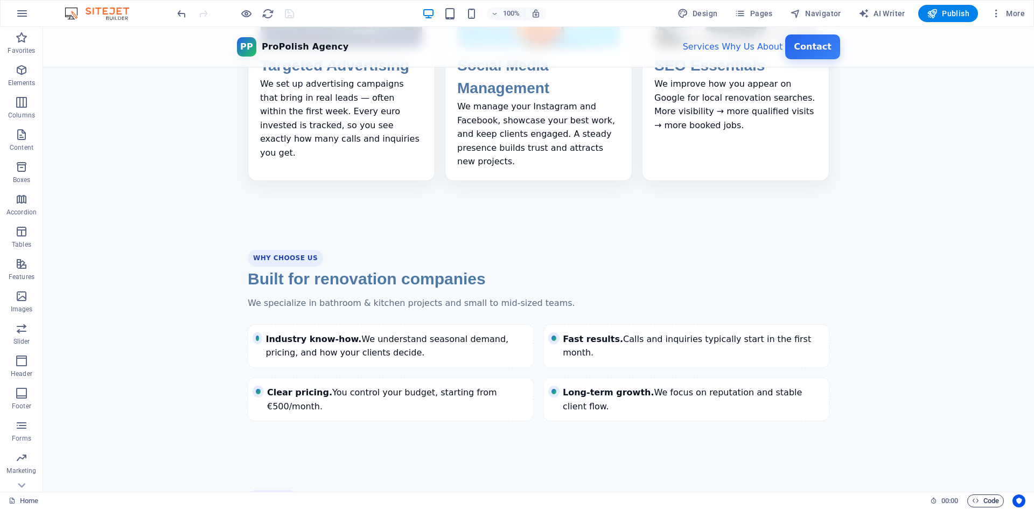
click at [984, 500] on span "Code" at bounding box center [985, 500] width 27 height 13
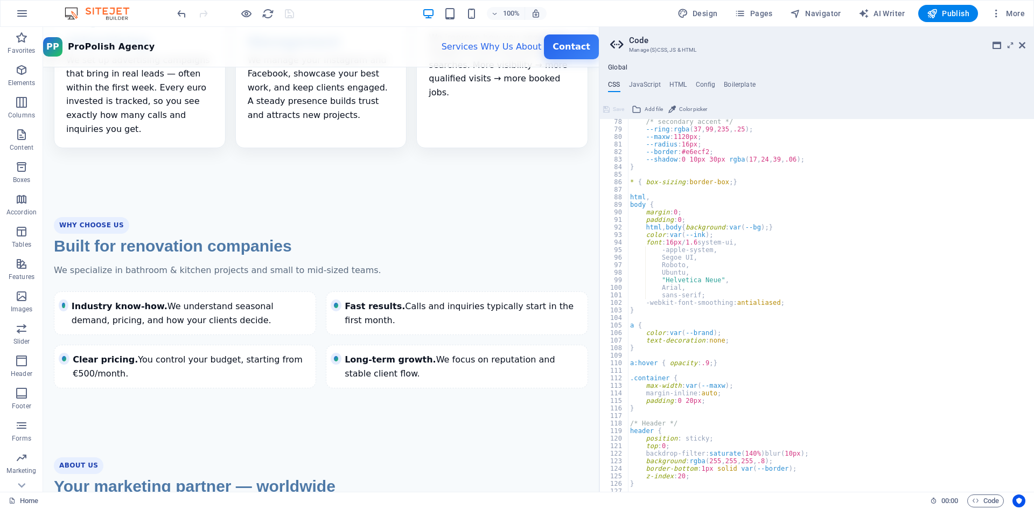
scroll to position [582, 0]
drag, startPoint x: 770, startPoint y: 225, endPoint x: 645, endPoint y: 228, distance: 125.0
click at [645, 228] on div "/* secondary accent */ --ring : rgba ( 37 , 99 , 235 , .25 ) ; --maxw : 1120px …" at bounding box center [826, 312] width 397 height 388
paste textarea "background: linear-gradient(135deg, #f7fafc 0%, #eef2f7 50%, #ffffff 100%);"
type textarea "background: linear-gradient(135deg, #f7fafc 0%, #eef2f7 50%, #ffffff 100%);"
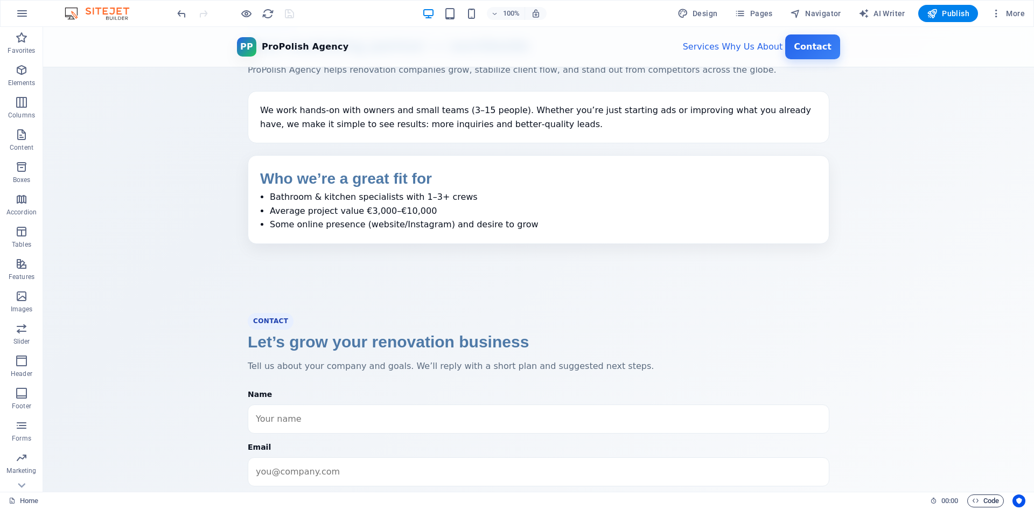
click at [984, 501] on span "Code" at bounding box center [985, 500] width 27 height 13
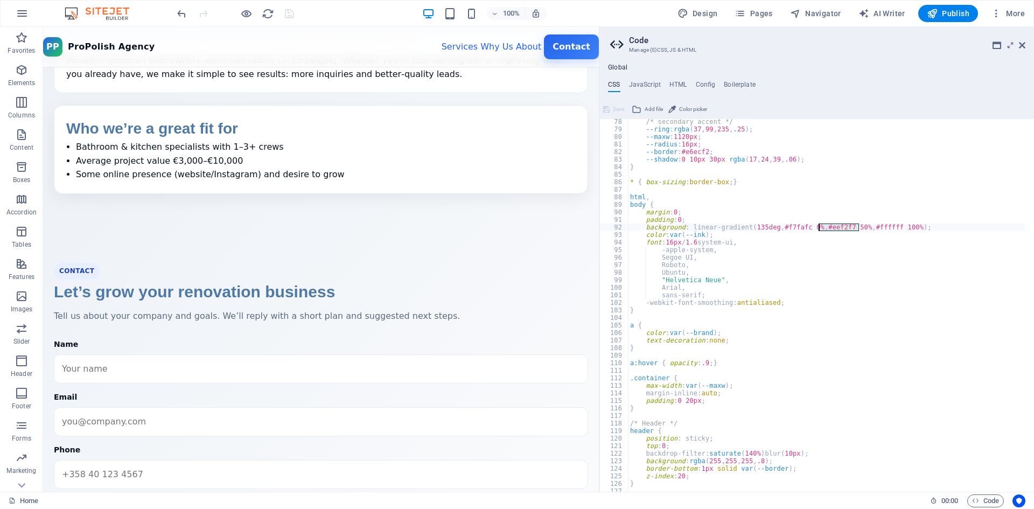
drag, startPoint x: 858, startPoint y: 228, endPoint x: 819, endPoint y: 227, distance: 39.3
click at [819, 227] on div "/* secondary accent */ --ring : rgba ( 37 , 99 , 235 , .25 ) ; --maxw : 1120px …" at bounding box center [826, 312] width 397 height 388
type textarea "background: linear-gradient(135deg, #f7fafc 0%, #ffffff 100%);"
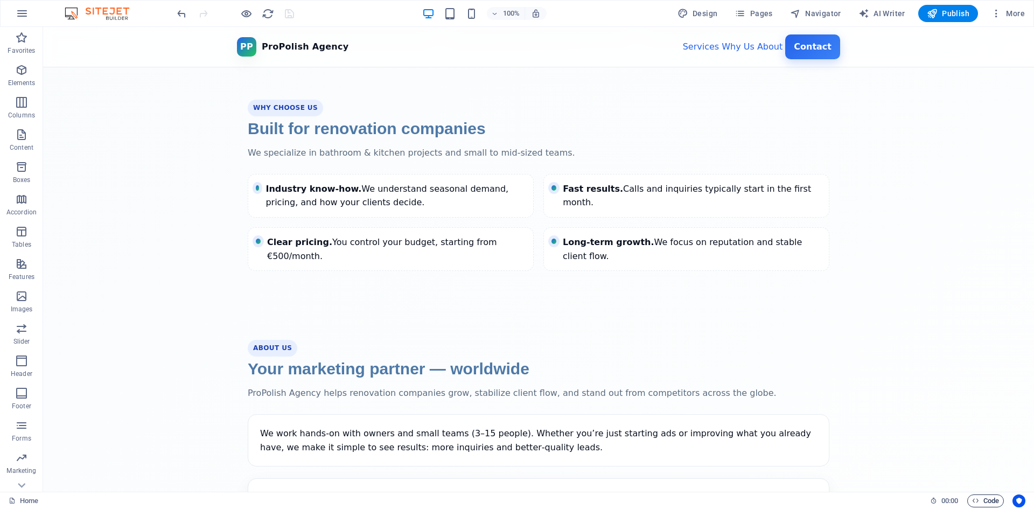
click at [977, 495] on span "Code" at bounding box center [985, 500] width 27 height 13
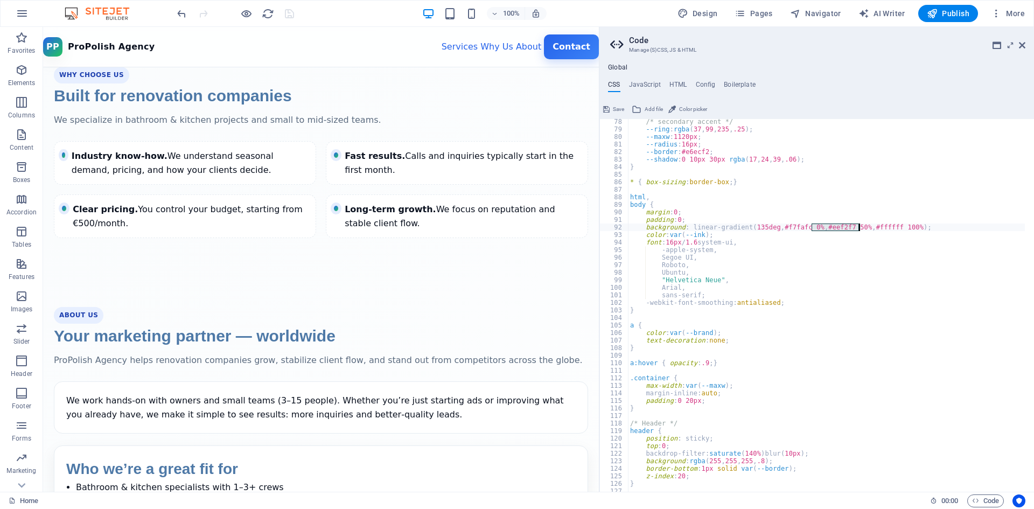
click at [849, 226] on div "/* secondary accent */ --ring : rgba ( 37 , 99 , 235 , .25 ) ; --maxw : 1120px …" at bounding box center [826, 305] width 397 height 373
click at [854, 228] on div "/* secondary accent */ --ring : rgba ( 37 , 99 , 235 , .25 ) ; --maxw : 1120px …" at bounding box center [826, 312] width 397 height 388
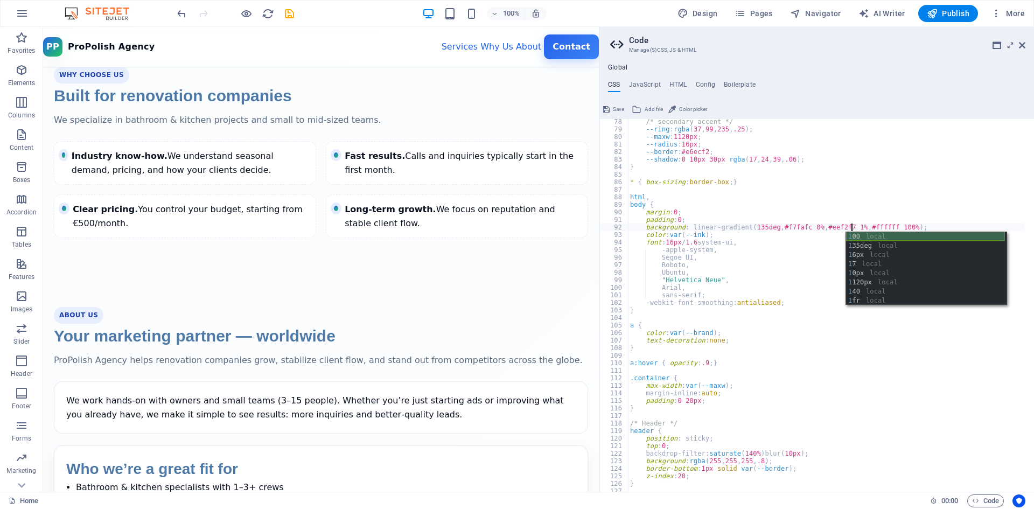
scroll to position [0, 20]
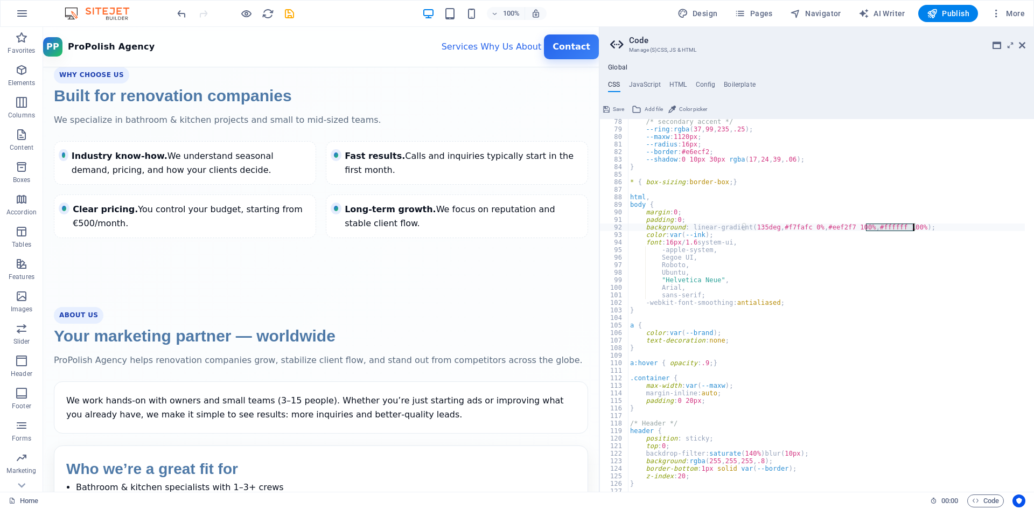
drag, startPoint x: 867, startPoint y: 226, endPoint x: 912, endPoint y: 229, distance: 45.3
click at [912, 229] on div "/* secondary accent */ --ring : rgba ( 37 , 99 , 235 , .25 ) ; --maxw : 1120px …" at bounding box center [826, 312] width 397 height 388
type textarea "background: linear-gradient(135deg, #f7fafc 0%, #eef2f7 100%);"
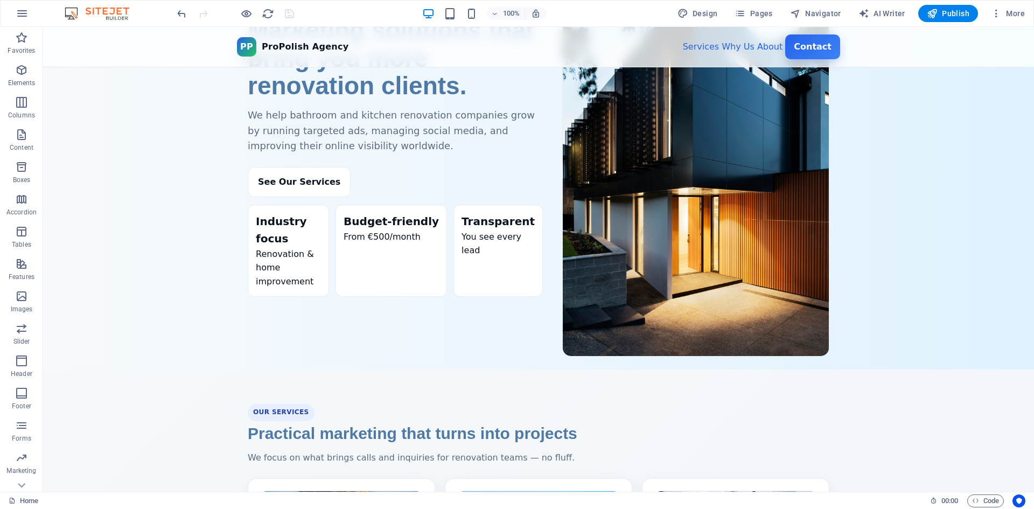
scroll to position [125, 0]
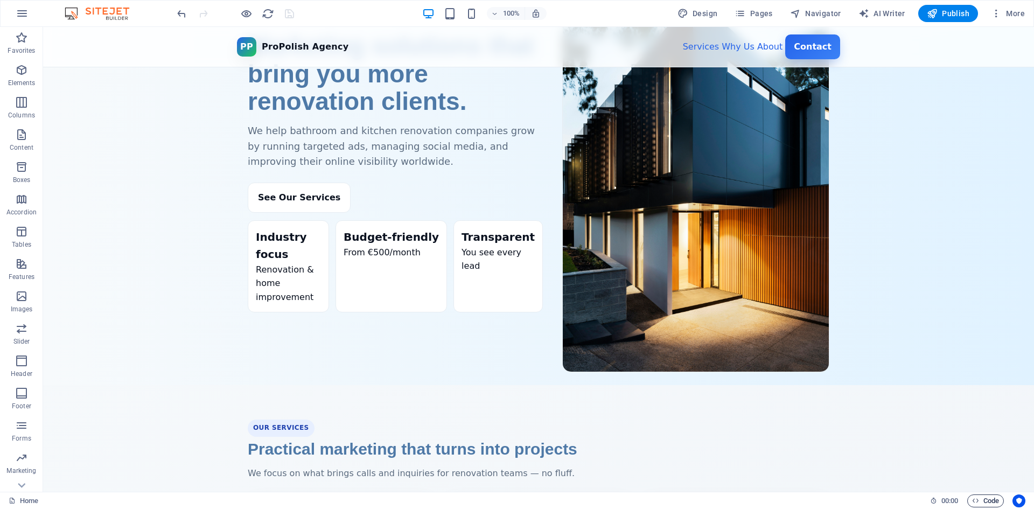
click at [980, 498] on span "Code" at bounding box center [985, 500] width 27 height 13
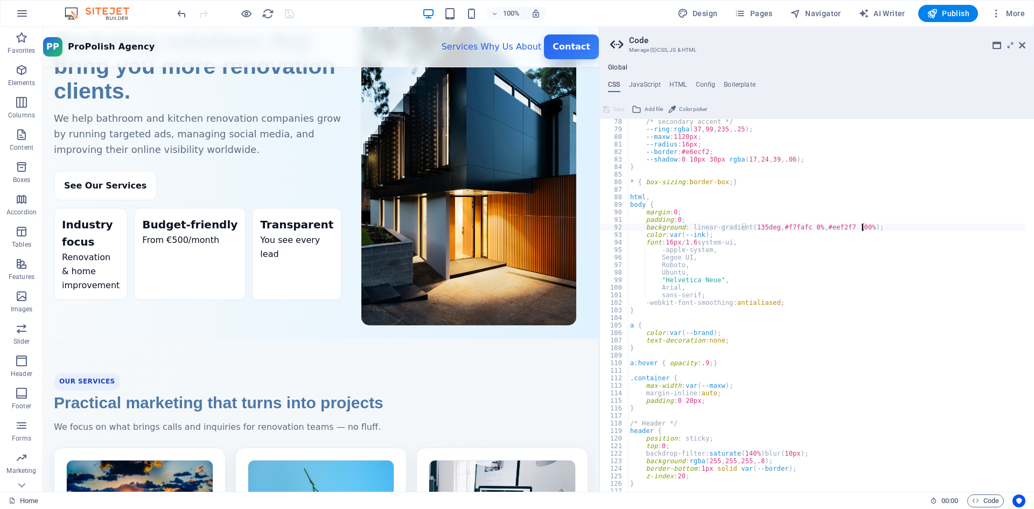
scroll to position [582, 0]
type textarea "html,body{background: var(--bg);}"
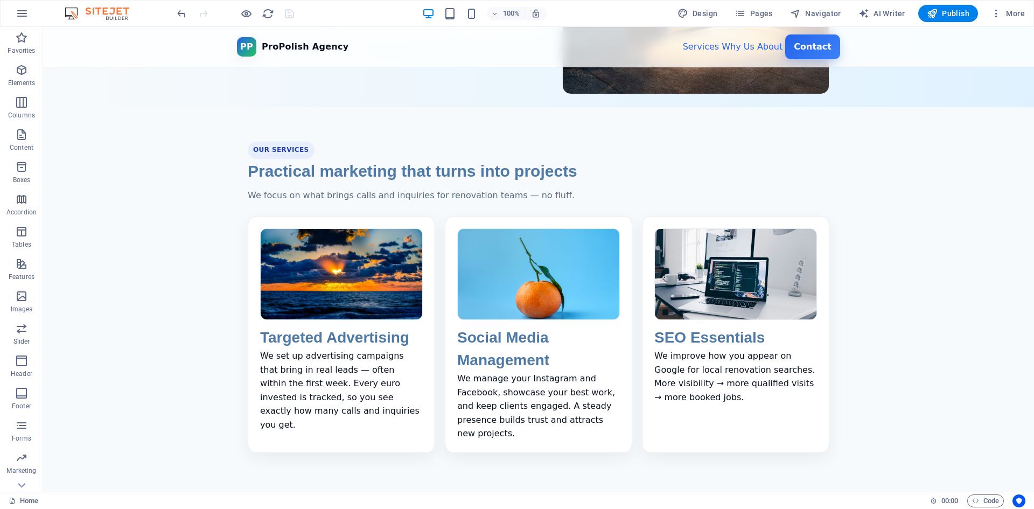
scroll to position [448, 0]
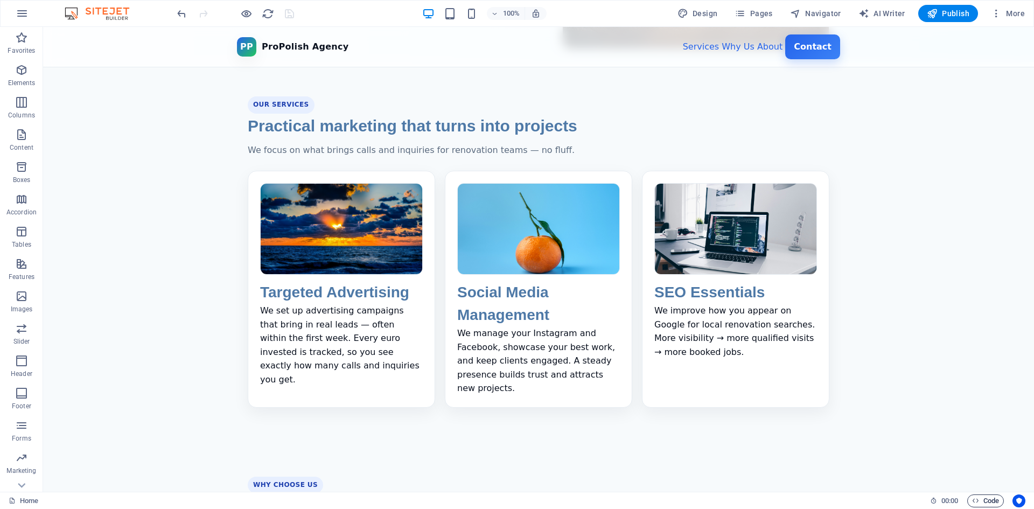
click at [979, 497] on span "Code" at bounding box center [985, 500] width 27 height 13
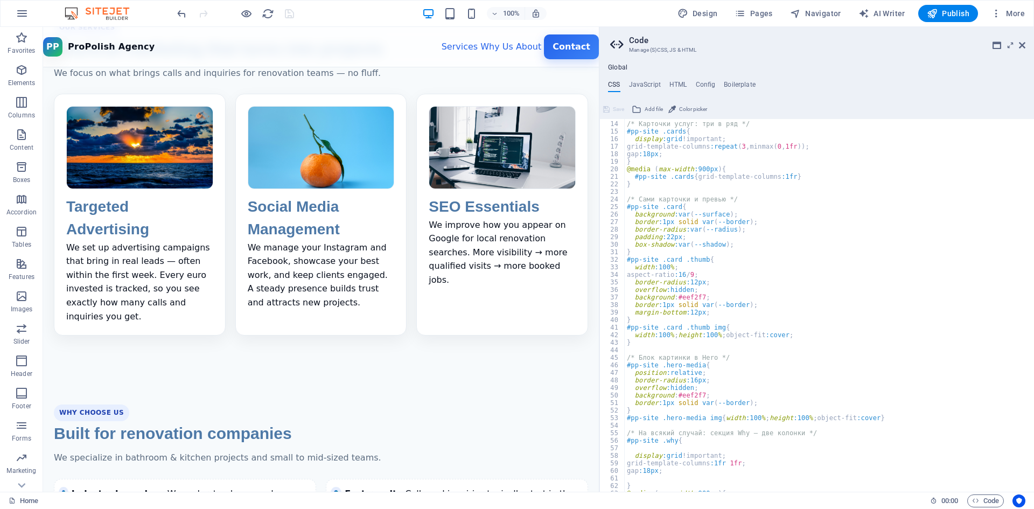
scroll to position [97, 0]
click at [668, 443] on div "/* Карточки услуг: три в ряд */ #pp-site .cards { display :grid !important; gri…" at bounding box center [825, 307] width 401 height 388
type textarea "#pp-site .why{"
click at [668, 443] on div "/* Карточки услуг: три в ряд */ #pp-site .cards { display :grid !important; gri…" at bounding box center [825, 307] width 401 height 388
click at [744, 451] on div "/* Карточки услуг: три в ряд */ #pp-site .cards { display :grid !important; gri…" at bounding box center [825, 307] width 401 height 388
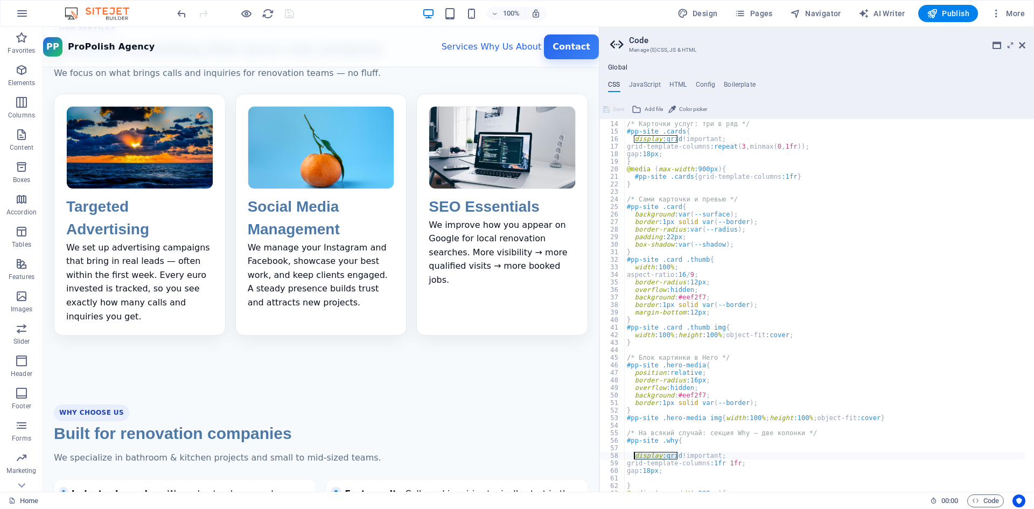
drag, startPoint x: 677, startPoint y: 456, endPoint x: 635, endPoint y: 457, distance: 42.6
click at [635, 457] on div "/* Карточки услуг: три в ряд */ #pp-site .cards { display :grid !important; gri…" at bounding box center [825, 307] width 401 height 388
type textarea "display:grid !important;"
click at [646, 449] on div "/* Карточки услуг: три в ряд */ #pp-site .cards { display :grid !important; gri…" at bounding box center [825, 307] width 401 height 388
paste textarea "background: linear-gradient(135deg, #f7fafc 0%, #eef2f7 50%, #ffffff 100%);"
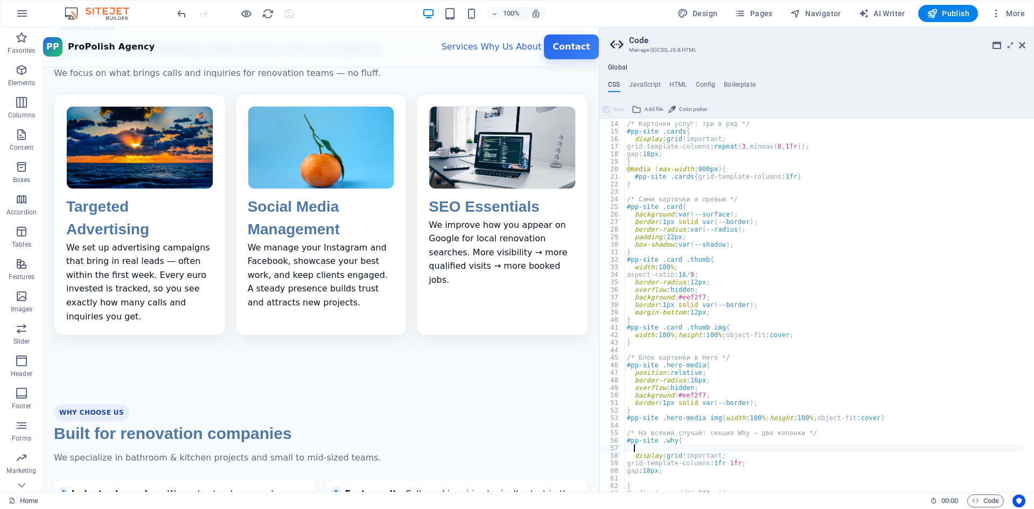
type textarea "background: linear-gradient(135deg, #f7fafc 0%, #eef2f7 50%, #ffffff 100%);"
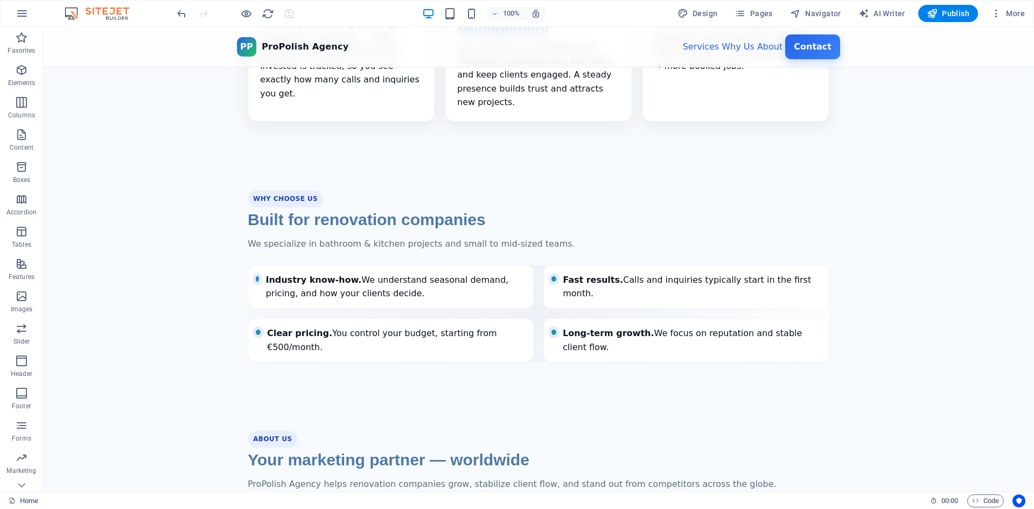
scroll to position [717, 0]
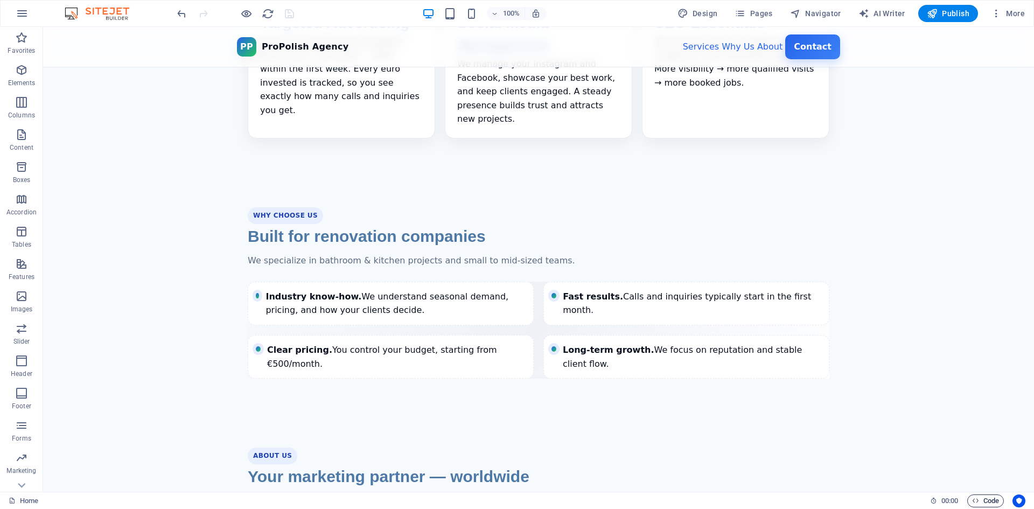
click at [972, 500] on icon "button" at bounding box center [975, 500] width 7 height 7
click at [979, 500] on span "Code" at bounding box center [985, 500] width 27 height 13
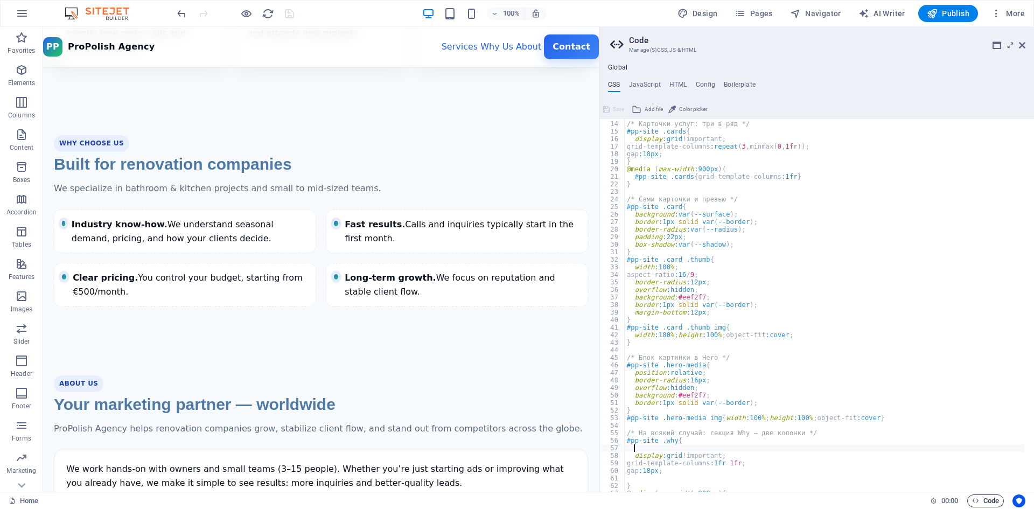
scroll to position [667, 0]
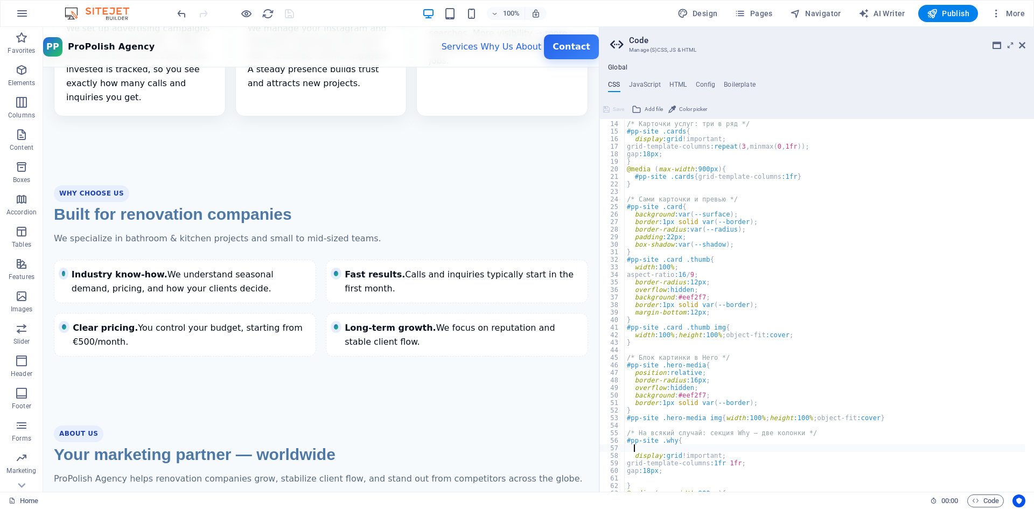
paste textarea "background: linear-gradient(180deg, #f9fbff 0%, #f0fdf4 100%)"
type textarea "background: linear-gradient(180deg, #f9fbff 0%, #f0fdf4 100%)"
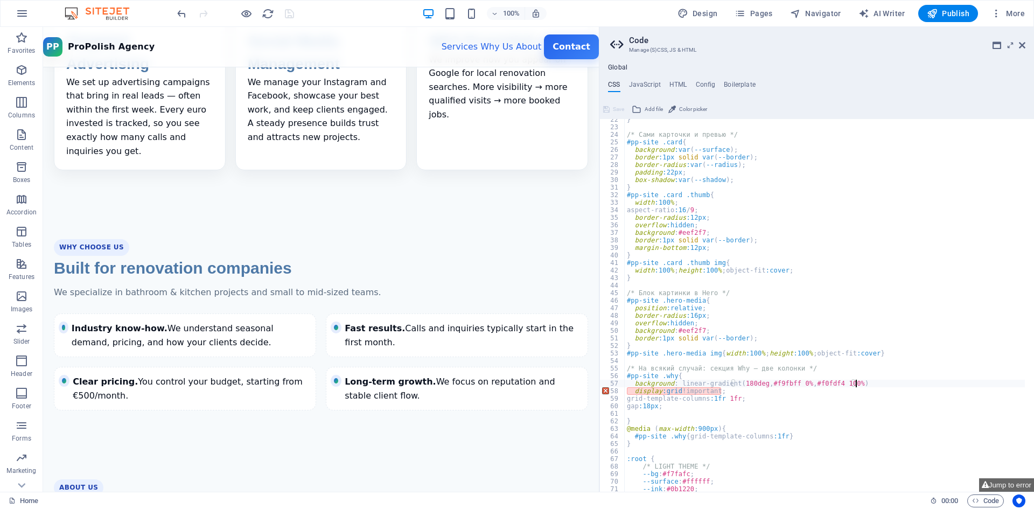
scroll to position [162, 0]
type textarea "background: linear-gradient(180deg, #f9fbff 0%, #f0fdf4 100%);"
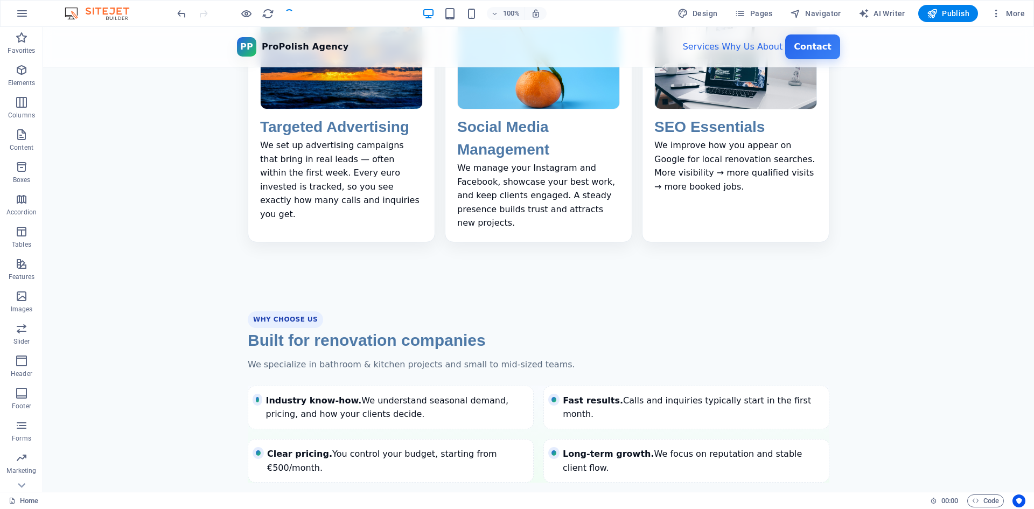
scroll to position [653, 0]
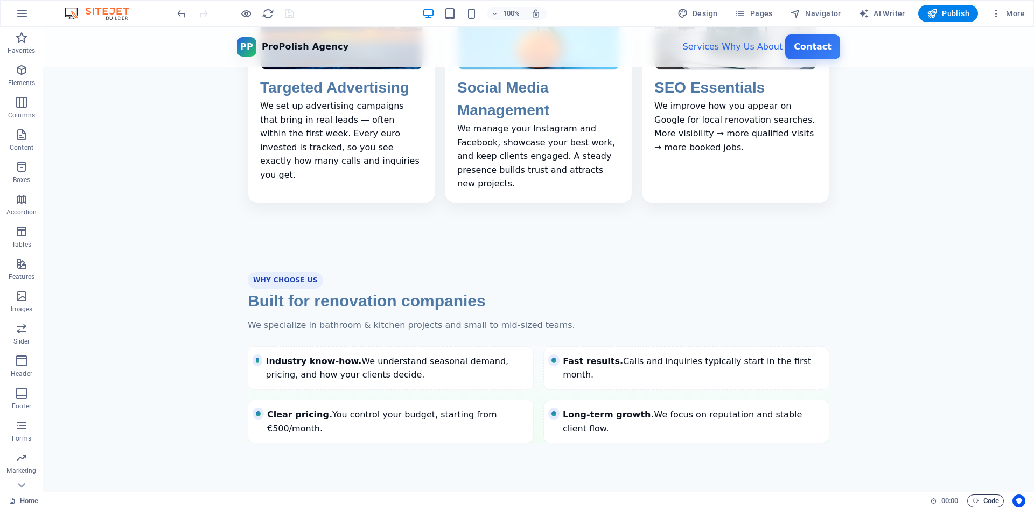
click at [989, 496] on span "Code" at bounding box center [985, 500] width 27 height 13
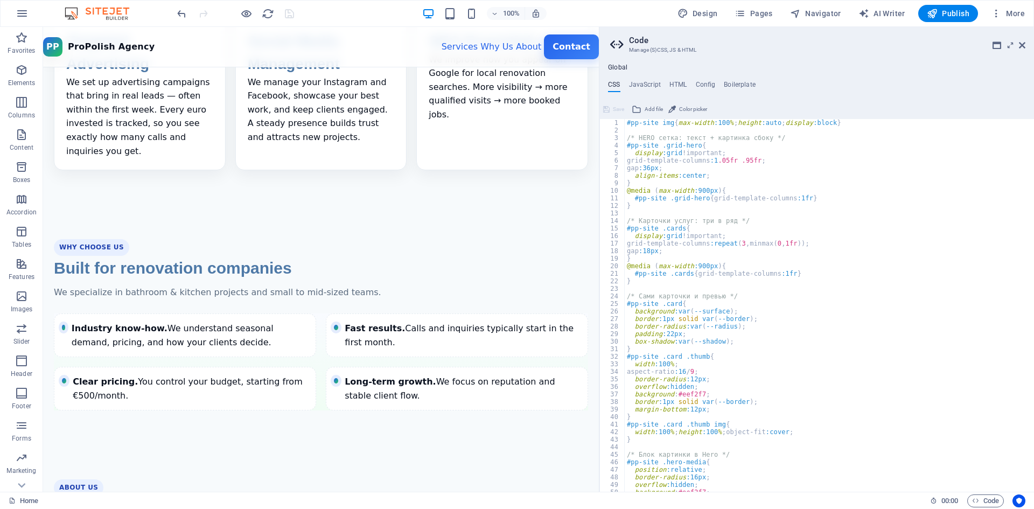
scroll to position [0, 0]
click at [665, 82] on ul "CSS JavaScript HTML Config Boilerplate" at bounding box center [816, 87] width 435 height 12
click at [674, 85] on h4 "HTML" at bounding box center [678, 87] width 18 height 12
type textarea "<a href="#main-content" class="wv-link-content button">Skip to main content</a>"
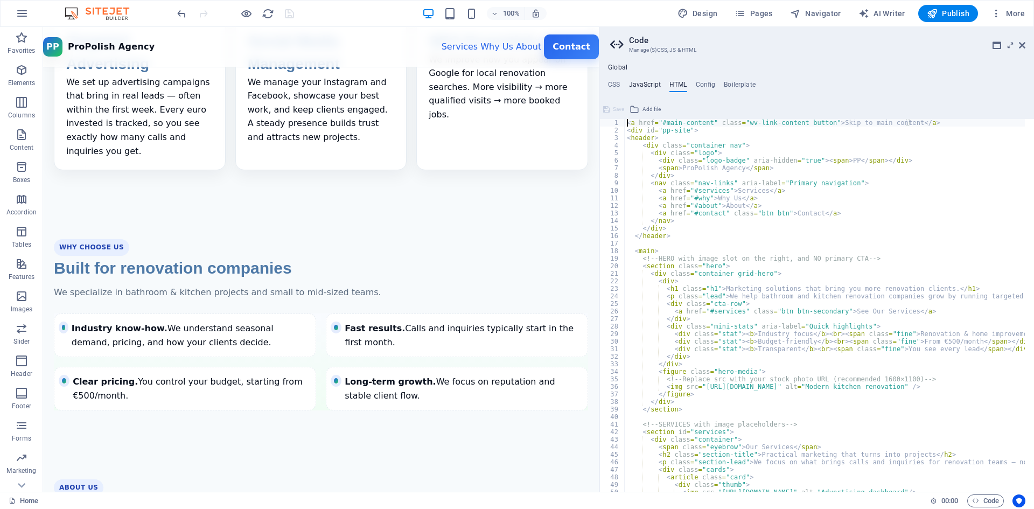
click at [647, 84] on h4 "JavaScript" at bounding box center [645, 87] width 32 height 12
type textarea "document.addEventListener('DOMContentLoaded', function () {"
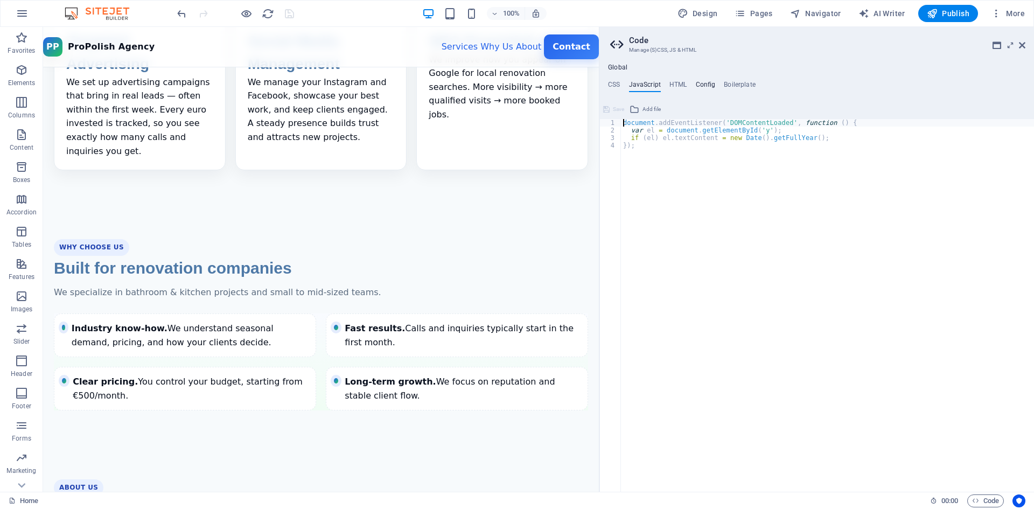
click at [711, 88] on h4 "Config" at bounding box center [706, 87] width 20 height 12
type textarea "/**"
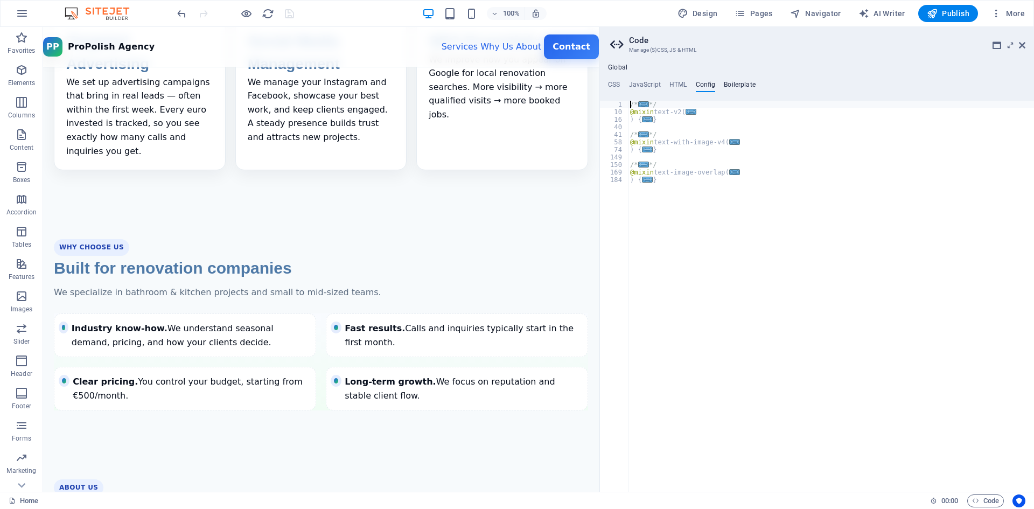
click at [733, 89] on h4 "Boilerplate" at bounding box center [740, 87] width 32 height 12
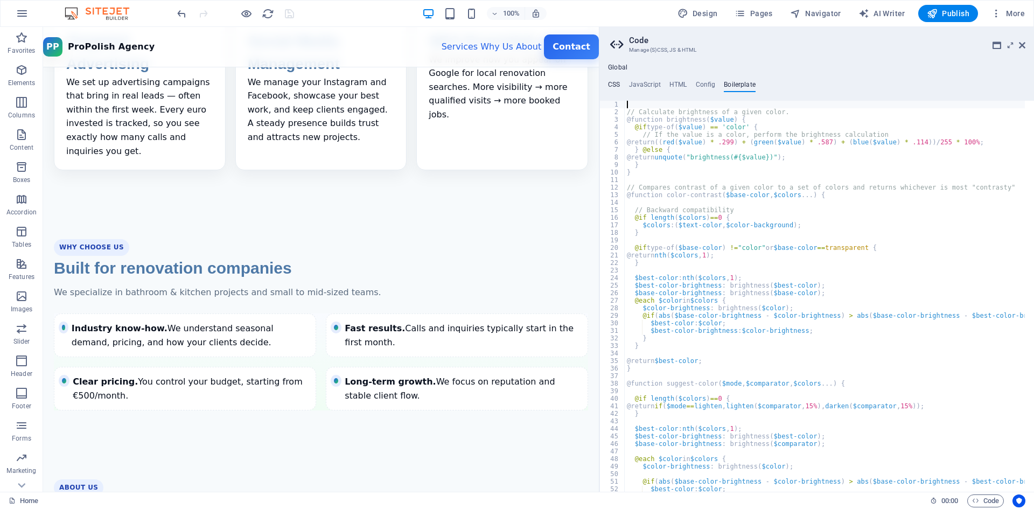
click at [619, 83] on h4 "CSS" at bounding box center [614, 87] width 12 height 12
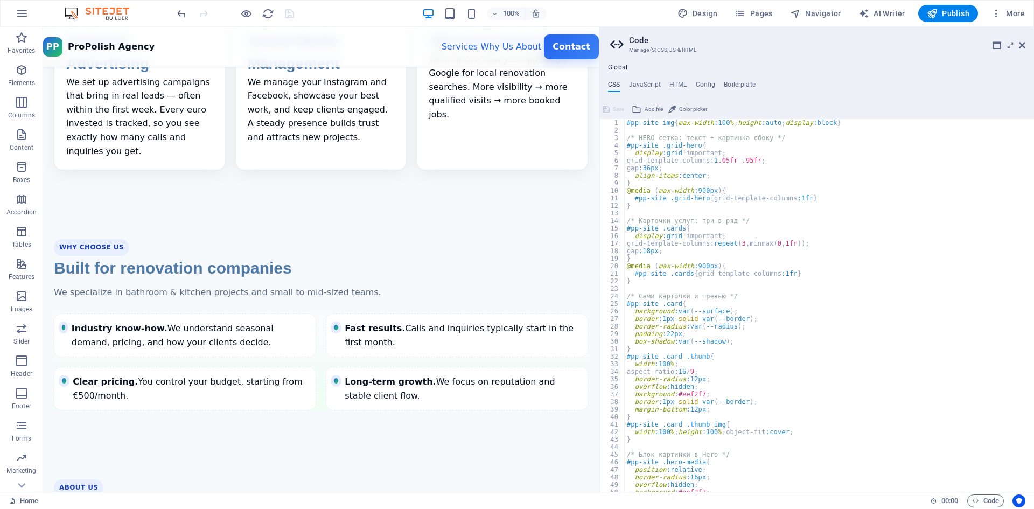
click at [616, 64] on h4 "Global" at bounding box center [617, 68] width 19 height 9
click at [998, 45] on icon at bounding box center [997, 45] width 9 height 9
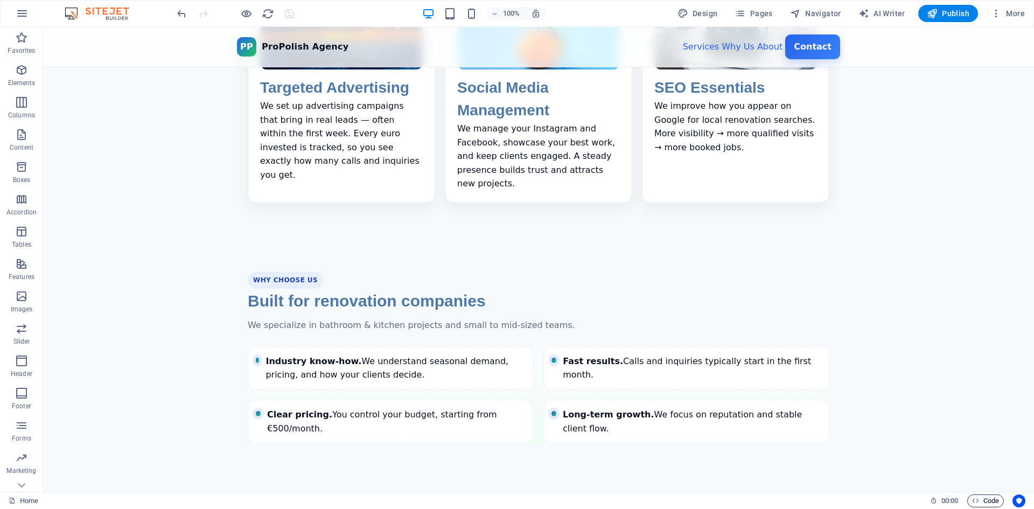
click at [989, 497] on span "Code" at bounding box center [985, 500] width 27 height 13
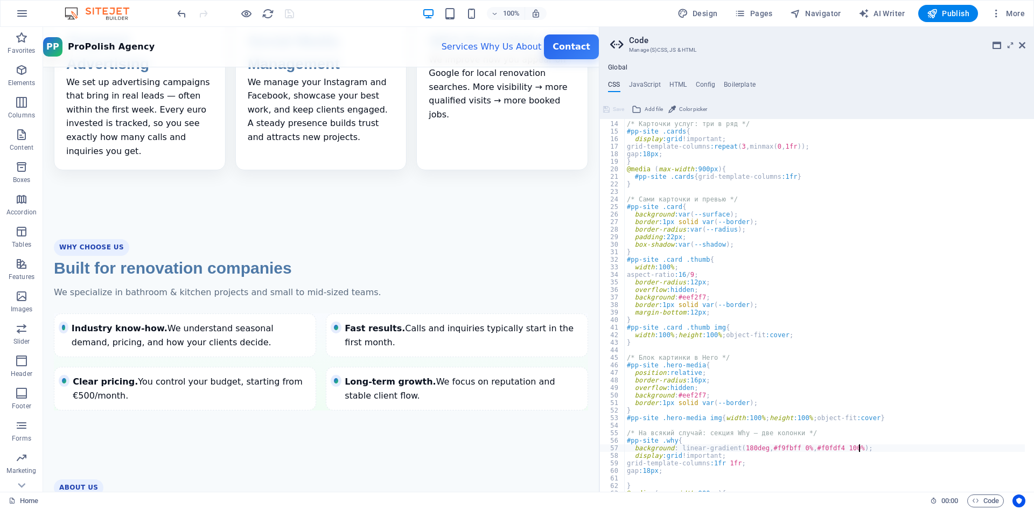
scroll to position [162, 0]
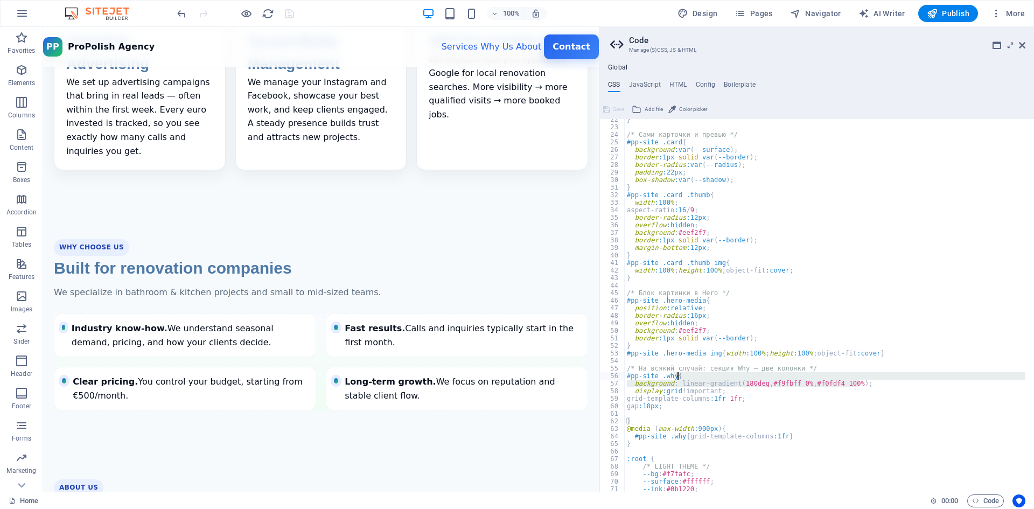
drag, startPoint x: 868, startPoint y: 384, endPoint x: 869, endPoint y: 378, distance: 6.5
click at [869, 378] on div "} /* Сами карточки и превью */ #pp-site .card { background :var ( --surface ) ;…" at bounding box center [825, 310] width 401 height 388
type textarea "#pp-site .why{"
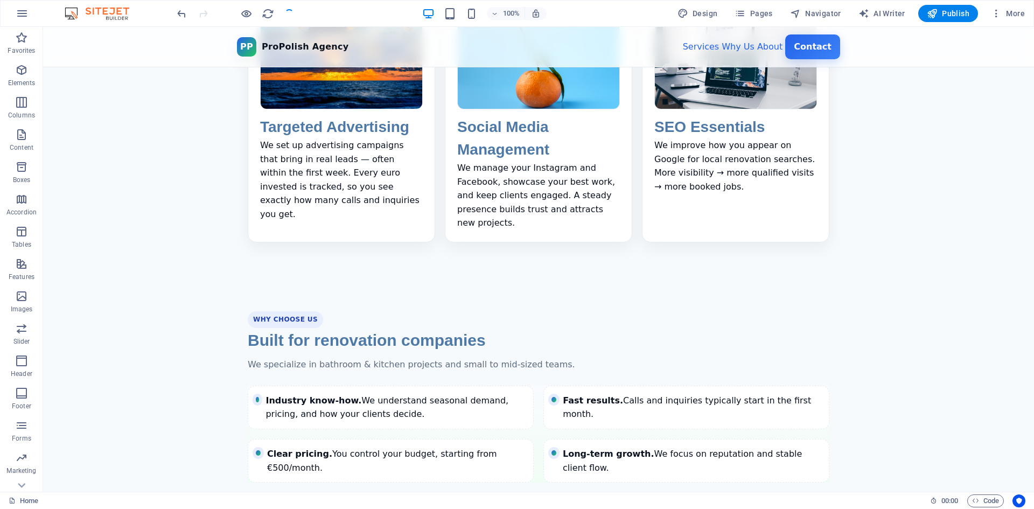
scroll to position [653, 0]
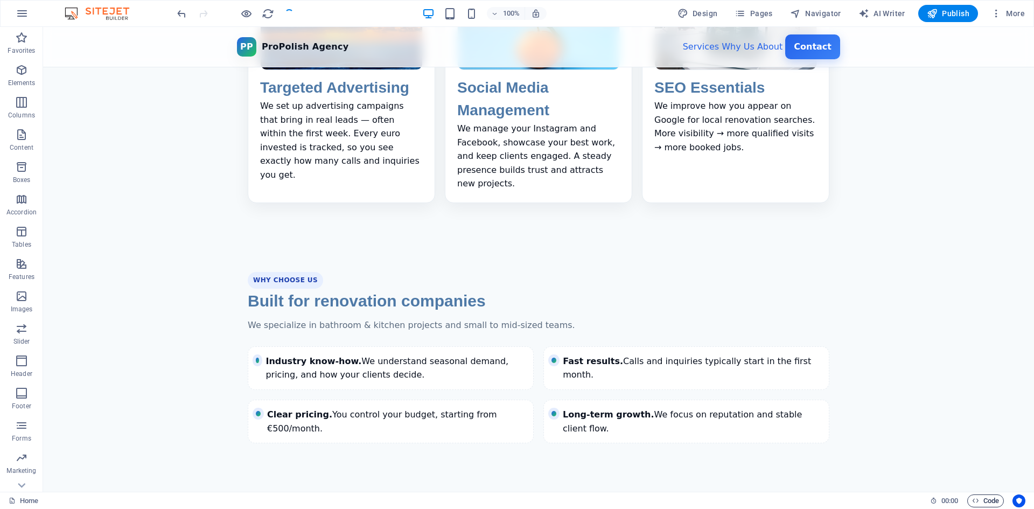
click at [993, 502] on span "Code" at bounding box center [985, 500] width 27 height 13
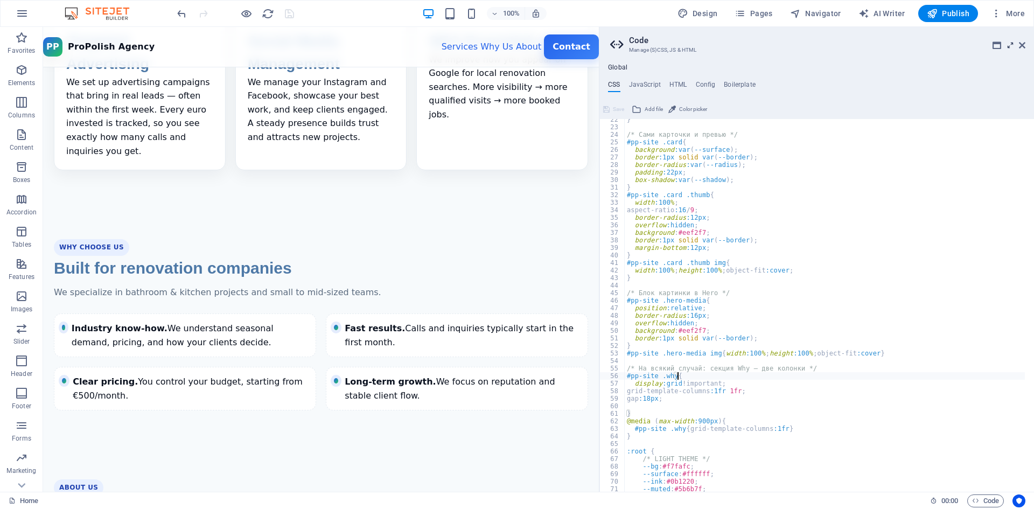
click at [1010, 45] on icon at bounding box center [1010, 45] width 0 height 9
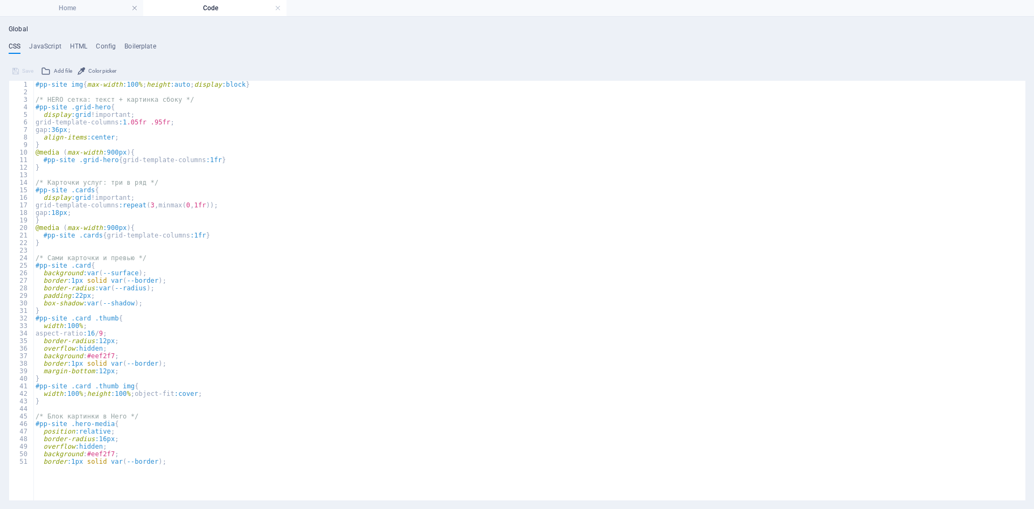
scroll to position [0, 0]
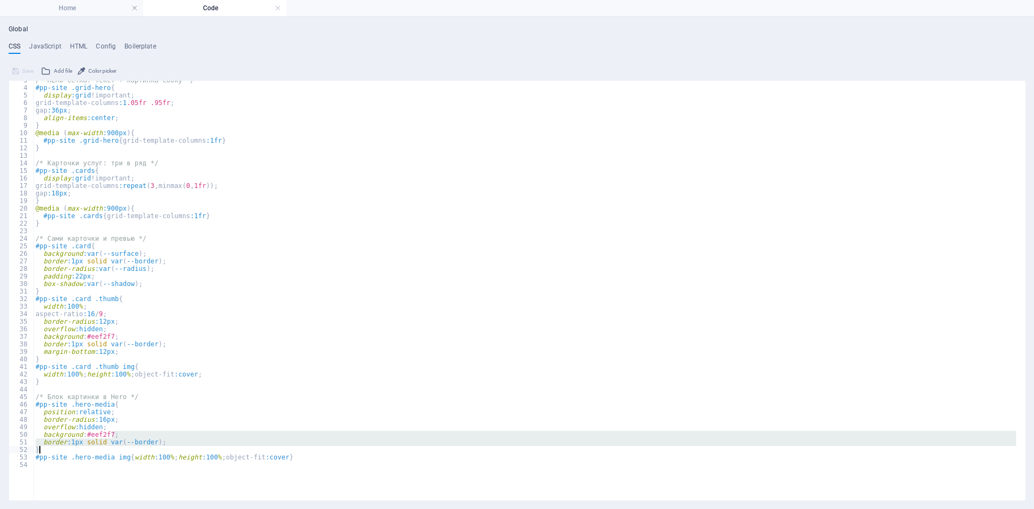
click at [193, 457] on div "/* HERO сетка: текст + картинка сбоку */ #pp-site .grid-hero { display :grid !i…" at bounding box center [524, 270] width 983 height 388
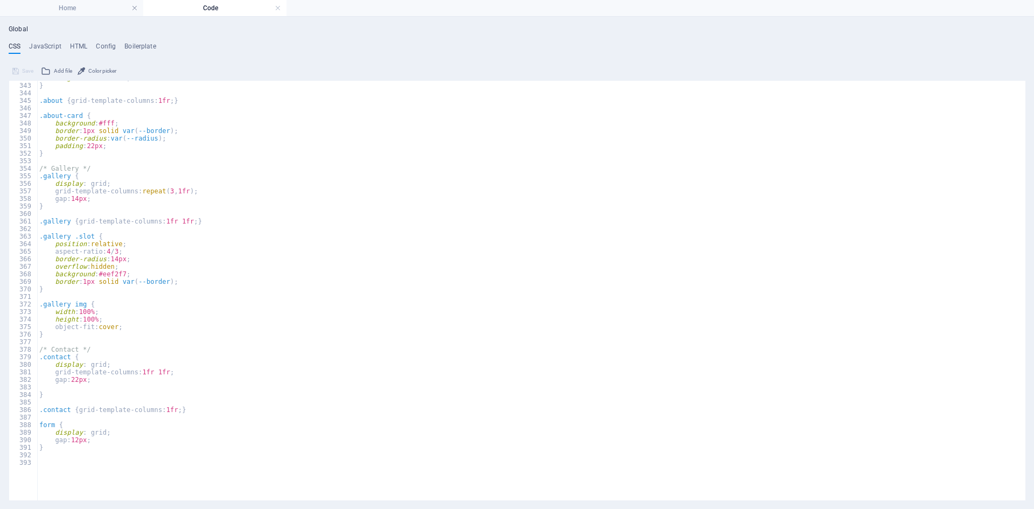
scroll to position [2762, 0]
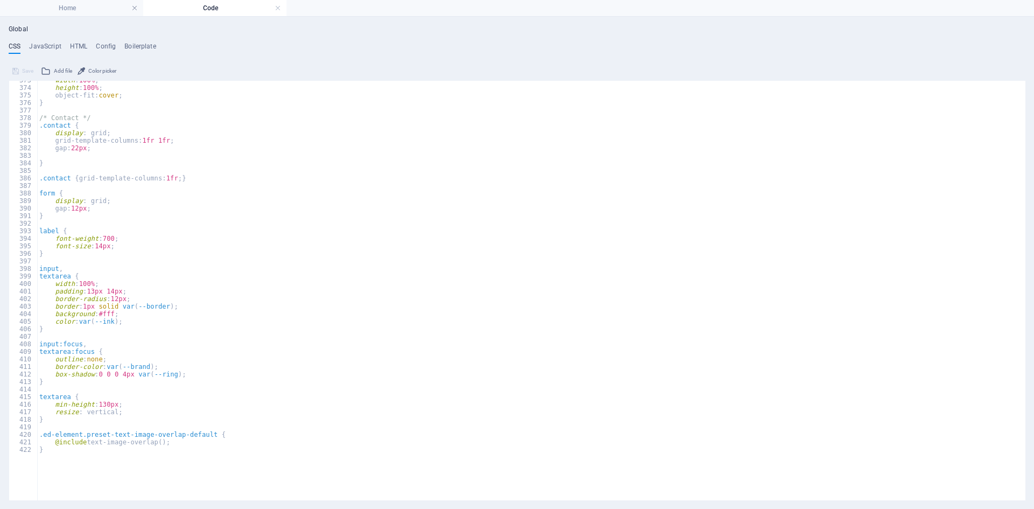
click at [199, 445] on div "width : 100% ; height : 100% ; object-fit: cover ; } /* Contact */ .contact { d…" at bounding box center [526, 270] width 979 height 388
click at [200, 449] on div "width : 100% ; height : 100% ; object-fit: cover ; } /* Contact */ .contact { d…" at bounding box center [526, 270] width 979 height 388
type textarea "}"
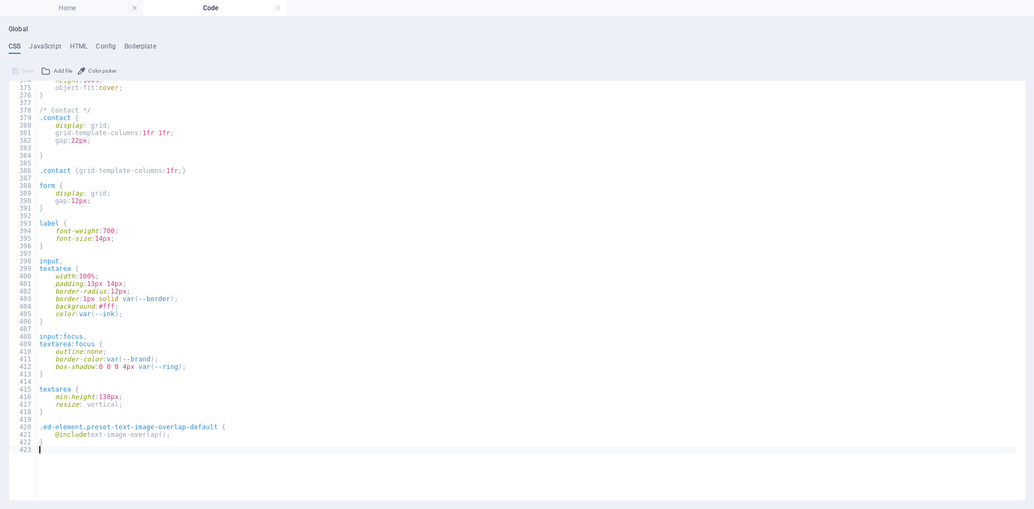
paste textarea "}"
type textarea "}"
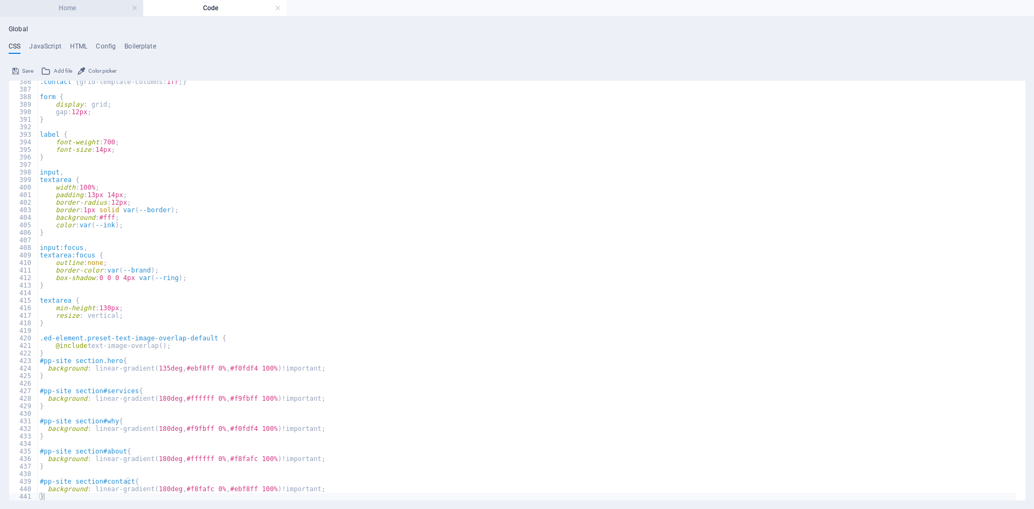
click at [80, 7] on h4 "Home" at bounding box center [71, 8] width 143 height 12
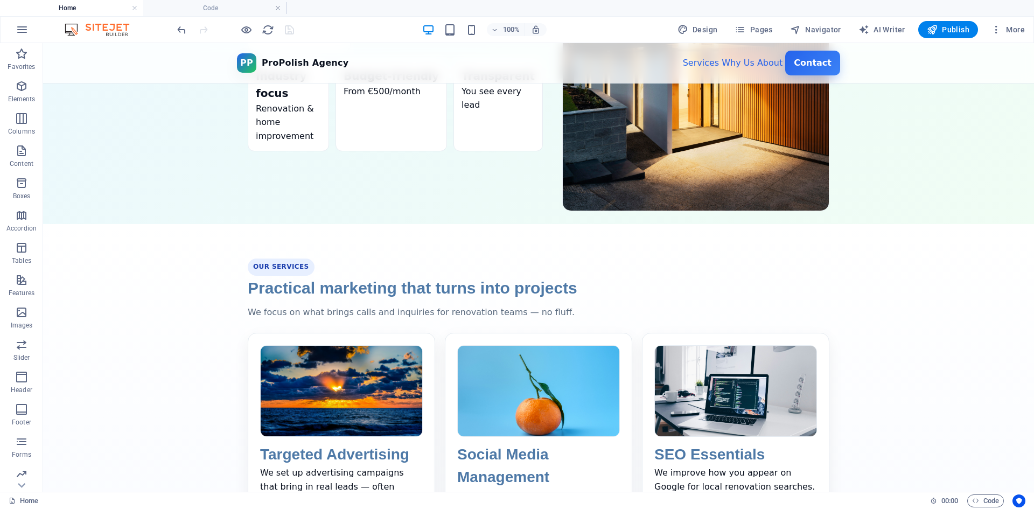
scroll to position [357, 0]
